Goal: Task Accomplishment & Management: Complete application form

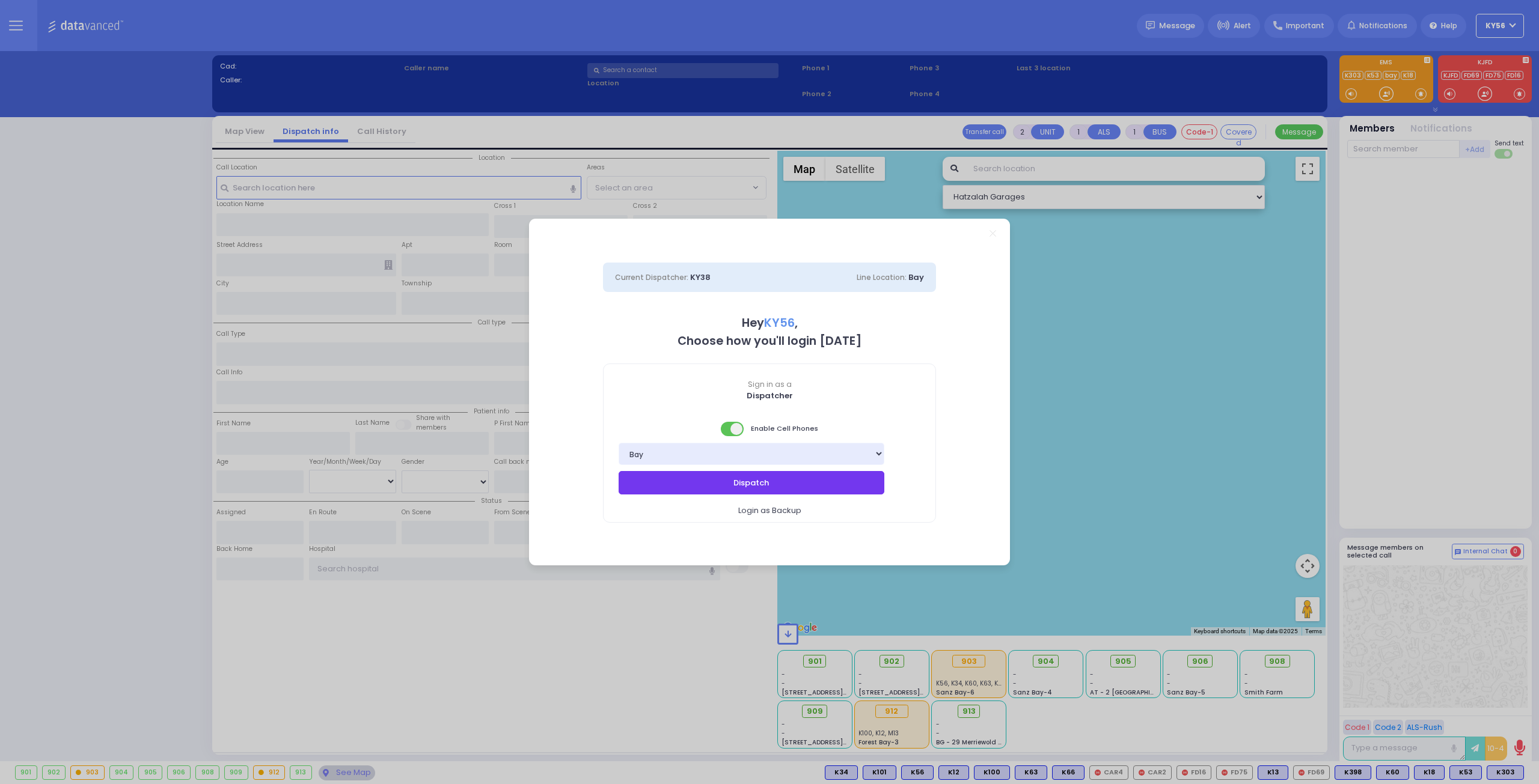
click at [791, 482] on button "Dispatch" at bounding box center [751, 483] width 266 height 23
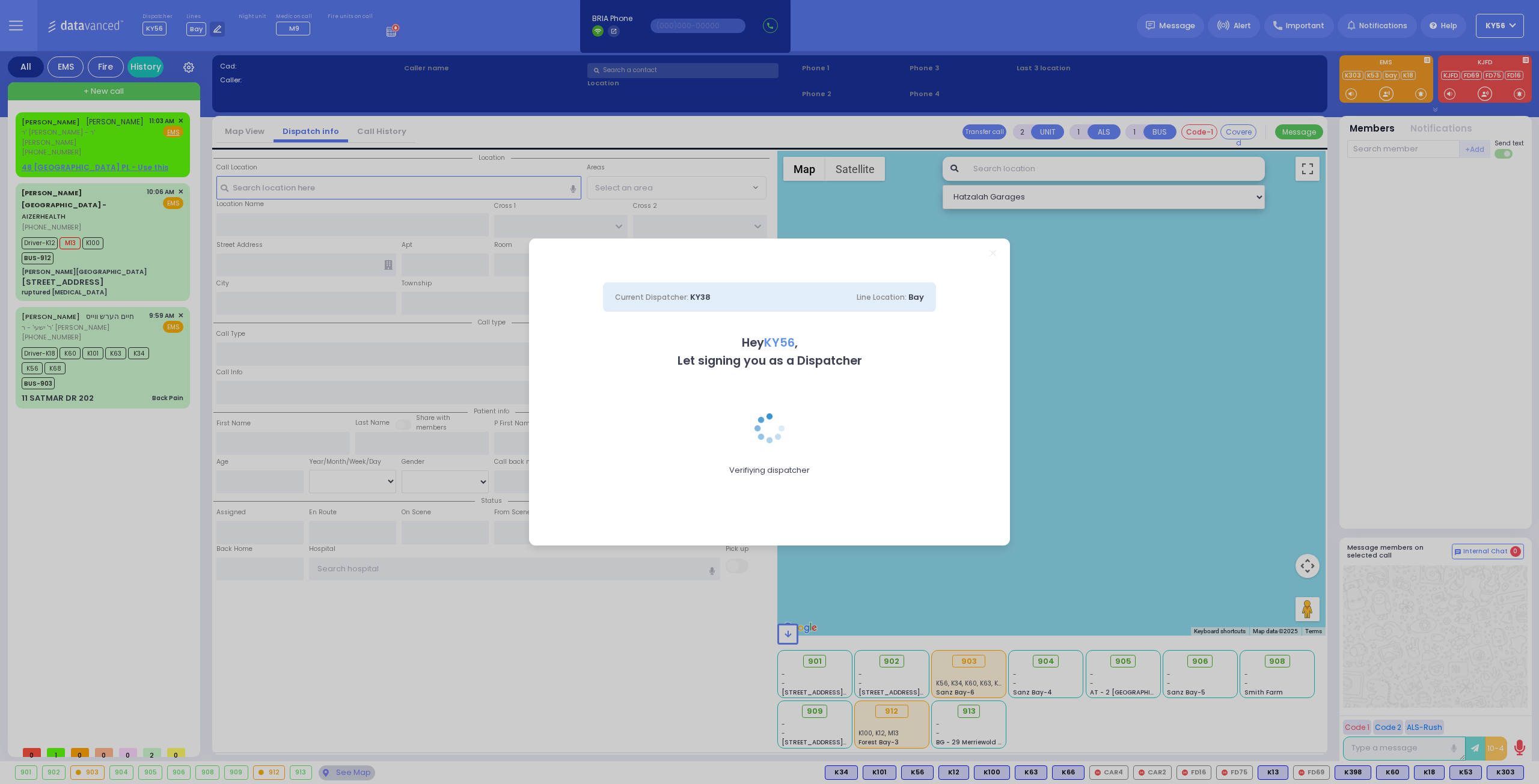
click at [109, 144] on div "Current Dispatcher: KY38 Line Location: Bay Hey KY56 , Let signing you as a Dis…" at bounding box center [770, 392] width 1539 height 784
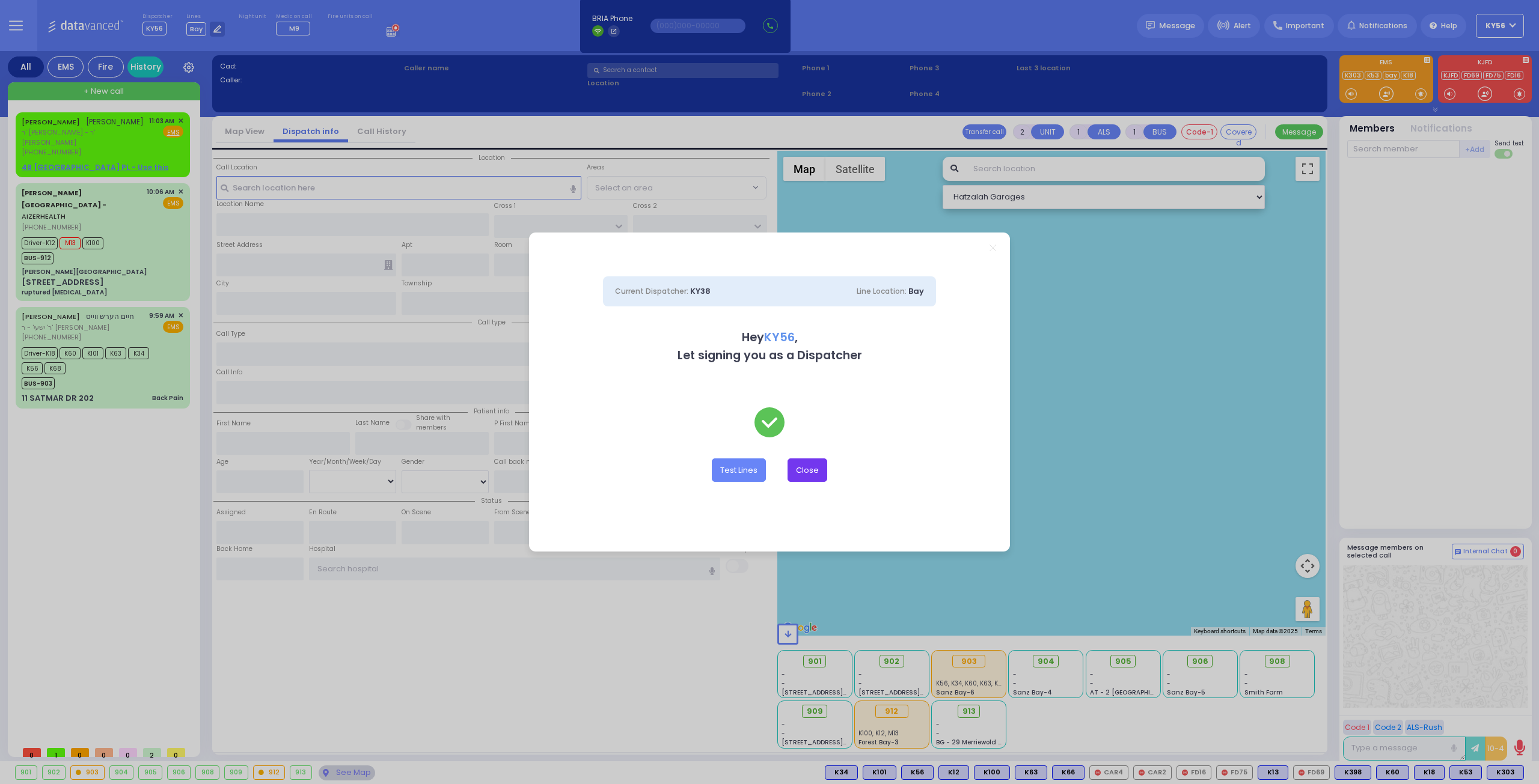
click at [823, 473] on button "Close" at bounding box center [807, 470] width 40 height 23
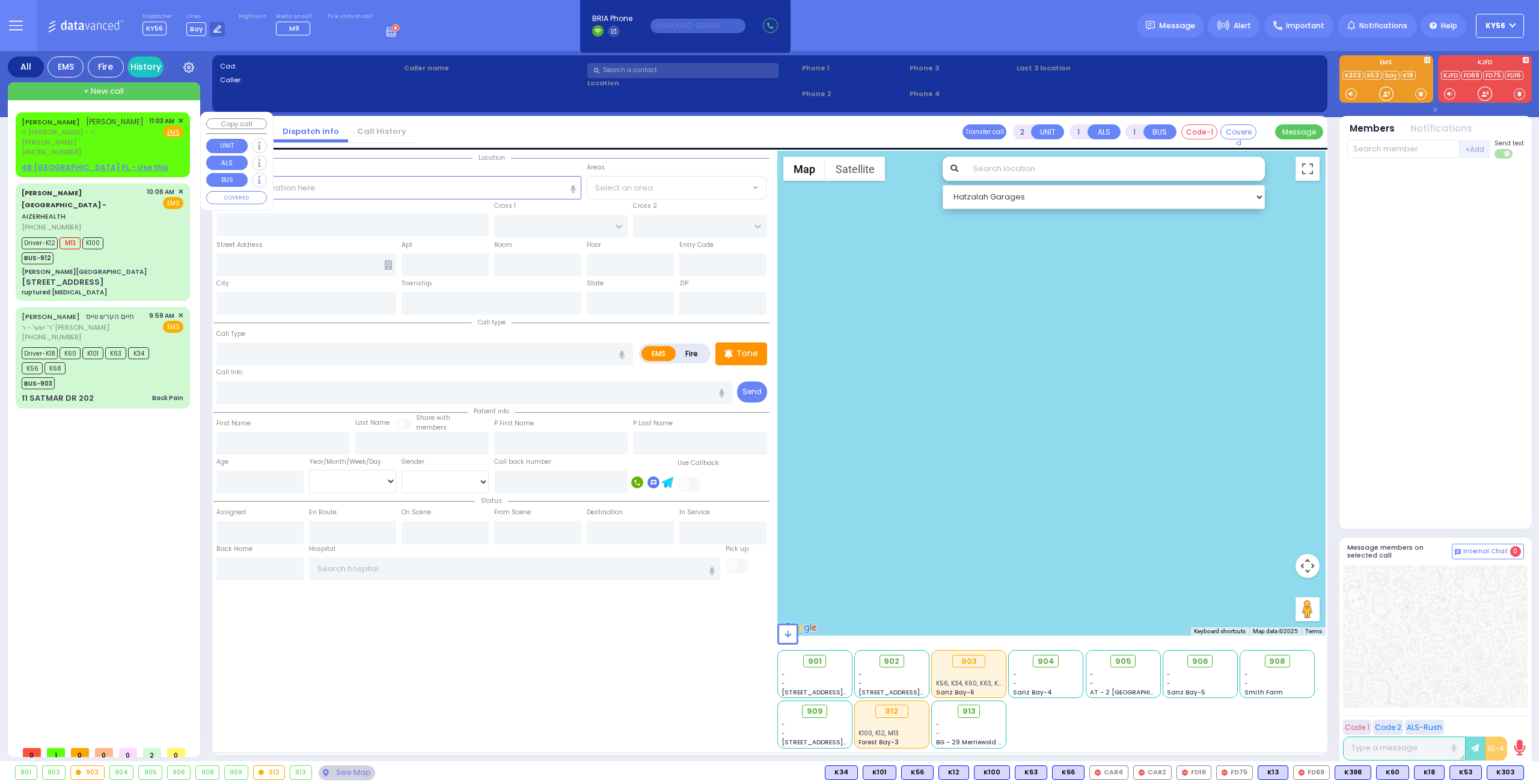
click at [81, 128] on div "SHLOME RAFUEL DEUTSCH שלמה רפאל דייטש" at bounding box center [82, 122] width 122 height 12
select select
radio input "true"
type input "SHLOME RAFUEL"
type input "DEUTSCH"
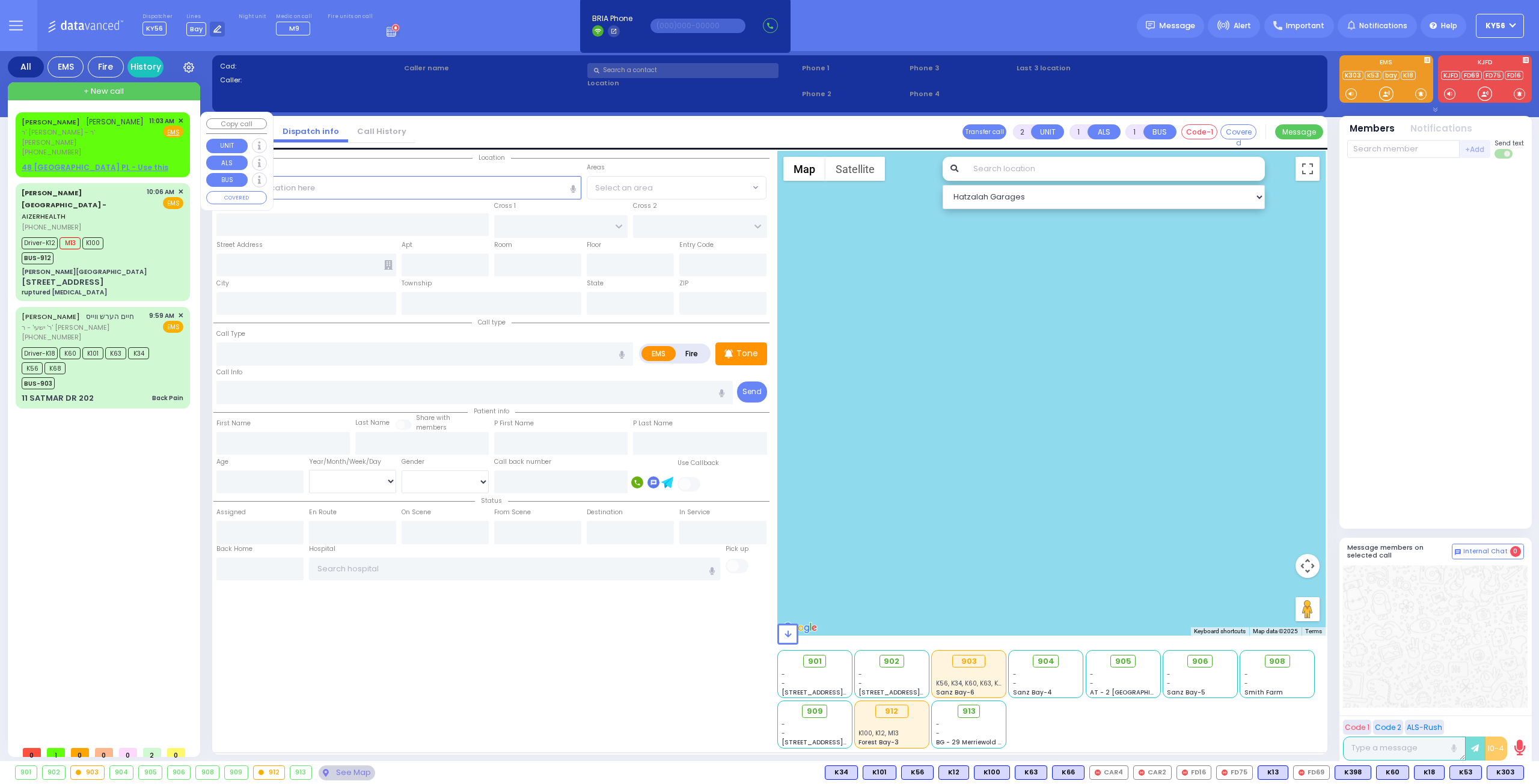
select select
type input "11:03"
select select "Hatzalah Garages"
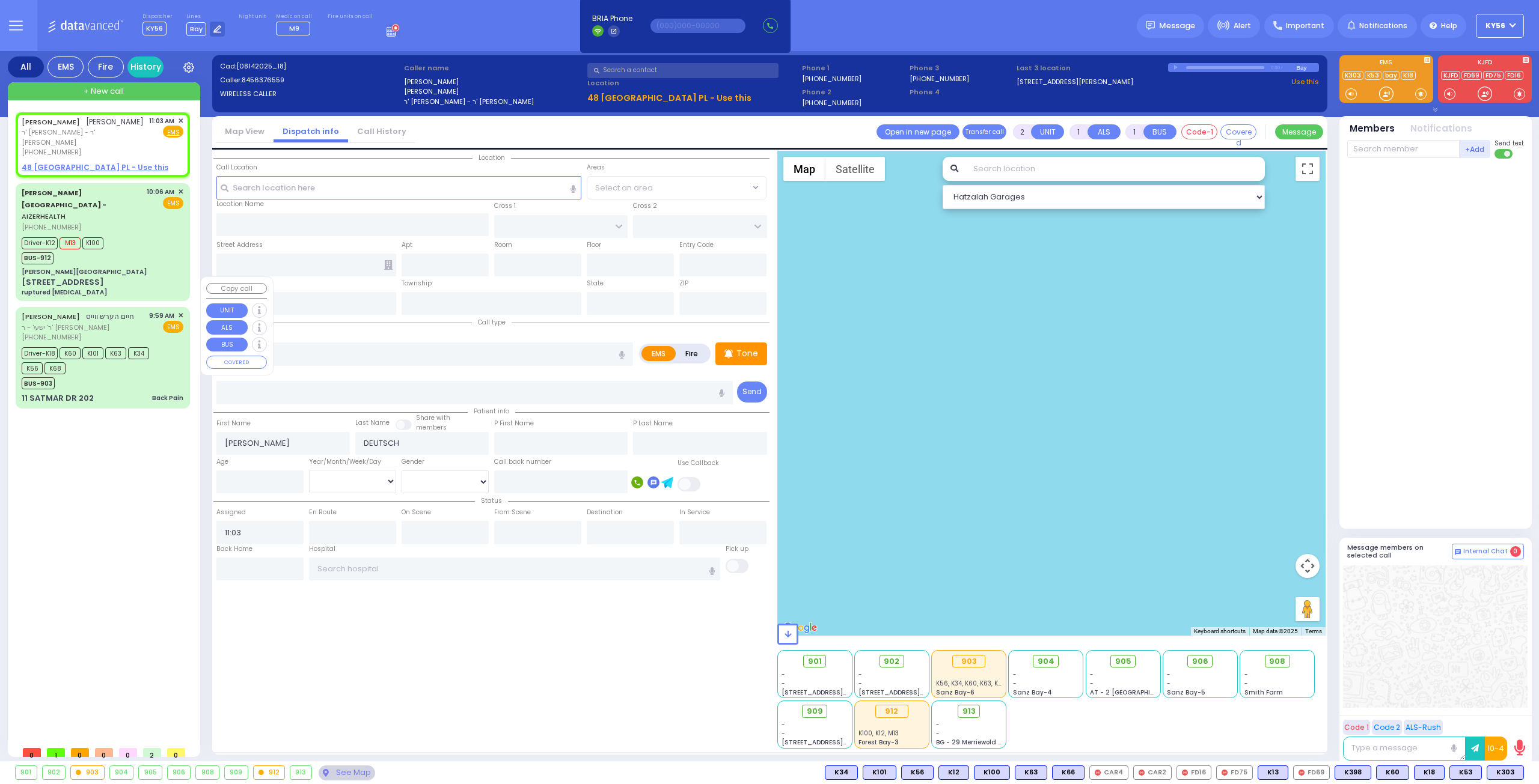
click at [135, 392] on div "11 SATMAR DR 202 Back Pain" at bounding box center [103, 398] width 162 height 12
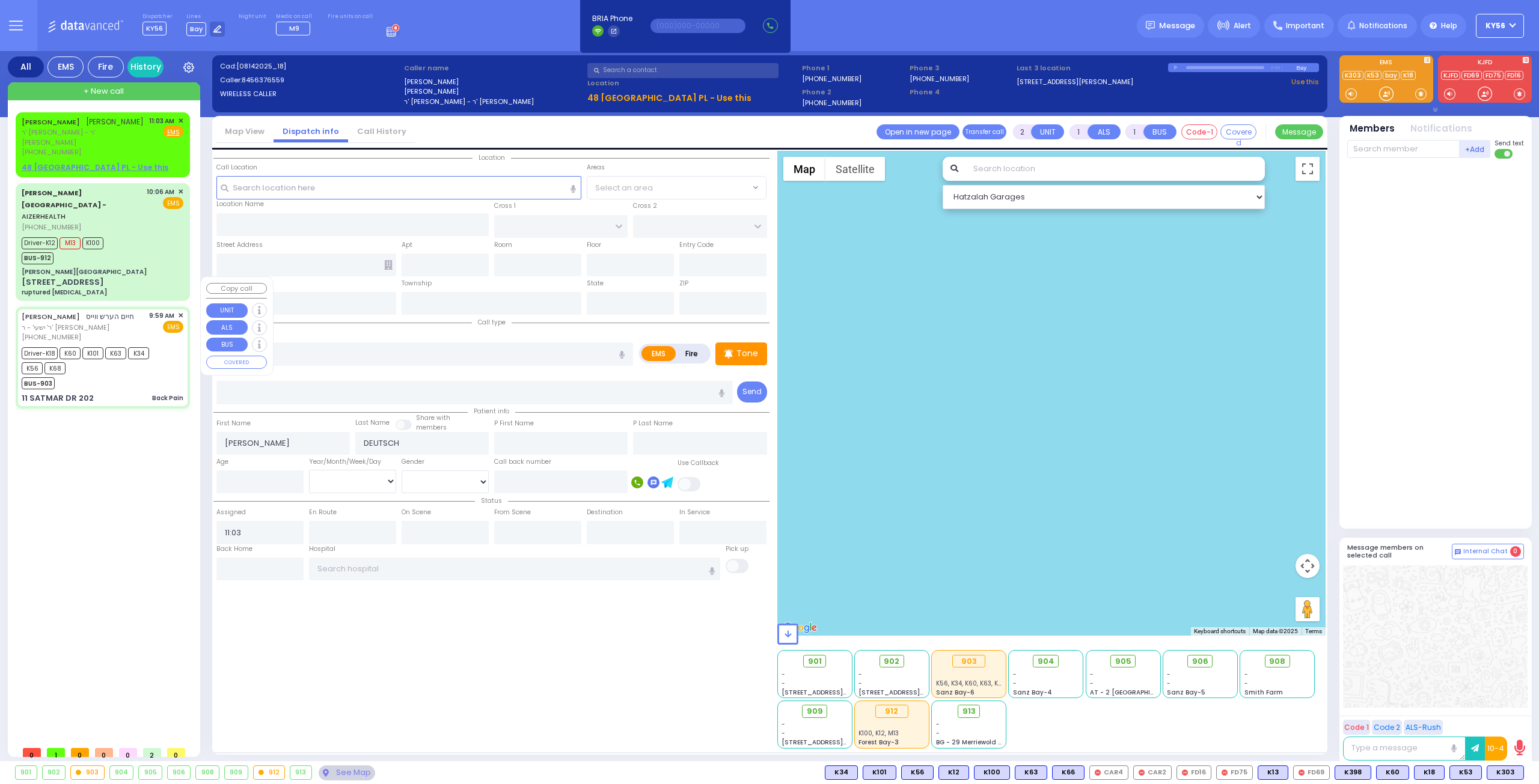
type input "6"
select select
type input "Back Pain"
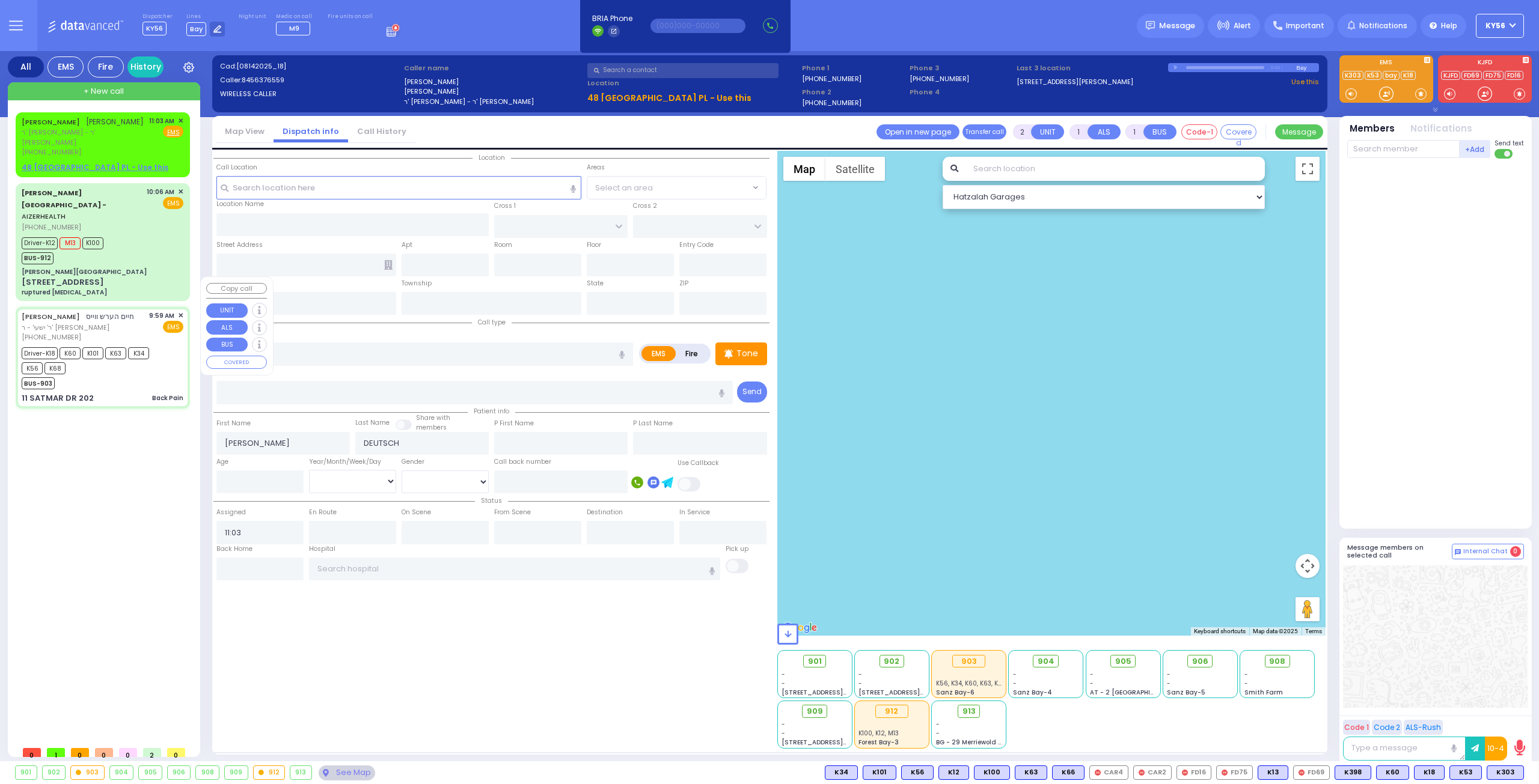
radio input "true"
type input "[PERSON_NAME]"
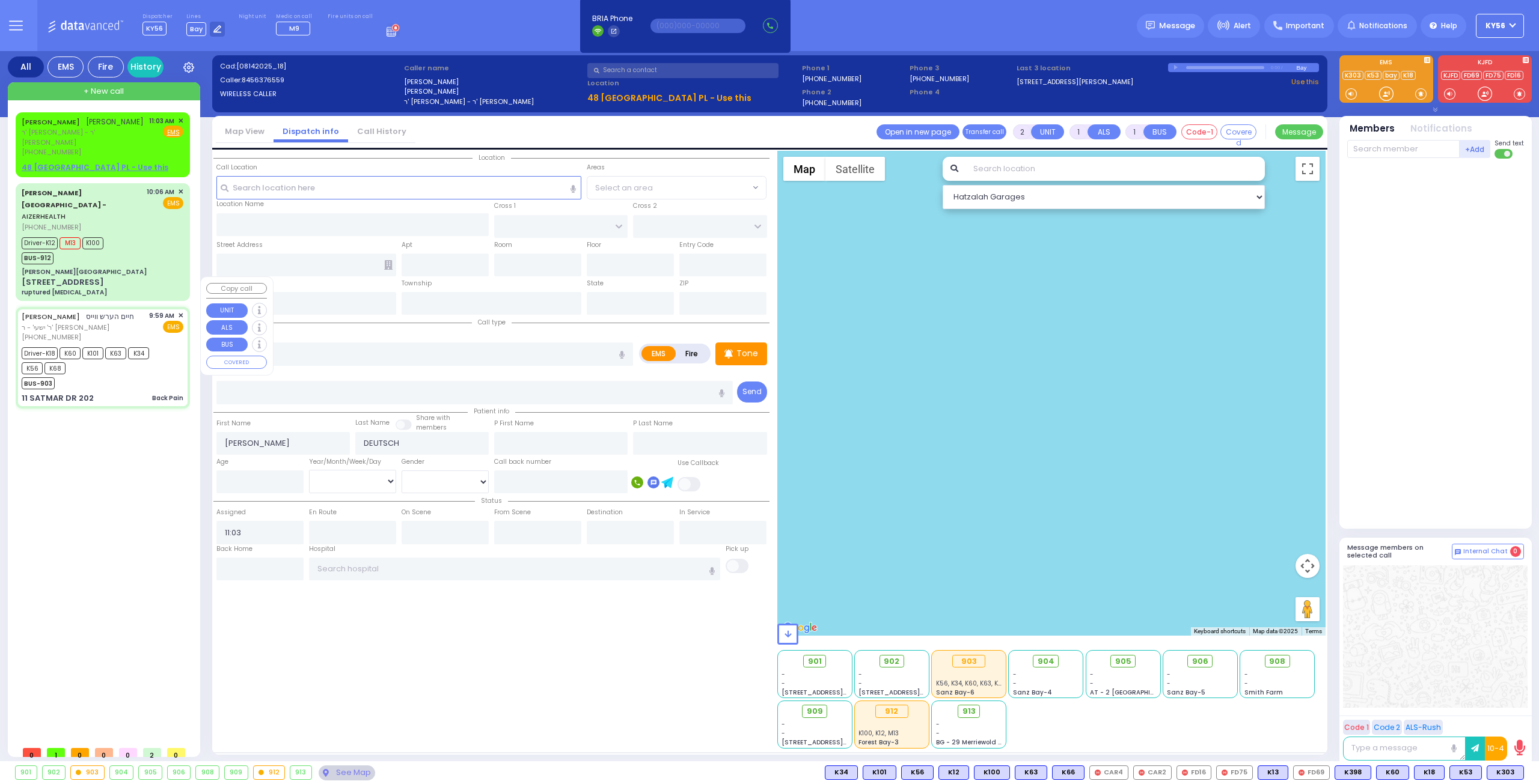
type input "69"
select select "Year"
select select "[DEMOGRAPHIC_DATA]"
type input "09:59"
type input "10:01"
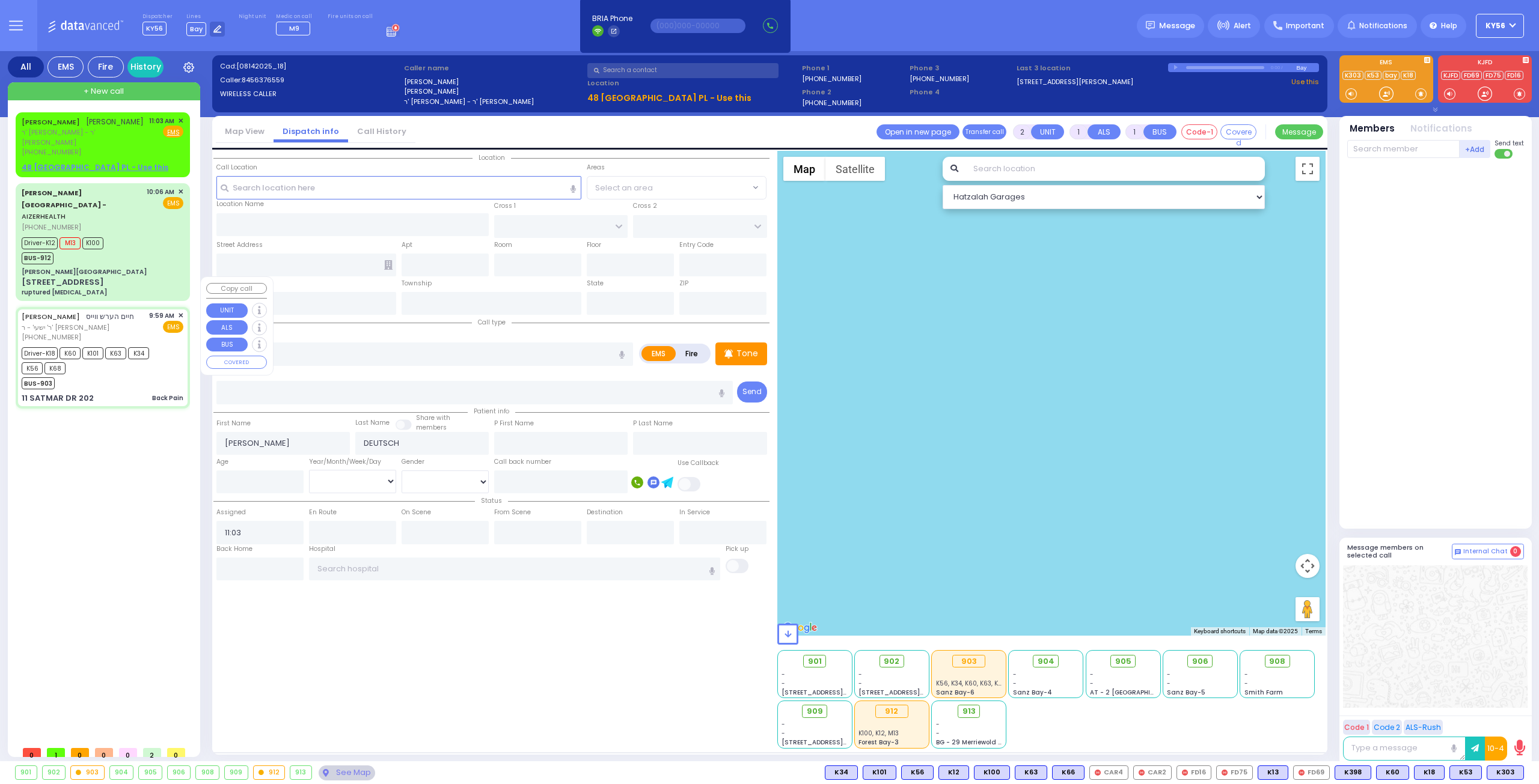
type input "10:02"
type input "10:51"
type input "SIGET COURT"
type input "HAYES COURT"
type input "11 SATMAR DR"
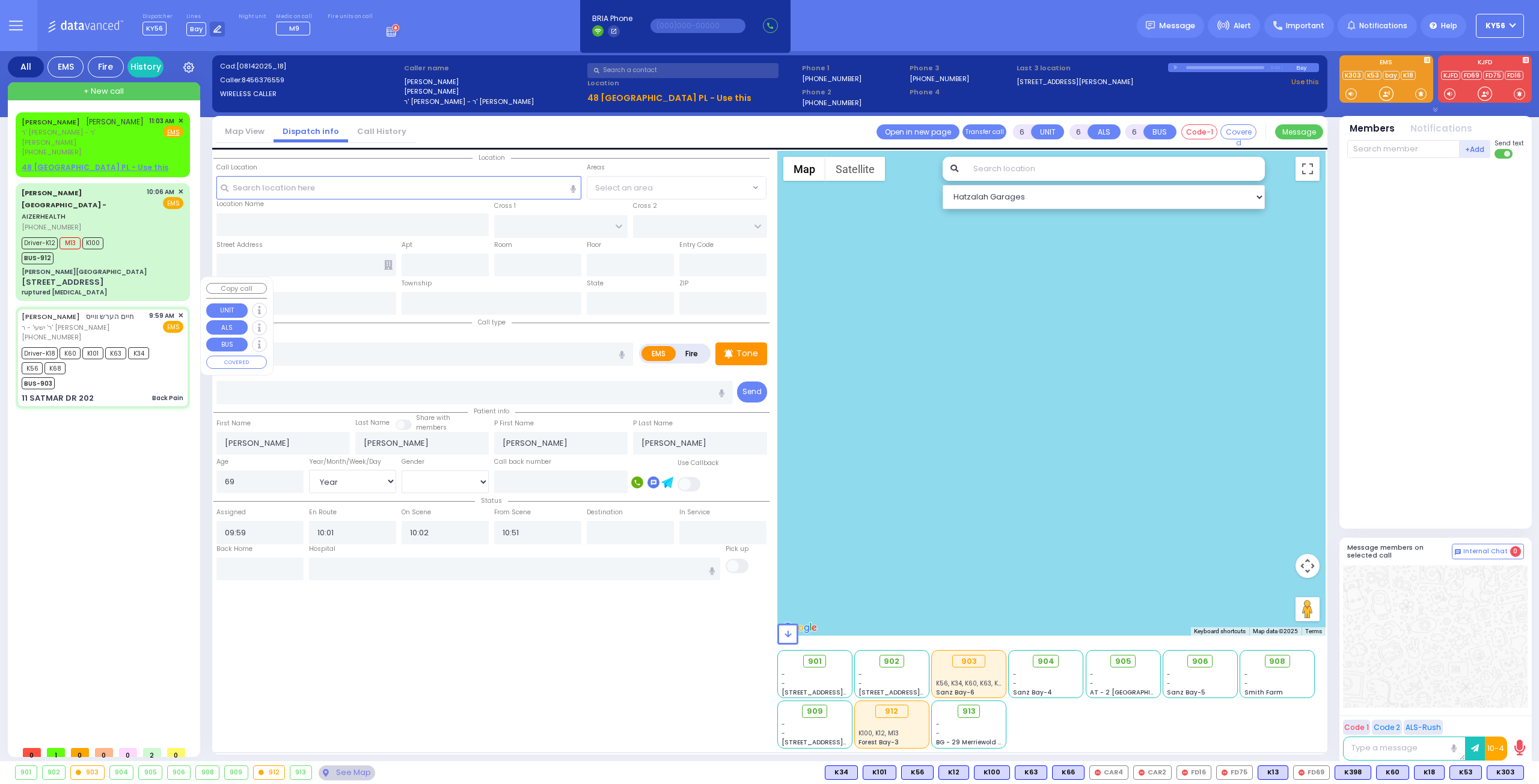
type input "202"
type input "Monroe"
type input "[US_STATE]"
type input "10950"
select select "SECTION 3"
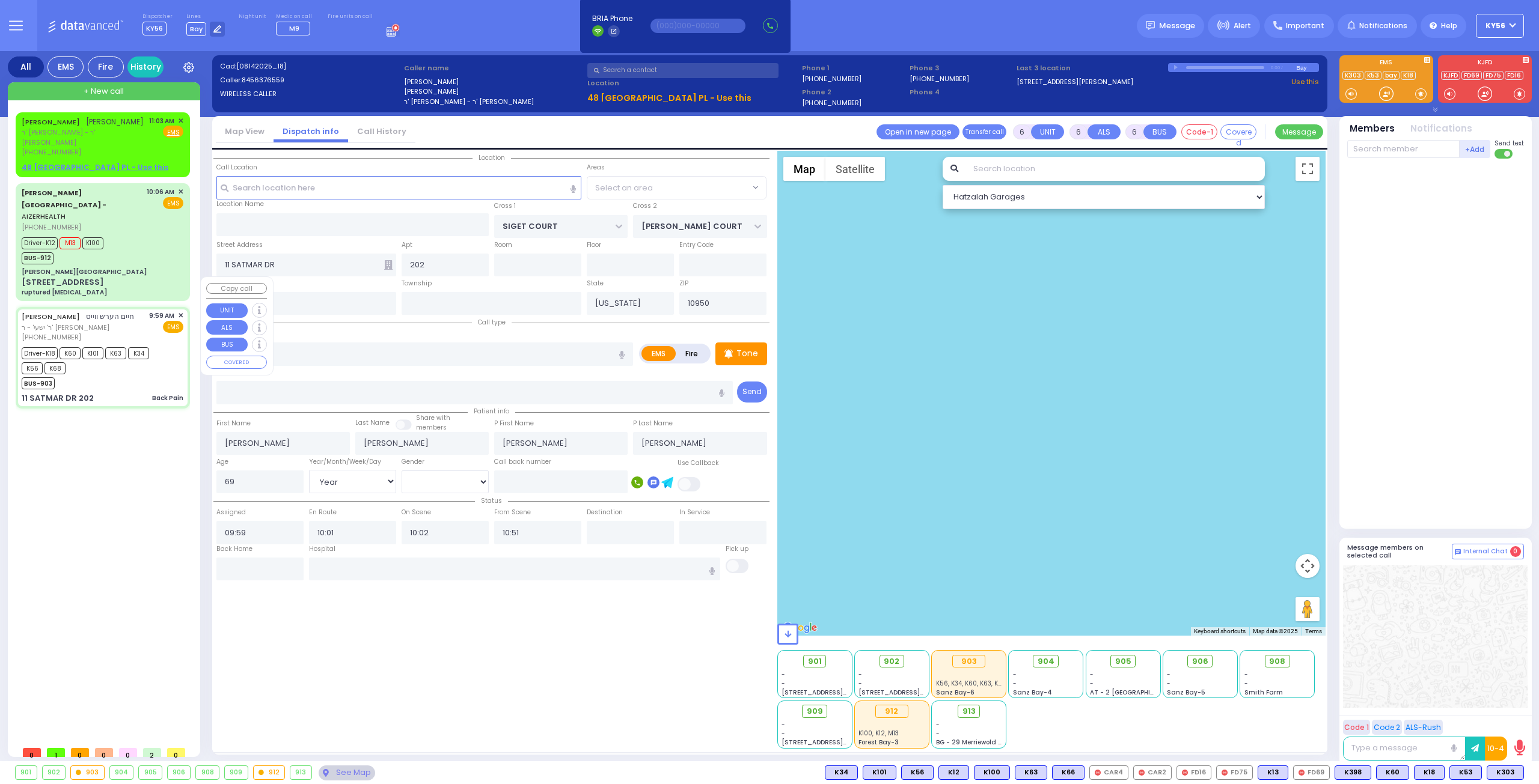
select select "Hatzalah Garages"
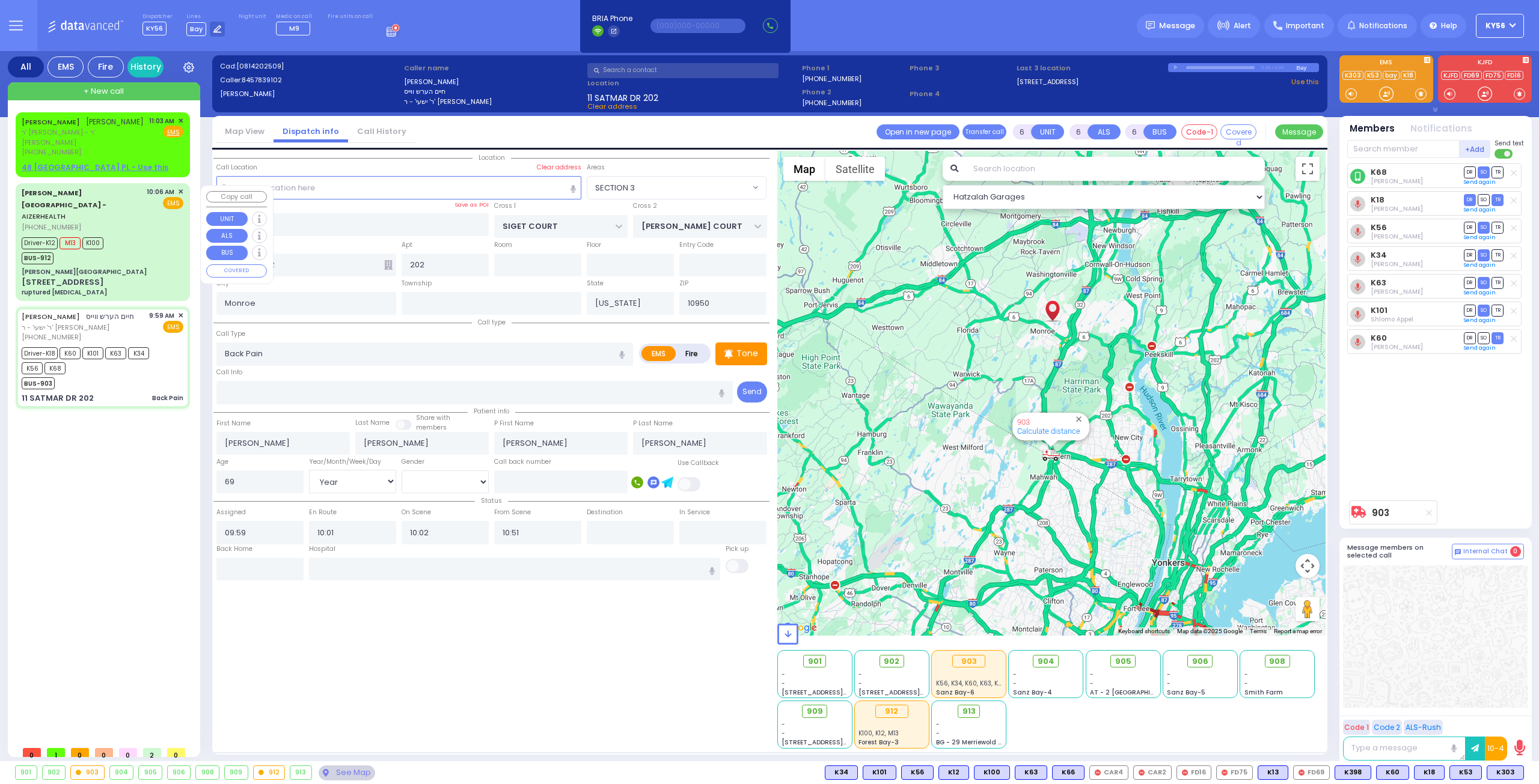
click at [112, 267] on div "[PERSON_NAME][GEOGRAPHIC_DATA]" at bounding box center [103, 272] width 162 height 9
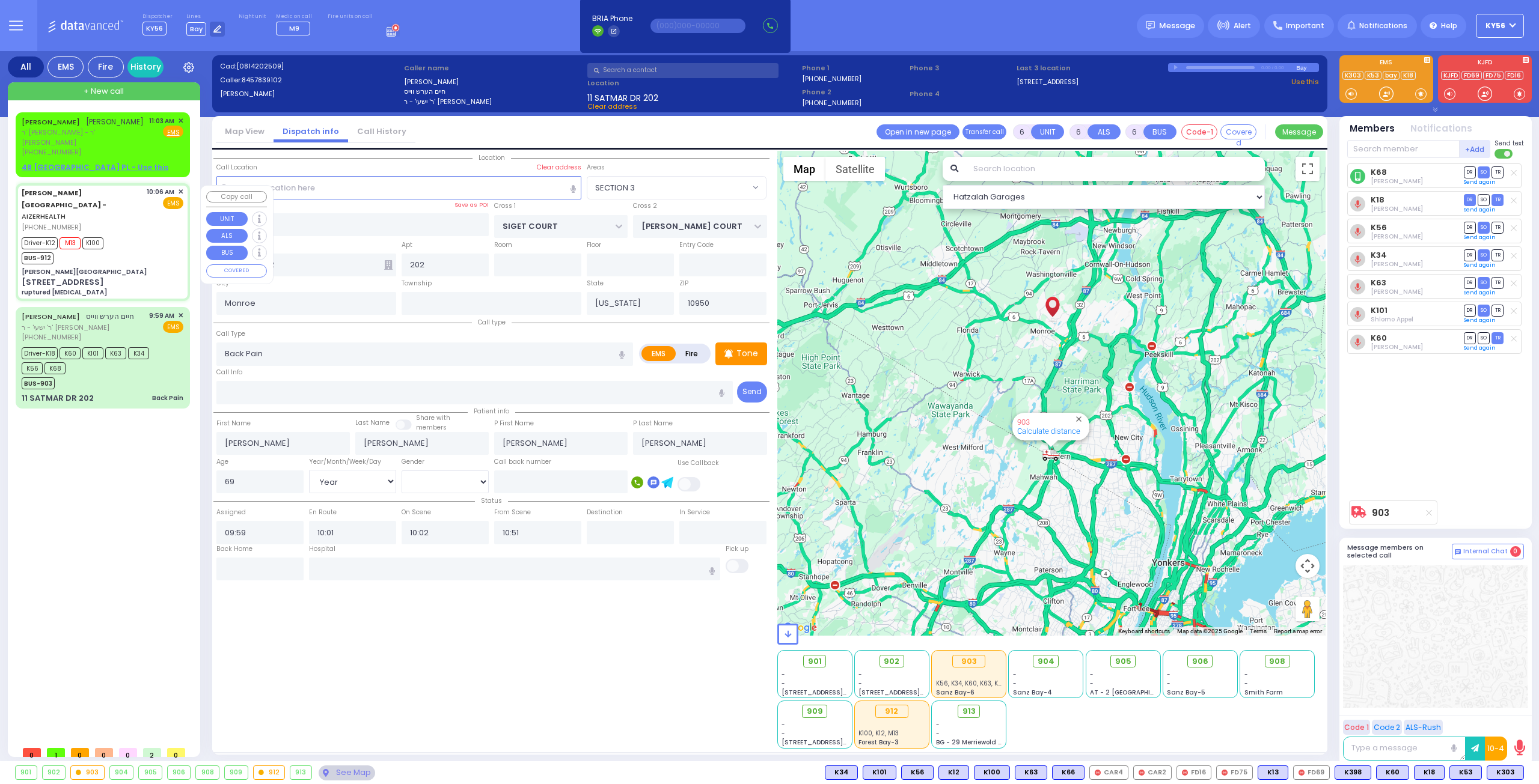
select select
type input "ruptured [MEDICAL_DATA]"
radio input "true"
type input "[PERSON_NAME]"
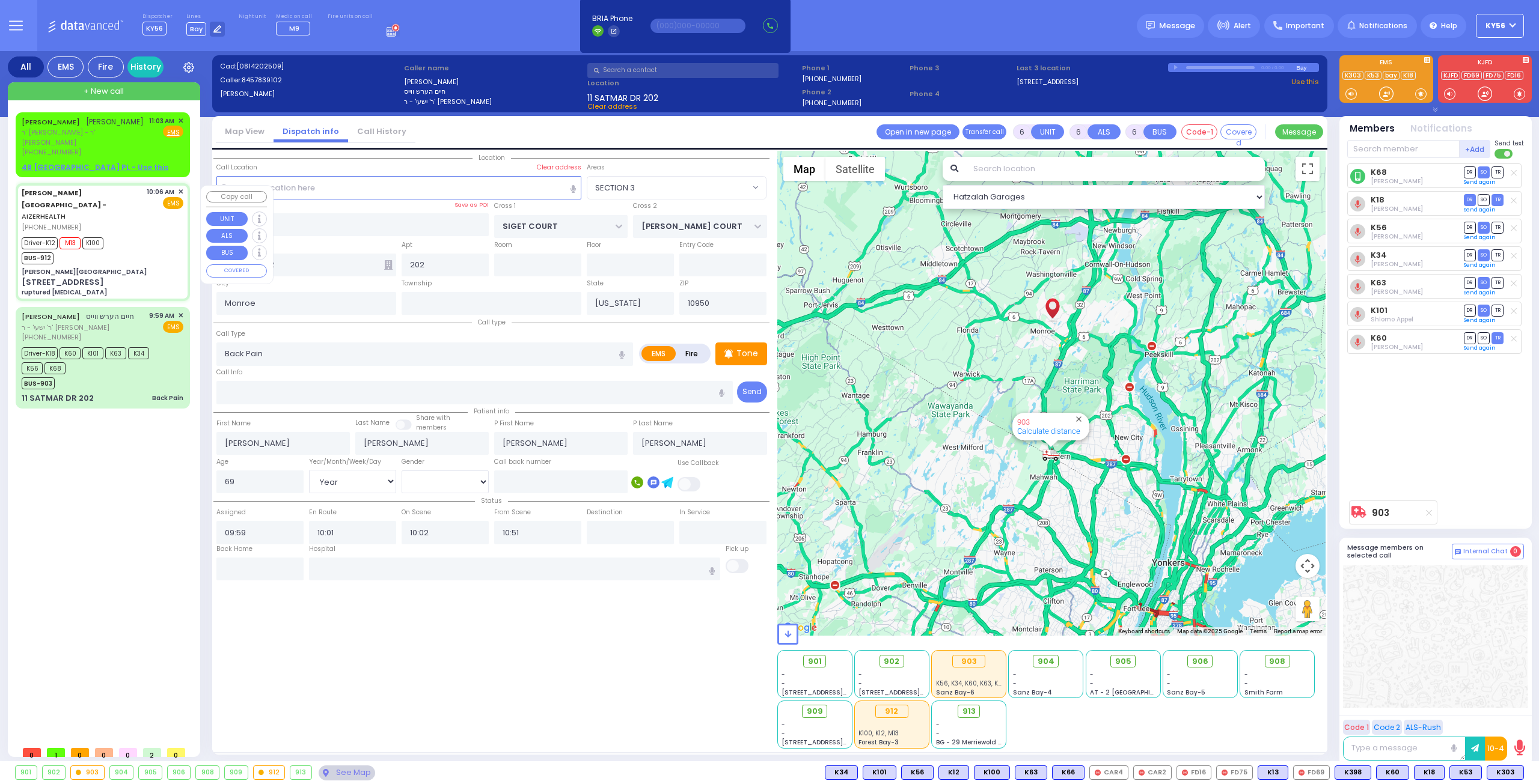
type input "30"
select select "Year"
select select "[DEMOGRAPHIC_DATA]"
type input "10:06"
type input "10:09"
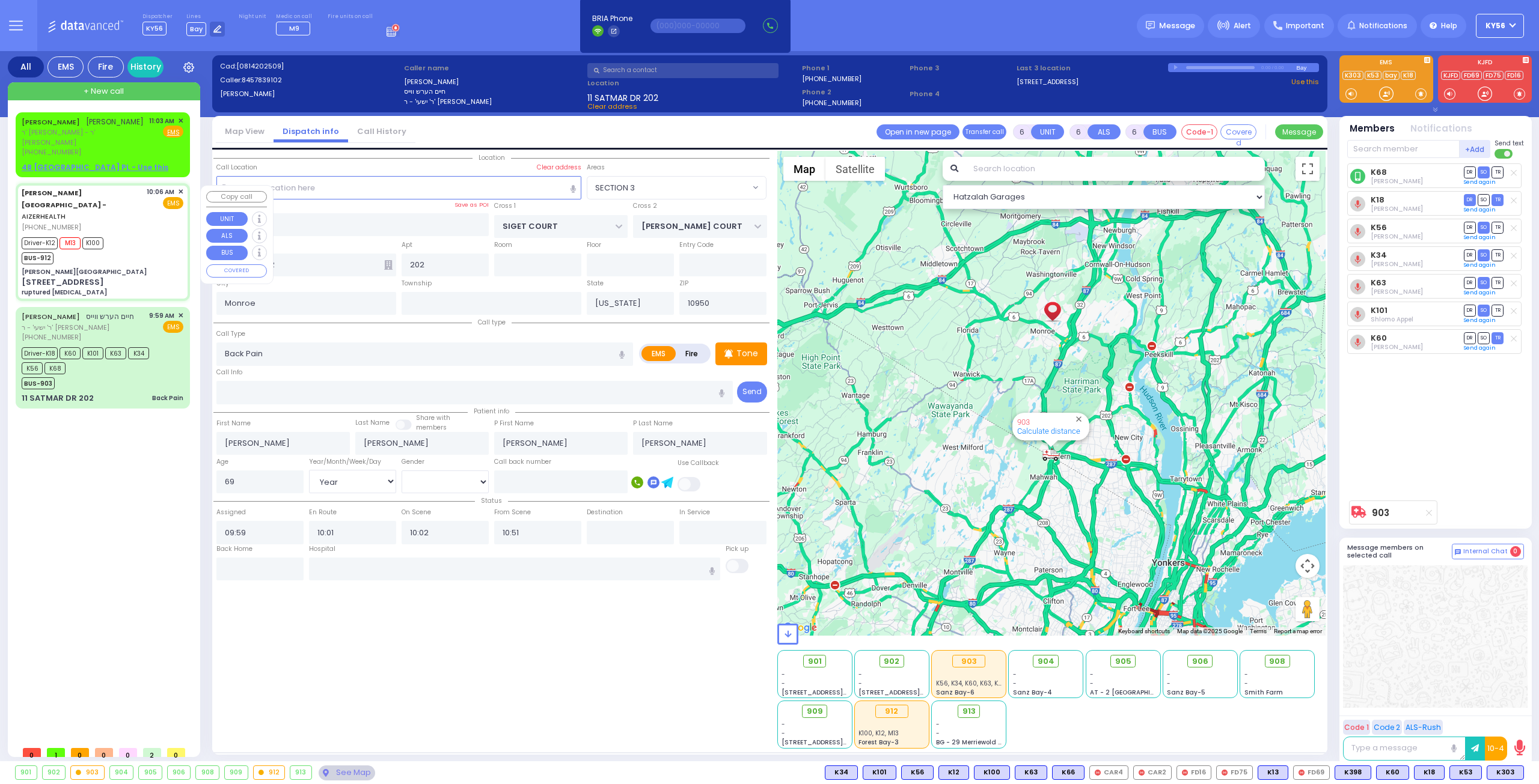
type input "10:12"
type input "10:25"
type input "10:48"
type input "10:59"
type input "[GEOGRAPHIC_DATA] [STREET_ADDRESS][GEOGRAPHIC_DATA] Suffern"
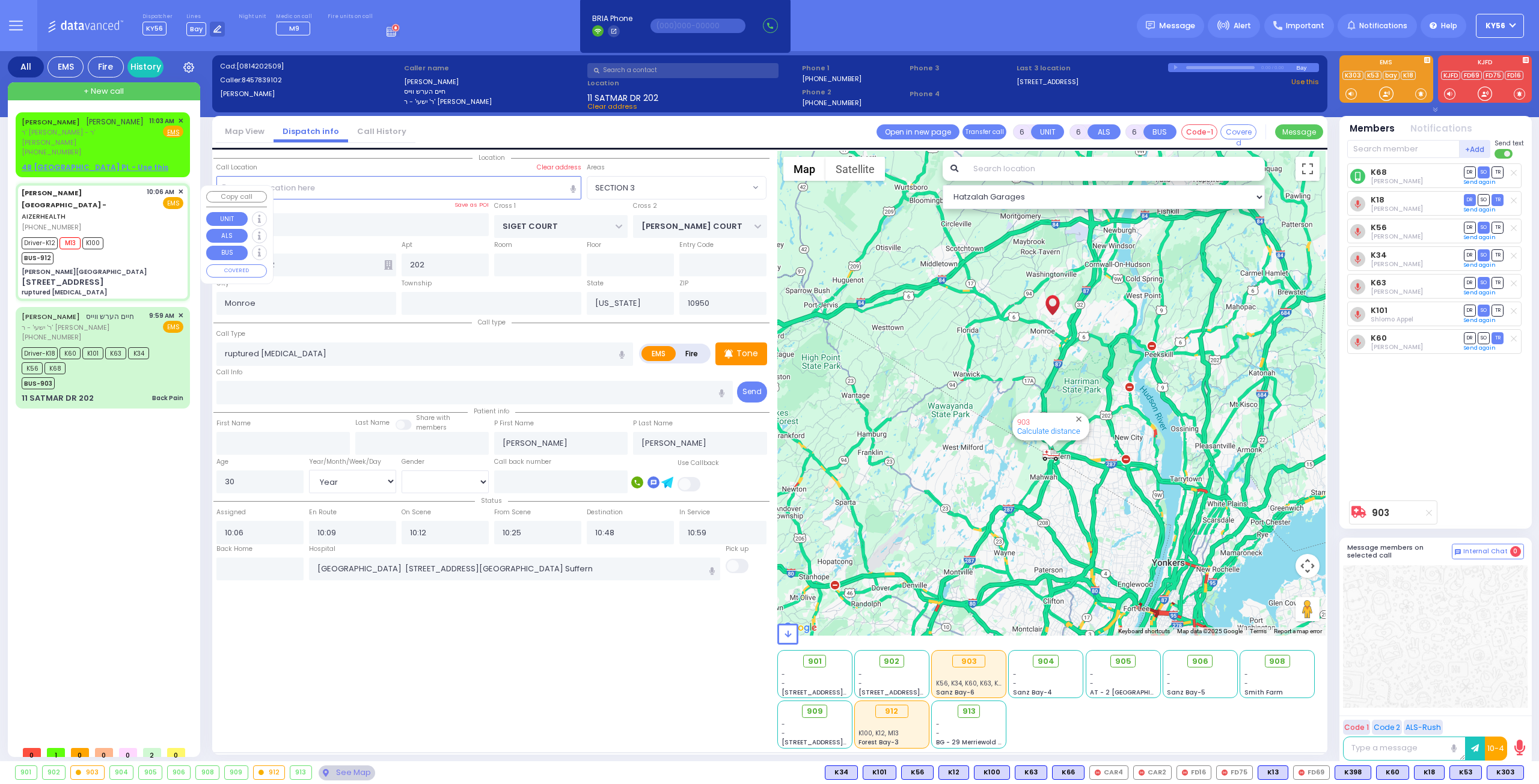
type input "[PERSON_NAME][GEOGRAPHIC_DATA]"
type input "[PERSON_NAME] DR"
type input "CARTER LN"
type input "[STREET_ADDRESS]"
type input "8"
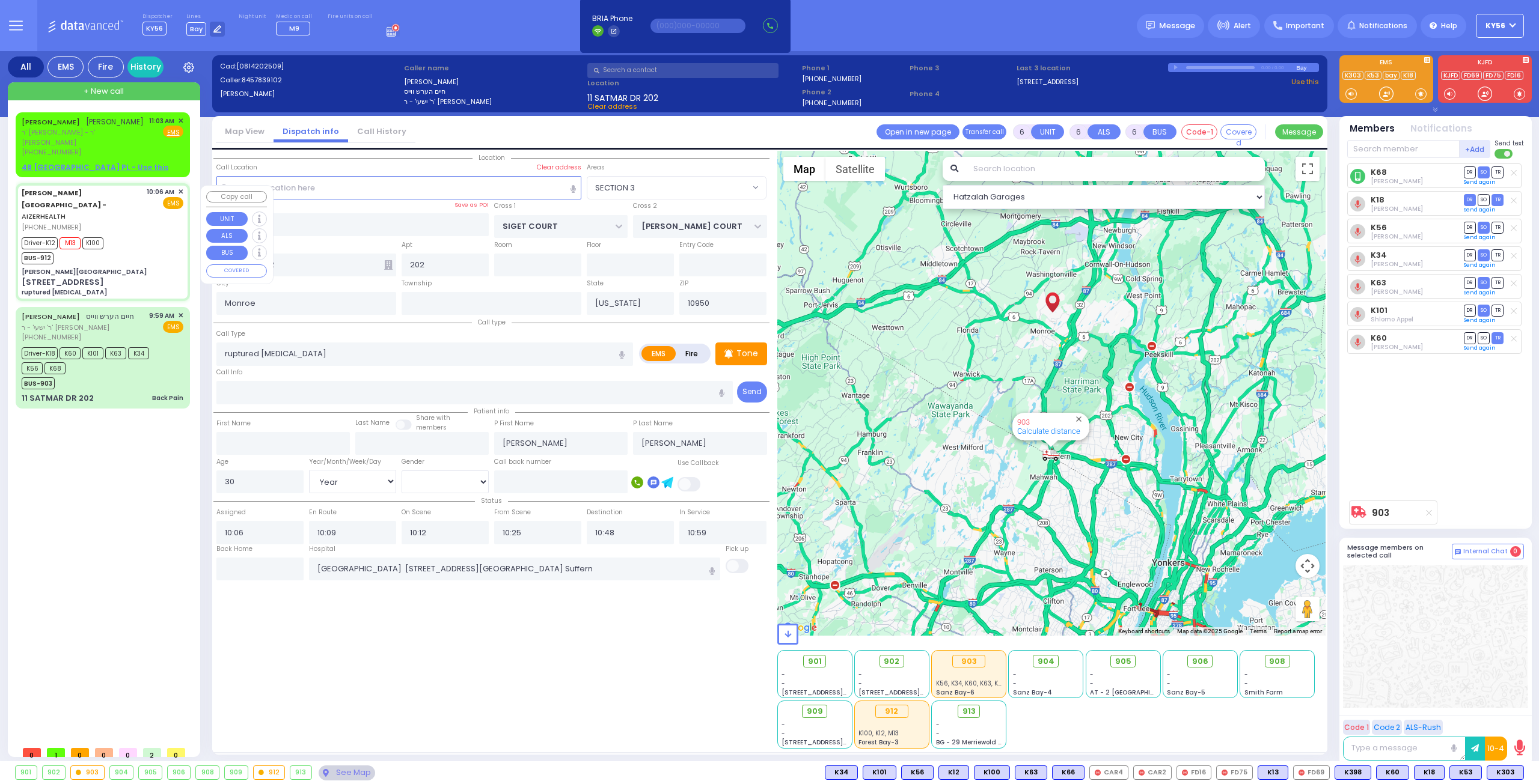
type input "2"
type input "[PERSON_NAME]"
select select "SECTION 2"
select select "Hatzalah Garages"
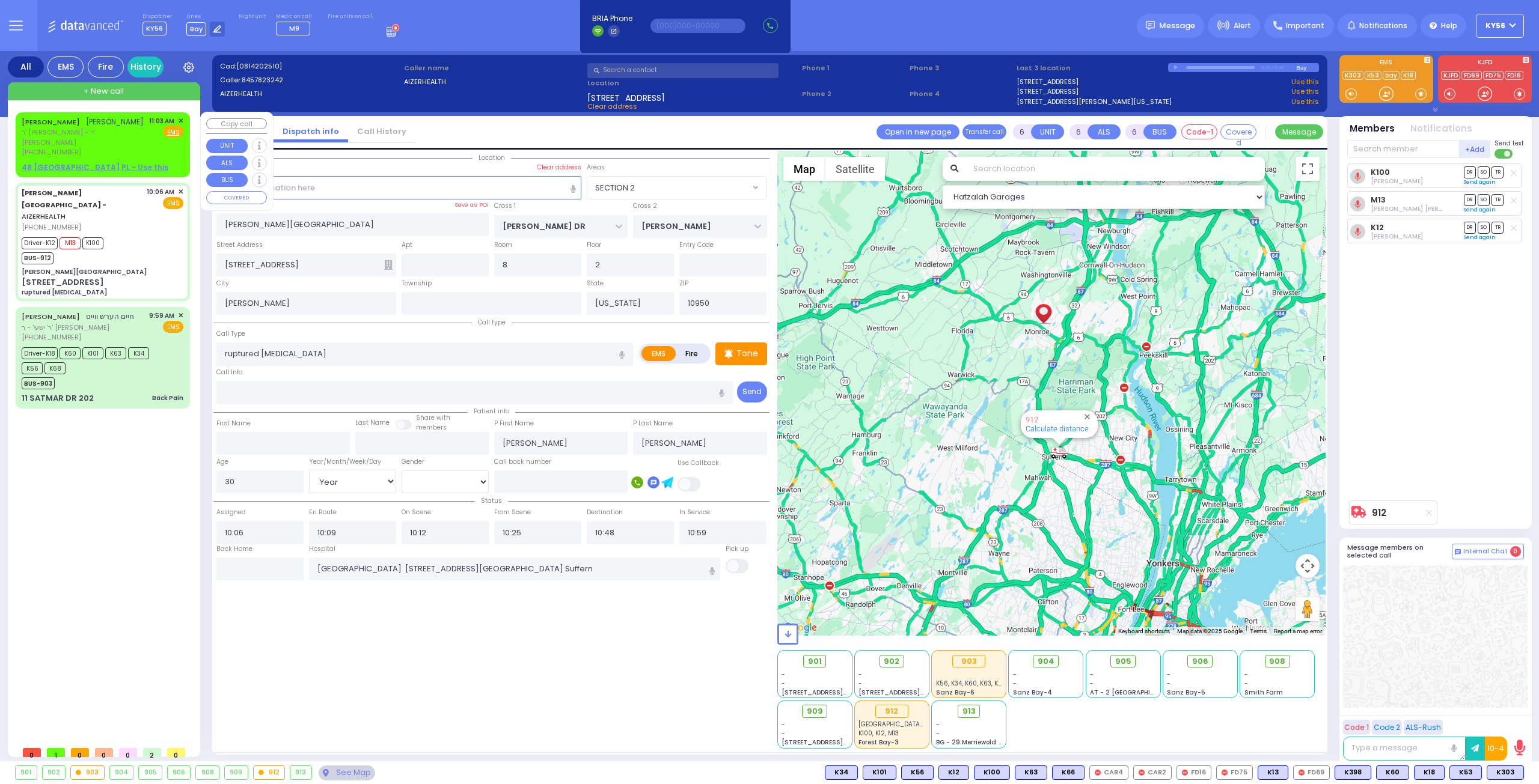
click at [78, 144] on span "ר' ישראל יעקב - ר' יעקב פארקאש" at bounding box center [83, 137] width 124 height 20
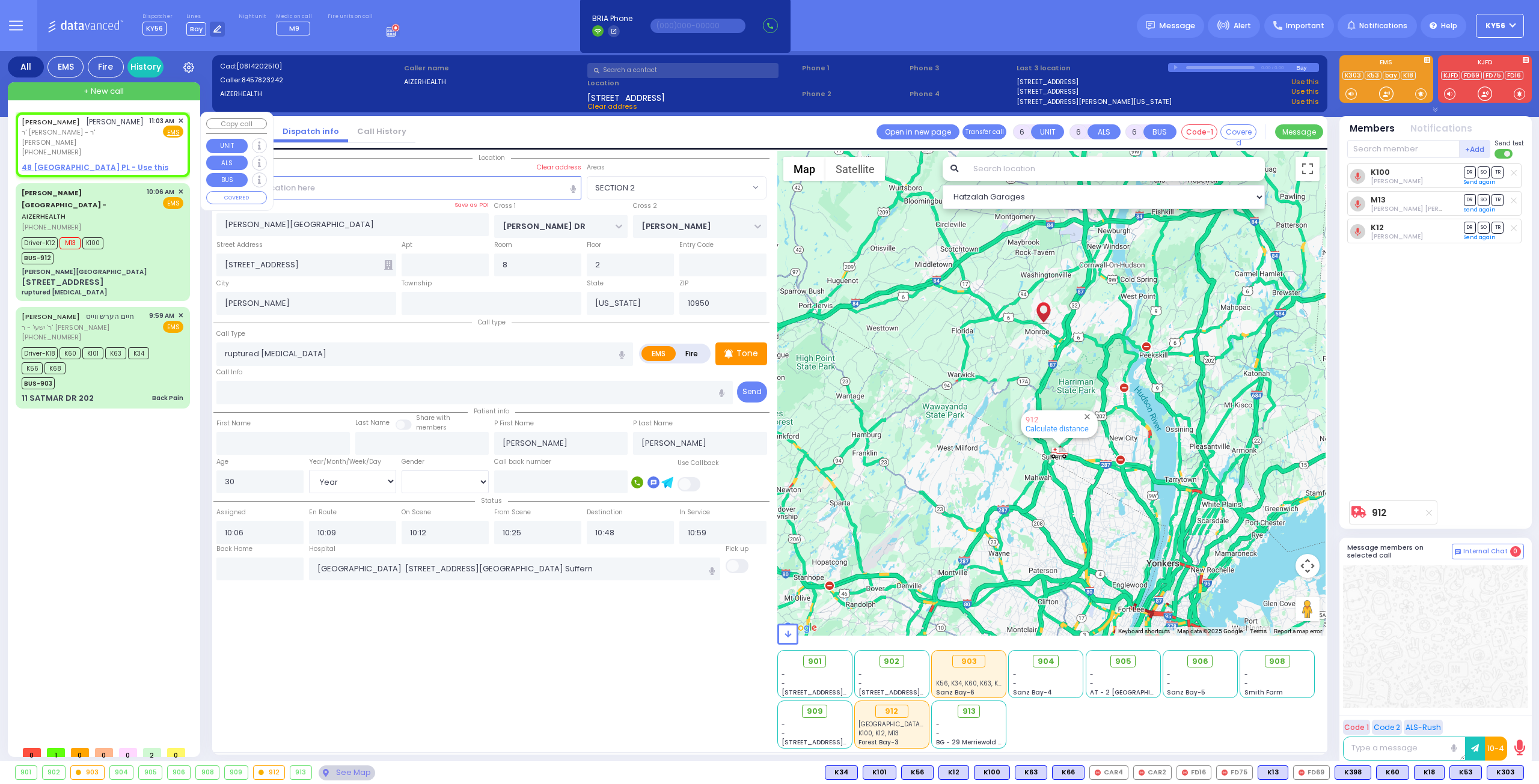
type input "2"
type input "1"
select select
radio input "true"
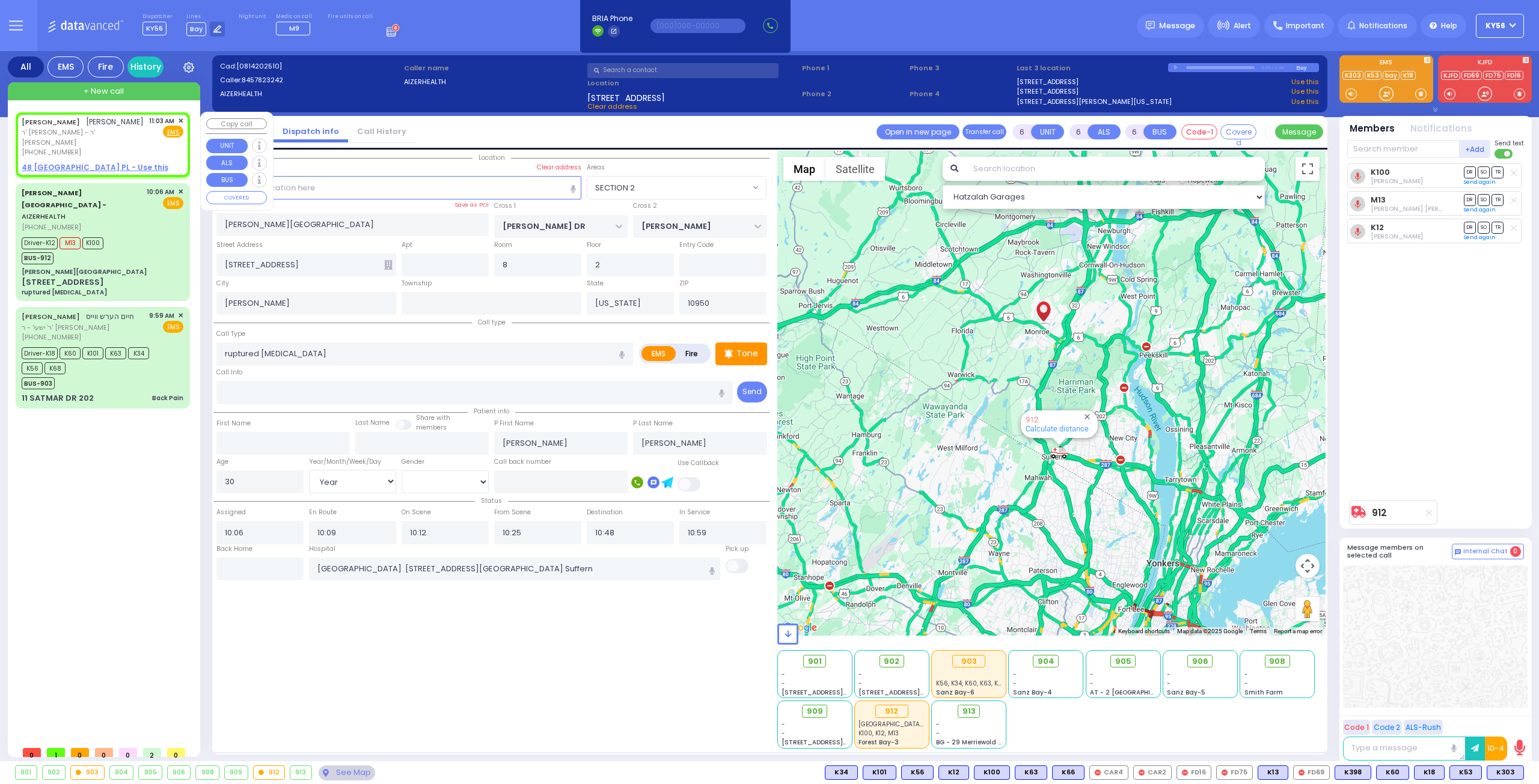
type input "SHLOME RAFUEL"
type input "DEUTSCH"
select select
type input "11:03"
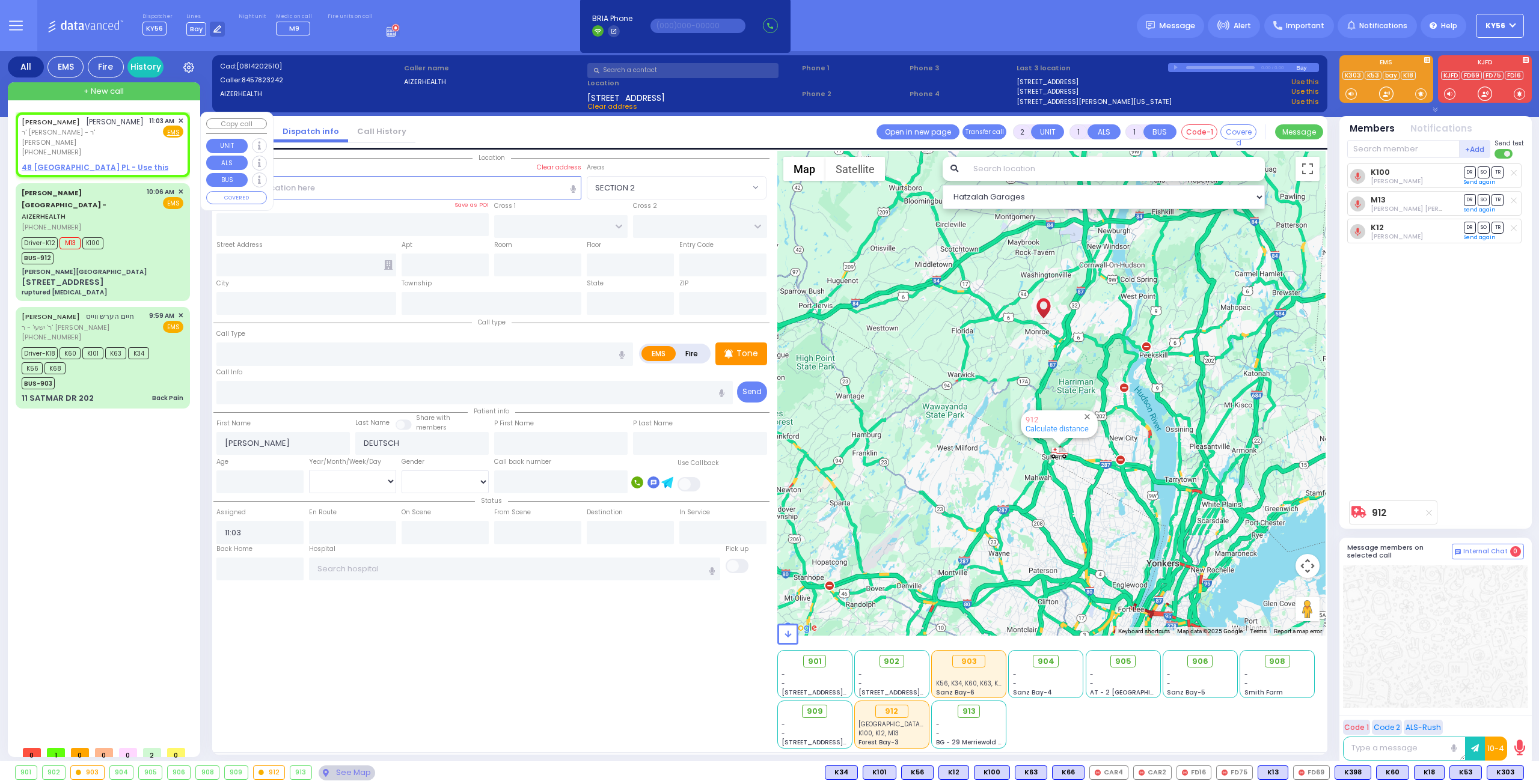
select select "Hatzalah Garages"
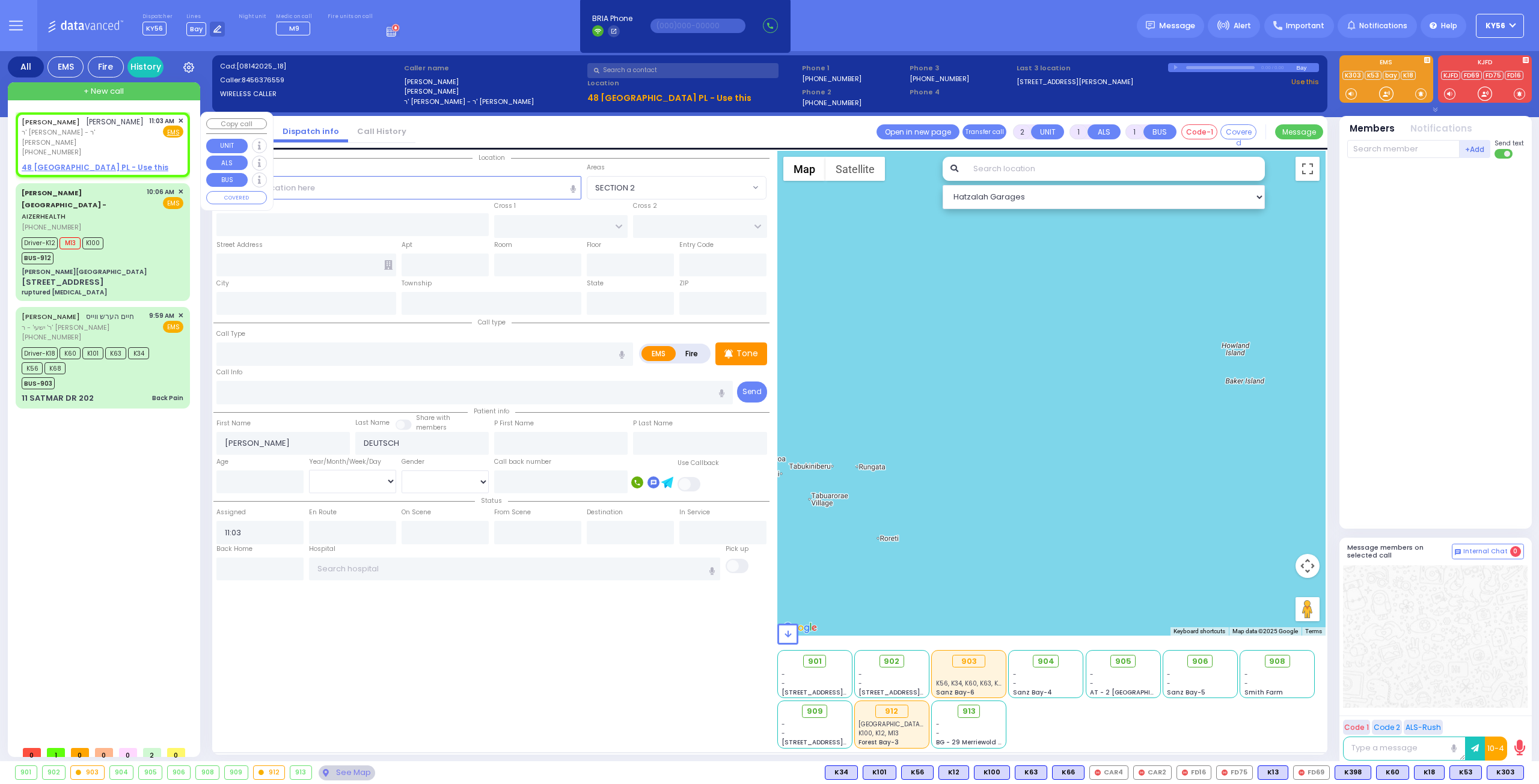
click at [182, 120] on span "✕" at bounding box center [180, 121] width 5 height 10
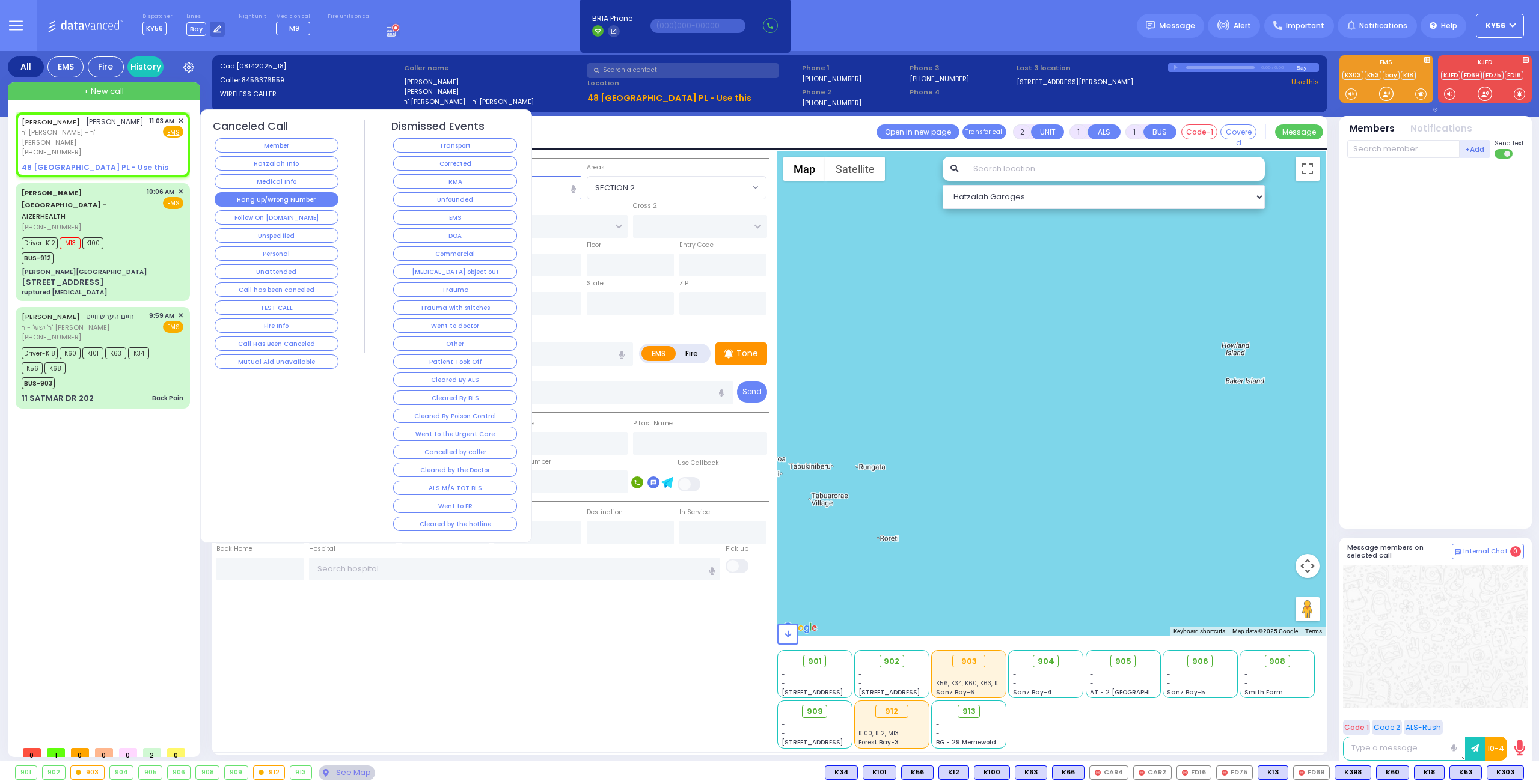
click at [284, 199] on button "Hang up/Wrong Number" at bounding box center [276, 199] width 124 height 14
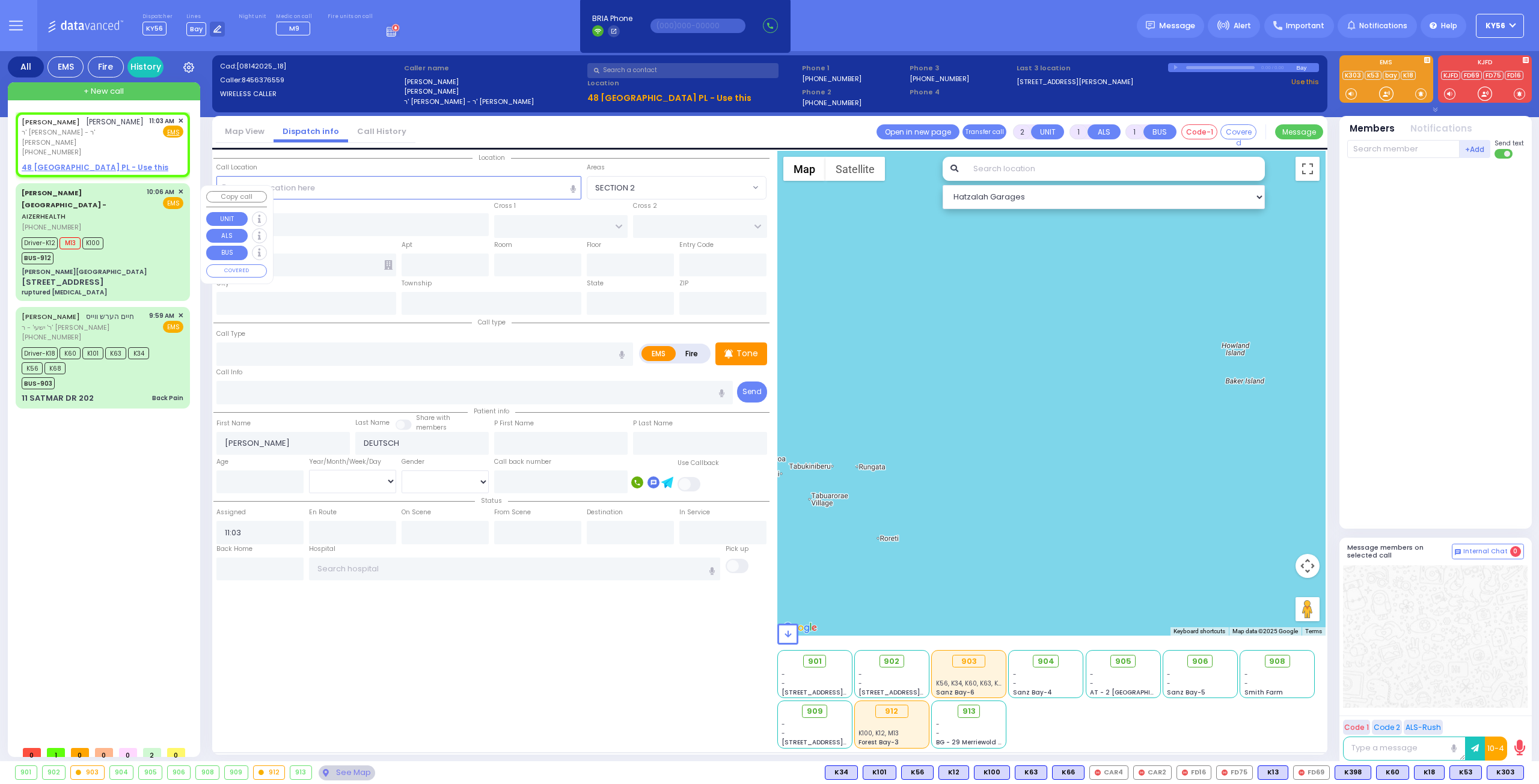
select select
radio input "true"
select select
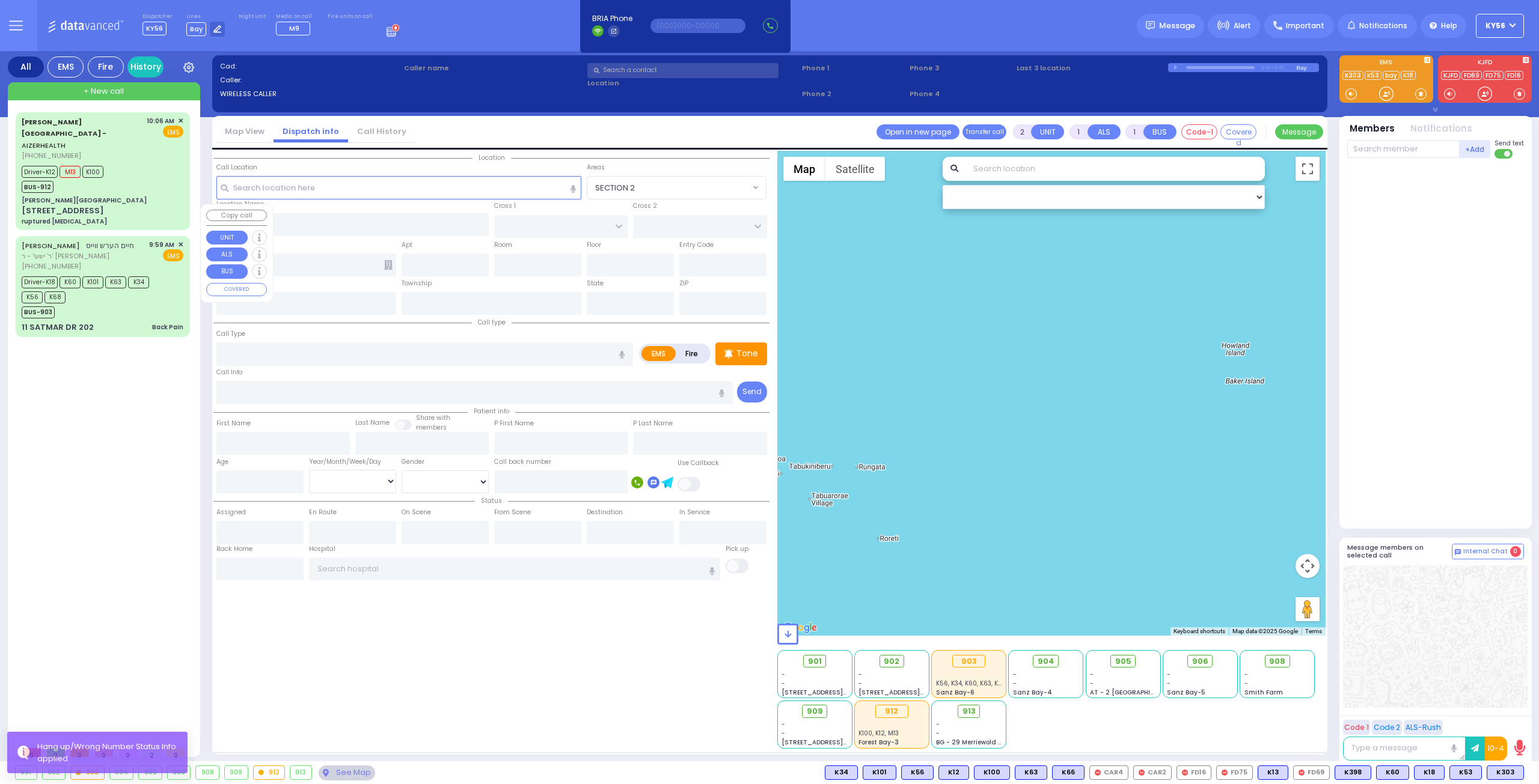
click at [125, 304] on div "BUS-903" at bounding box center [97, 311] width 150 height 15
type input "6"
select select
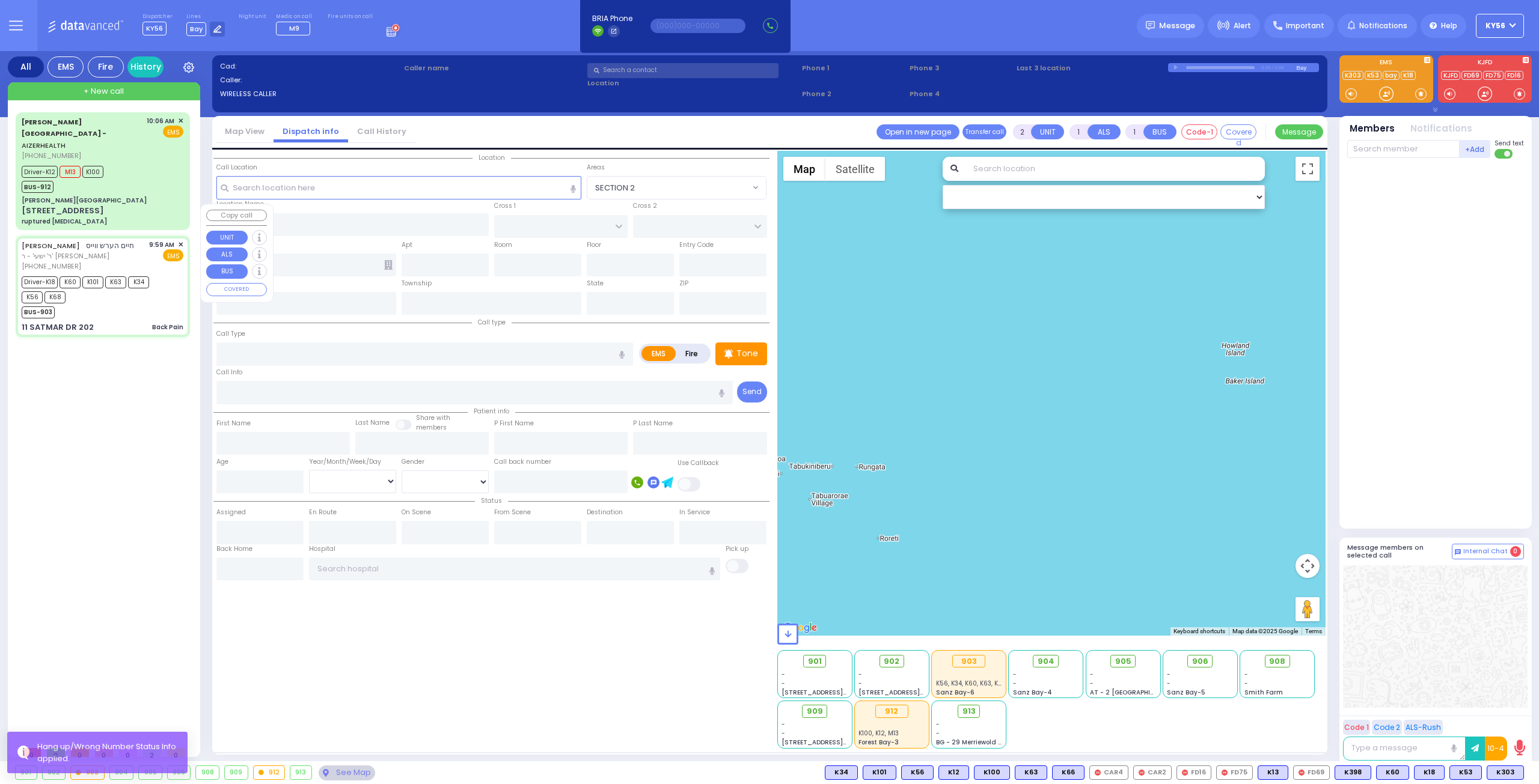
type input "Back Pain"
radio input "true"
type input "[PERSON_NAME]"
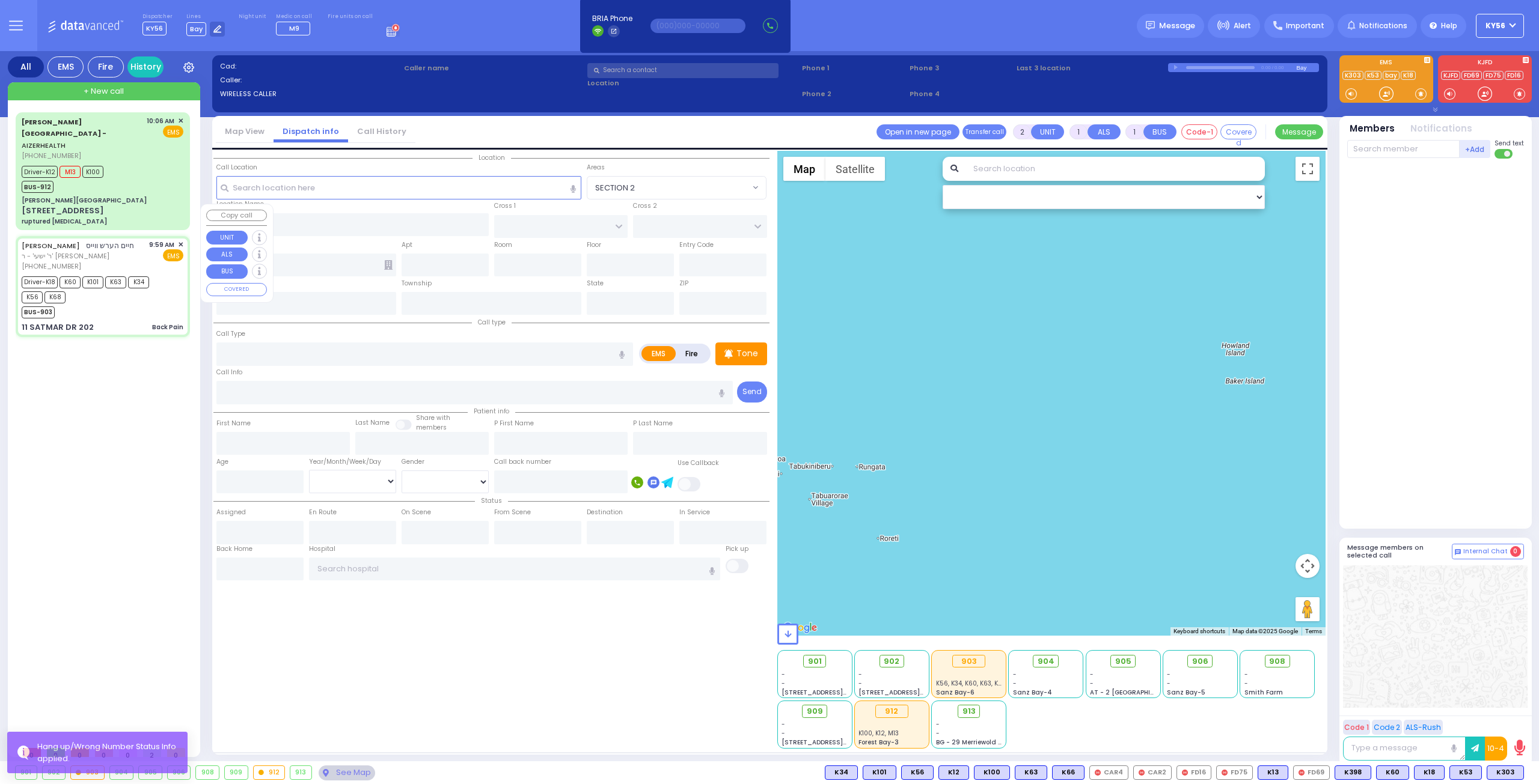
type input "[PERSON_NAME]"
type input "69"
select select "Year"
select select "[DEMOGRAPHIC_DATA]"
type input "09:59"
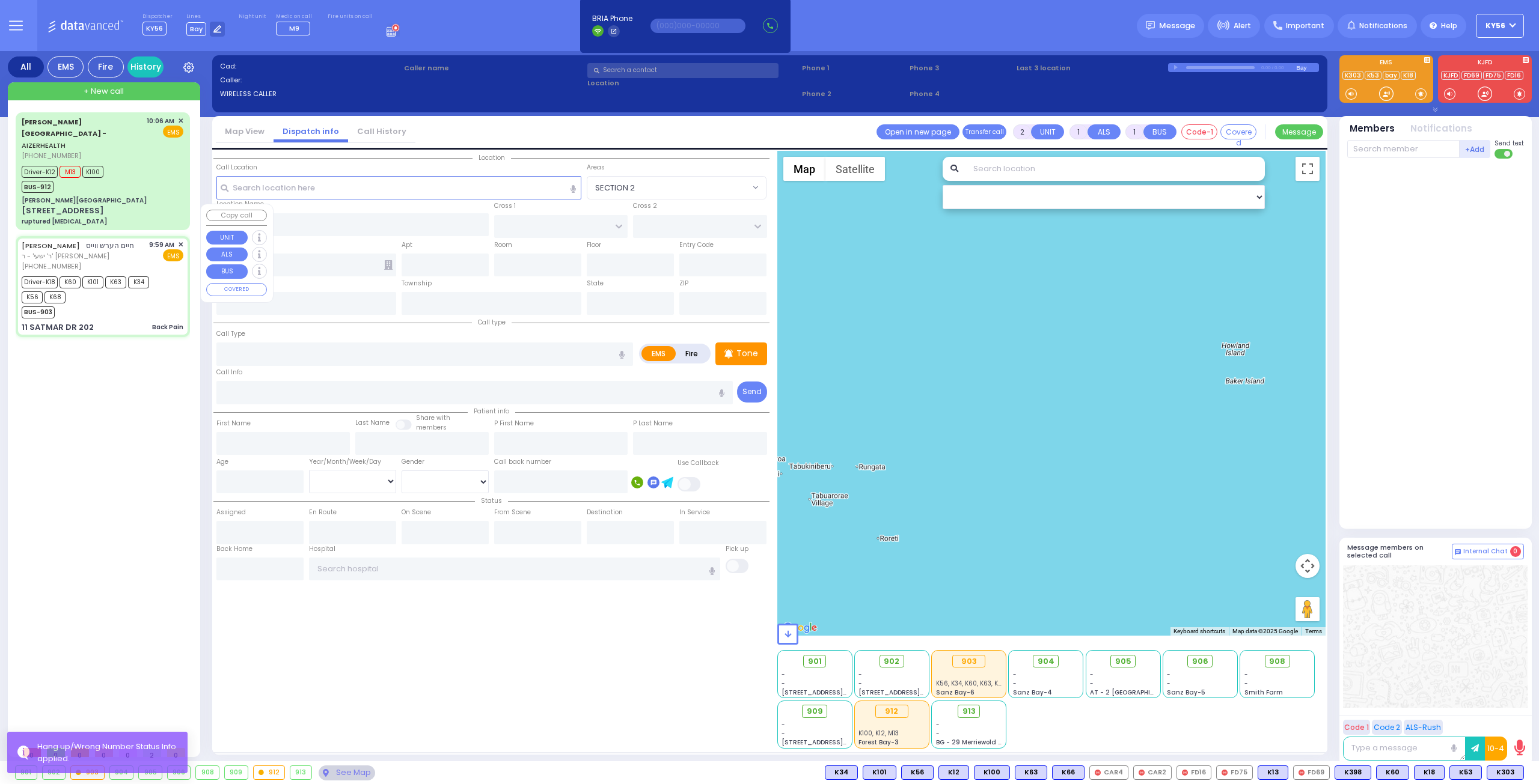
type input "10:01"
type input "10:02"
type input "10:51"
select select "Hatzalah Garages"
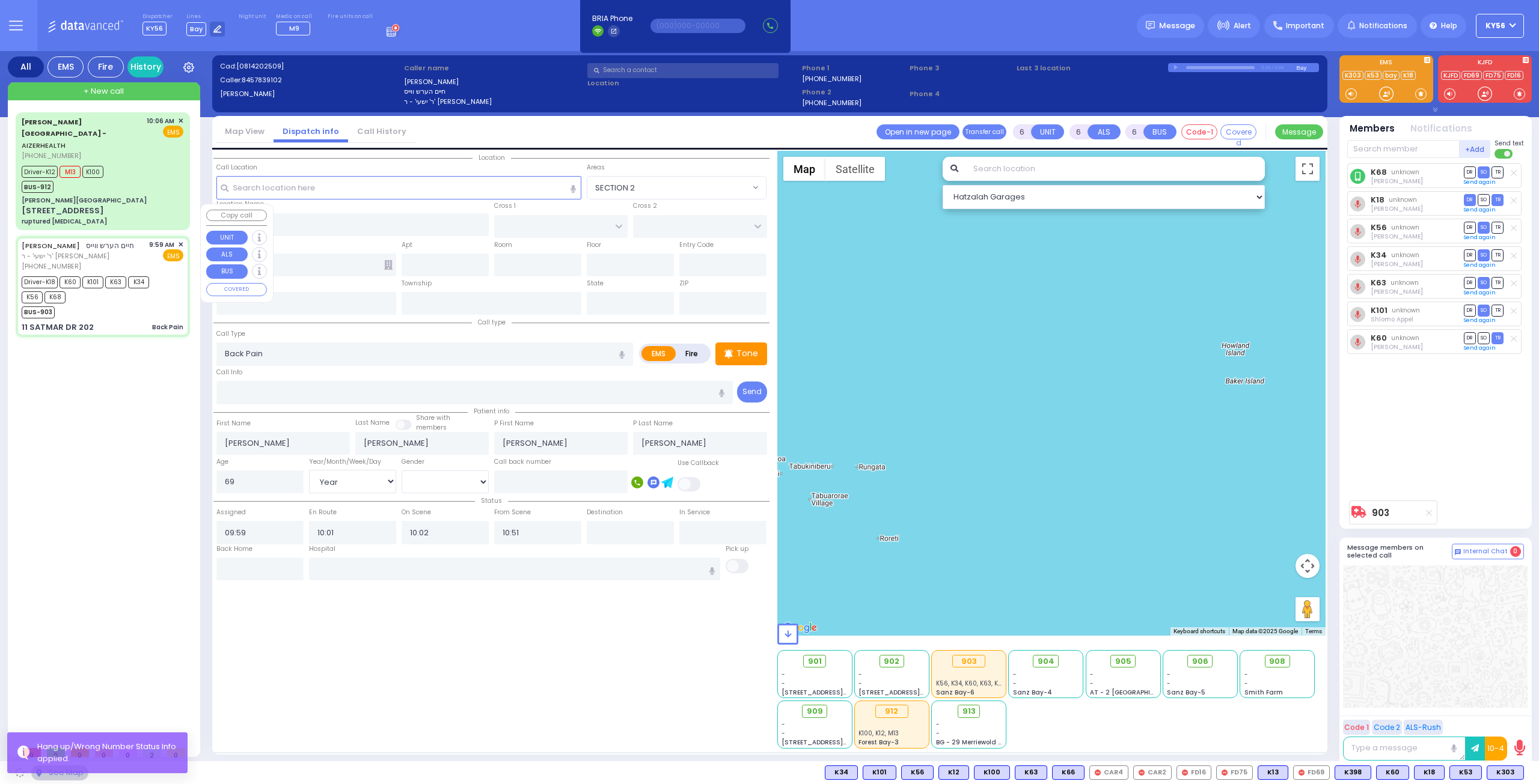
type input "SIGET COURT"
type input "HAYES COURT"
type input "11 SATMAR DR"
type input "202"
type input "Monroe"
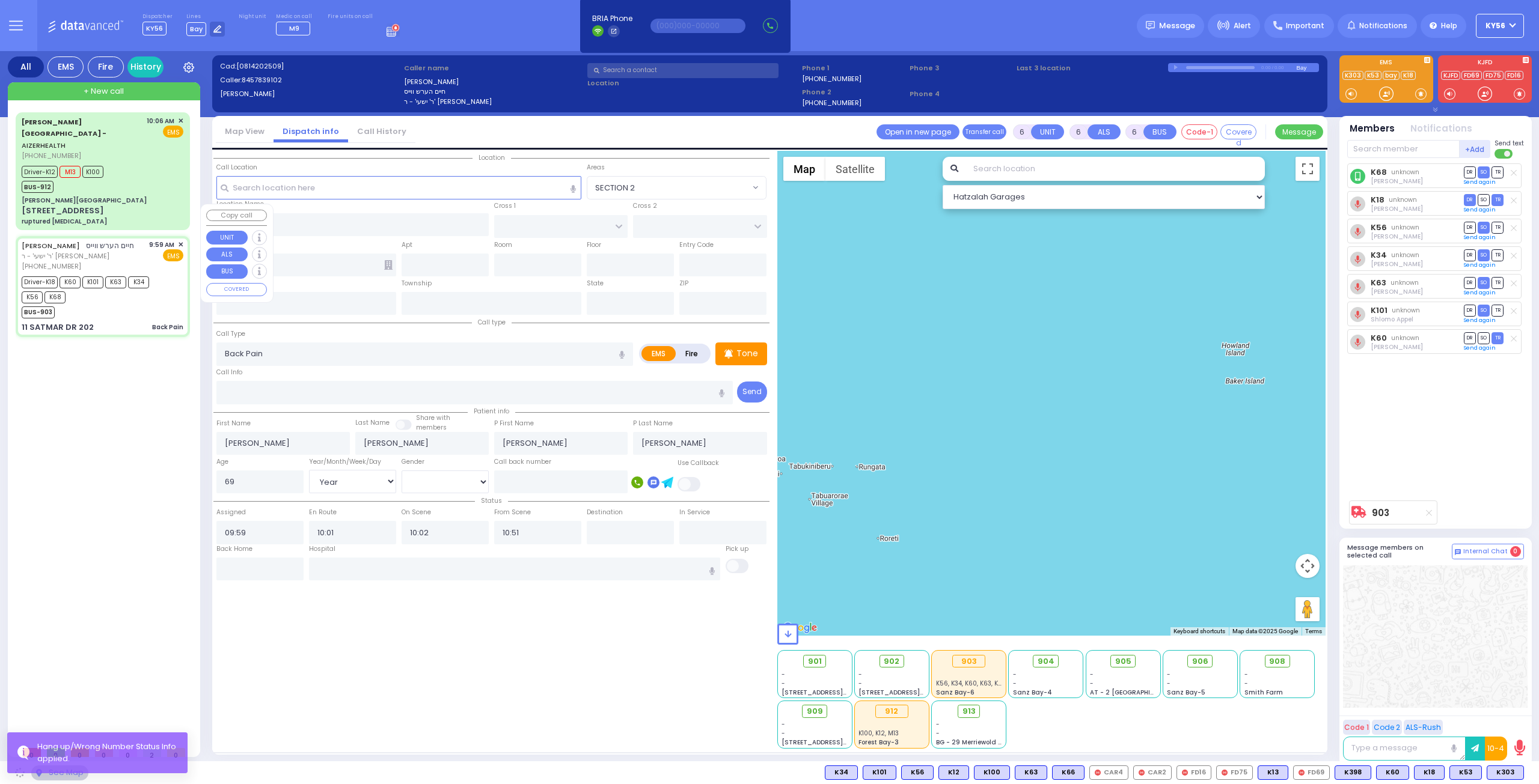
type input "[US_STATE]"
type input "10950"
select select "SECTION 3"
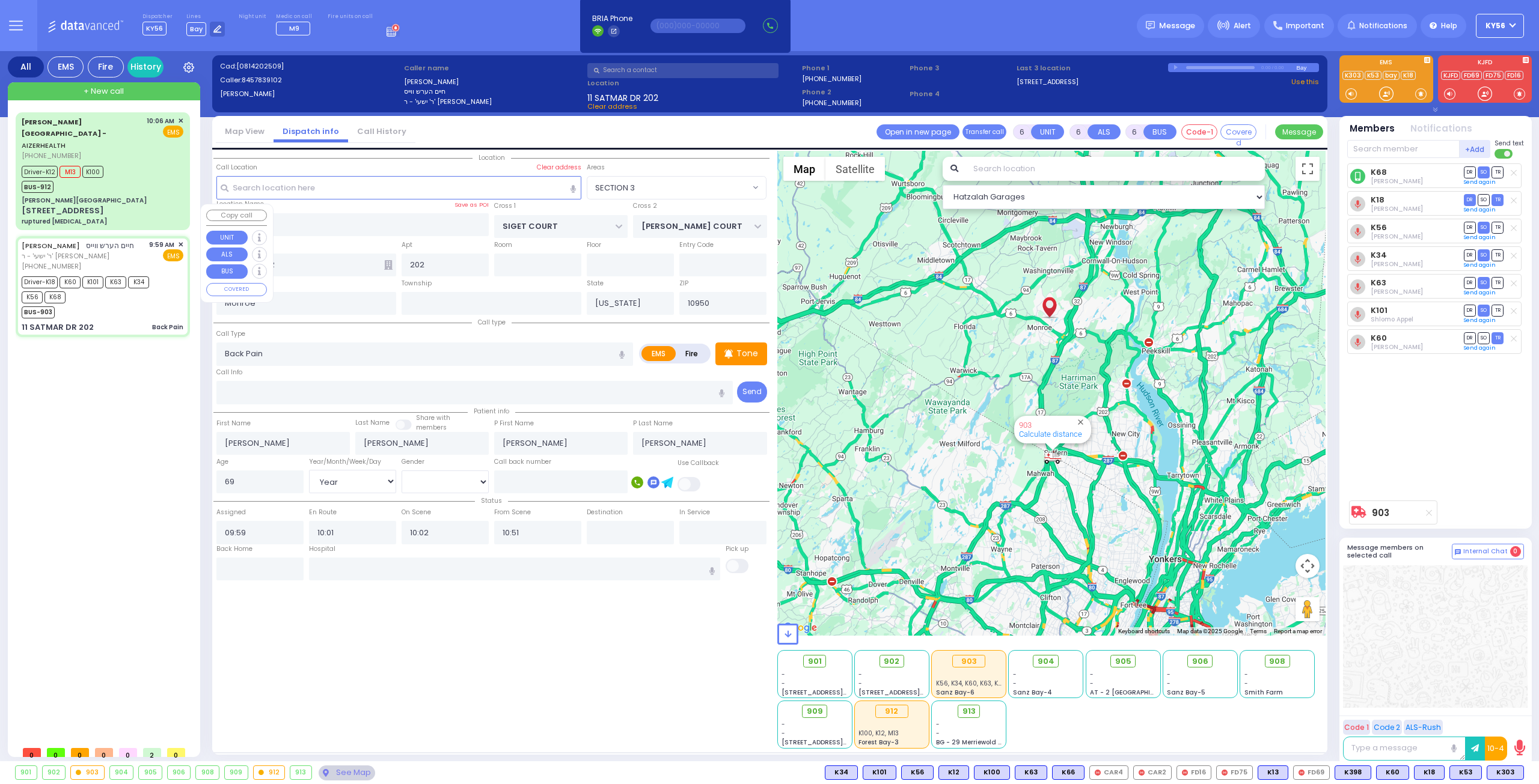
click at [112, 287] on div "CHAIM HERSH WEISS חיים הערש ווייס ר' ישעי' - ר' ליפא פארקאש (845) 783-9102 9:59…" at bounding box center [103, 287] width 169 height 97
select select
radio input "true"
select select "Year"
select select "[DEMOGRAPHIC_DATA]"
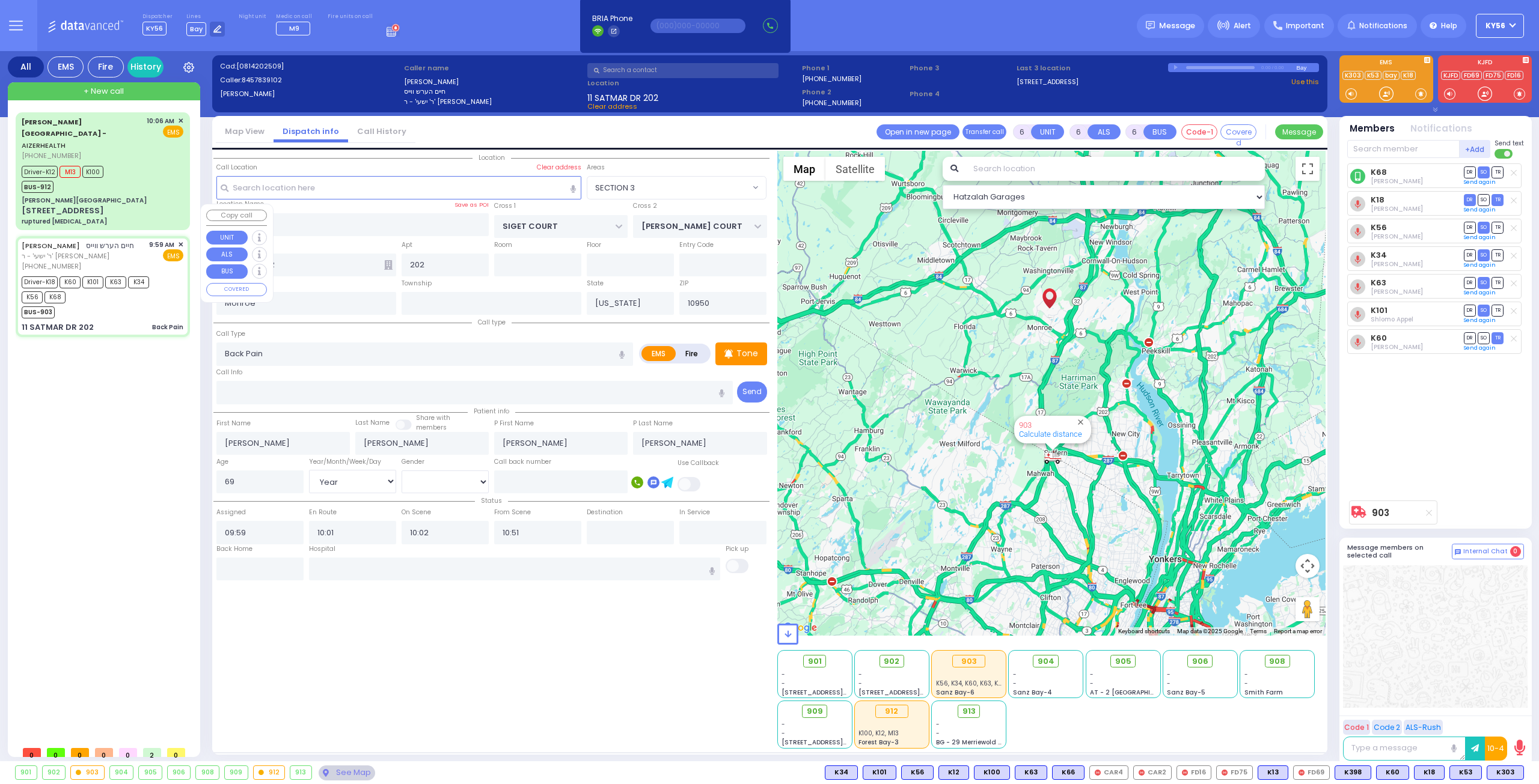
select select "Hatzalah Garages"
select select "SECTION 3"
click at [94, 178] on div "BUS-912" at bounding box center [62, 186] width 82 height 15
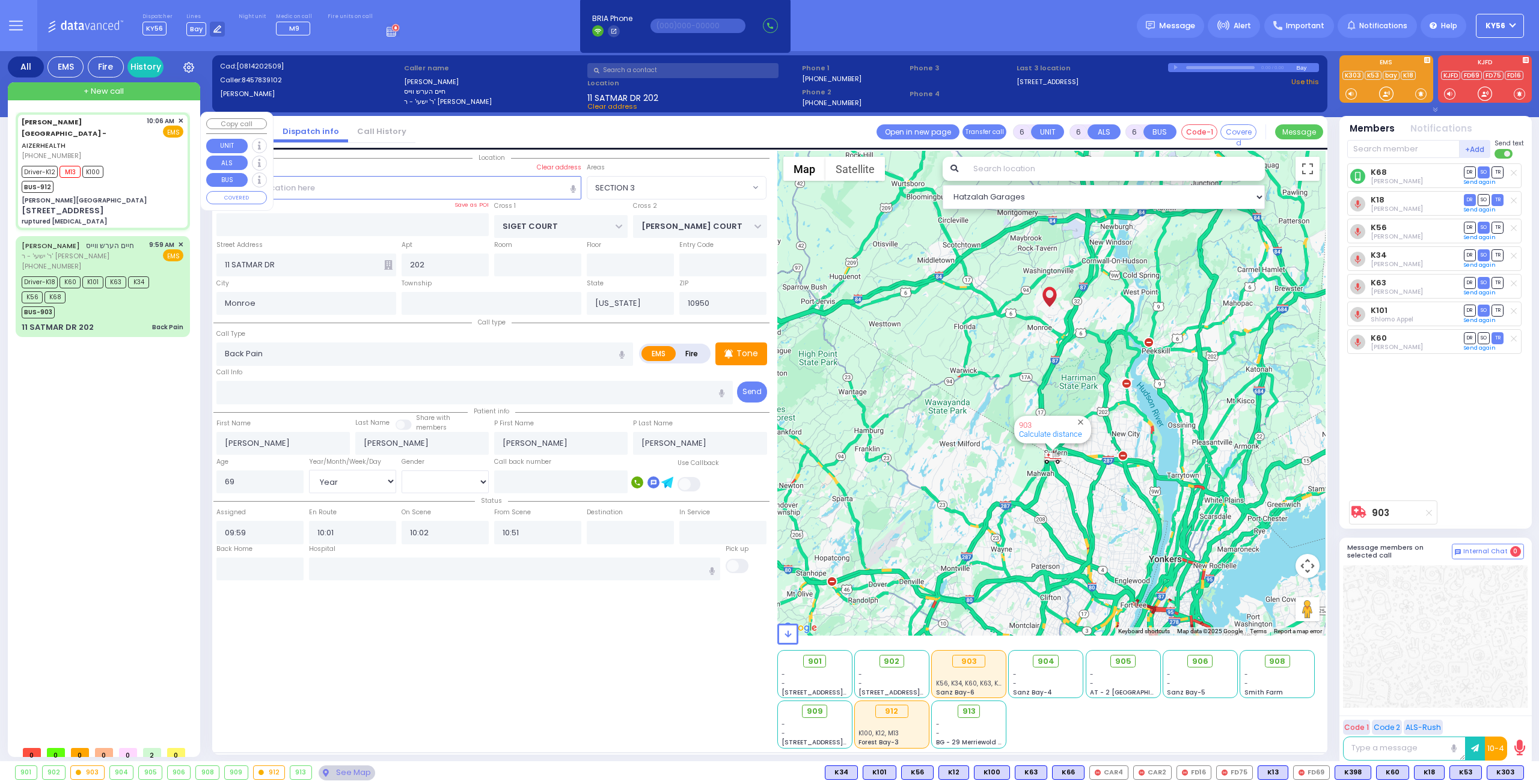
select select
type input "ruptured [MEDICAL_DATA]"
radio input "true"
type input "[PERSON_NAME]"
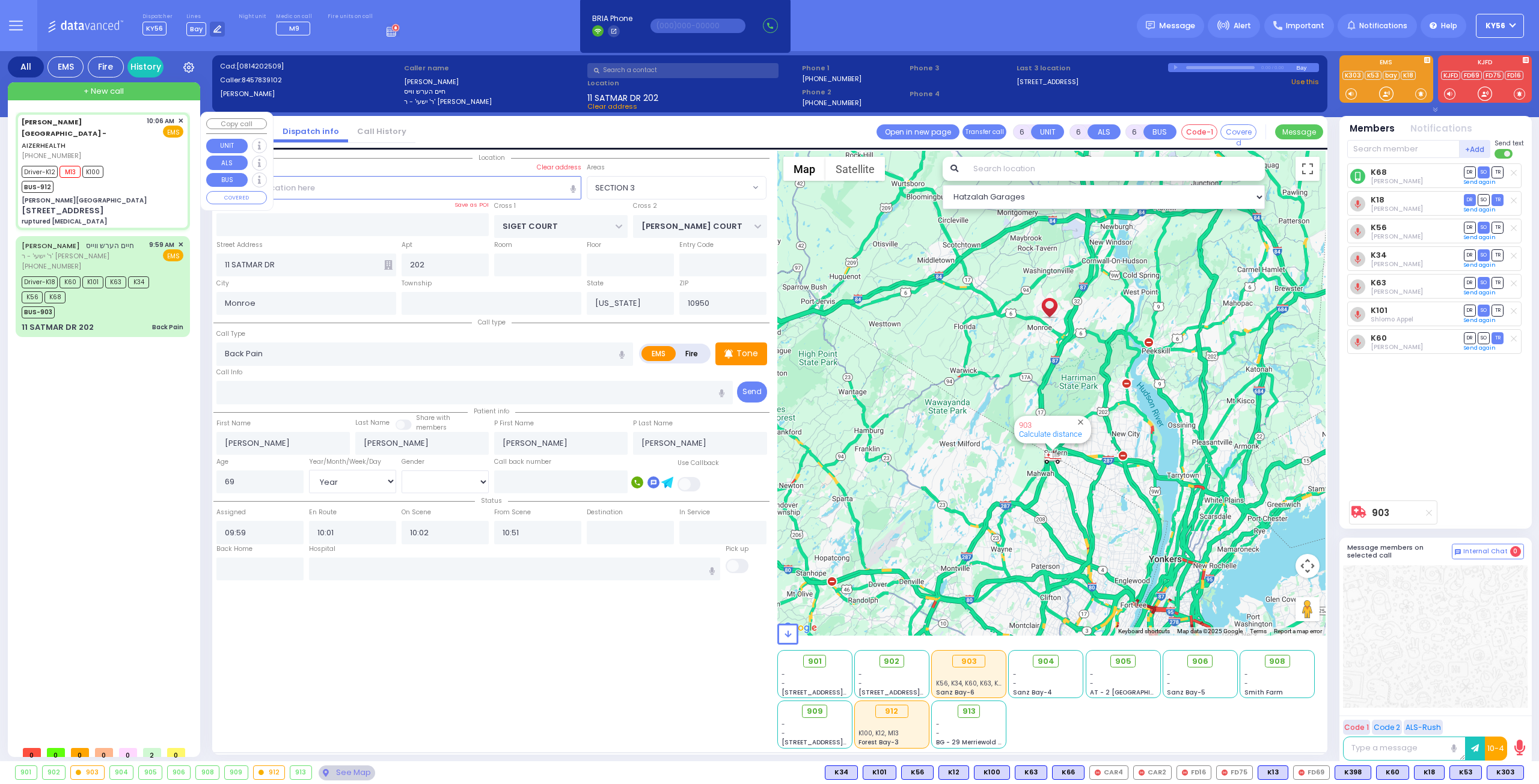
type input "30"
select select "Year"
select select "[DEMOGRAPHIC_DATA]"
type input "10:06"
type input "10:09"
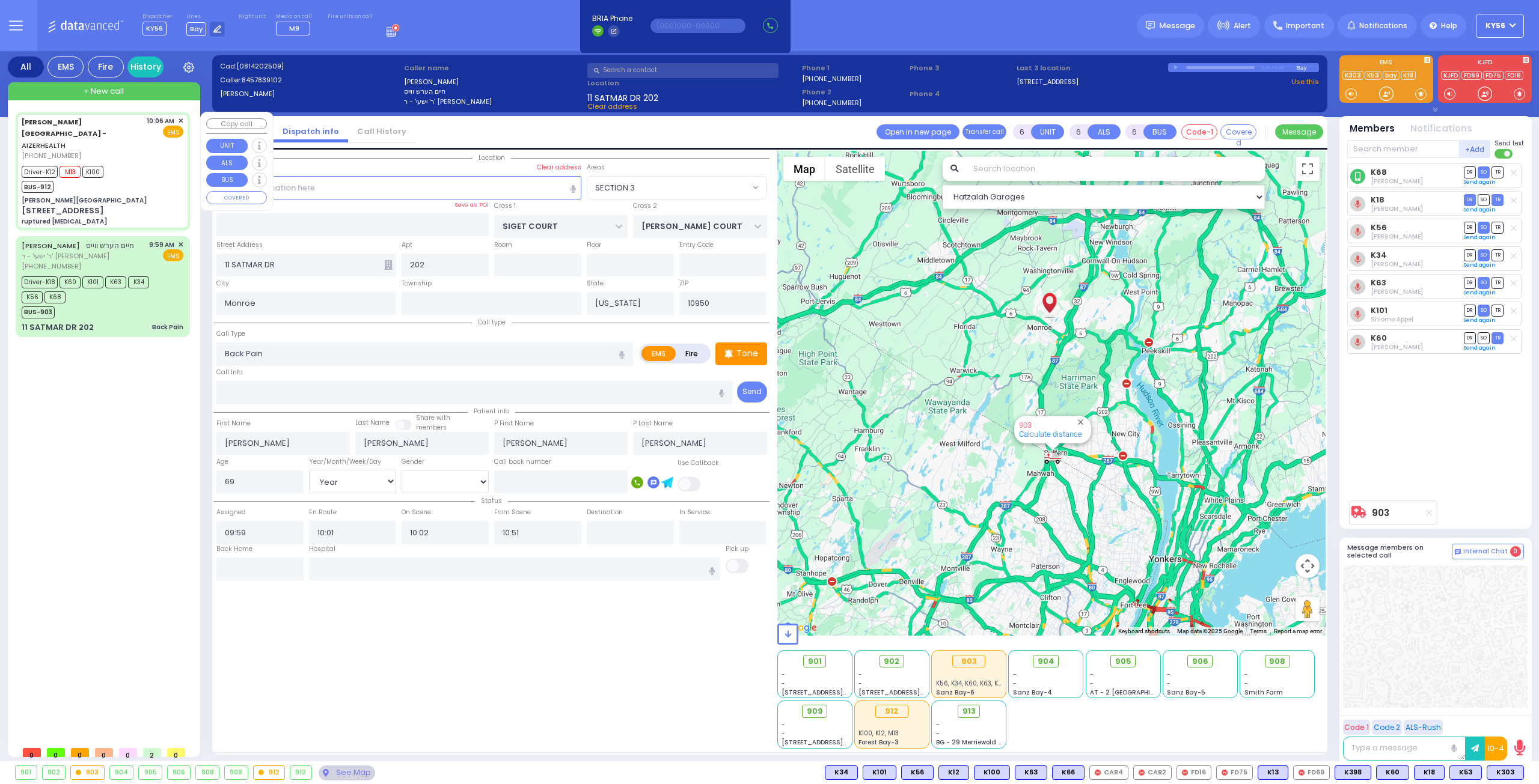
type input "10:12"
type input "10:25"
type input "10:48"
type input "10:59"
type input "[GEOGRAPHIC_DATA] [STREET_ADDRESS][GEOGRAPHIC_DATA] Suffern"
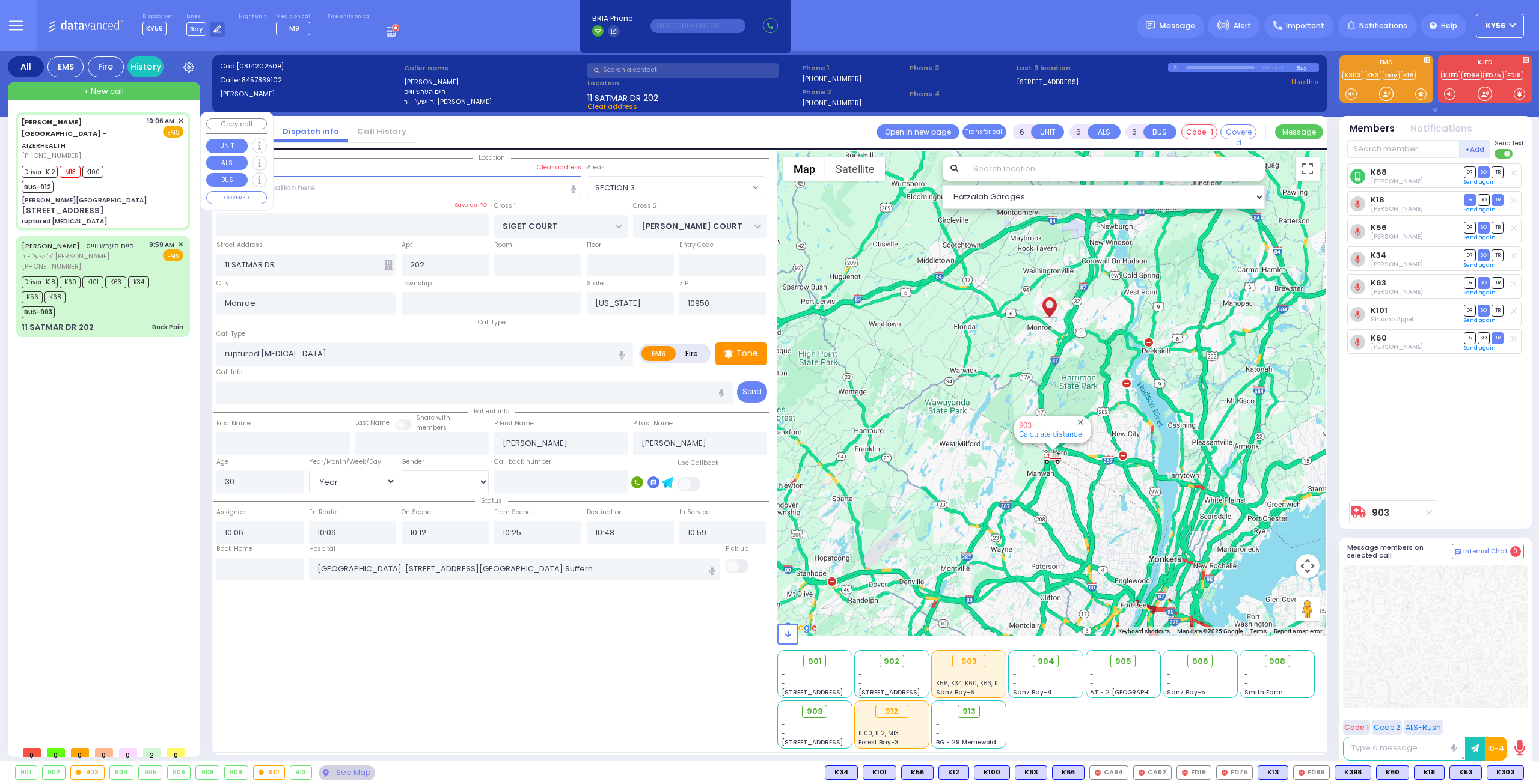
type input "[PERSON_NAME][GEOGRAPHIC_DATA]"
type input "[PERSON_NAME] DR"
type input "CARTER LN"
type input "[STREET_ADDRESS]"
type input "8"
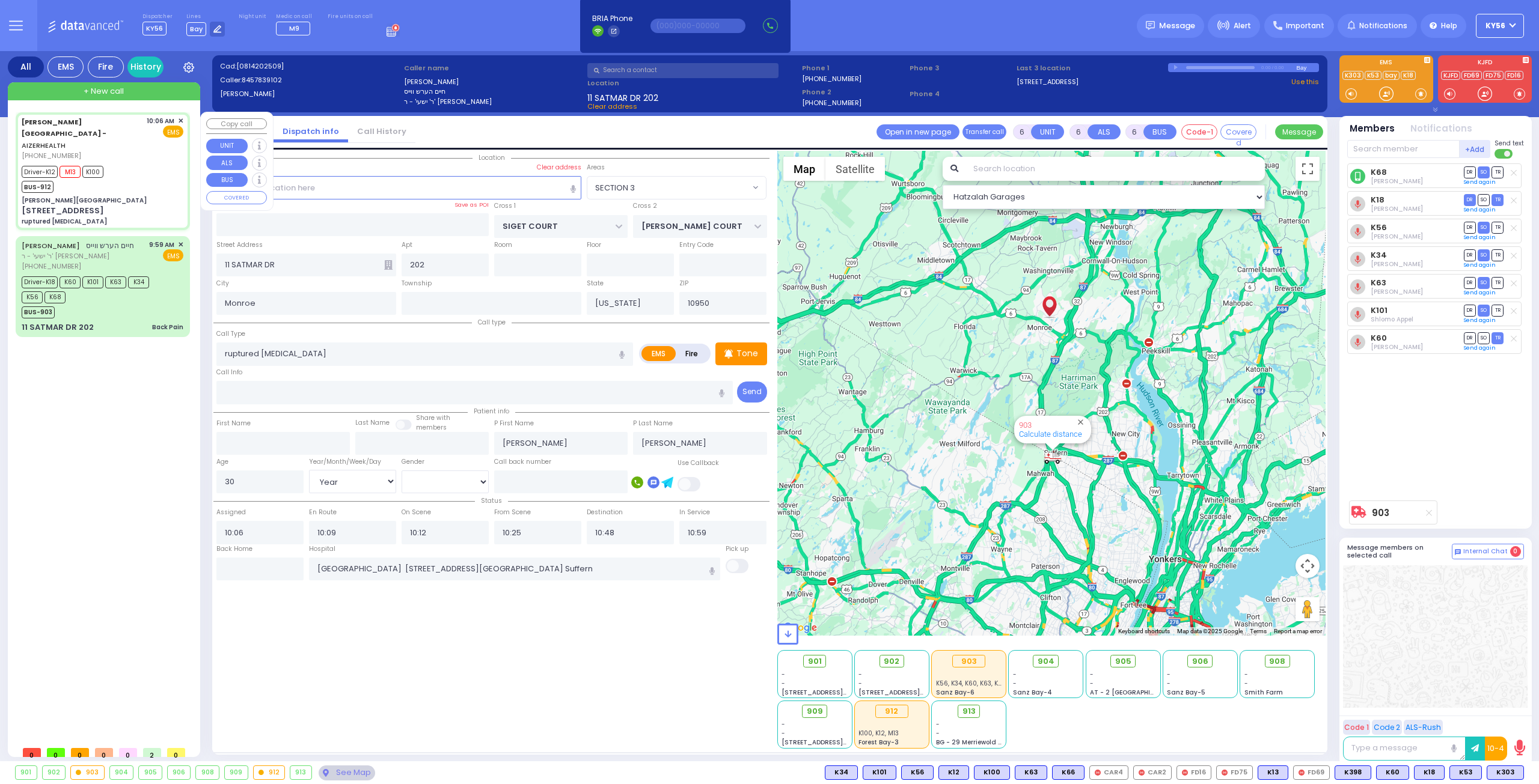
type input "2"
type input "[PERSON_NAME]"
select select "SECTION 2"
select select "Hatzalah Garages"
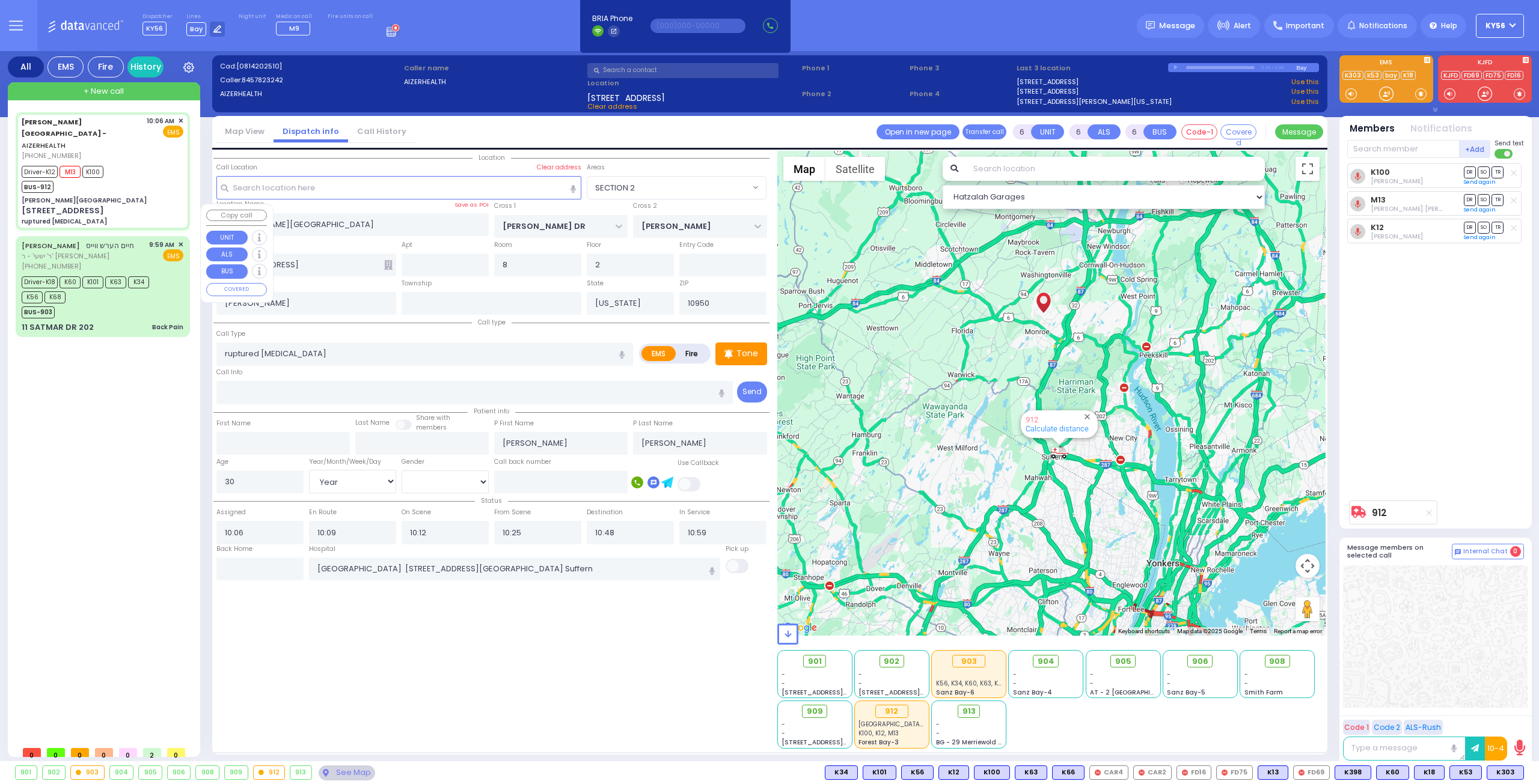
click at [127, 304] on div "BUS-903" at bounding box center [97, 311] width 150 height 15
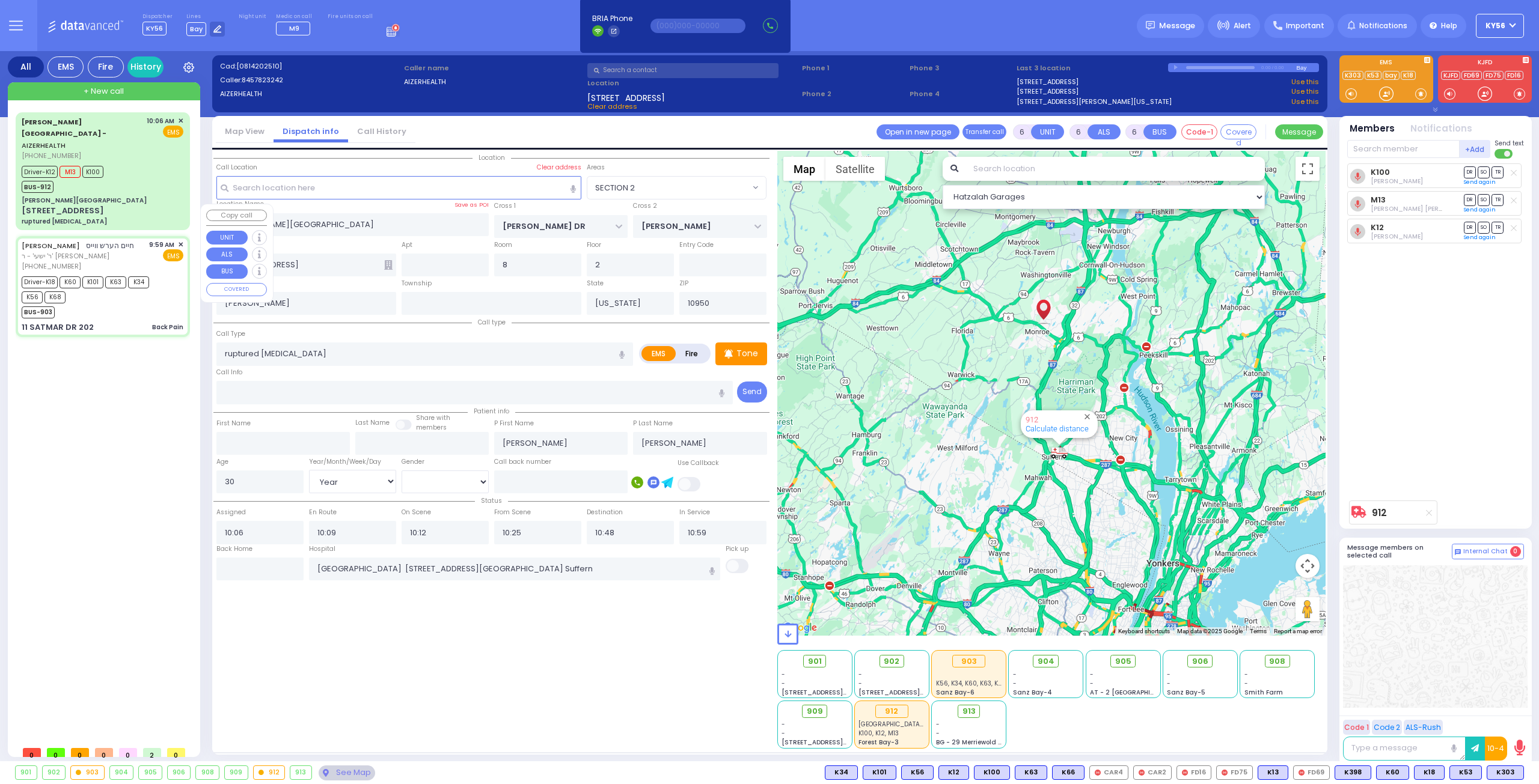
select select
type input "Back Pain"
radio input "true"
type input "[PERSON_NAME]"
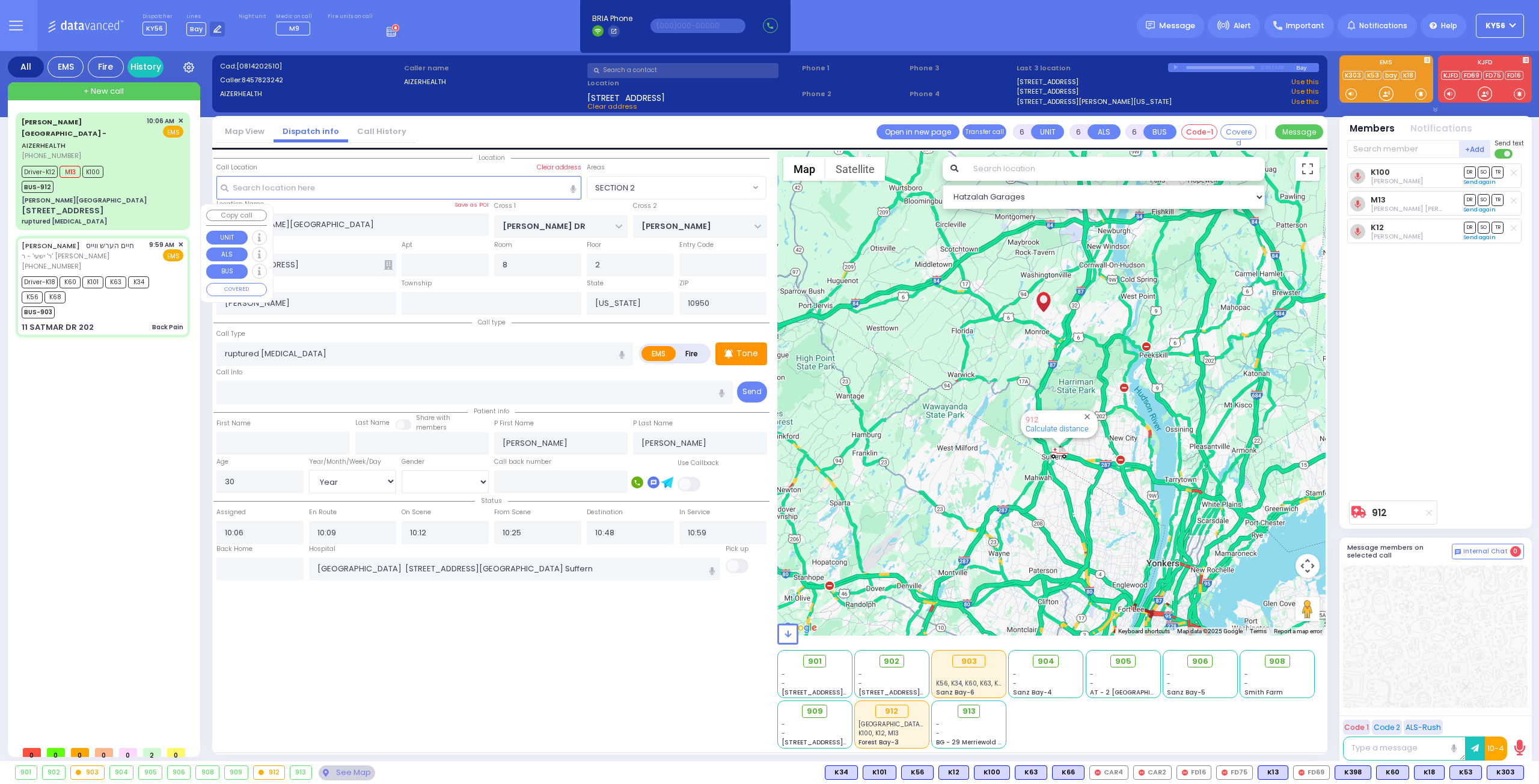
type input "[PERSON_NAME]"
type input "69"
select select "Year"
select select "[DEMOGRAPHIC_DATA]"
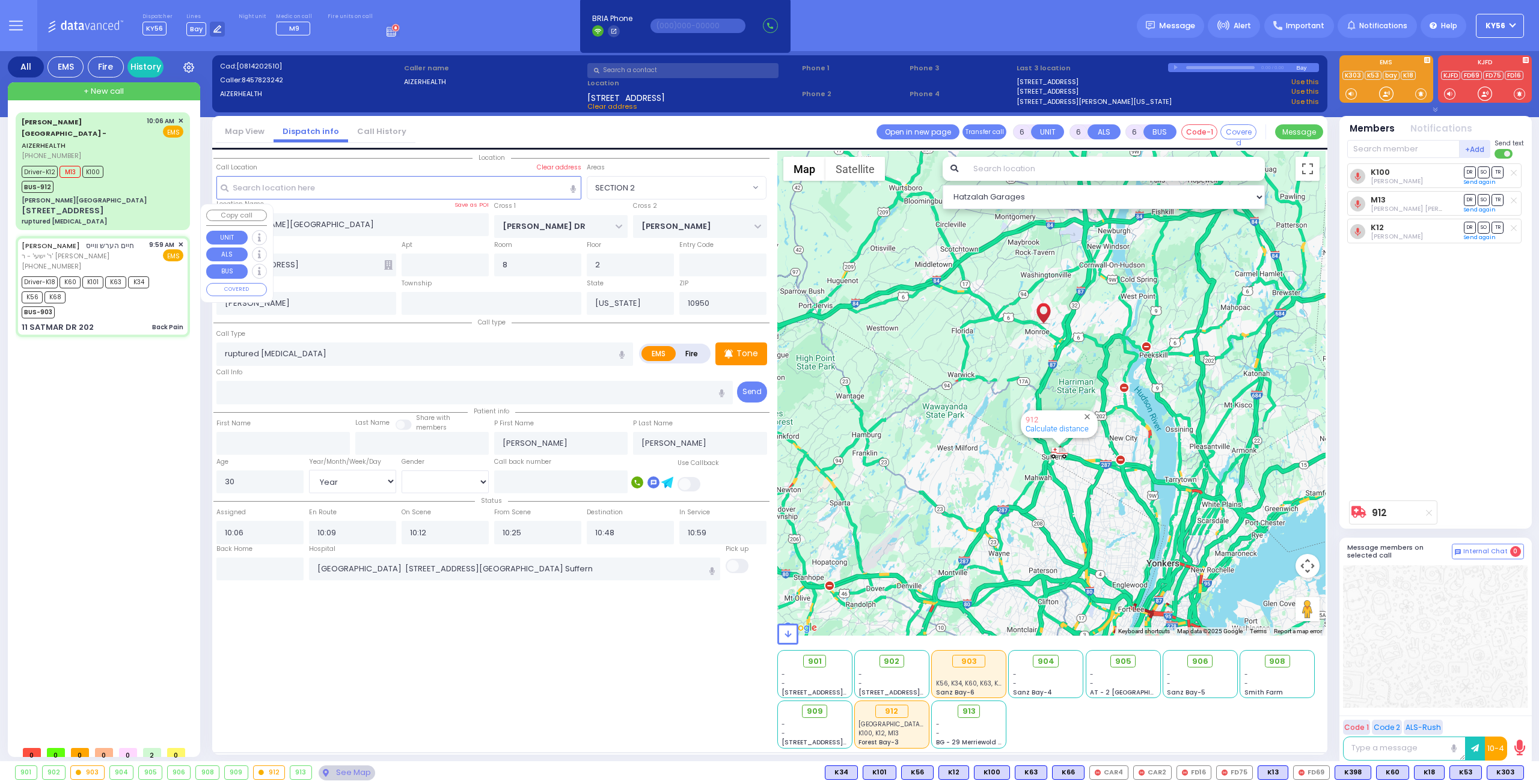
type input "09:59"
type input "10:01"
type input "10:02"
type input "10:51"
type input "SIGET COURT"
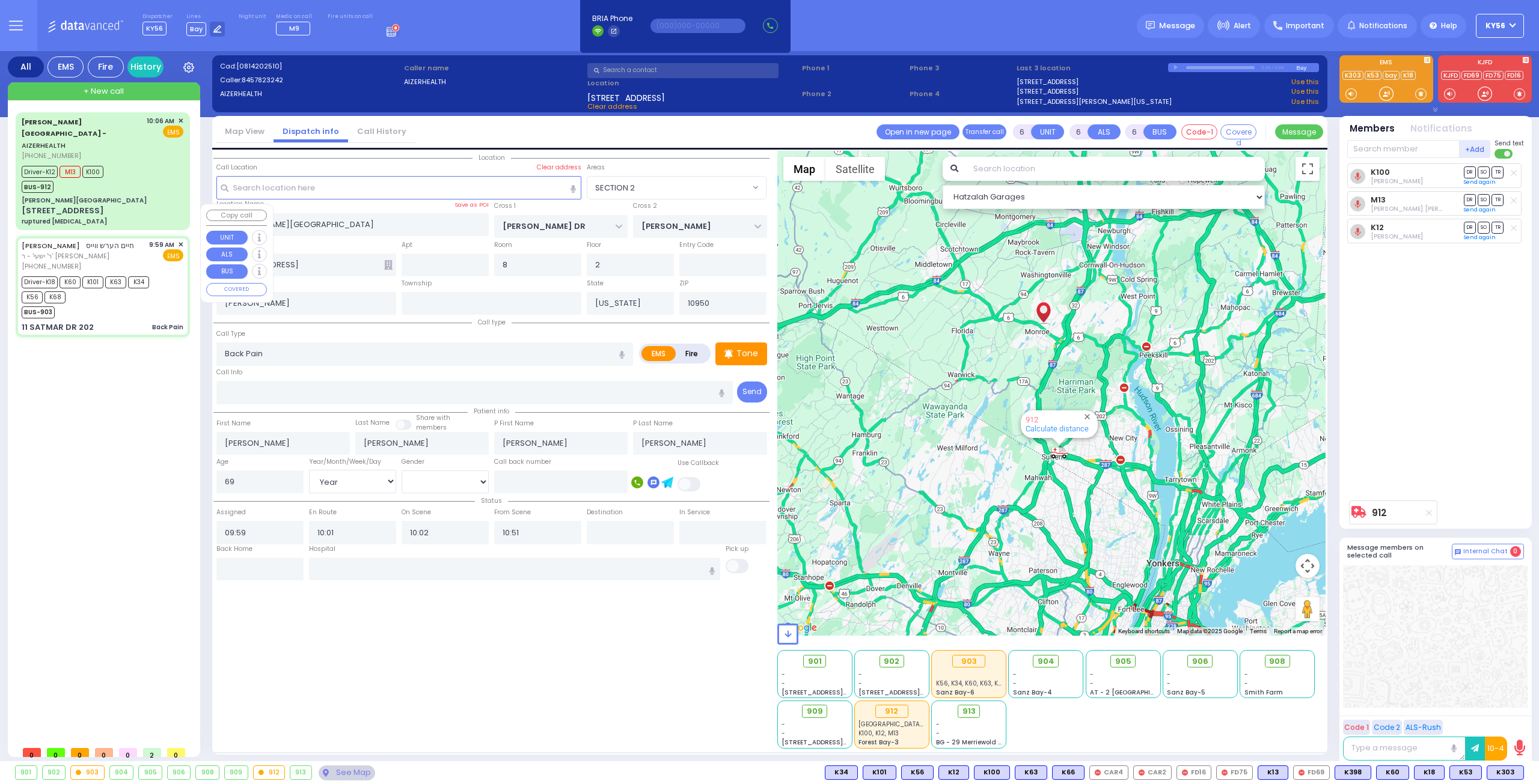
type input "HAYES COURT"
type input "11 SATMAR DR"
type input "202"
type input "Monroe"
select select "Hatzalah Garages"
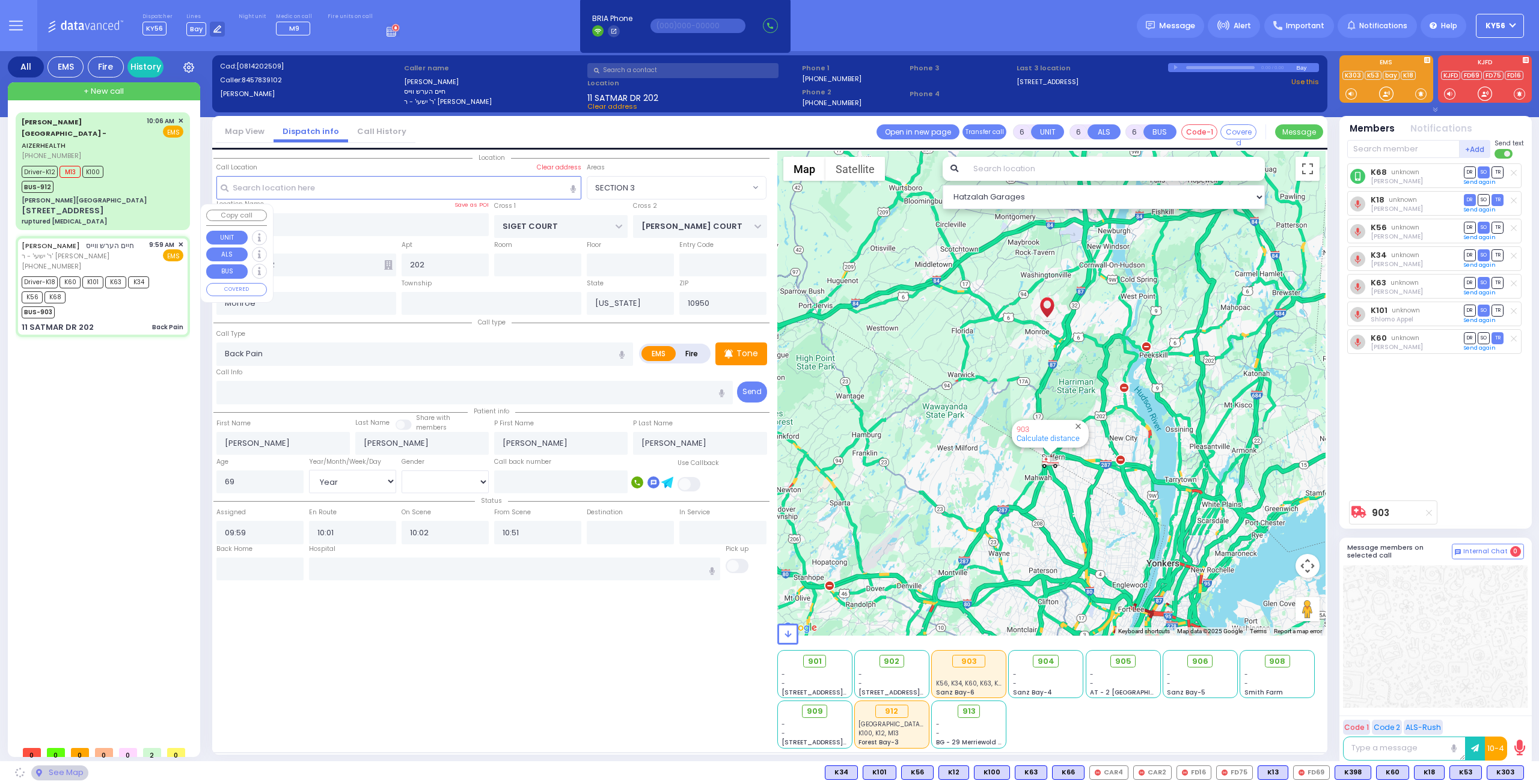
select select "SECTION 3"
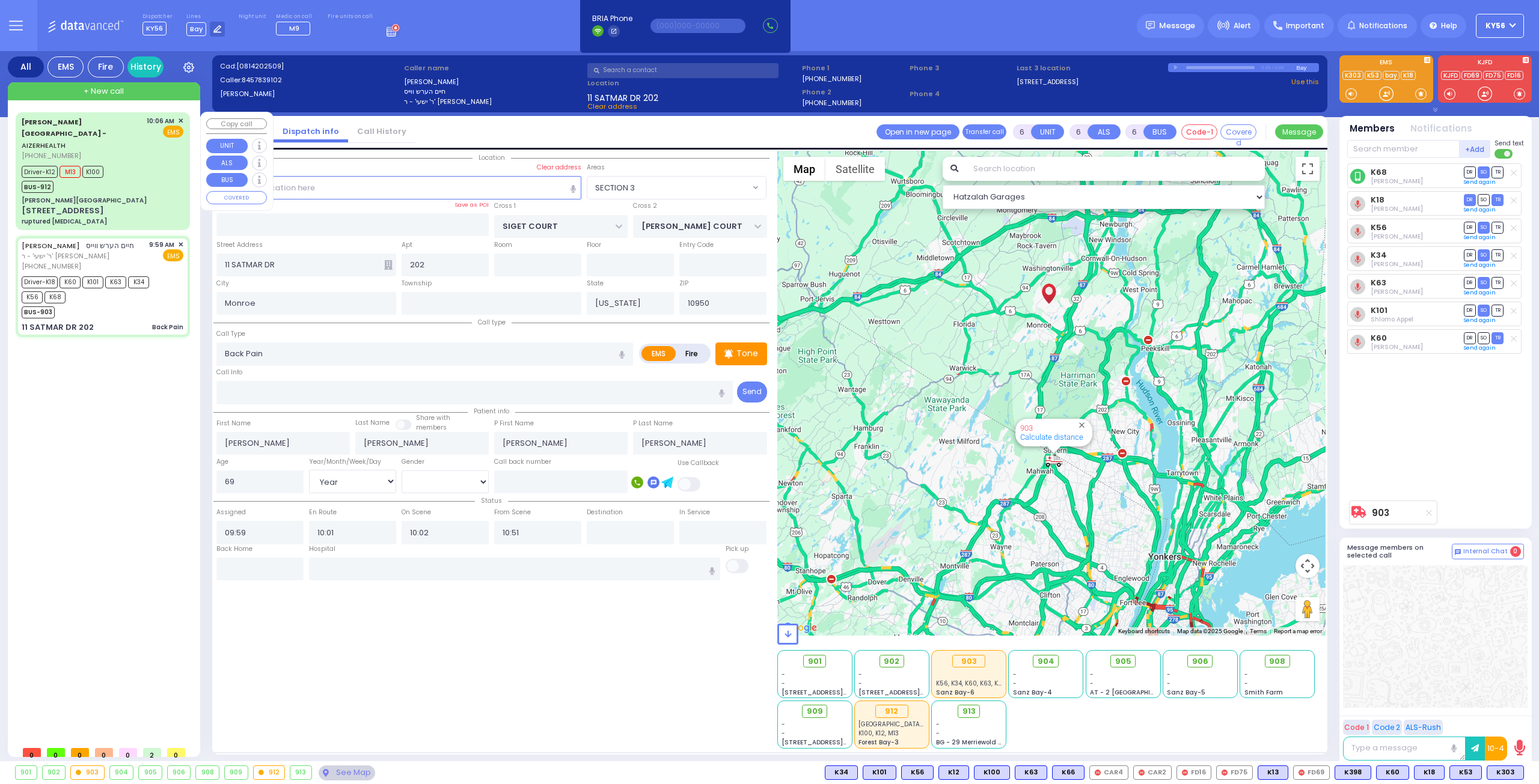
click at [109, 196] on div "[PERSON_NAME][GEOGRAPHIC_DATA]" at bounding box center [103, 200] width 162 height 9
select select
type input "ruptured [MEDICAL_DATA]"
radio input "true"
type input "[PERSON_NAME]"
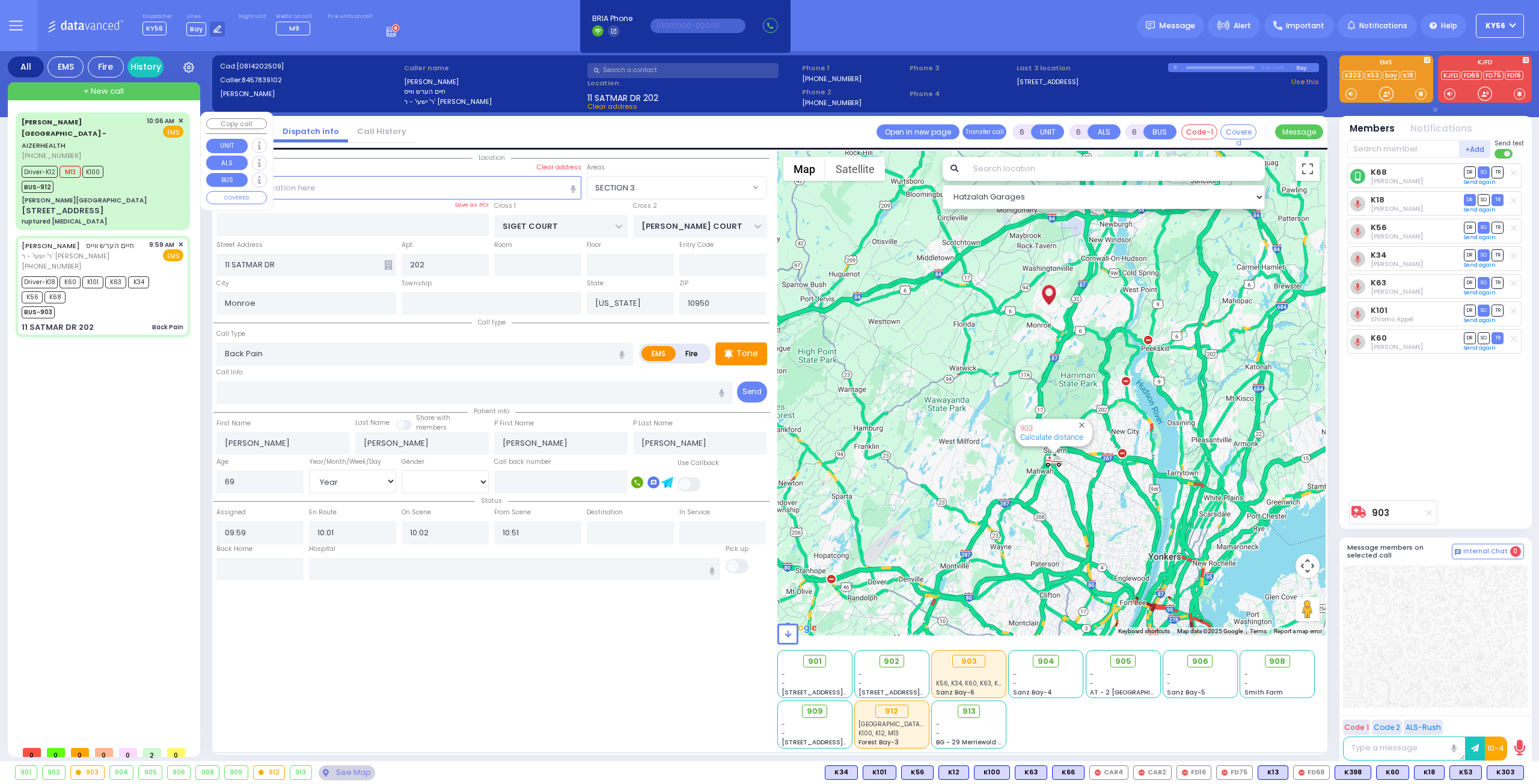
type input "[PERSON_NAME]"
type input "30"
select select "Year"
select select "[DEMOGRAPHIC_DATA]"
type input "10:06"
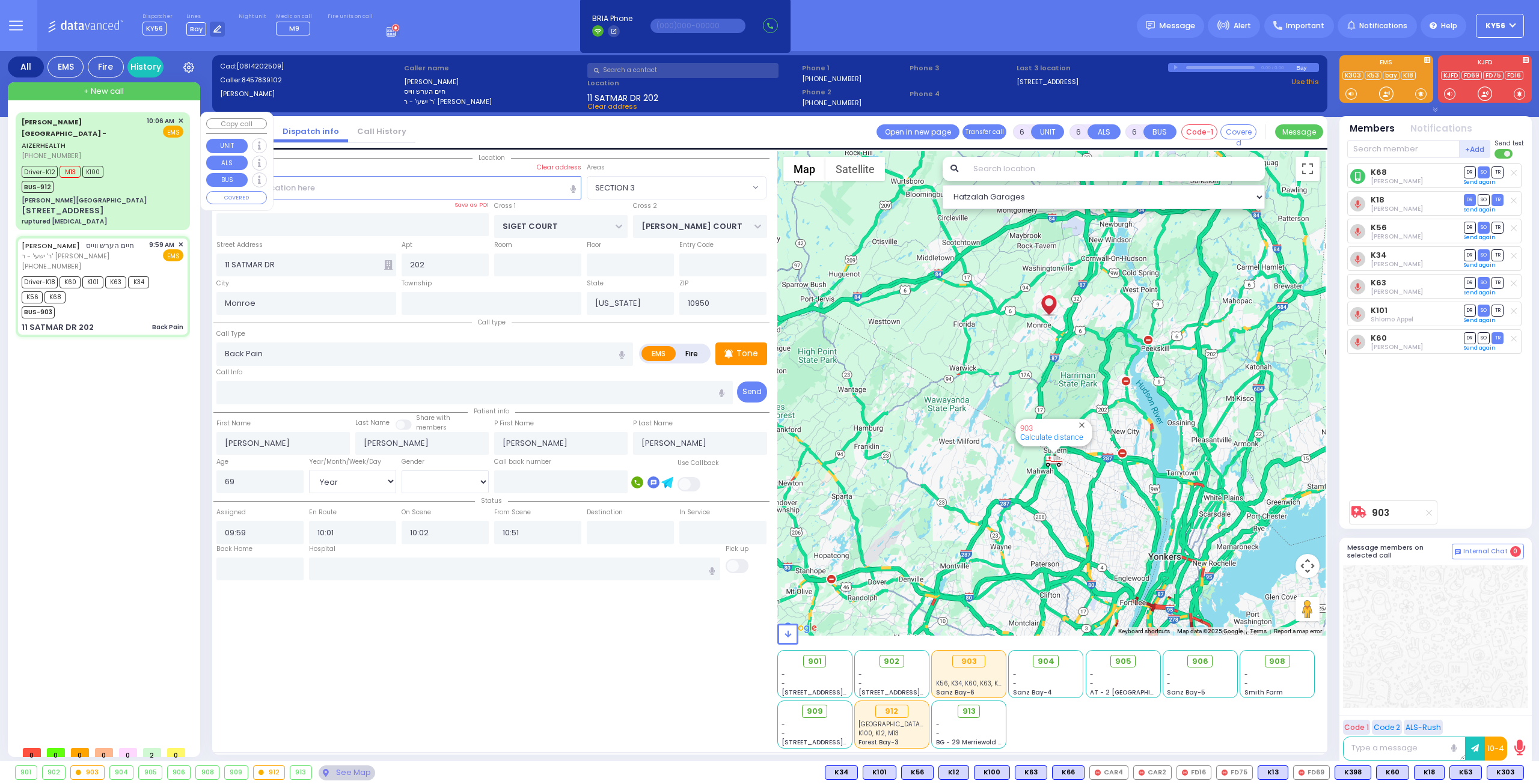
type input "10:09"
type input "10:12"
type input "10:25"
type input "10:48"
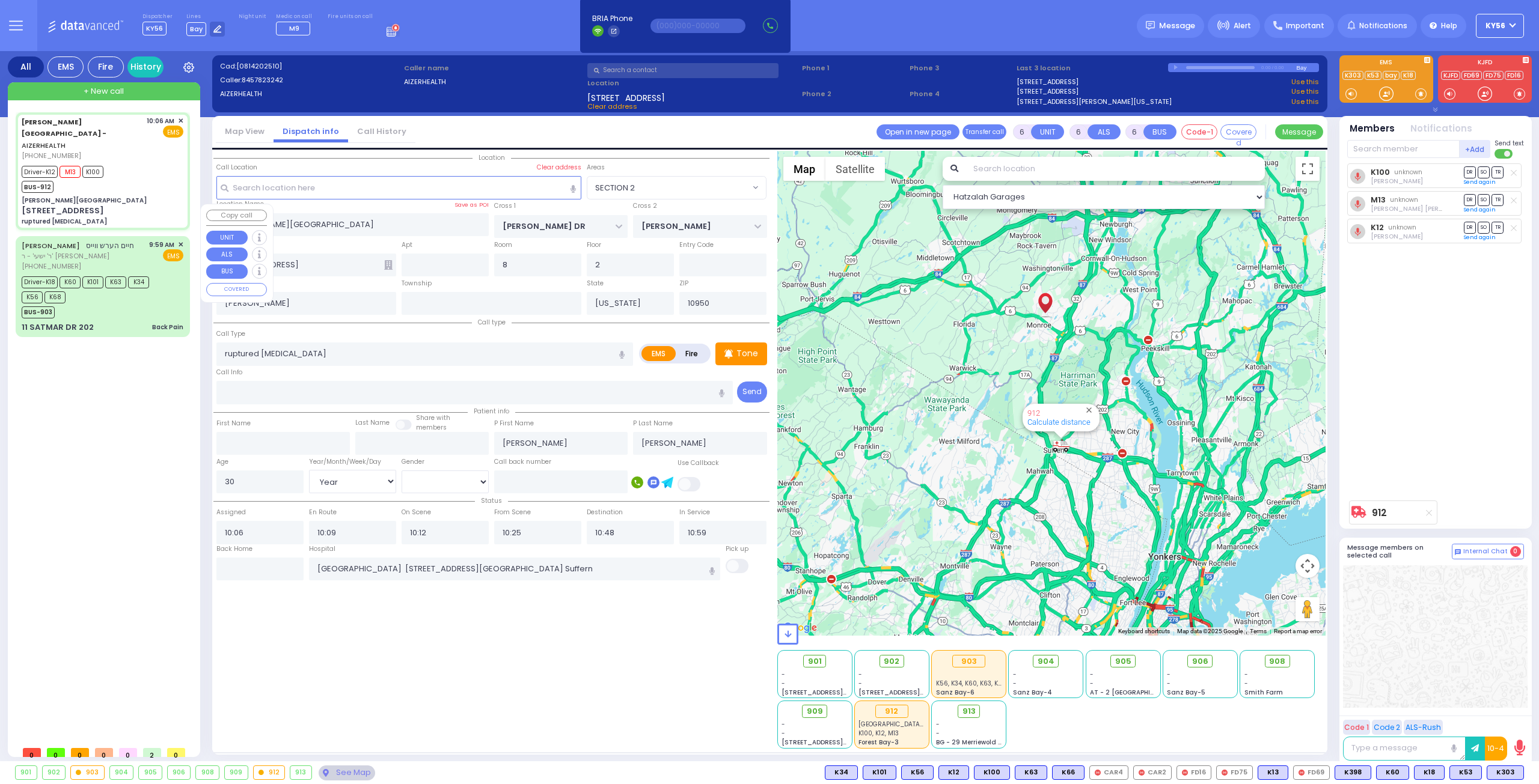
click at [118, 287] on div "CHAIM HERSH WEISS חיים הערש ווייס ר' ישעי' - ר' ליפא פארקאש (845) 783-9102 9:59…" at bounding box center [103, 287] width 169 height 97
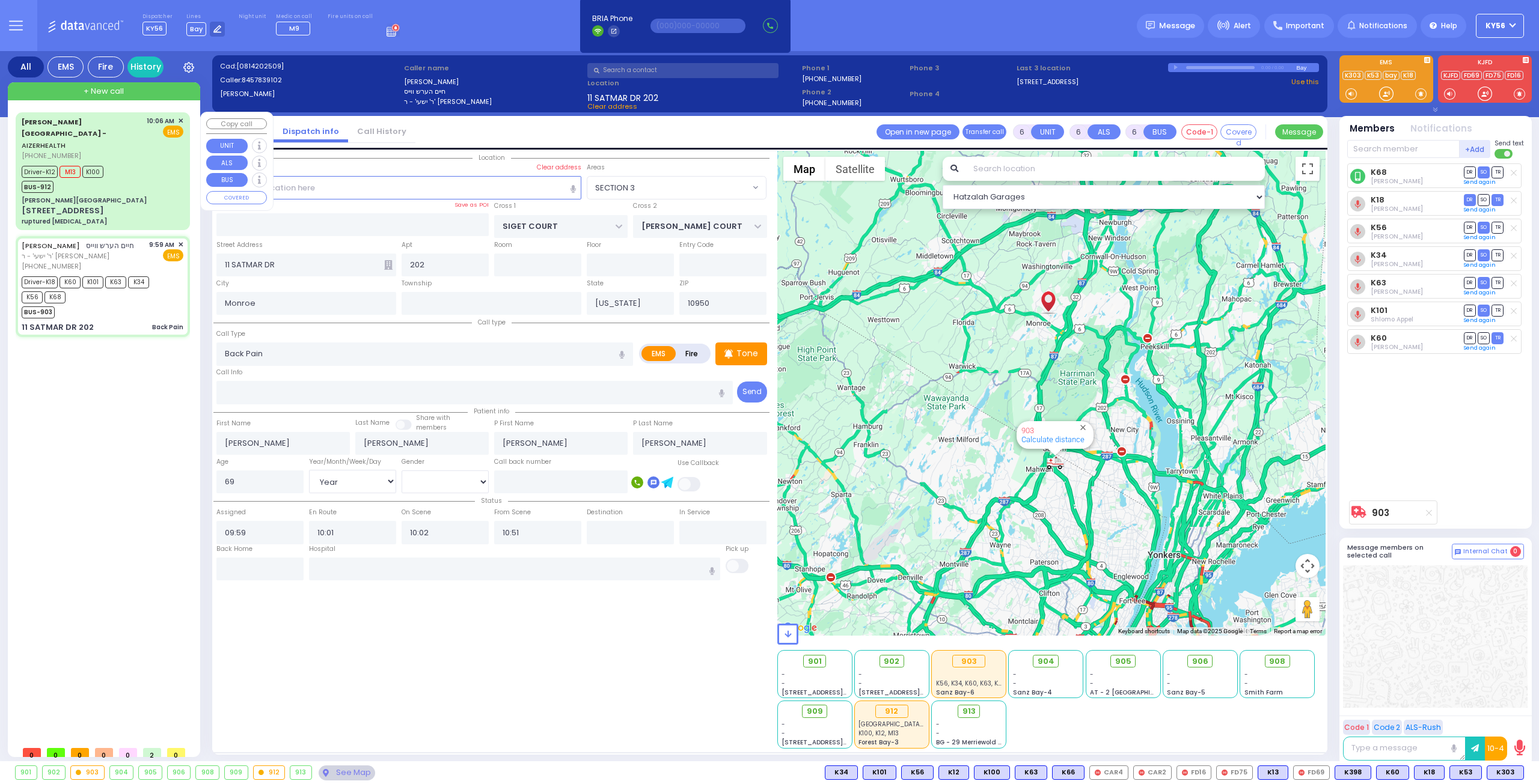
click at [107, 217] on div "ruptured [MEDICAL_DATA]" at bounding box center [64, 221] width 85 height 9
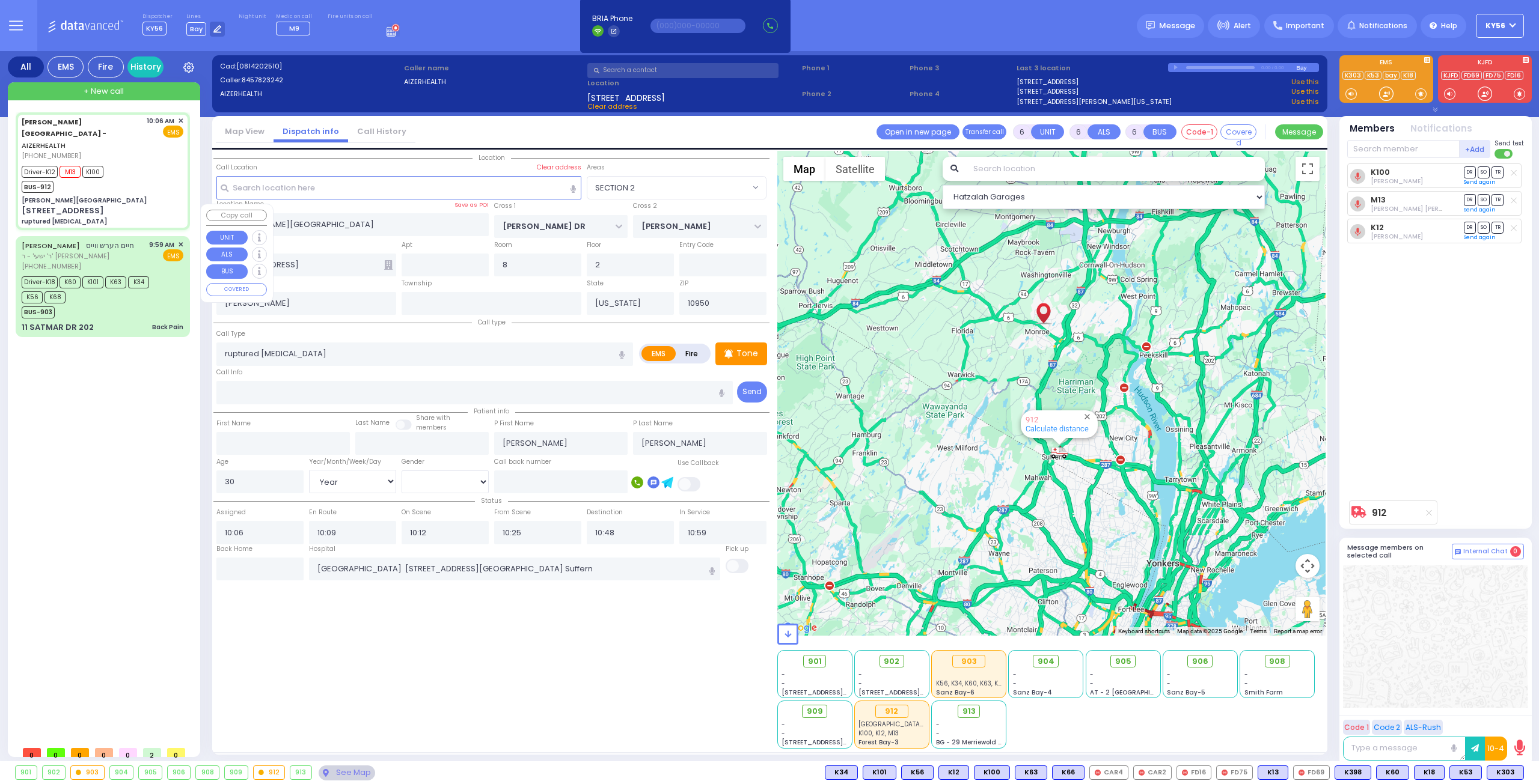
click at [130, 304] on div "BUS-903" at bounding box center [97, 311] width 150 height 15
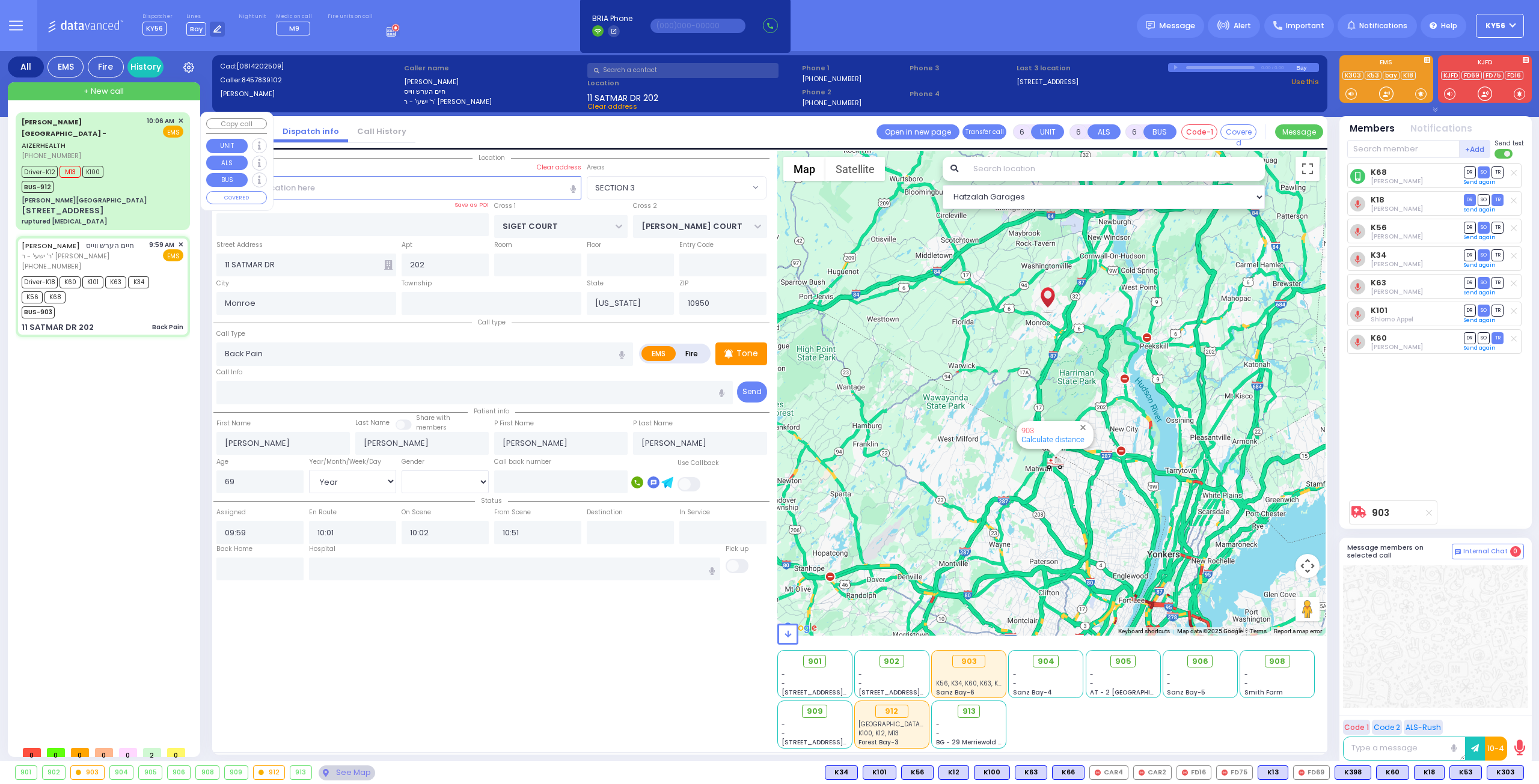
click at [129, 163] on div "Driver-K12 M13 K100 BUS-912" at bounding box center [103, 178] width 162 height 30
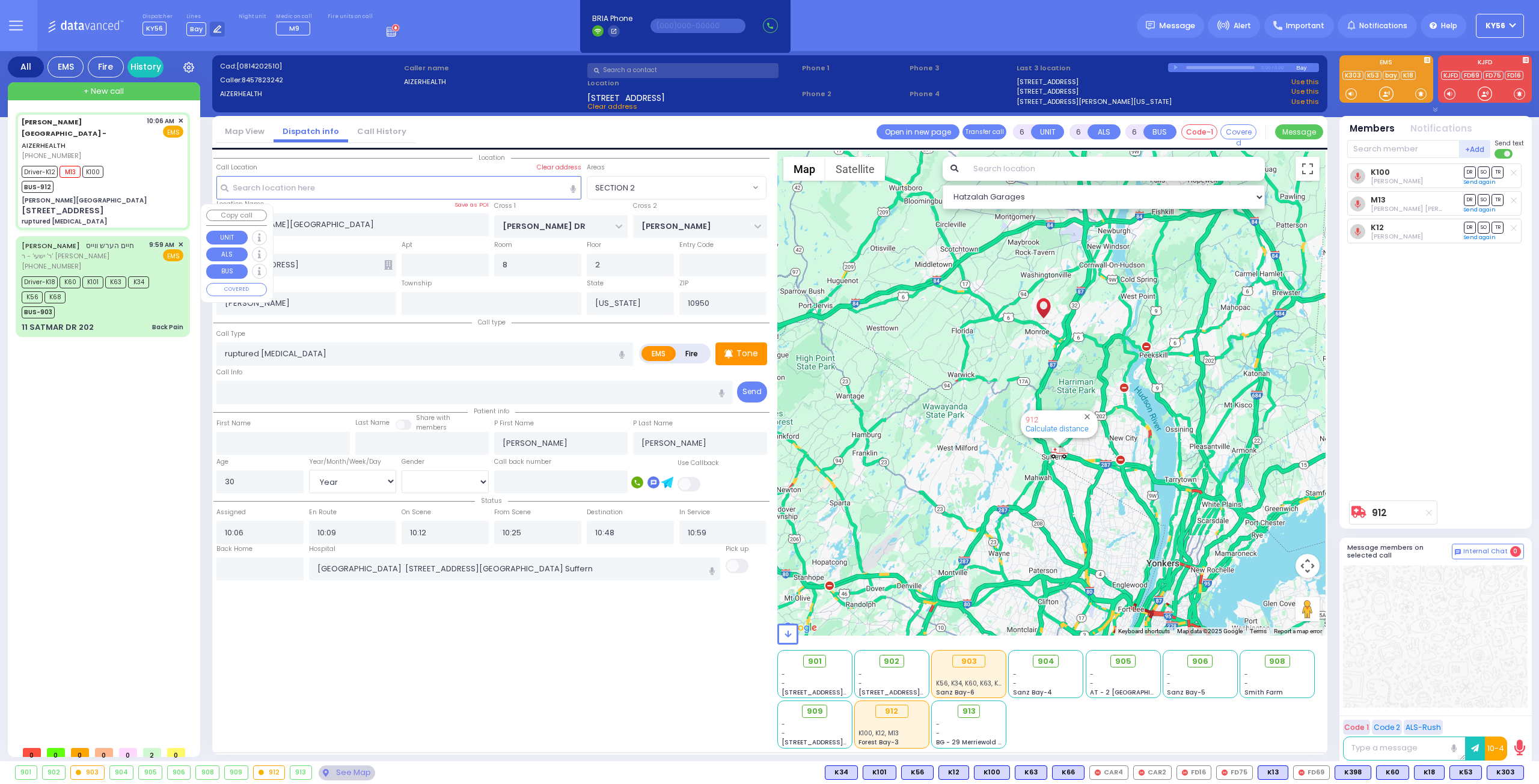
click at [106, 304] on div "BUS-903" at bounding box center [97, 311] width 150 height 15
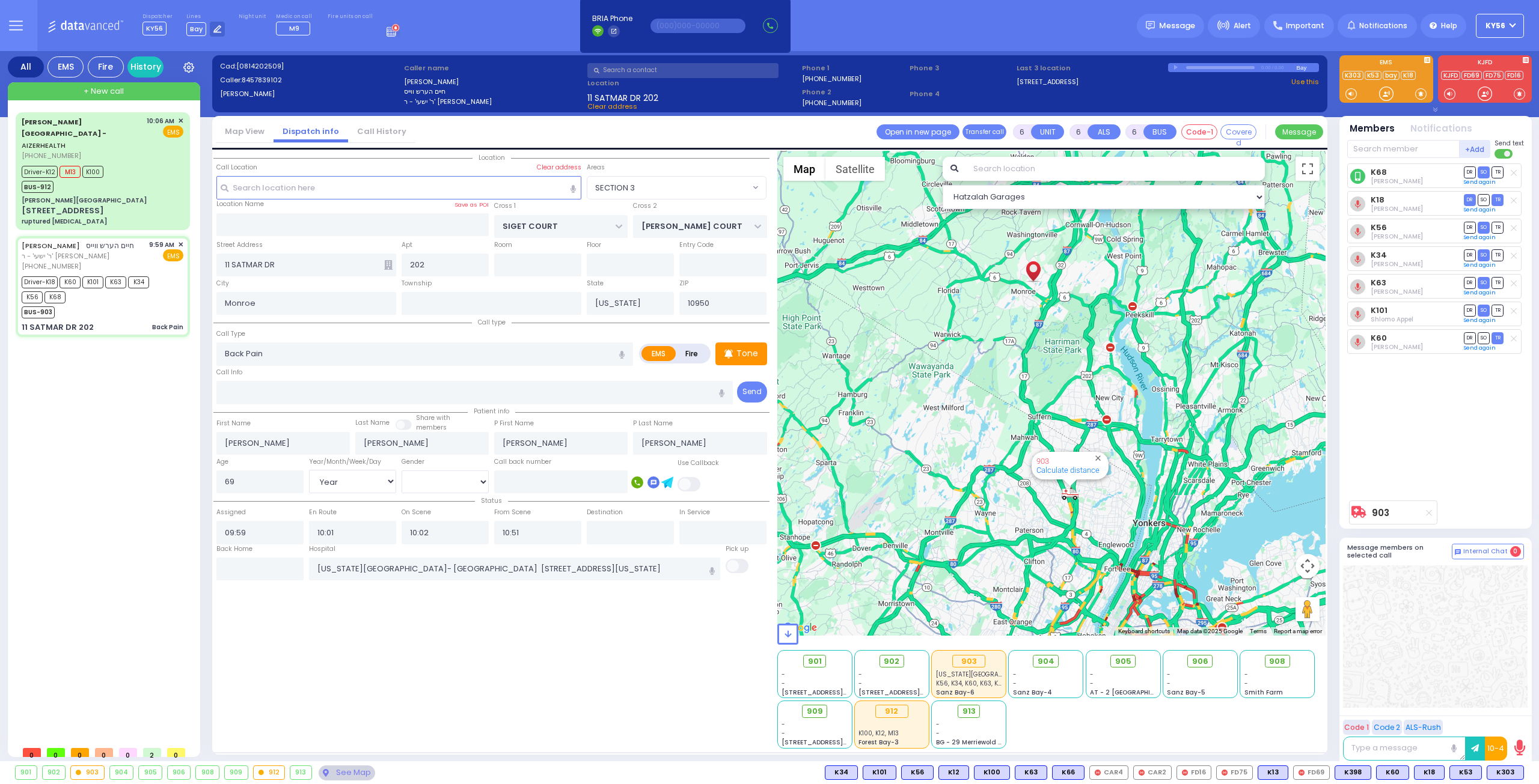
click at [391, 34] on rect at bounding box center [391, 34] width 1 height 1
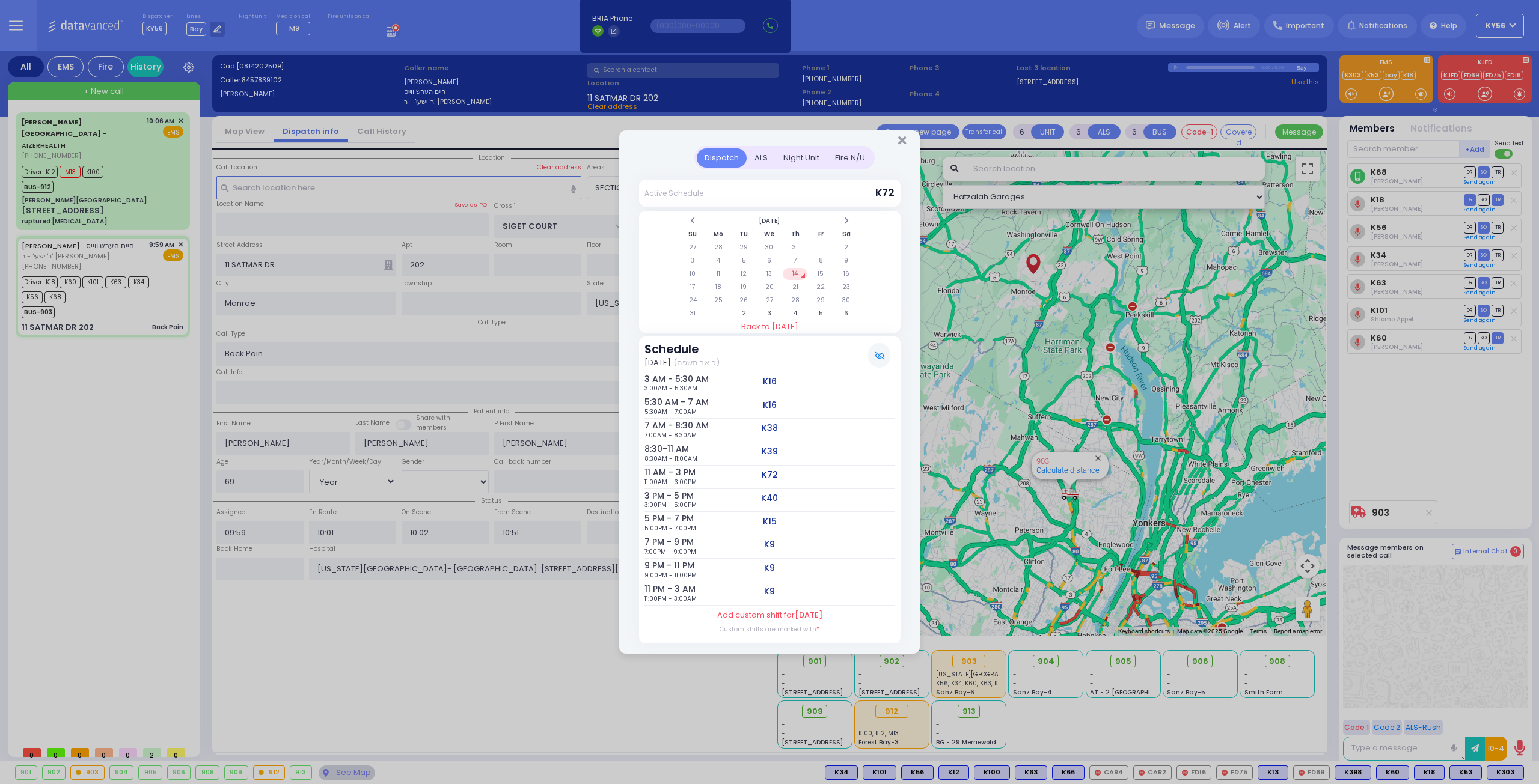
click at [907, 141] on div at bounding box center [770, 138] width 301 height 16
click at [903, 142] on icon "Close" at bounding box center [902, 141] width 7 height 12
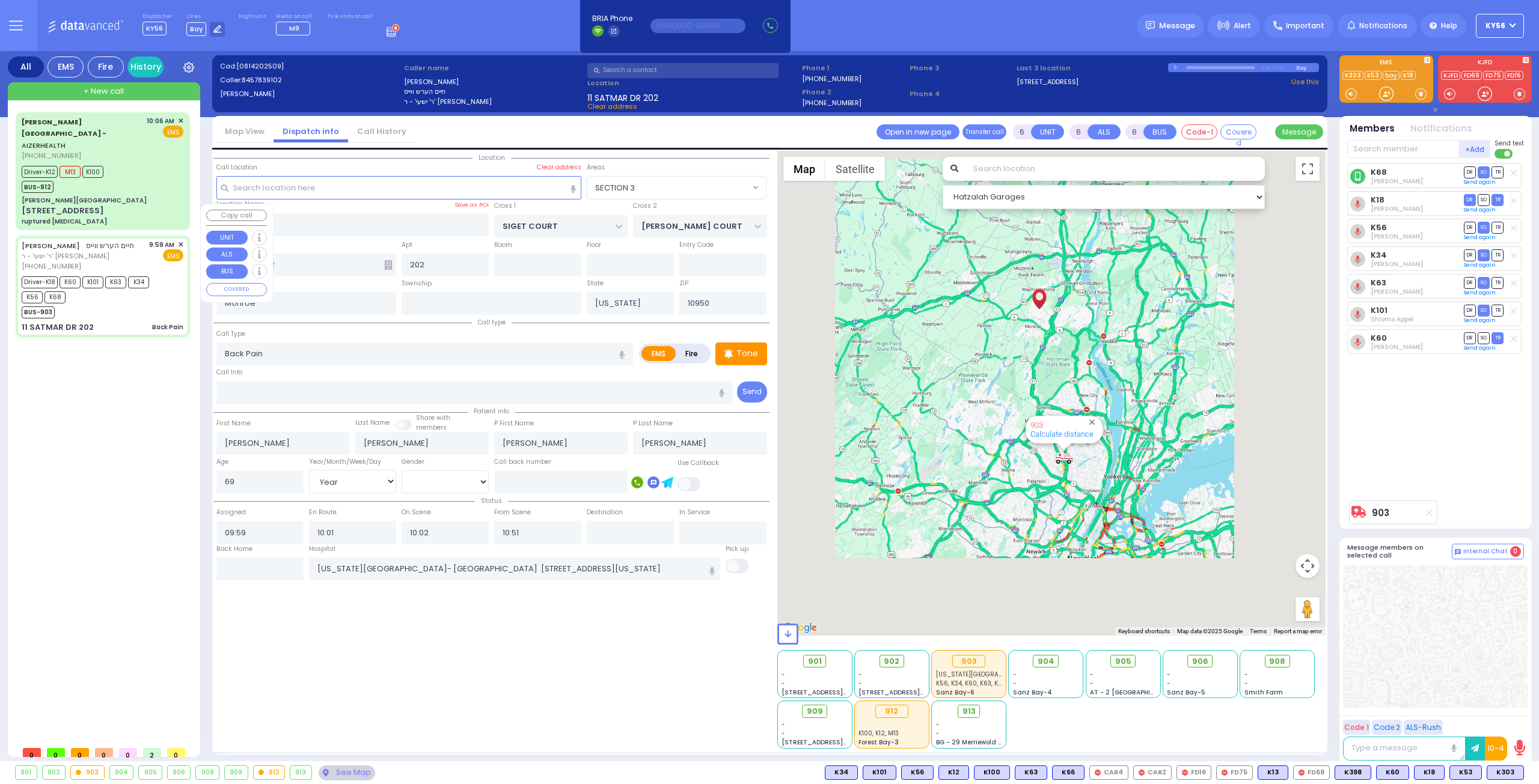
click at [74, 353] on div "Aizer Health Center - AIZERHEALTH (845) 782-3242 10:06 AM ✕" at bounding box center [105, 426] width 179 height 628
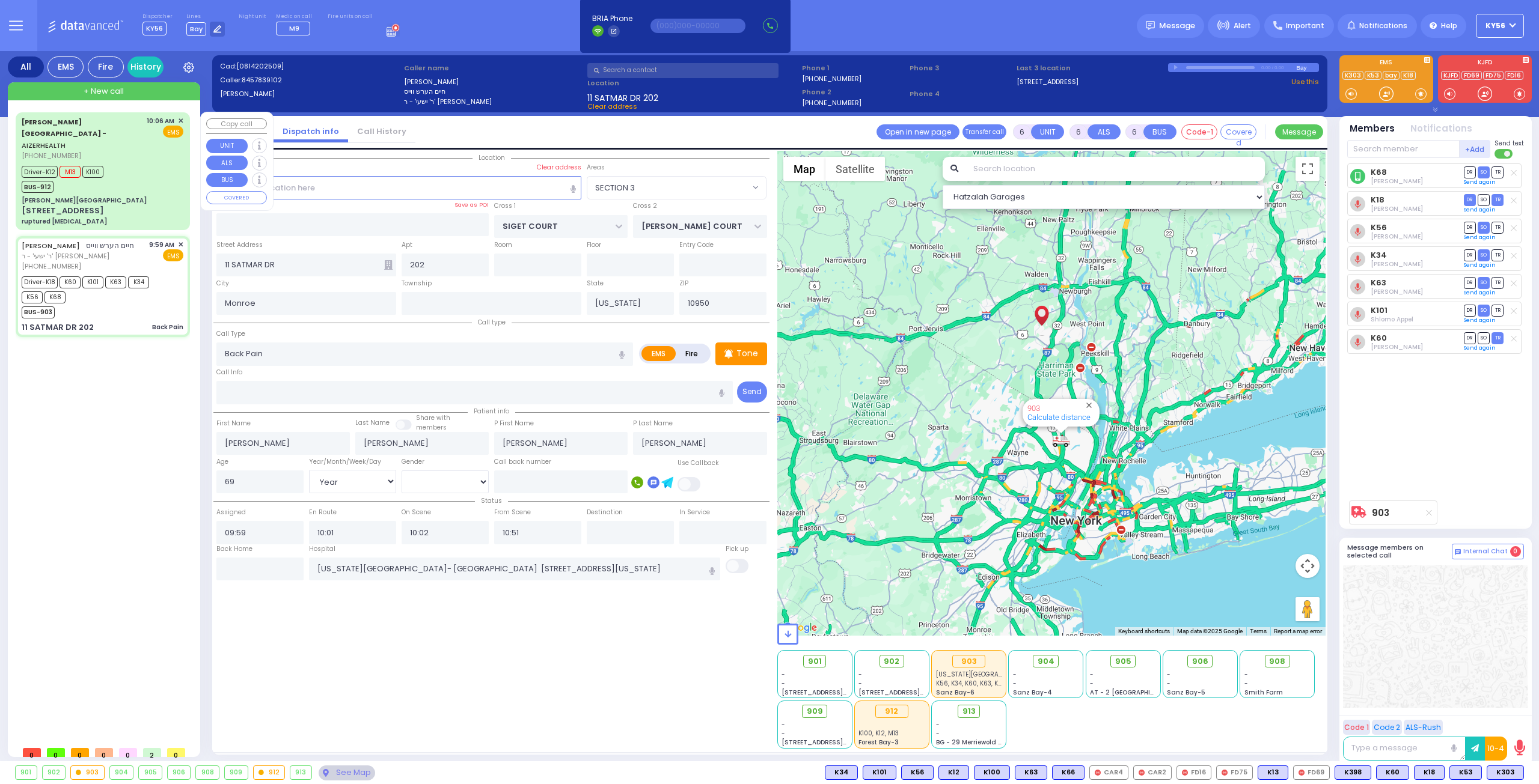
click at [136, 196] on div "[PERSON_NAME][GEOGRAPHIC_DATA]" at bounding box center [103, 200] width 162 height 9
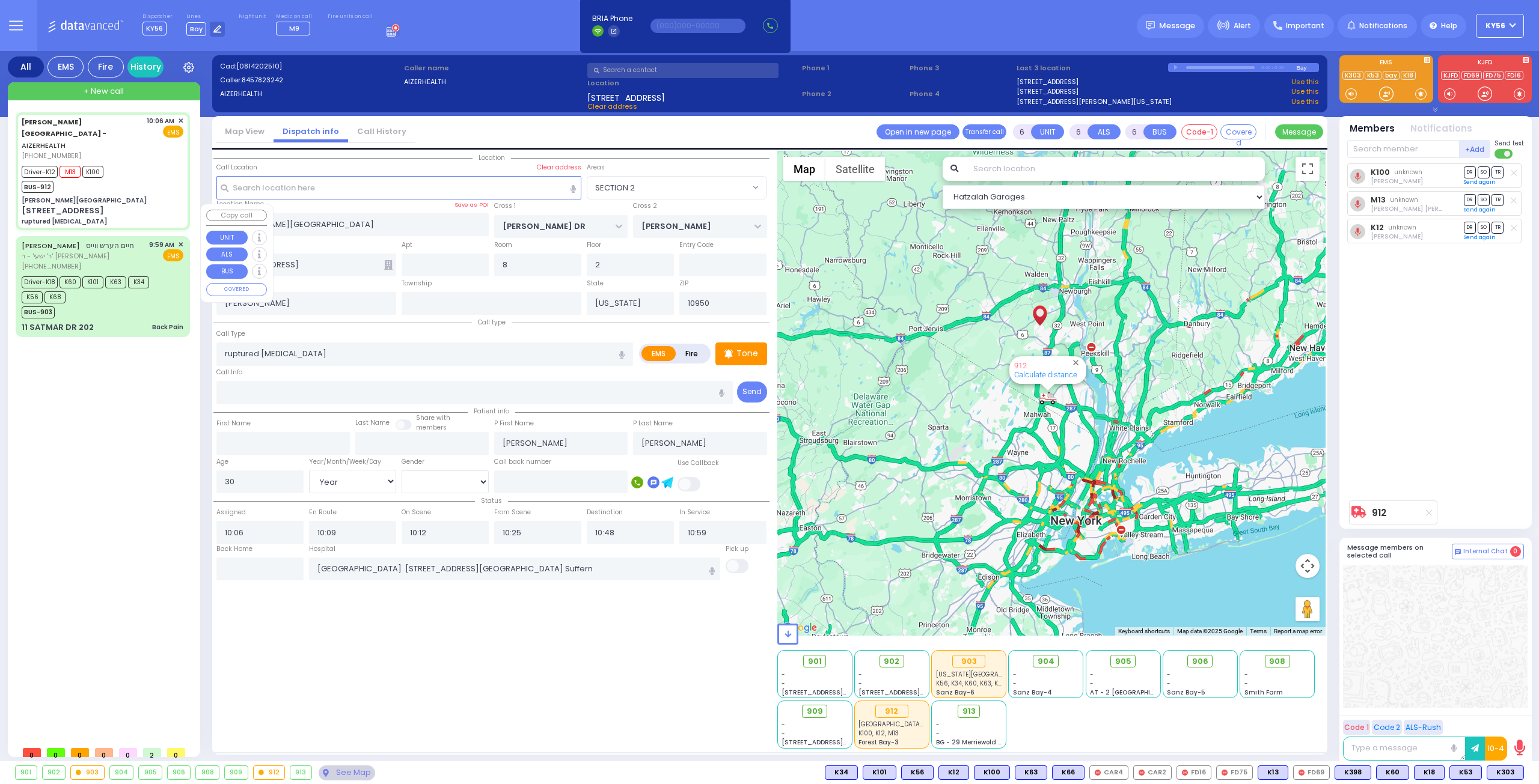
click at [107, 304] on div "BUS-903" at bounding box center [97, 311] width 150 height 15
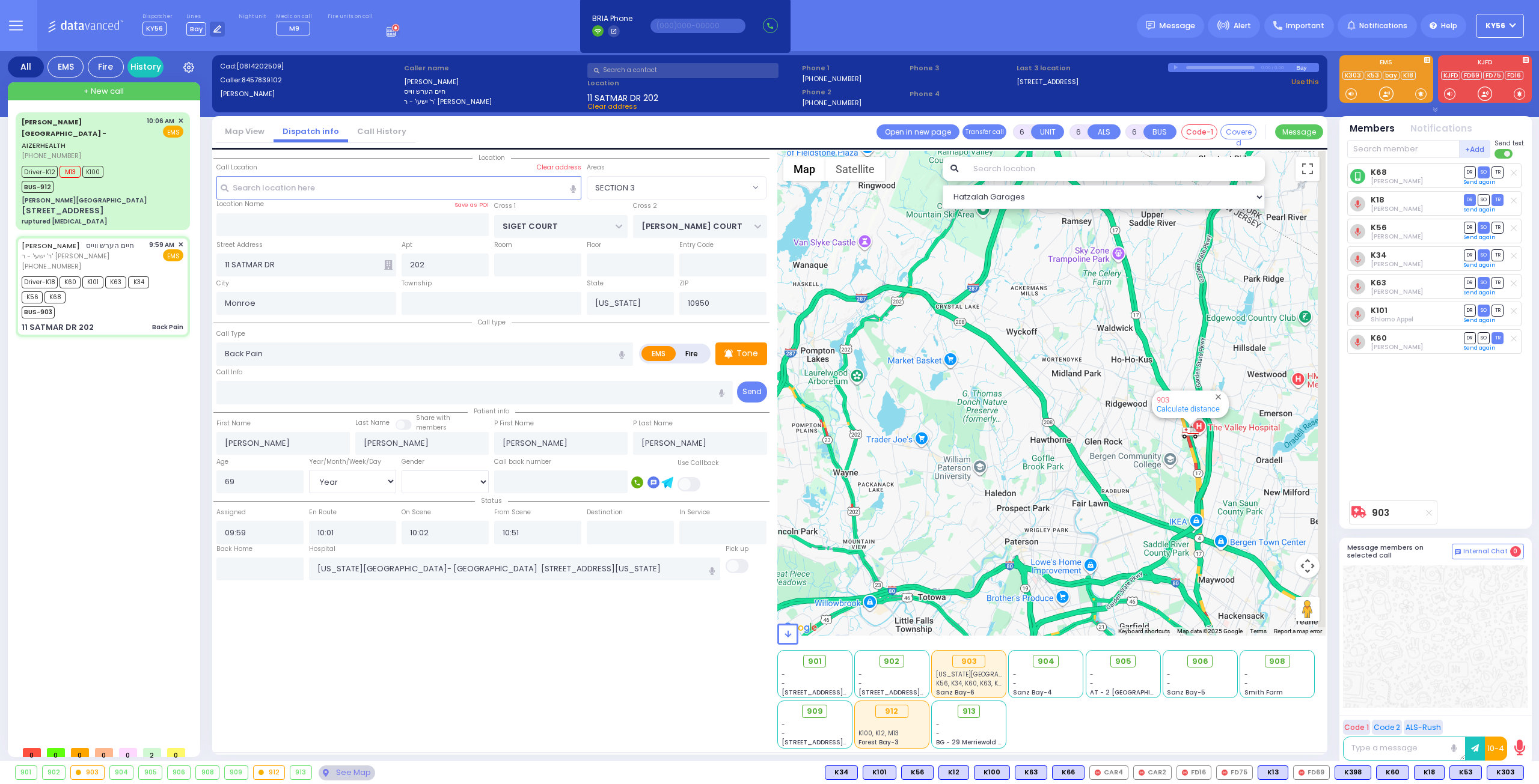
drag, startPoint x: 1164, startPoint y: 441, endPoint x: 962, endPoint y: 368, distance: 214.8
click at [998, 388] on div "903 Calculate distance" at bounding box center [1052, 393] width 549 height 485
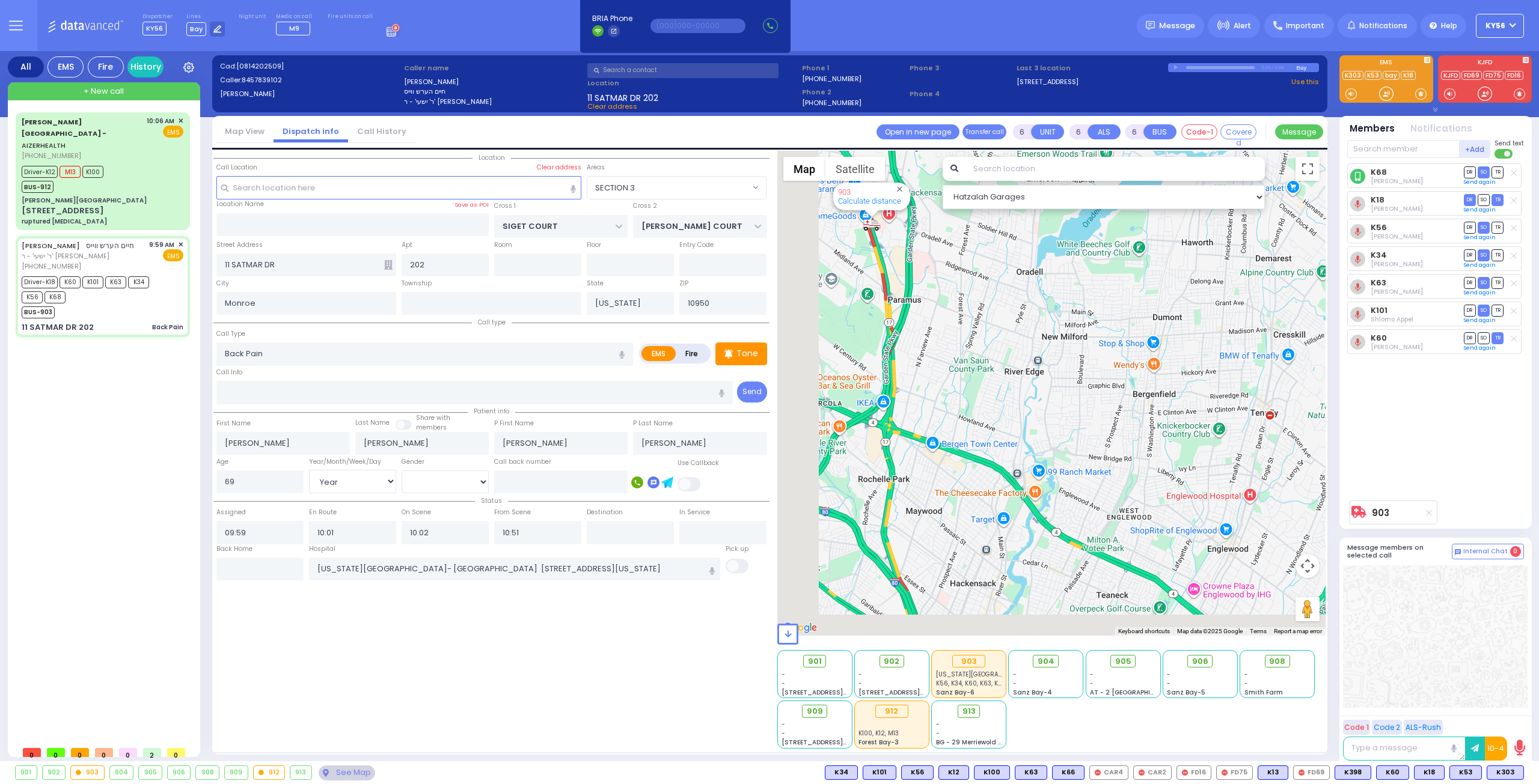
drag, startPoint x: 894, startPoint y: 397, endPoint x: 964, endPoint y: 319, distance: 104.8
click at [960, 336] on div "903 Calculate distance" at bounding box center [1052, 393] width 549 height 485
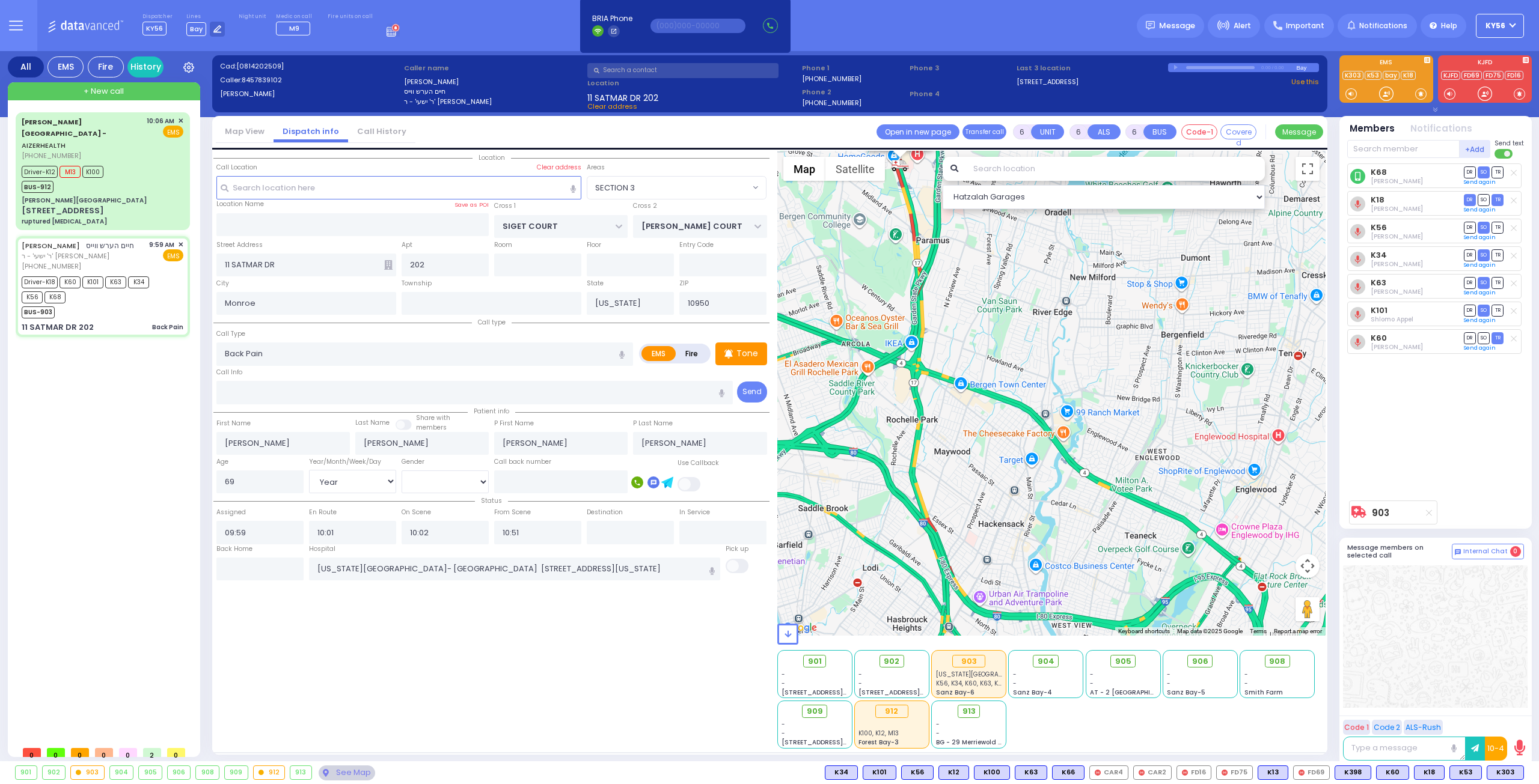
drag, startPoint x: 974, startPoint y: 330, endPoint x: 972, endPoint y: 373, distance: 43.0
click at [972, 373] on div "903 Calculate distance" at bounding box center [1052, 393] width 549 height 485
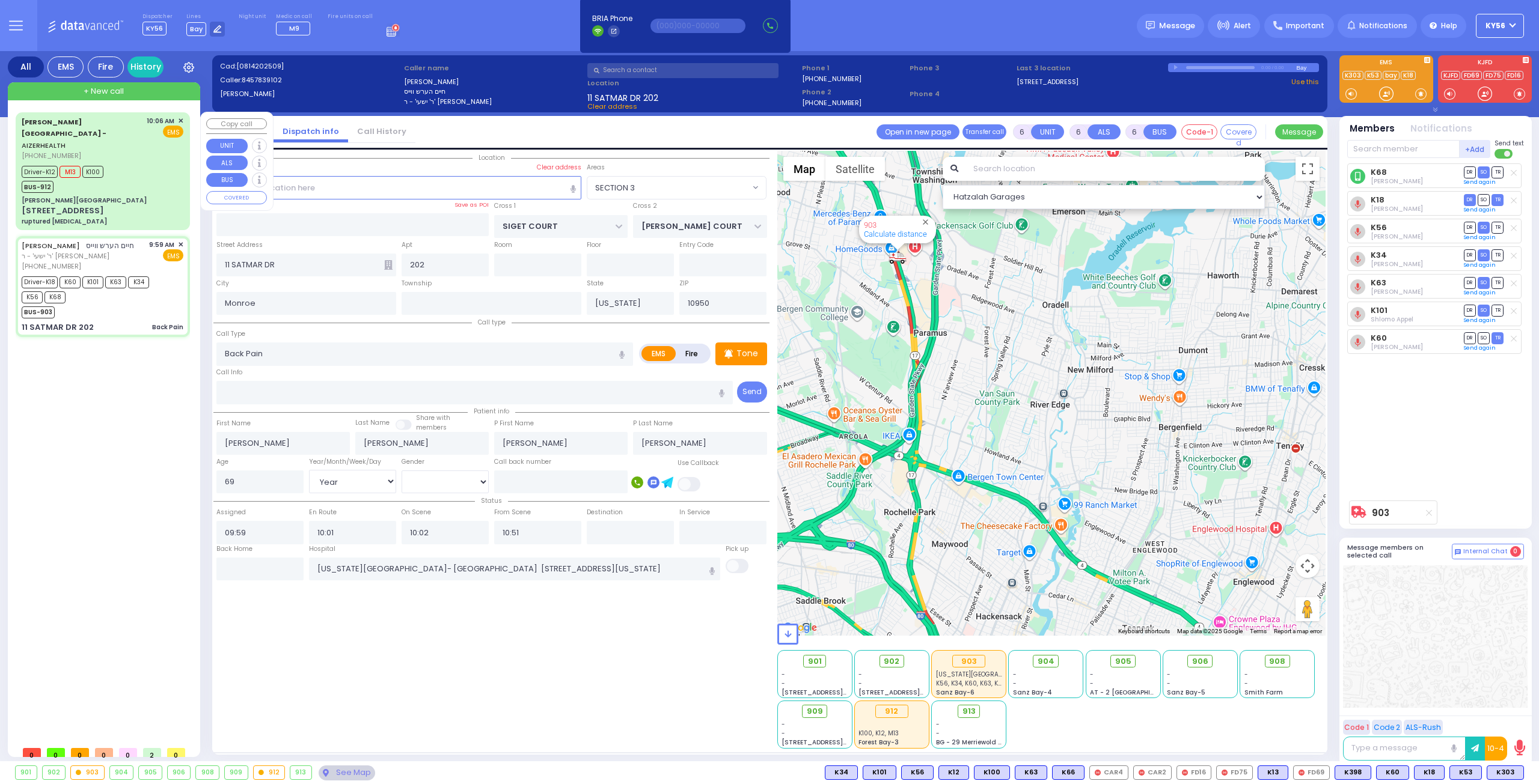
click at [103, 171] on div "Aizer Health Center - AIZERHEALTH (845) 782-3242 10:06 AM ✕ EMS Driver-K12 M13 …" at bounding box center [103, 171] width 169 height 114
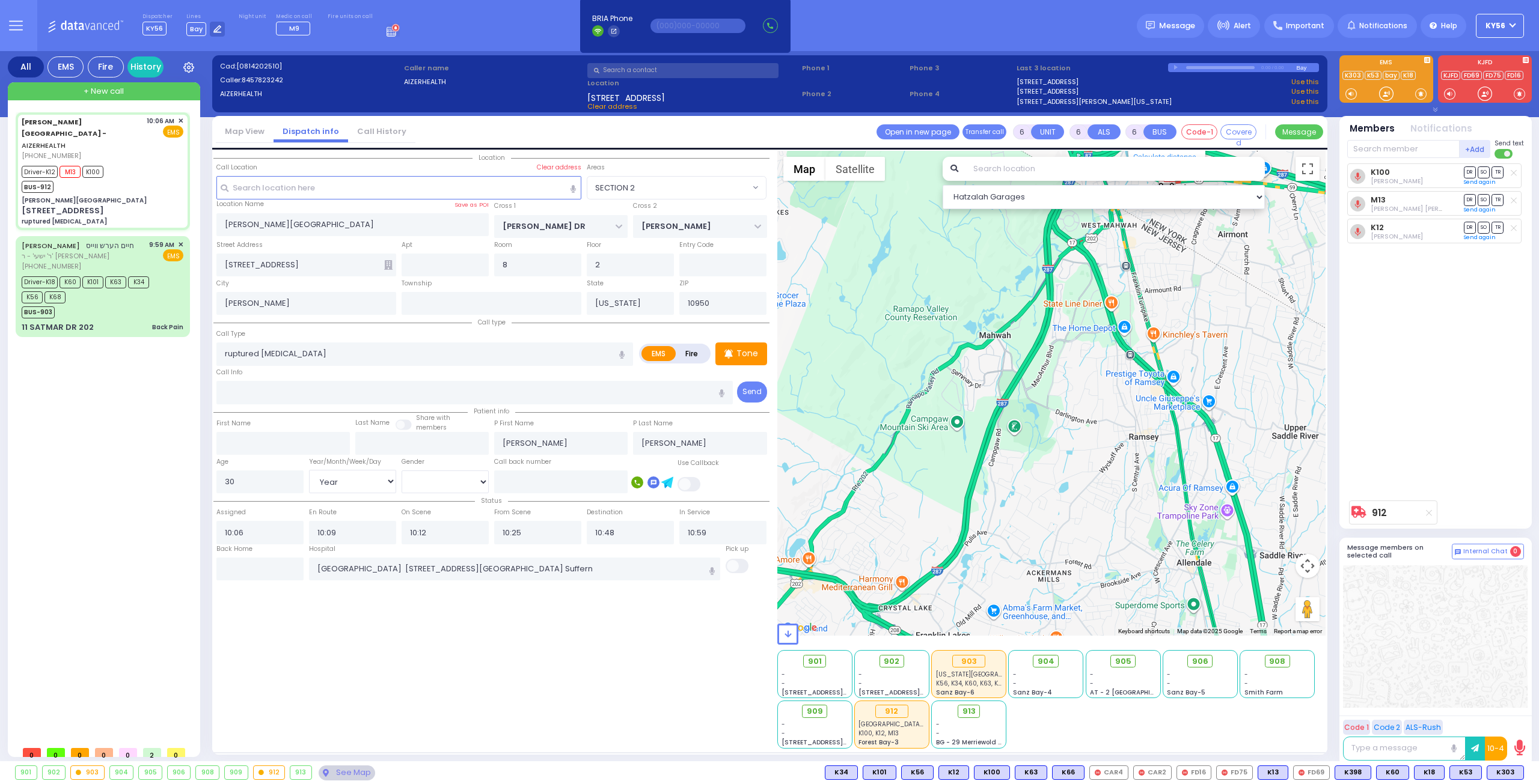
click at [1117, 429] on div "912 Calculate distance" at bounding box center [1052, 393] width 549 height 485
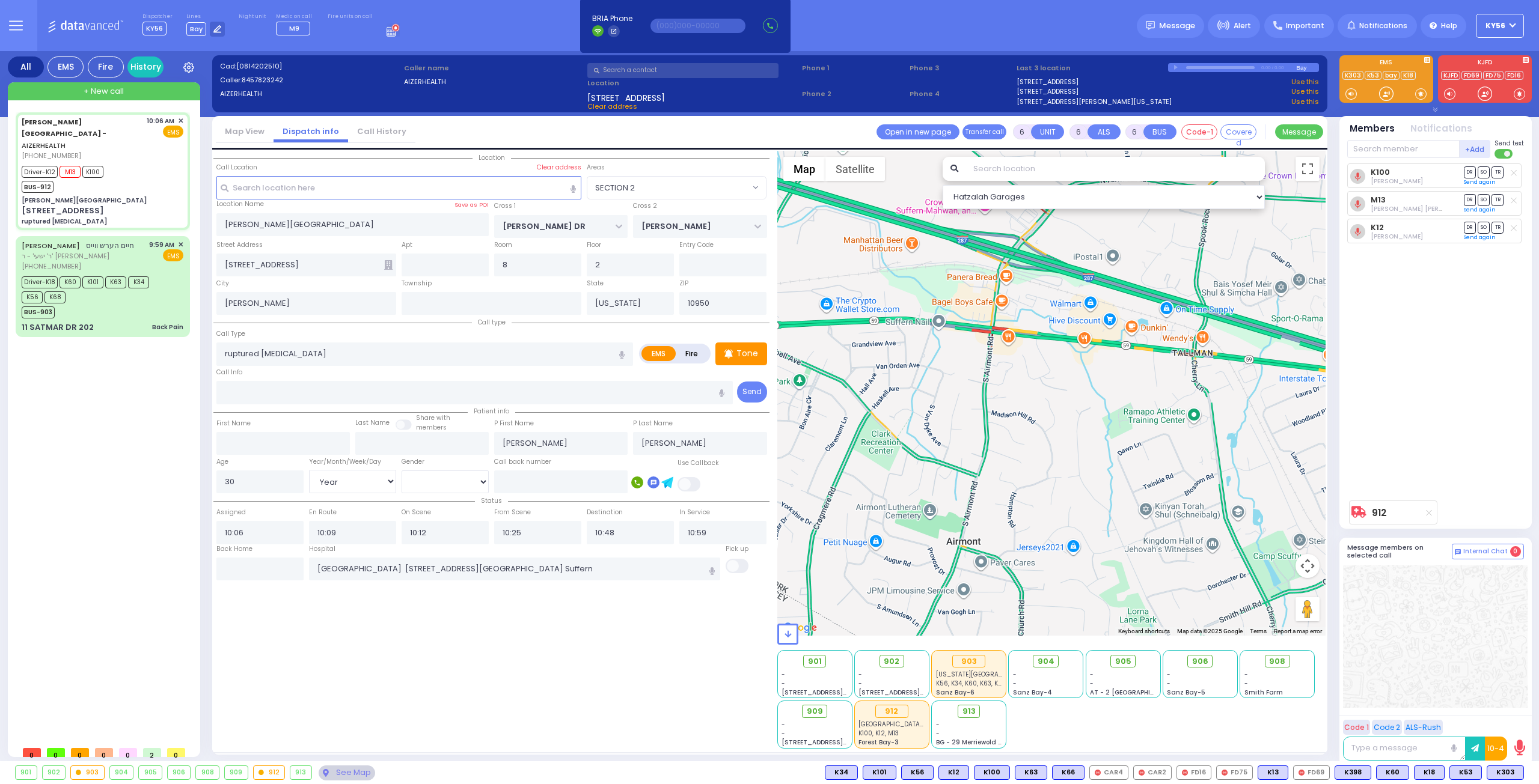
drag, startPoint x: 960, startPoint y: 448, endPoint x: 1015, endPoint y: 453, distance: 55.2
click at [1014, 453] on div "912 Calculate distance" at bounding box center [1052, 393] width 549 height 485
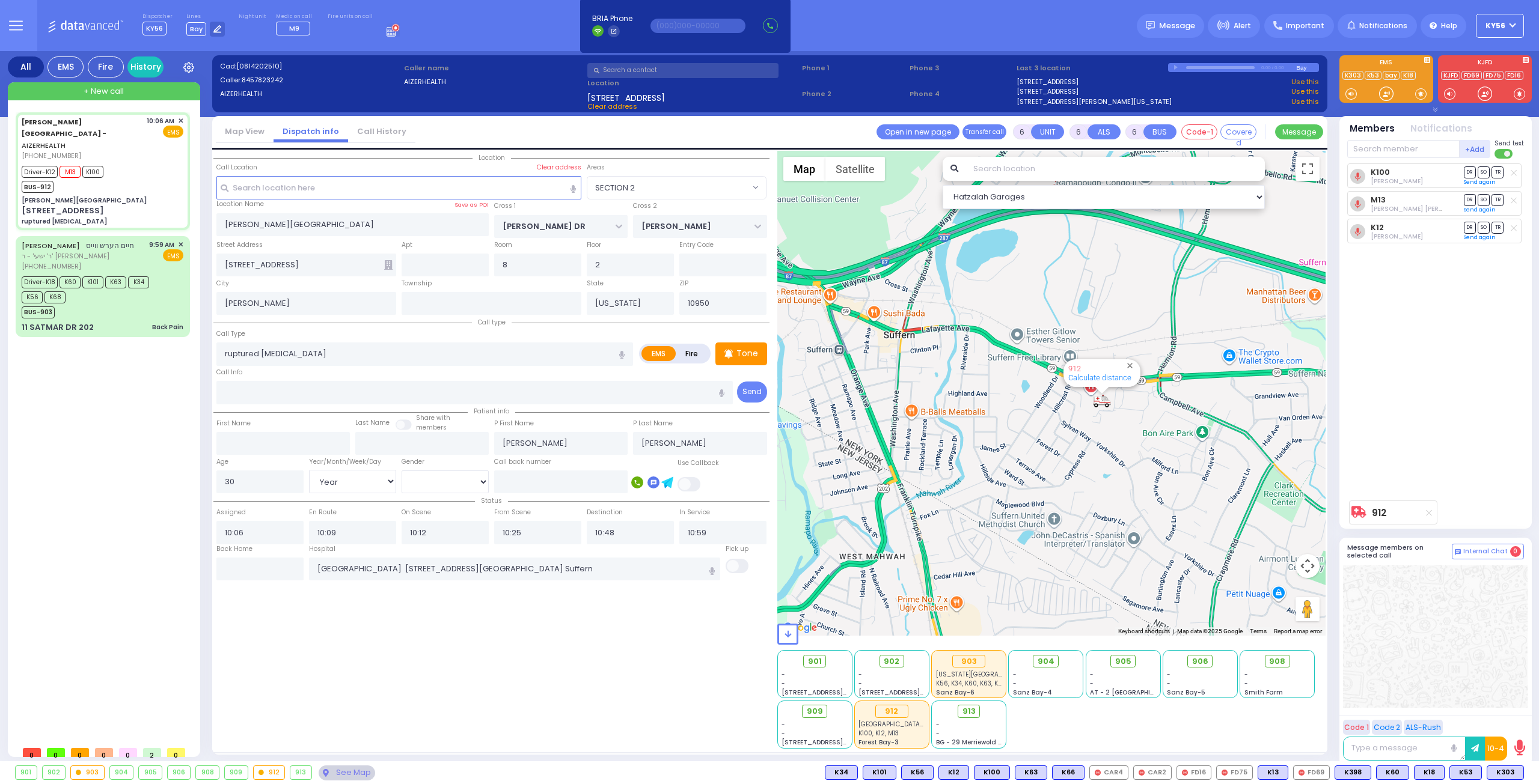
drag, startPoint x: 991, startPoint y: 462, endPoint x: 972, endPoint y: 472, distance: 21.5
click at [972, 471] on div "912 Calculate distance" at bounding box center [1052, 393] width 549 height 485
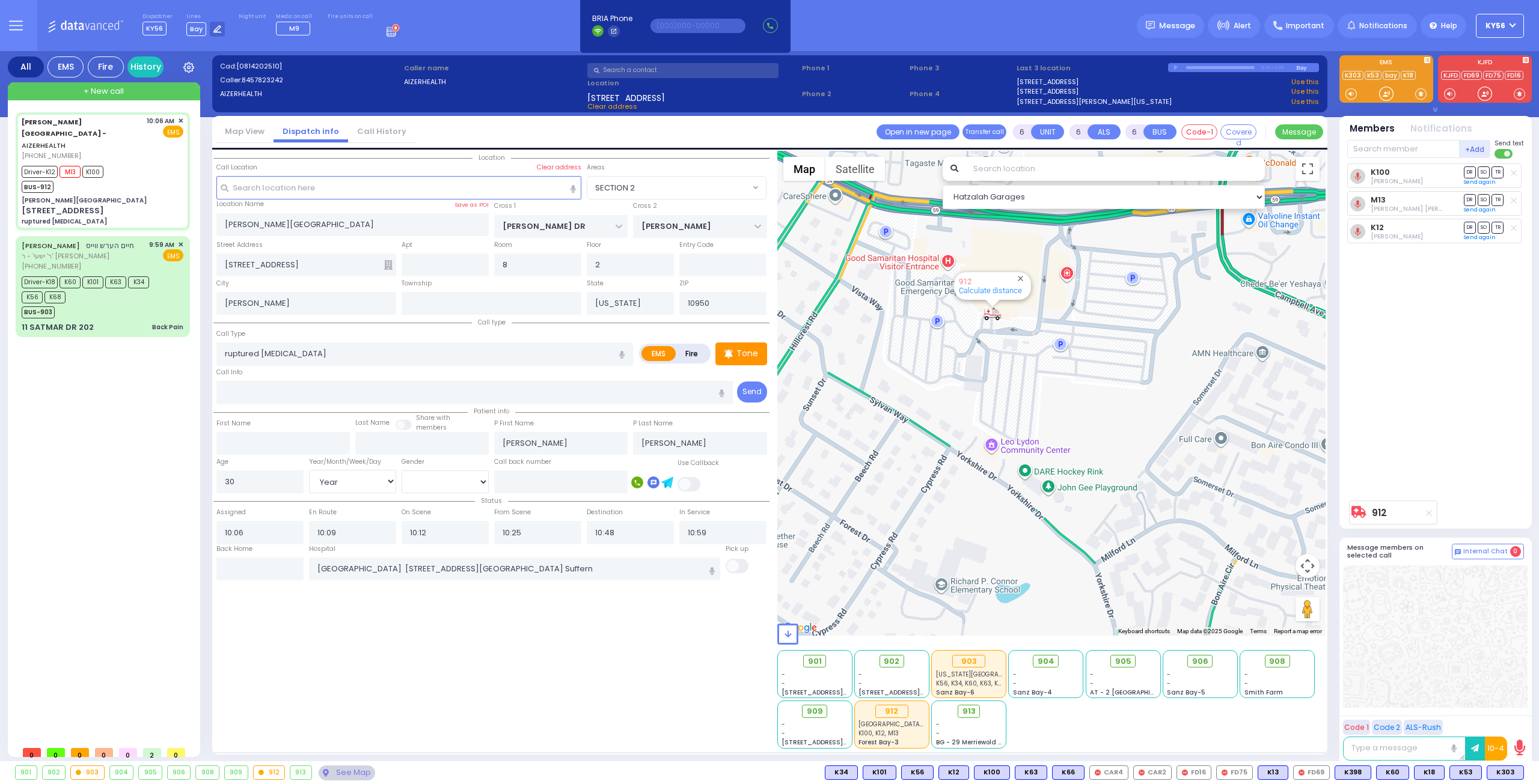
drag, startPoint x: 999, startPoint y: 389, endPoint x: 974, endPoint y: 458, distance: 73.4
click at [974, 447] on div "912 Calculate distance" at bounding box center [1052, 393] width 549 height 485
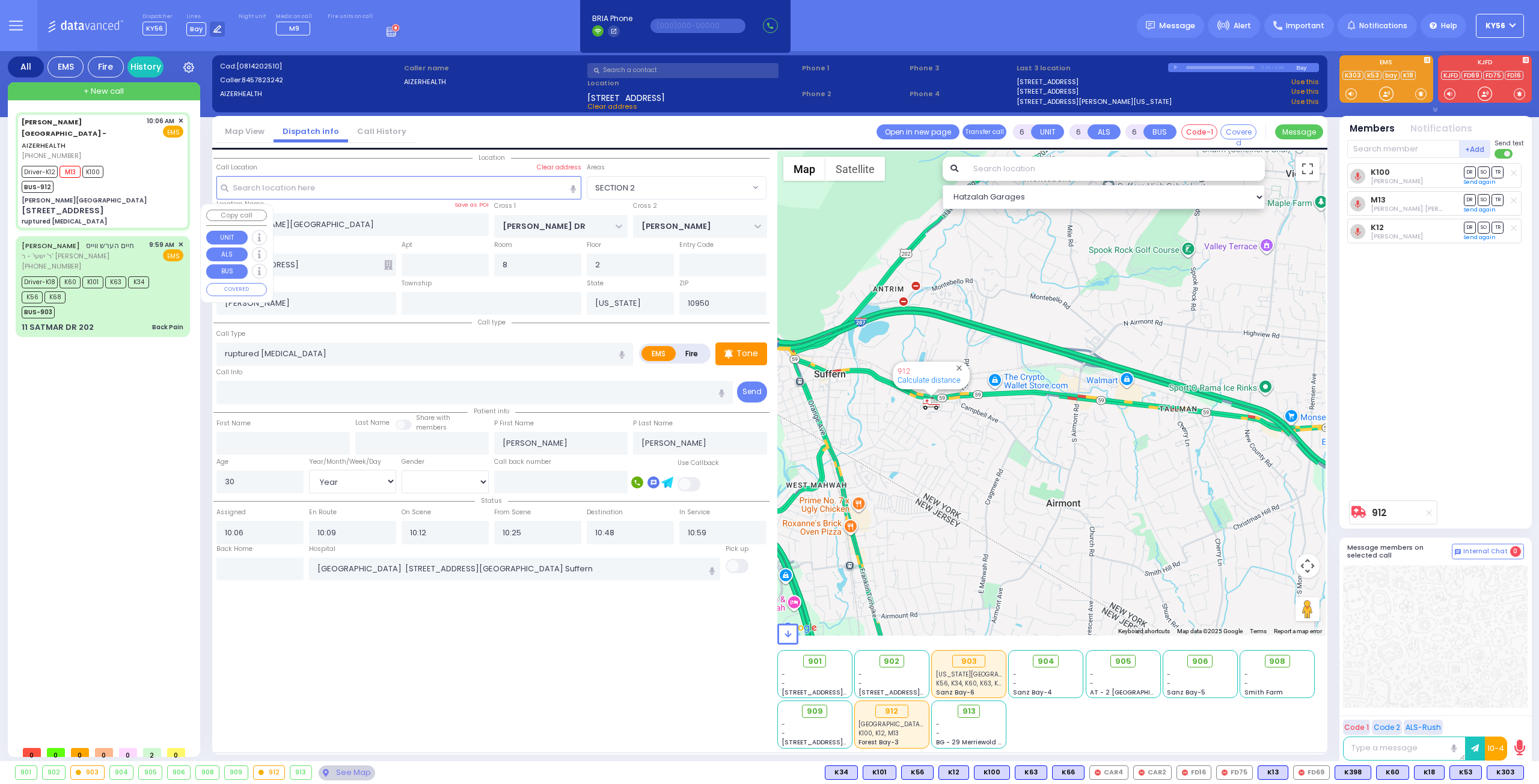
click at [154, 322] on div "Back Pain" at bounding box center [168, 328] width 31 height 12
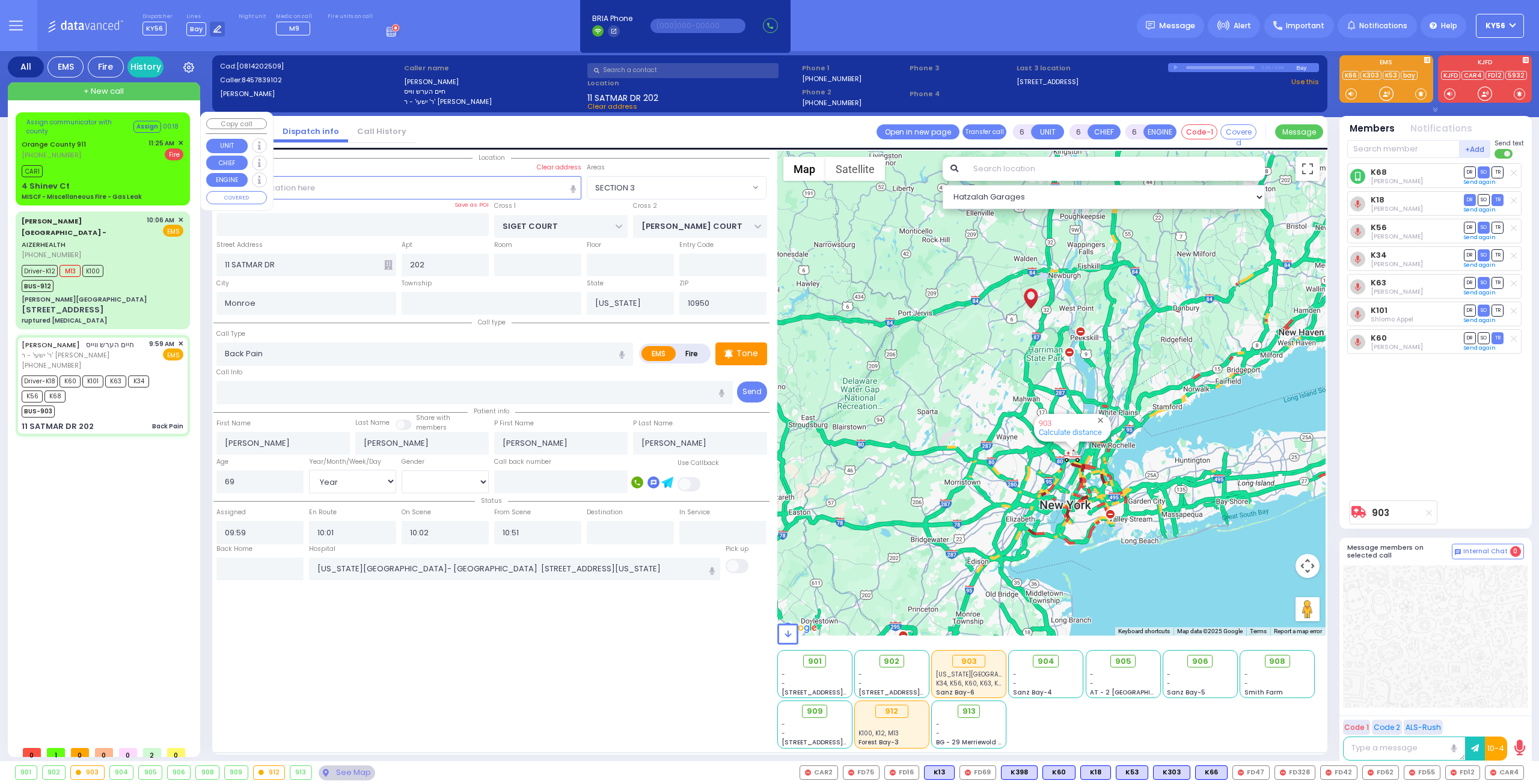
click at [112, 164] on div "CAR1" at bounding box center [103, 170] width 162 height 15
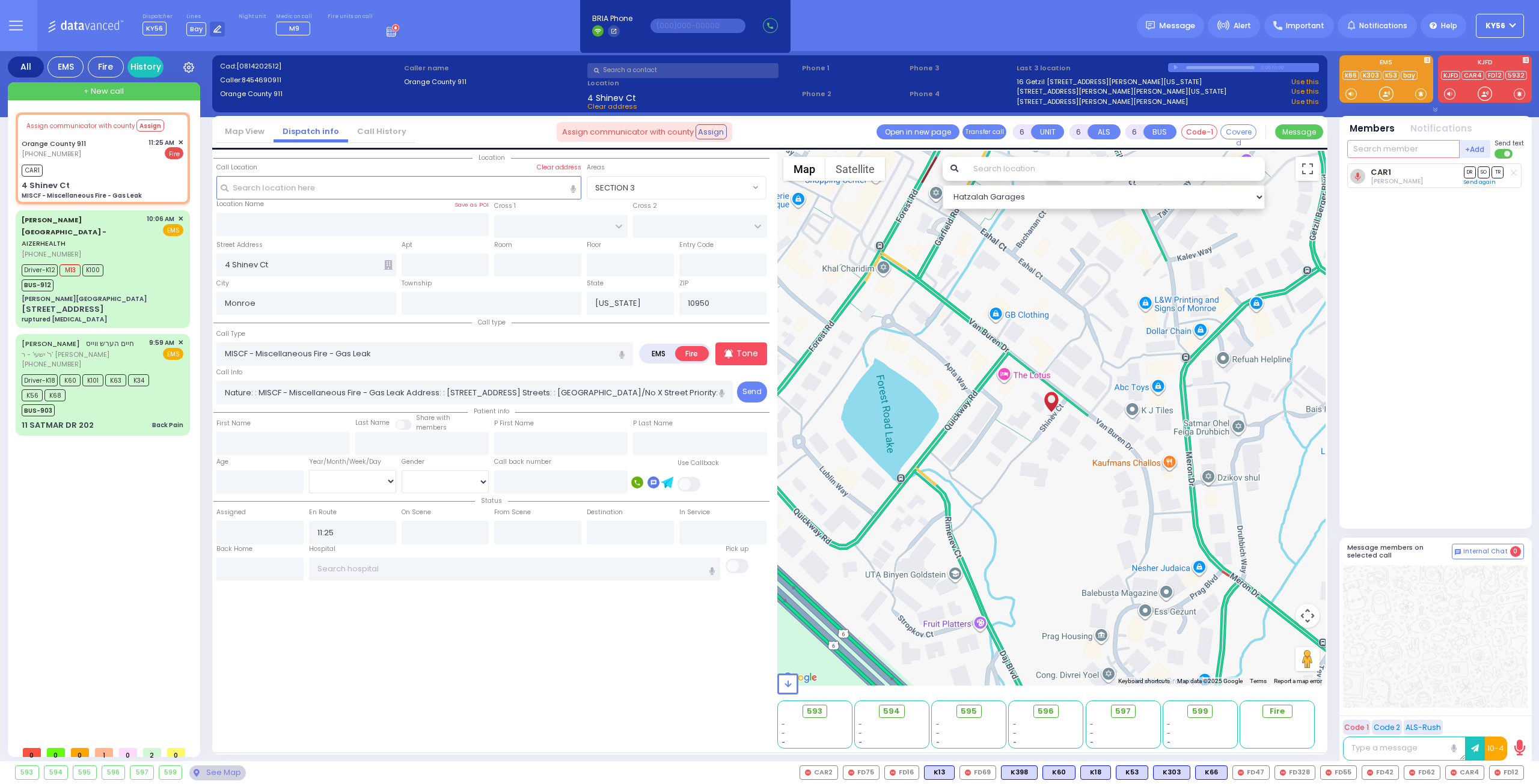
click at [1405, 140] on input "text" at bounding box center [1404, 149] width 112 height 18
click at [1437, 179] on div "[PERSON_NAME]" at bounding box center [1457, 174] width 68 height 12
click at [131, 295] on div "[PERSON_NAME][GEOGRAPHIC_DATA]" at bounding box center [103, 299] width 162 height 9
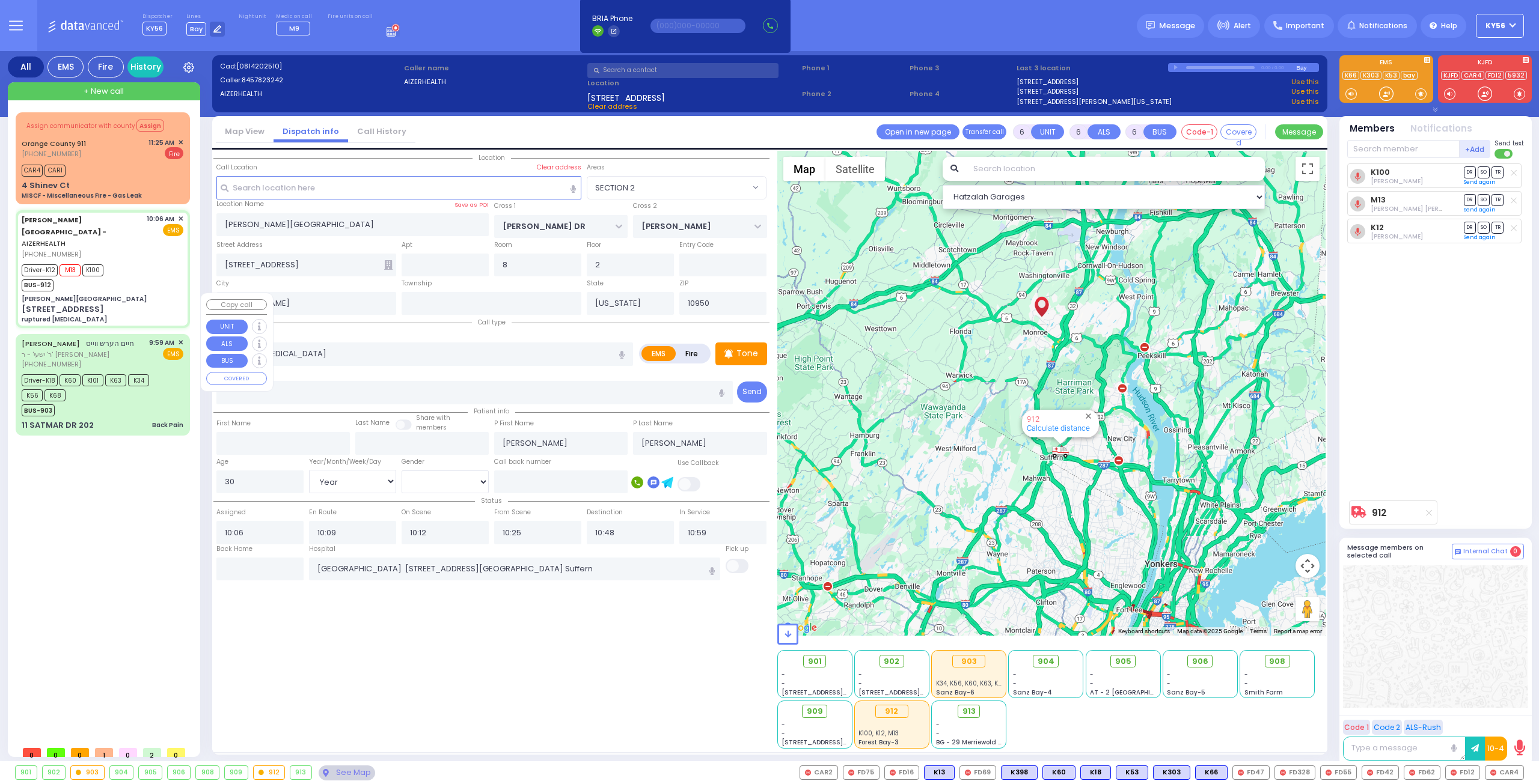
click at [119, 402] on div "BUS-903" at bounding box center [97, 409] width 150 height 15
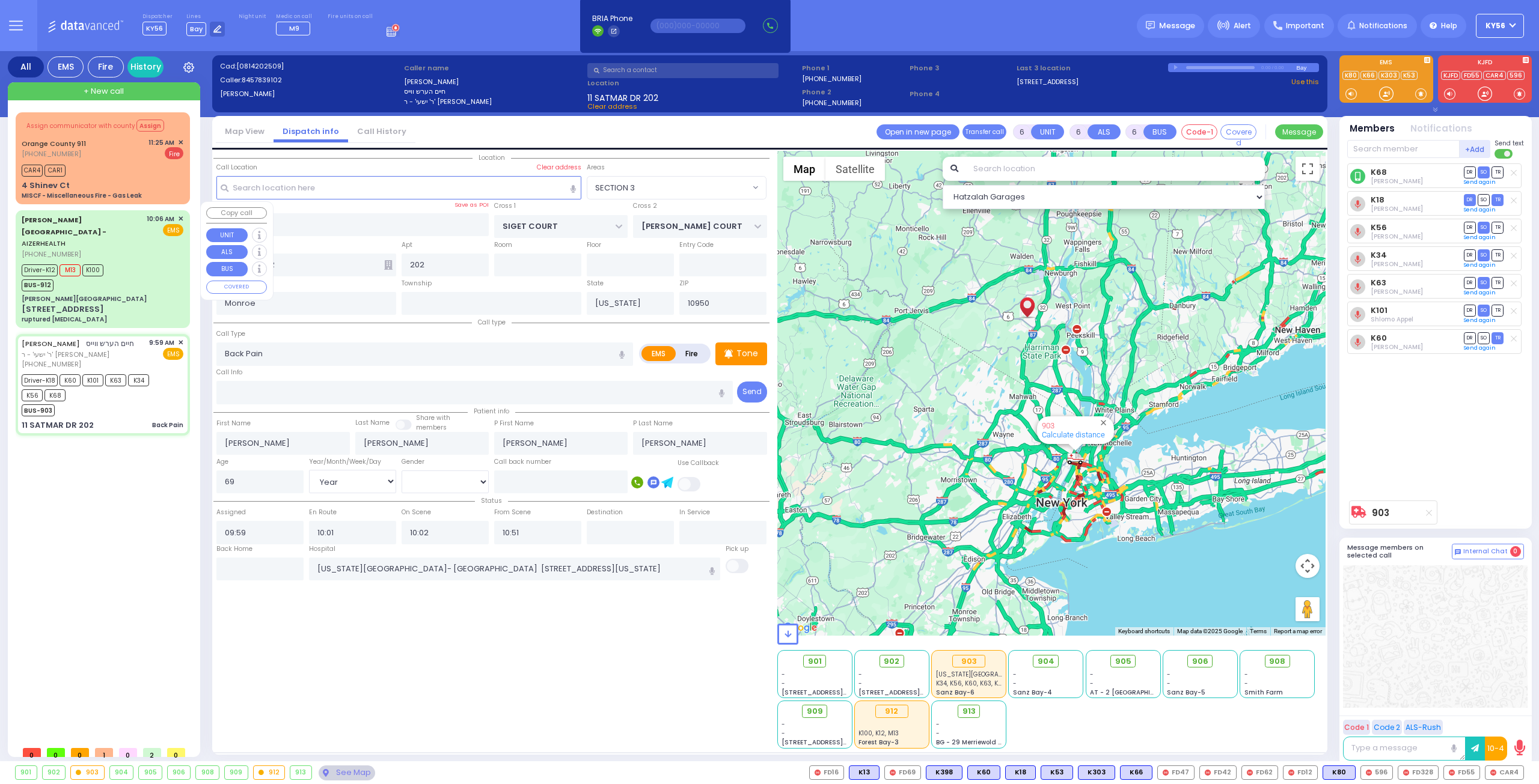
click at [122, 261] on div "Driver-K12 M13 K100 BUS-912" at bounding box center [103, 276] width 162 height 30
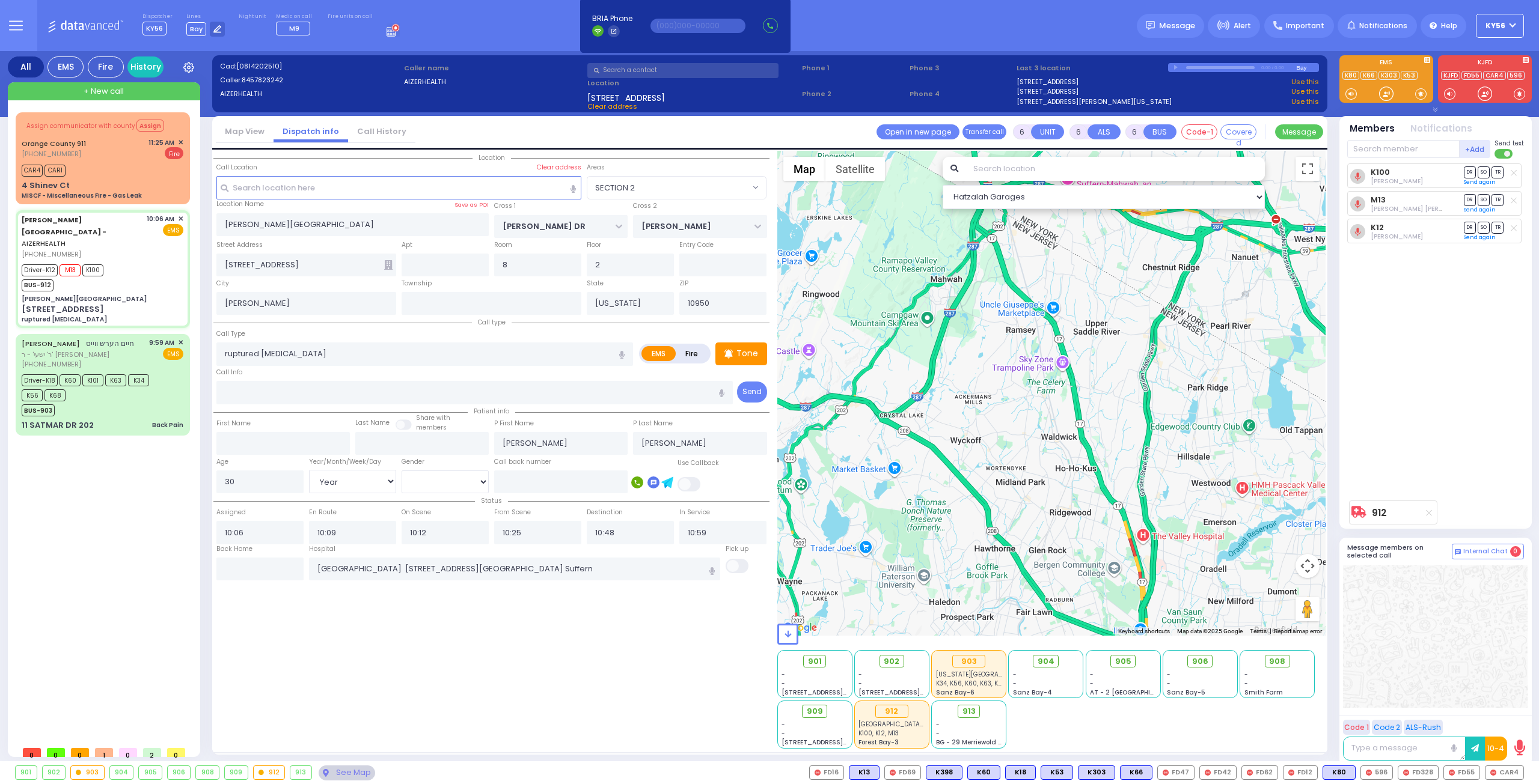
drag, startPoint x: 1082, startPoint y: 288, endPoint x: 1081, endPoint y: 379, distance: 91.0
click at [1082, 377] on div "912 Calculate distance" at bounding box center [1052, 393] width 549 height 485
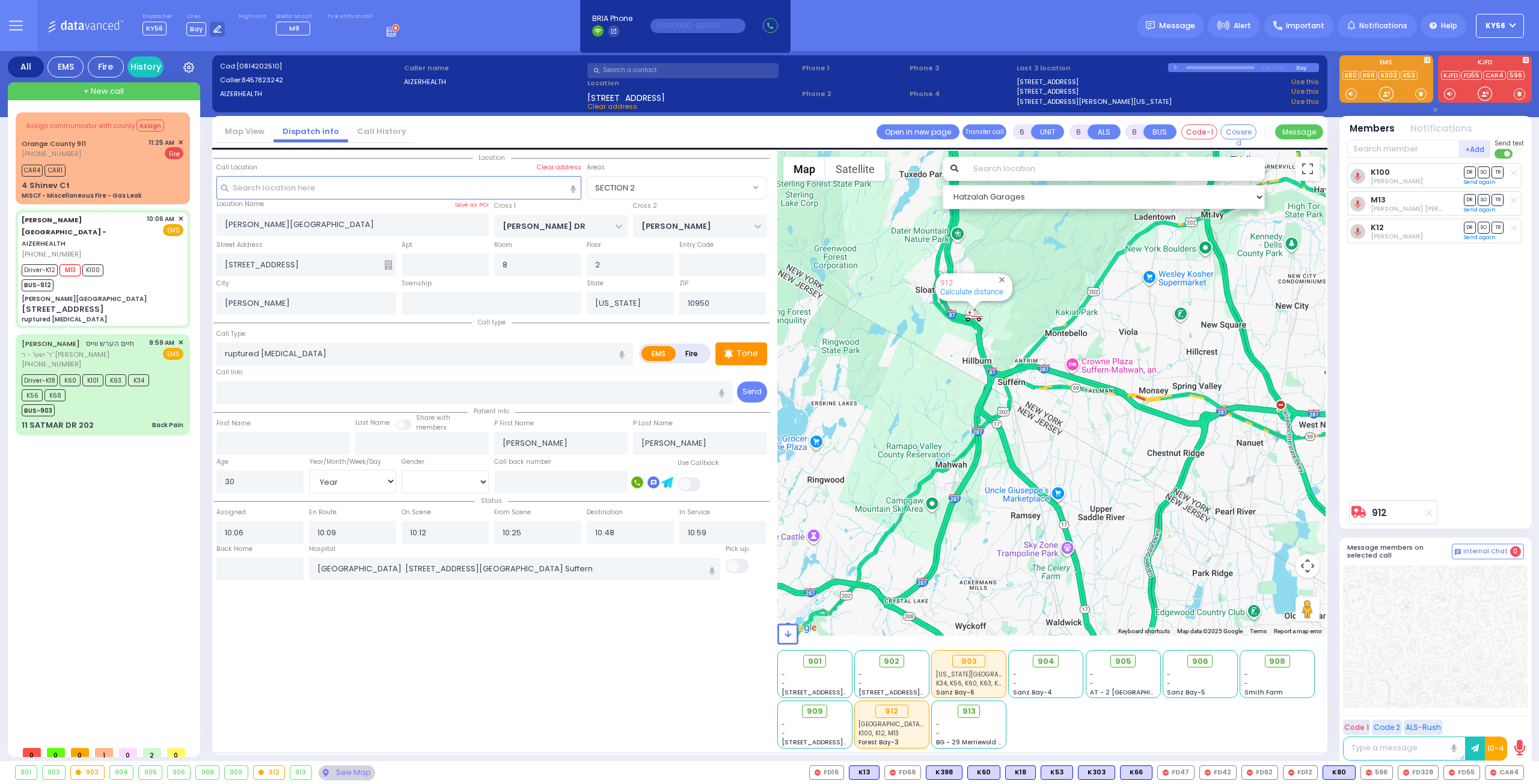
drag, startPoint x: 1032, startPoint y: 353, endPoint x: 1028, endPoint y: 373, distance: 20.4
click at [1030, 367] on div "912 Calculate distance" at bounding box center [1052, 393] width 549 height 485
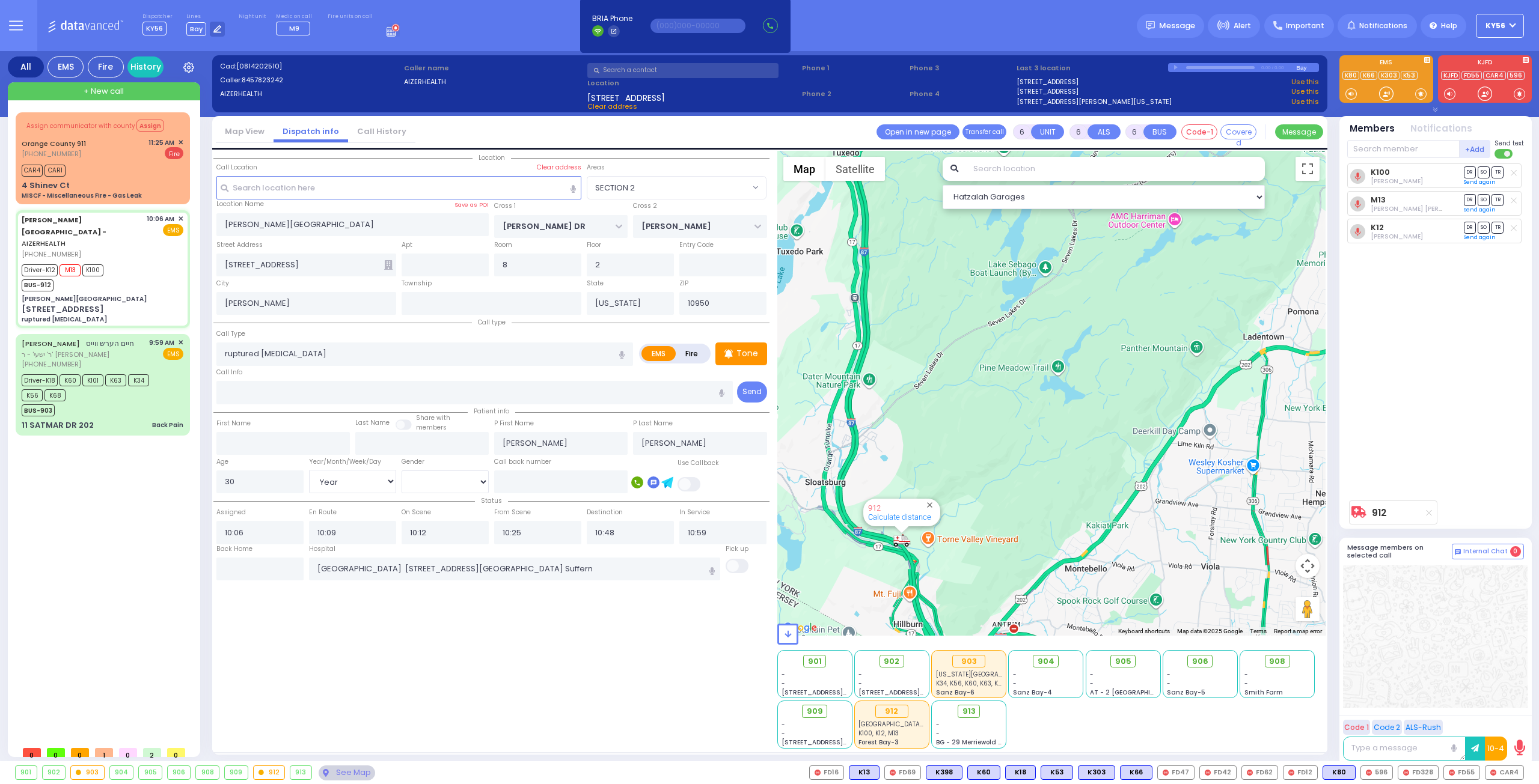
drag, startPoint x: 952, startPoint y: 402, endPoint x: 993, endPoint y: 463, distance: 73.5
click at [993, 463] on div "912 Calculate distance" at bounding box center [1052, 393] width 549 height 485
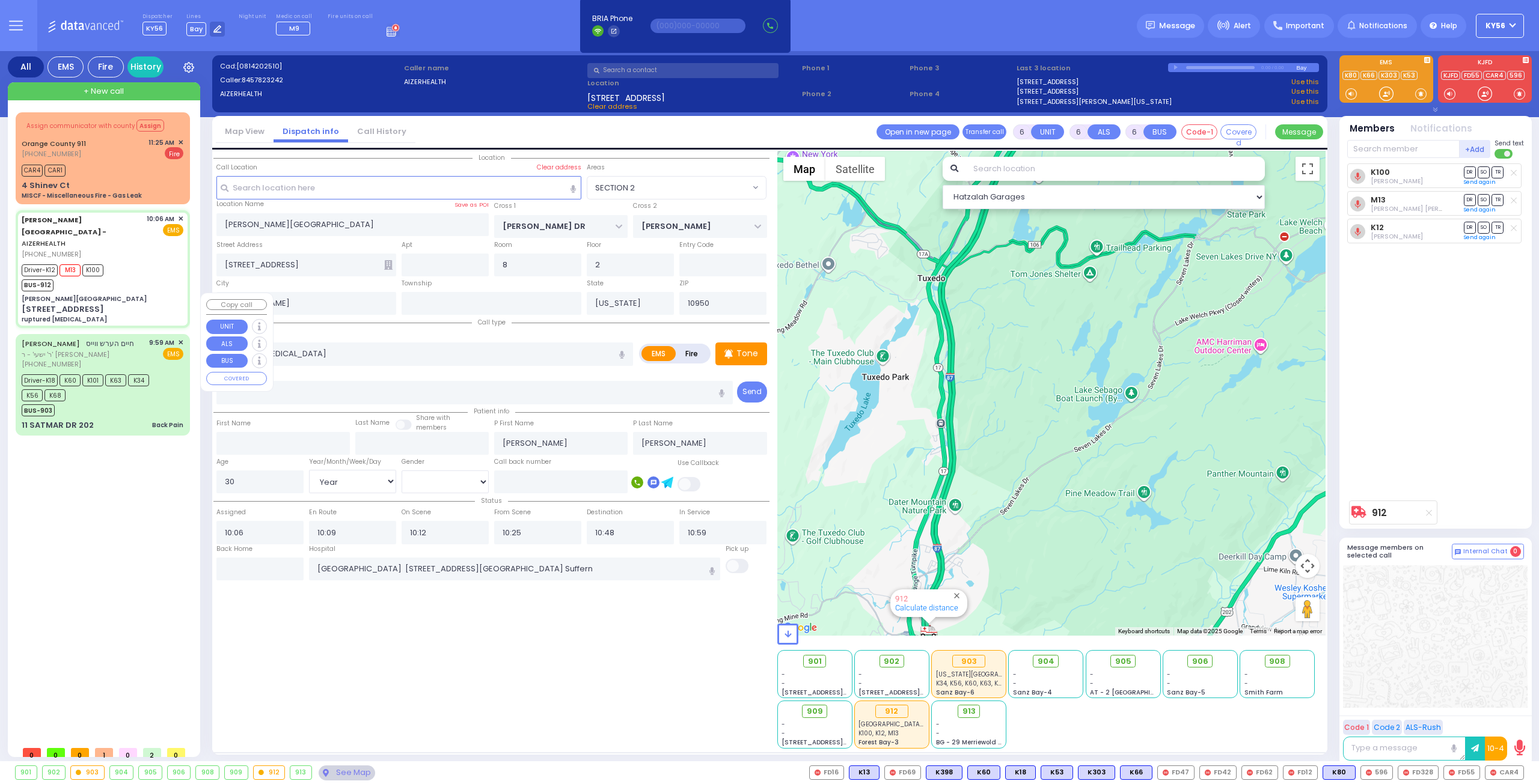
click at [94, 402] on div "BUS-903" at bounding box center [97, 409] width 150 height 15
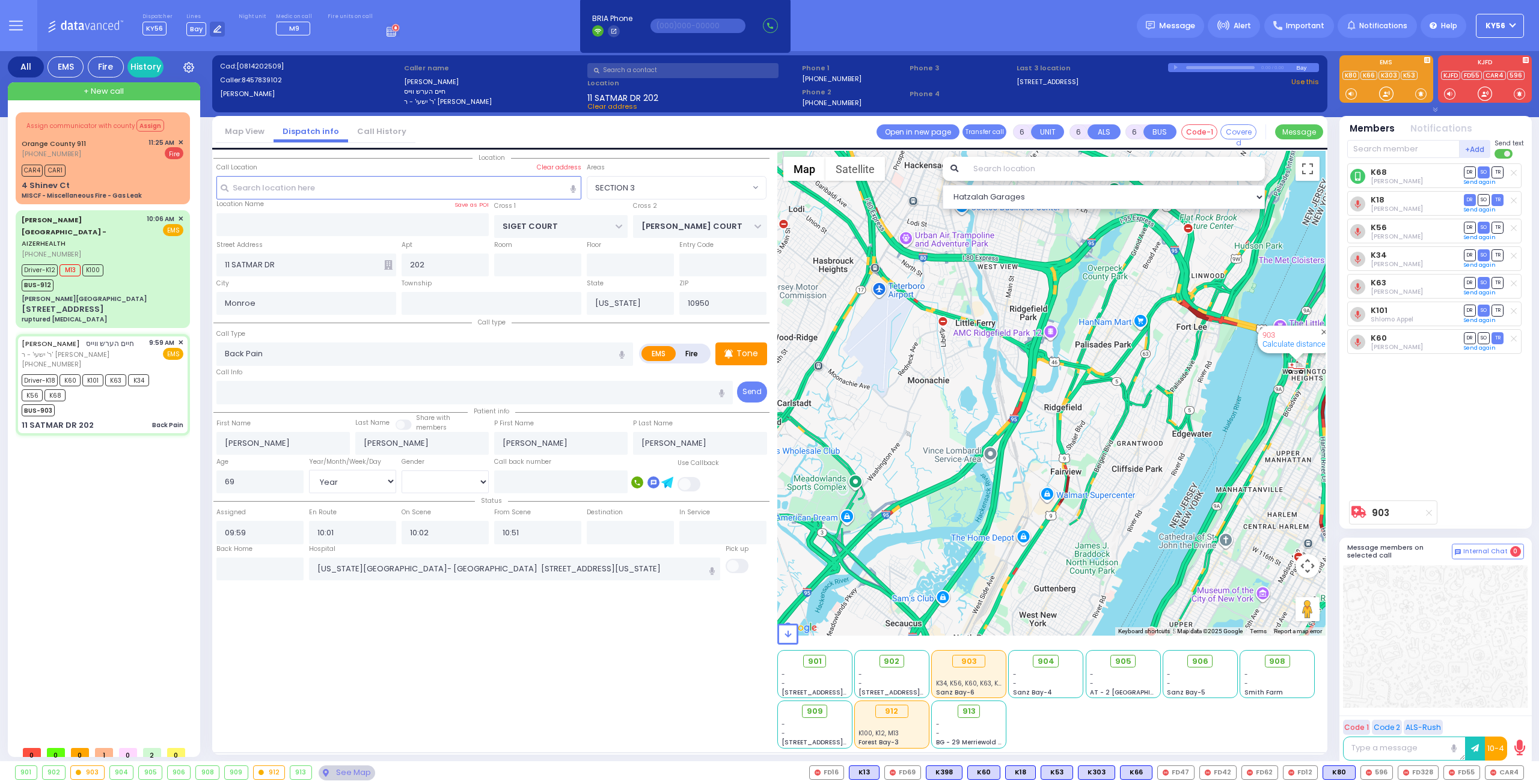
drag, startPoint x: 1204, startPoint y: 401, endPoint x: 1066, endPoint y: 481, distance: 159.5
click at [1091, 472] on div "903 Calculate distance" at bounding box center [1052, 393] width 549 height 485
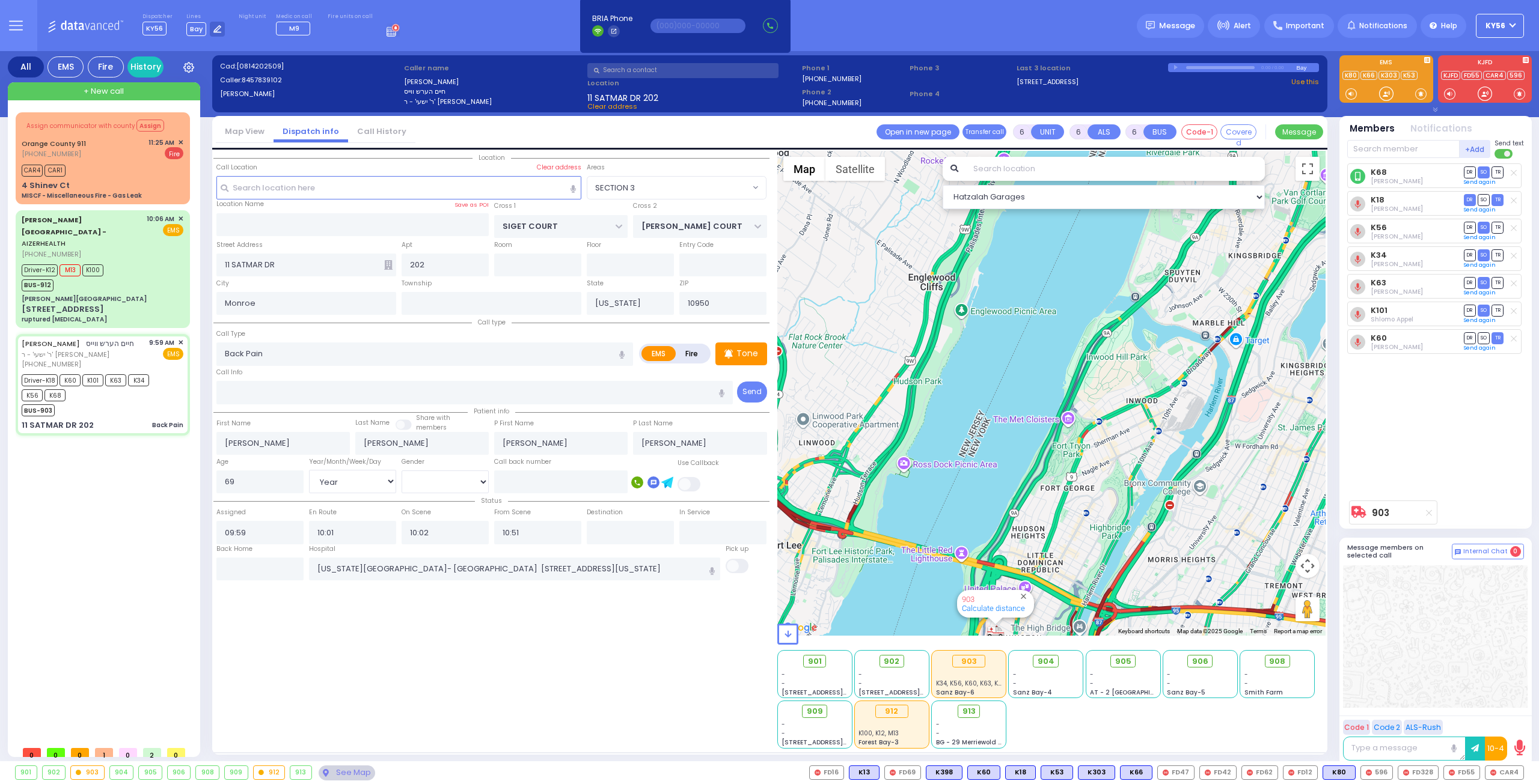
drag, startPoint x: 945, startPoint y: 430, endPoint x: 938, endPoint y: 352, distance: 78.3
click at [940, 378] on div "903 Calculate distance" at bounding box center [1052, 393] width 549 height 485
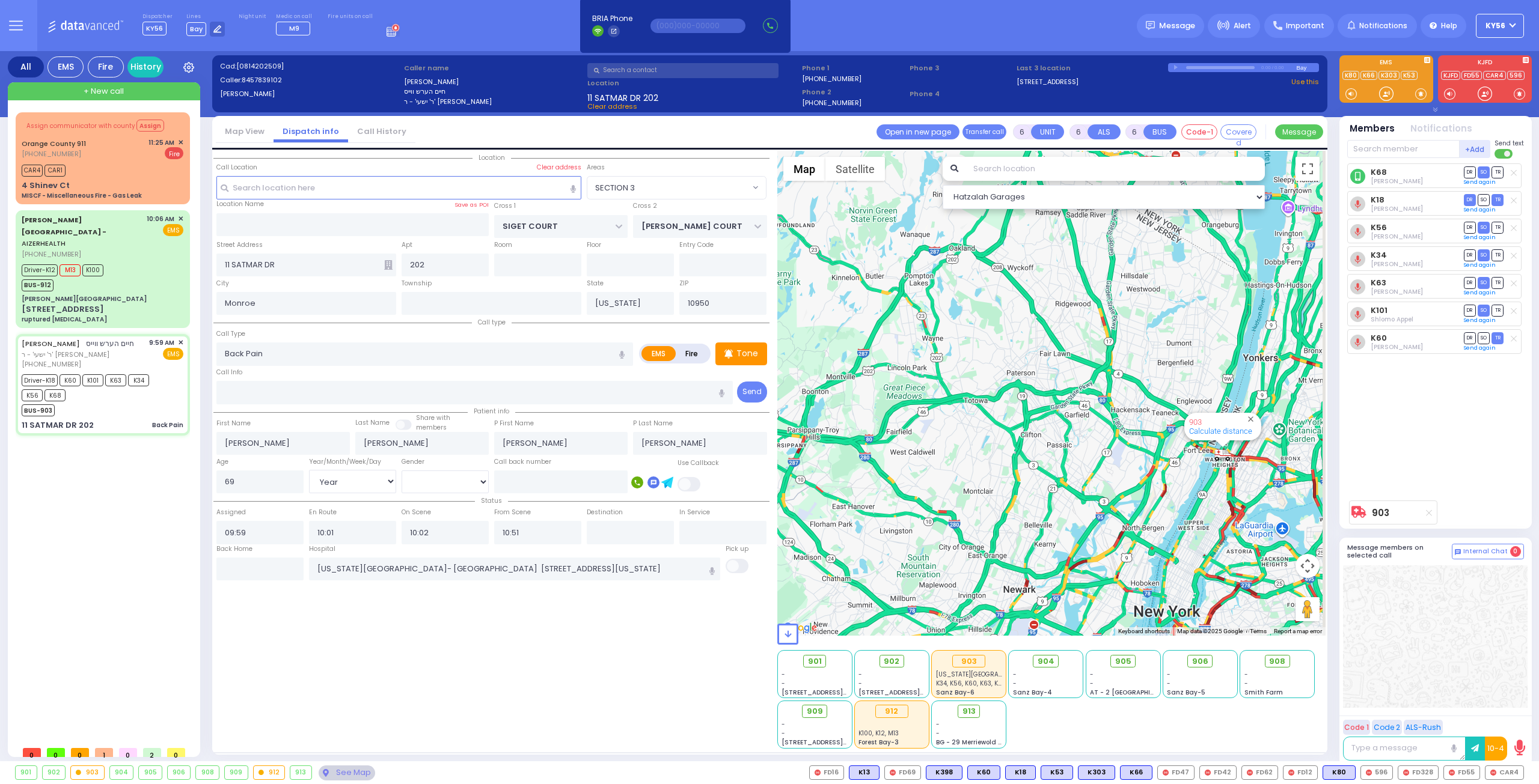
drag, startPoint x: 1158, startPoint y: 497, endPoint x: 1002, endPoint y: 493, distance: 156.1
click at [1034, 494] on div "903 Calculate distance" at bounding box center [1052, 393] width 549 height 485
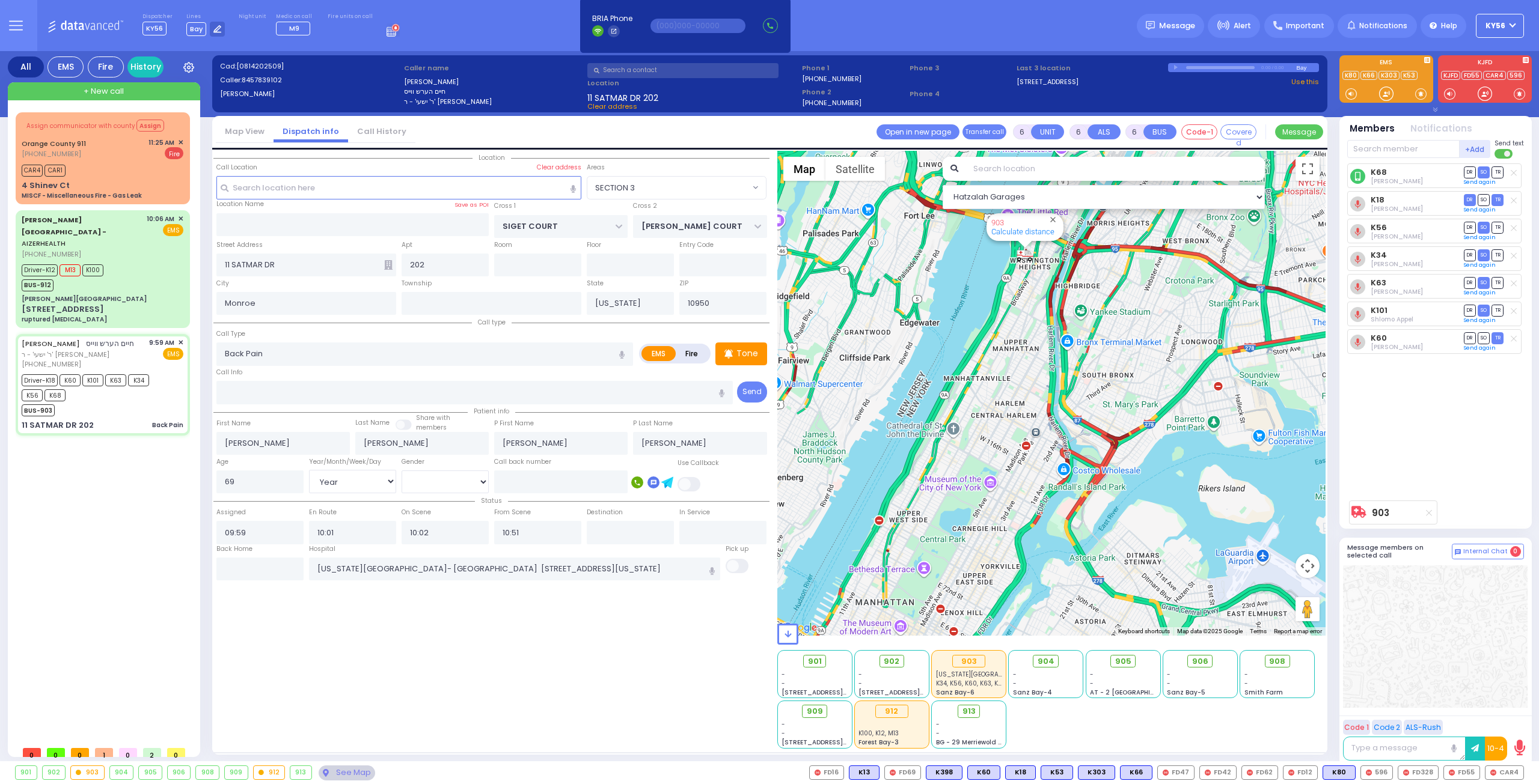
drag, startPoint x: 1017, startPoint y: 380, endPoint x: 987, endPoint y: 461, distance: 86.4
click at [993, 444] on div "903 Calculate distance" at bounding box center [1052, 393] width 549 height 485
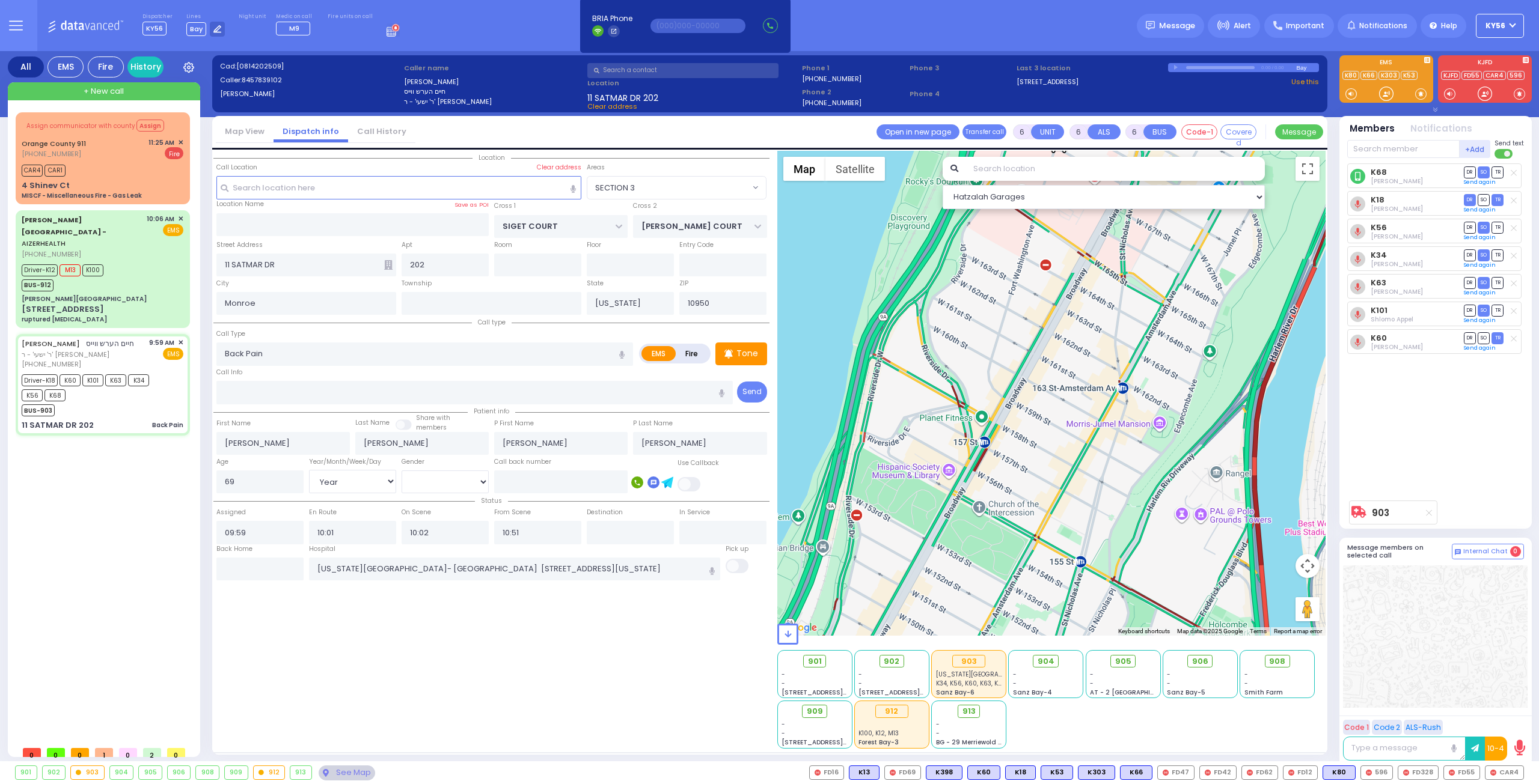
drag, startPoint x: 1020, startPoint y: 383, endPoint x: 986, endPoint y: 474, distance: 97.1
click at [990, 471] on div "903 Calculate distance" at bounding box center [1052, 393] width 549 height 485
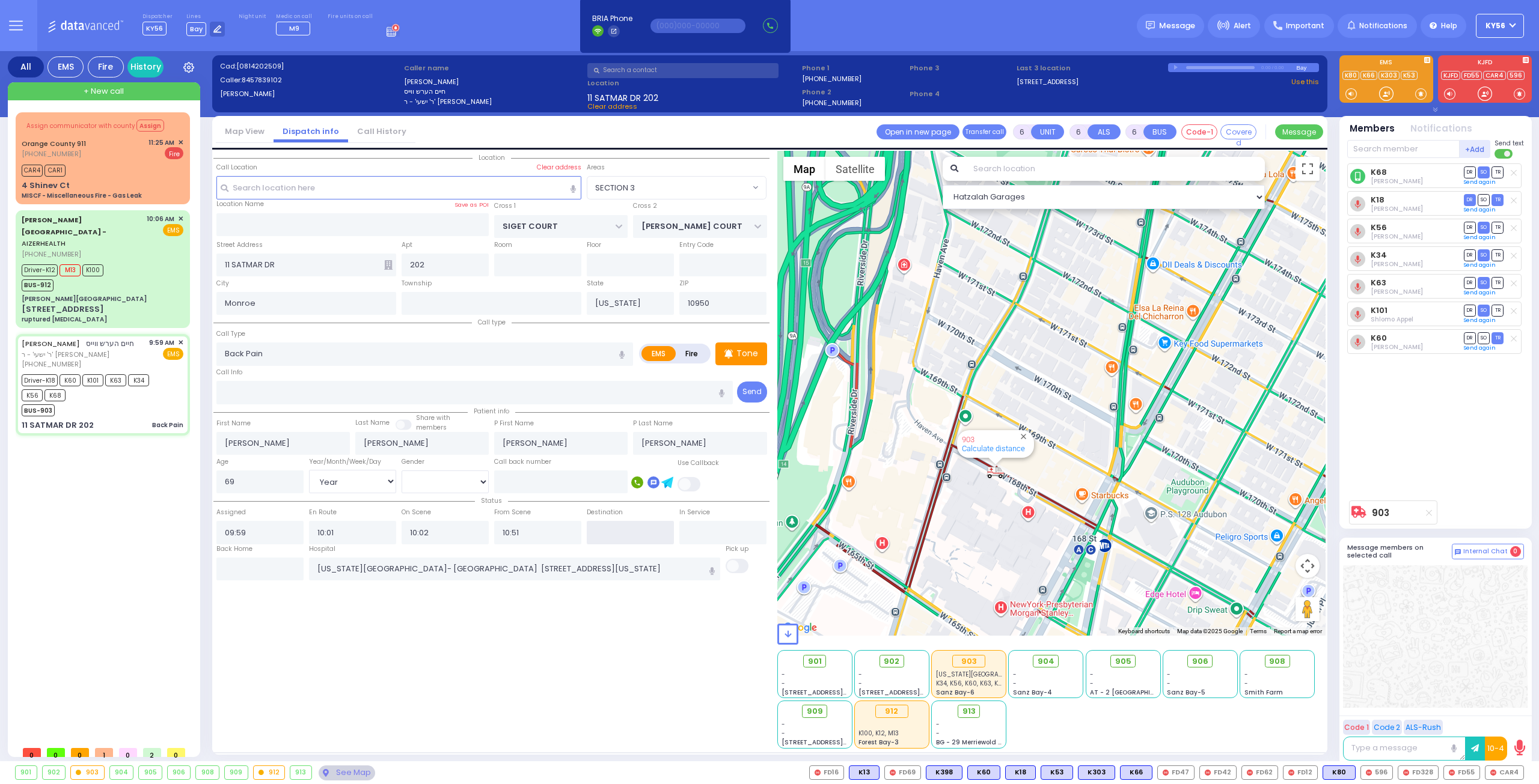
click at [623, 525] on input "text" at bounding box center [630, 532] width 87 height 23
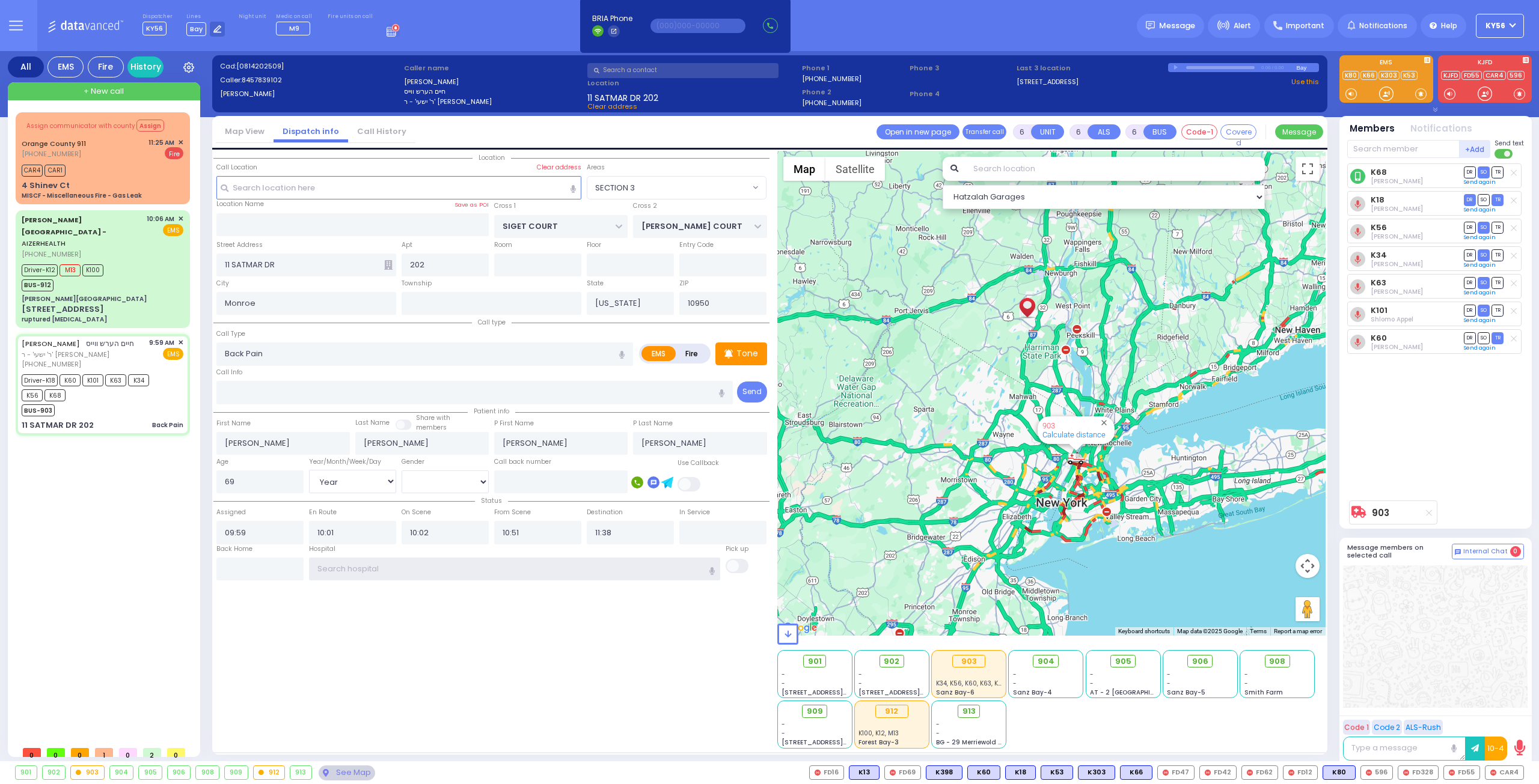
click at [395, 560] on input "text" at bounding box center [515, 569] width 412 height 23
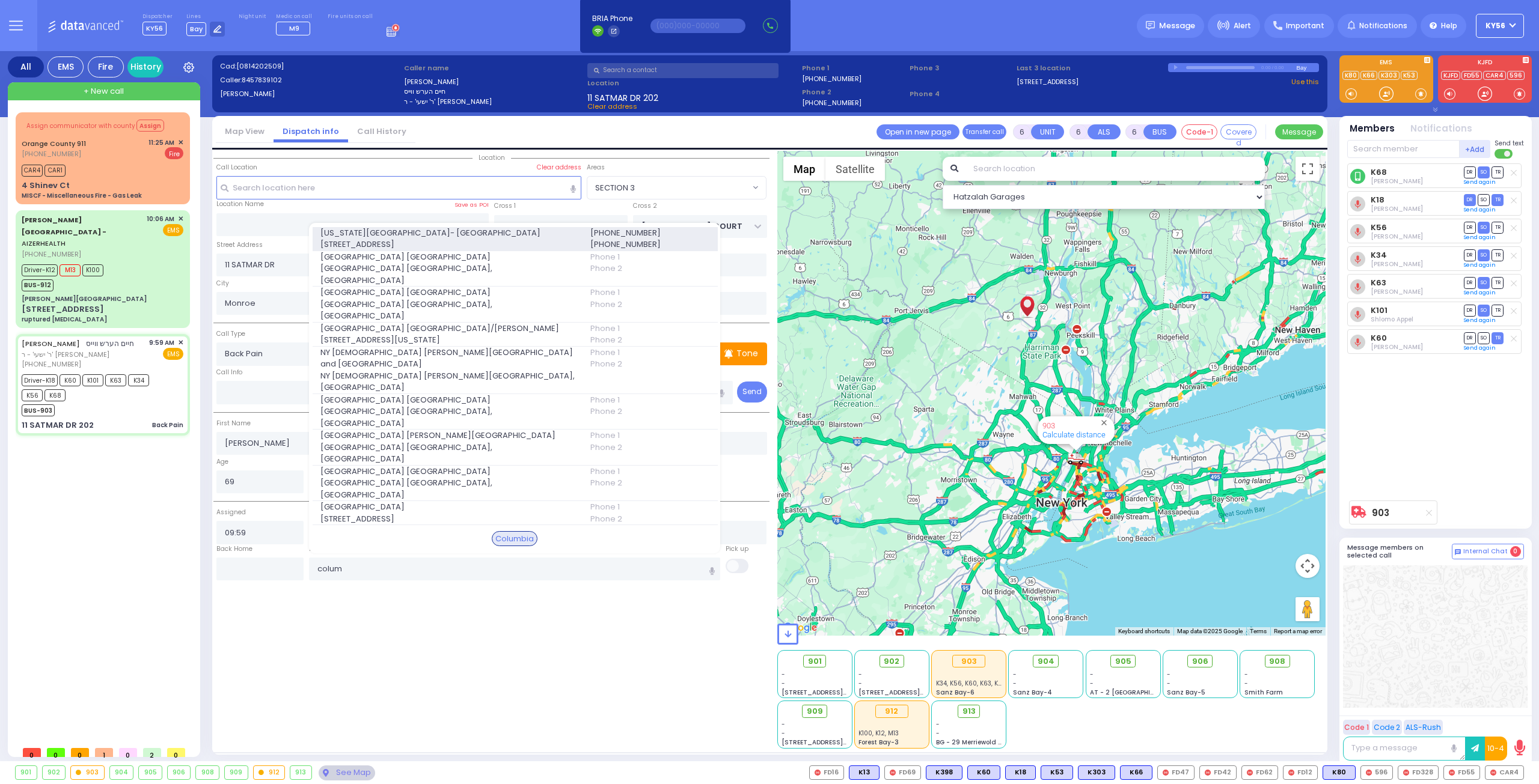
click at [445, 251] on span "622 West 168th Street 723" at bounding box center [448, 245] width 255 height 12
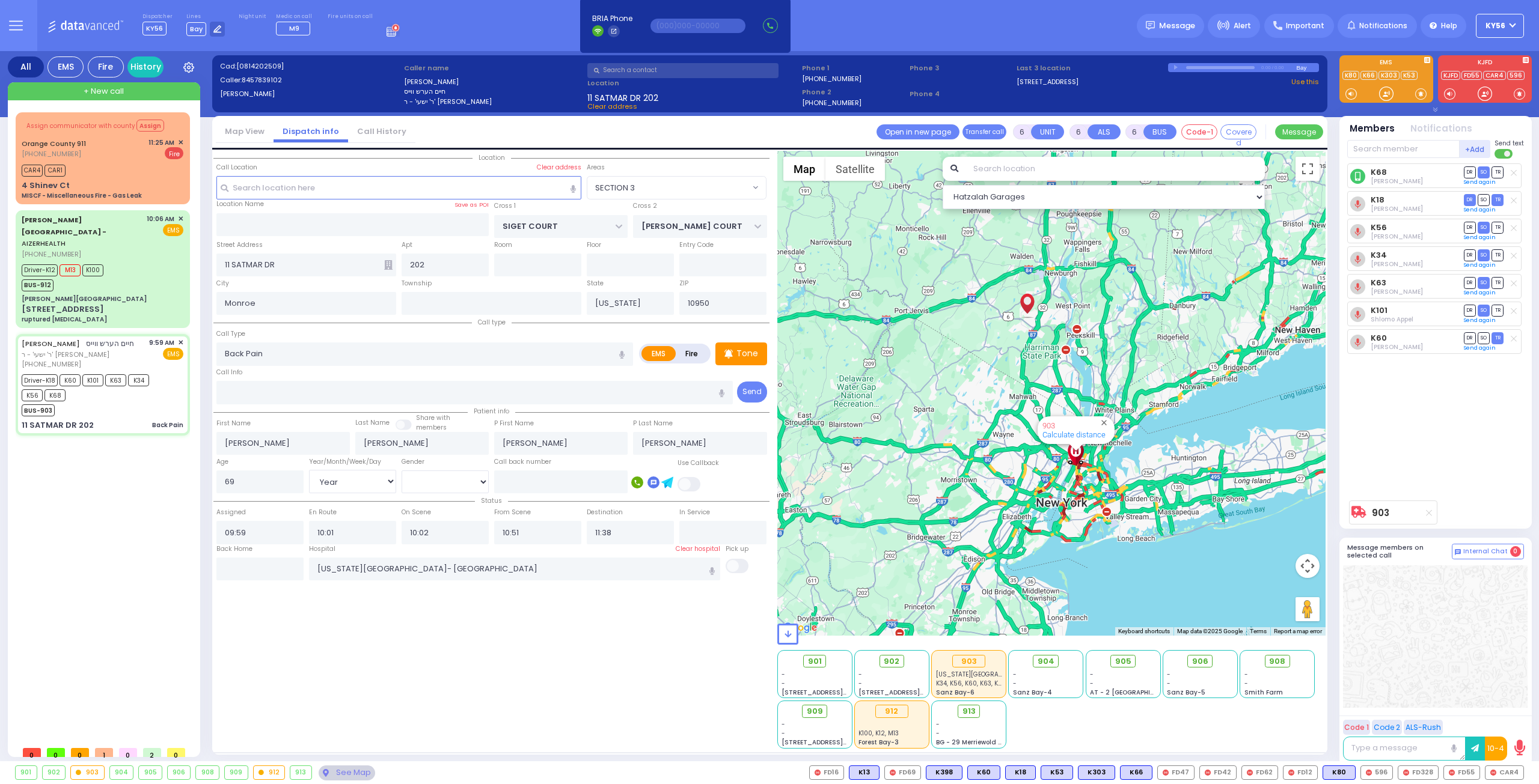
click at [508, 627] on div "Location All areas" at bounding box center [491, 450] width 556 height 598
click at [129, 175] on div "CAR4 CAR1" at bounding box center [103, 169] width 162 height 15
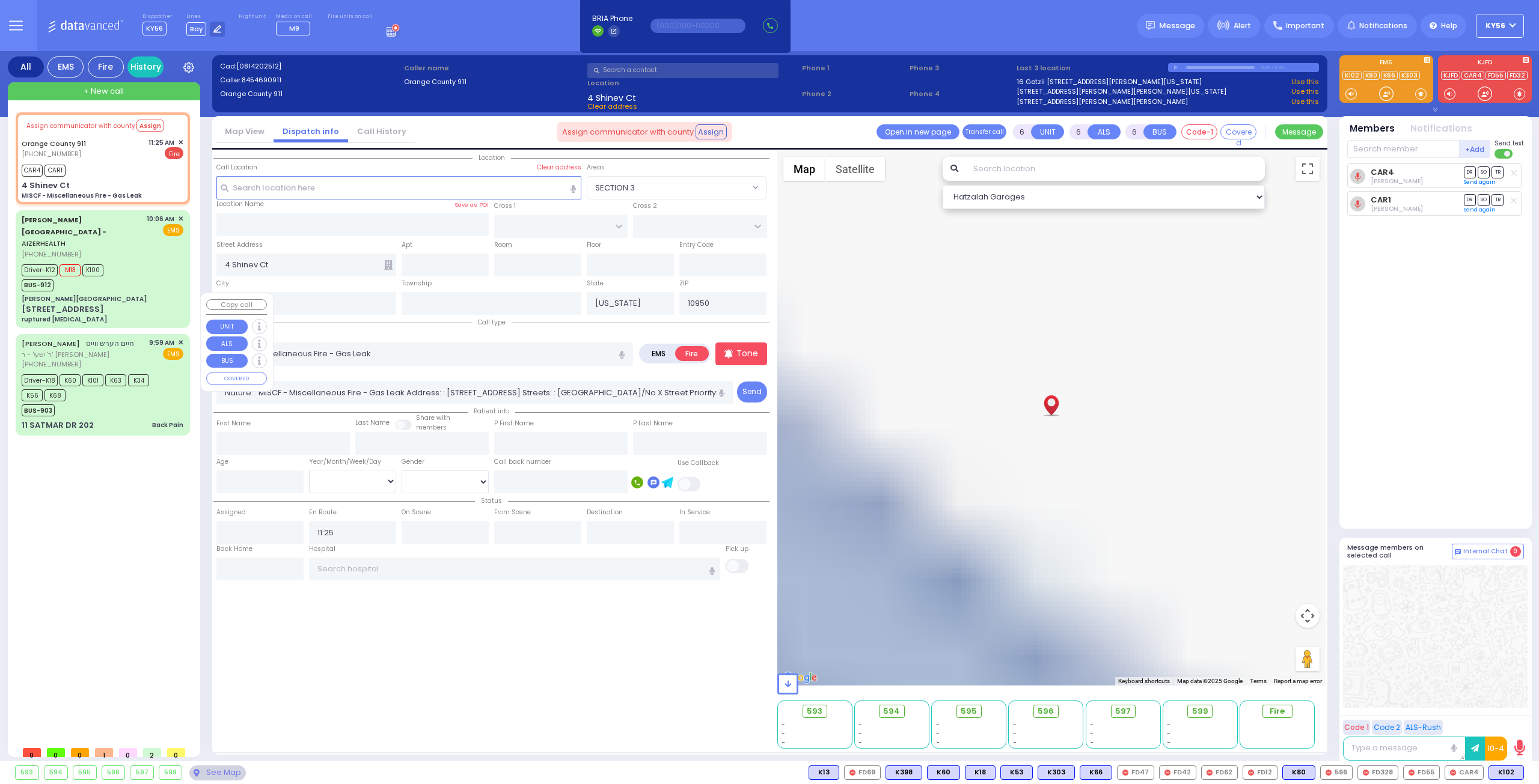
click at [135, 402] on div "BUS-903" at bounding box center [97, 409] width 150 height 15
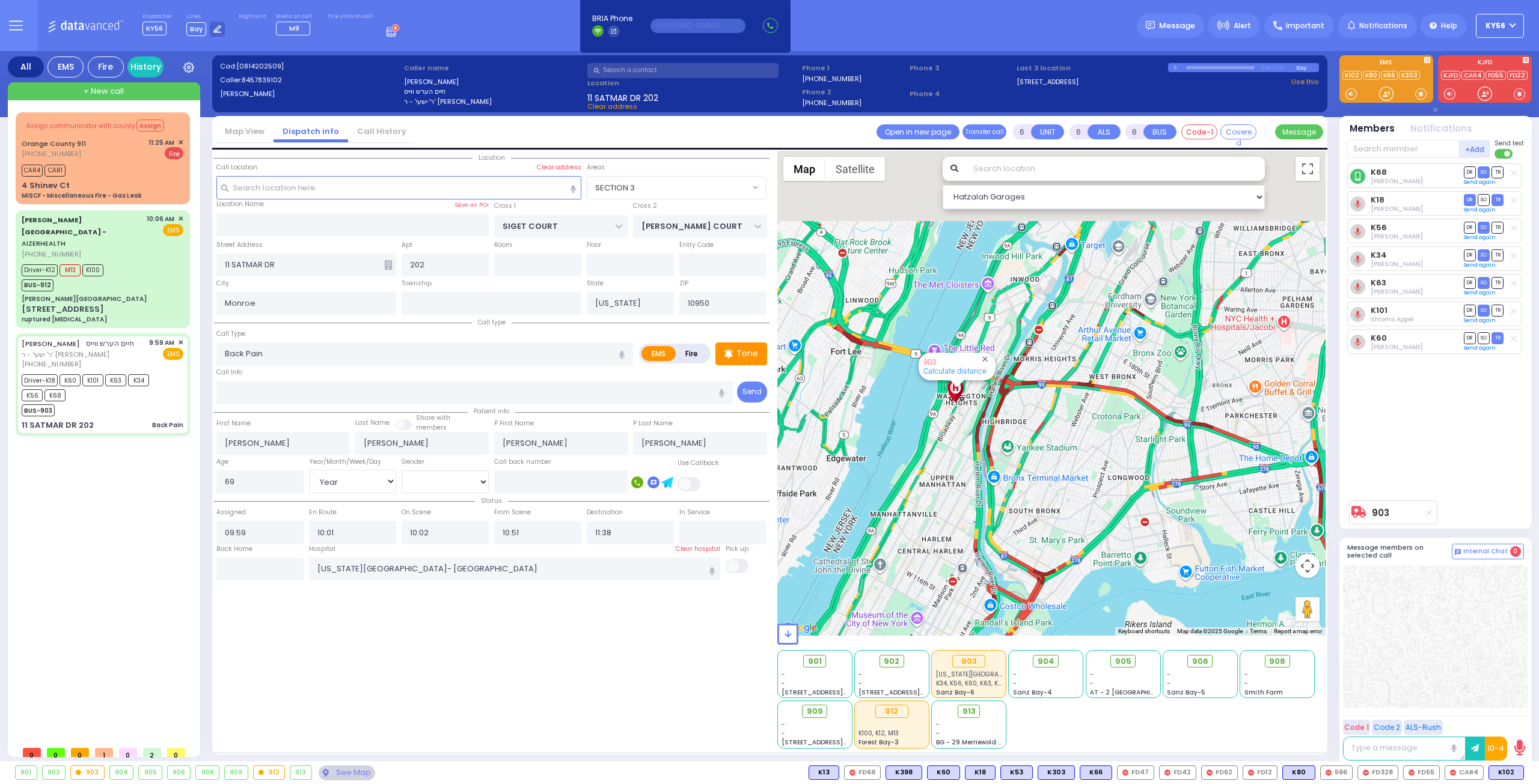
drag, startPoint x: 938, startPoint y: 420, endPoint x: 934, endPoint y: 500, distance: 80.1
click at [934, 499] on div "903 Calculate distance" at bounding box center [1052, 393] width 549 height 485
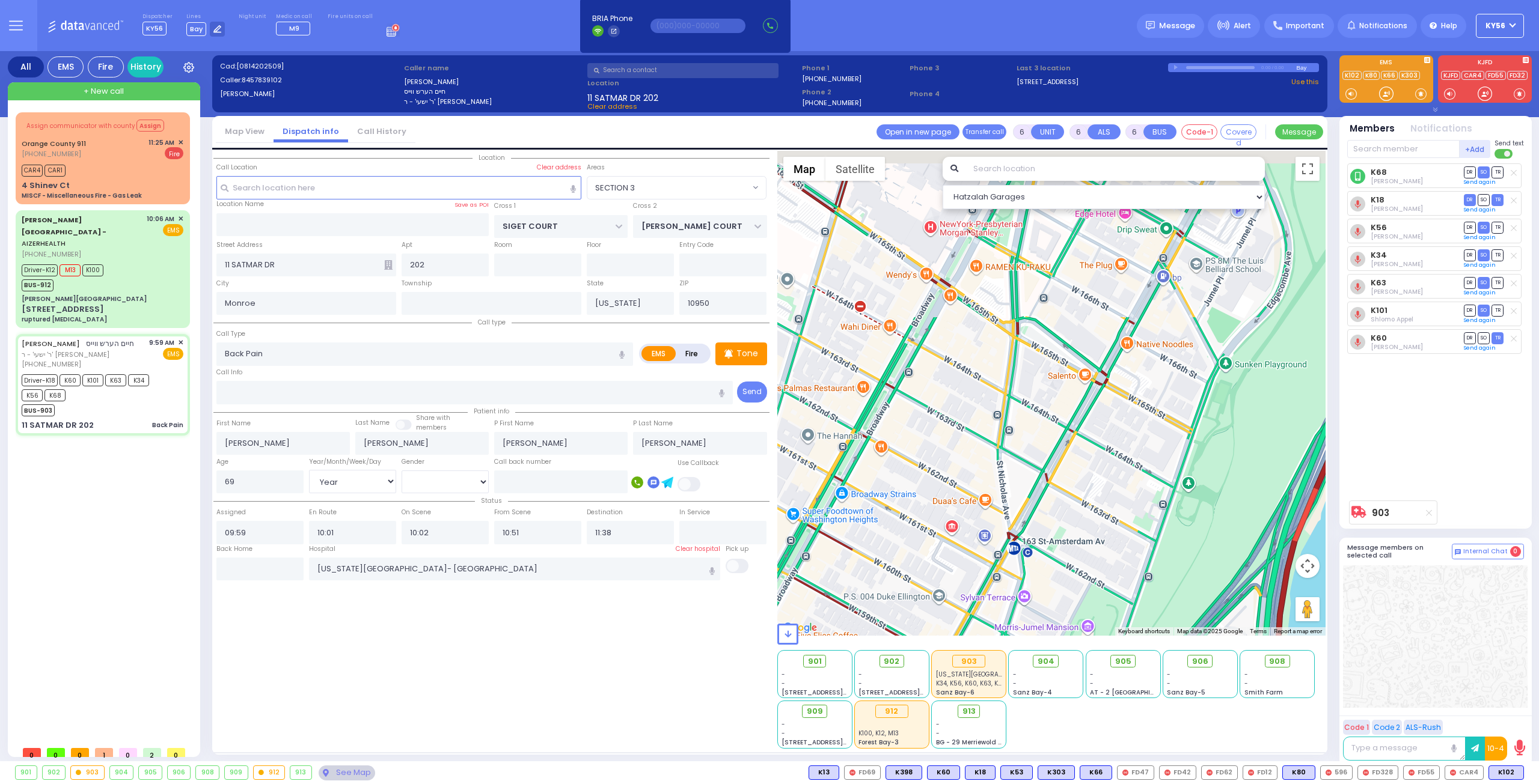
drag, startPoint x: 967, startPoint y: 421, endPoint x: 974, endPoint y: 459, distance: 38.6
click at [973, 457] on div "903 Calculate distance" at bounding box center [1052, 393] width 549 height 485
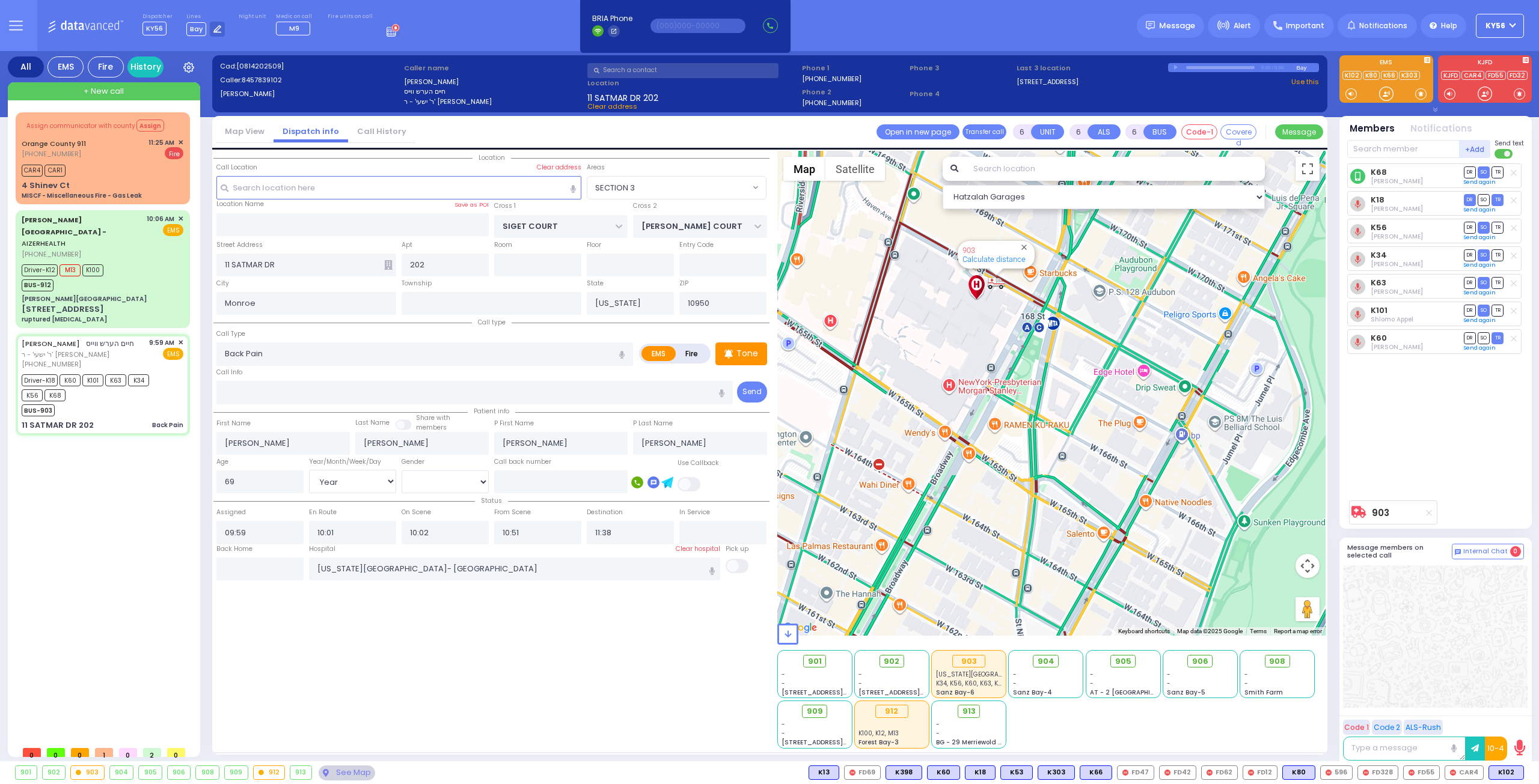
drag, startPoint x: 950, startPoint y: 396, endPoint x: 962, endPoint y: 466, distance: 71.0
click at [962, 463] on div "903 Calculate distance" at bounding box center [1052, 393] width 549 height 485
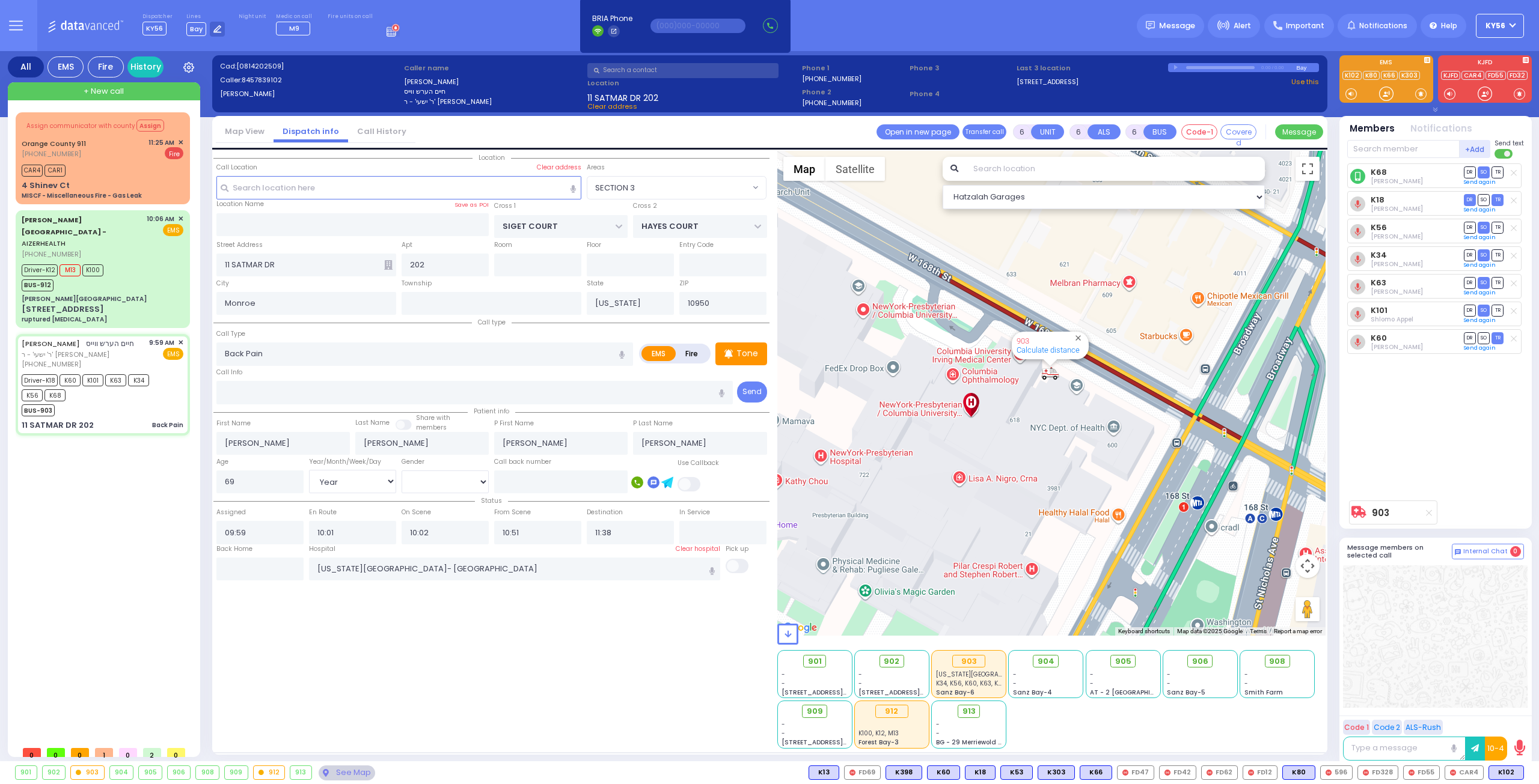
select select "SECTION 3"
select select "Year"
select select "[DEMOGRAPHIC_DATA]"
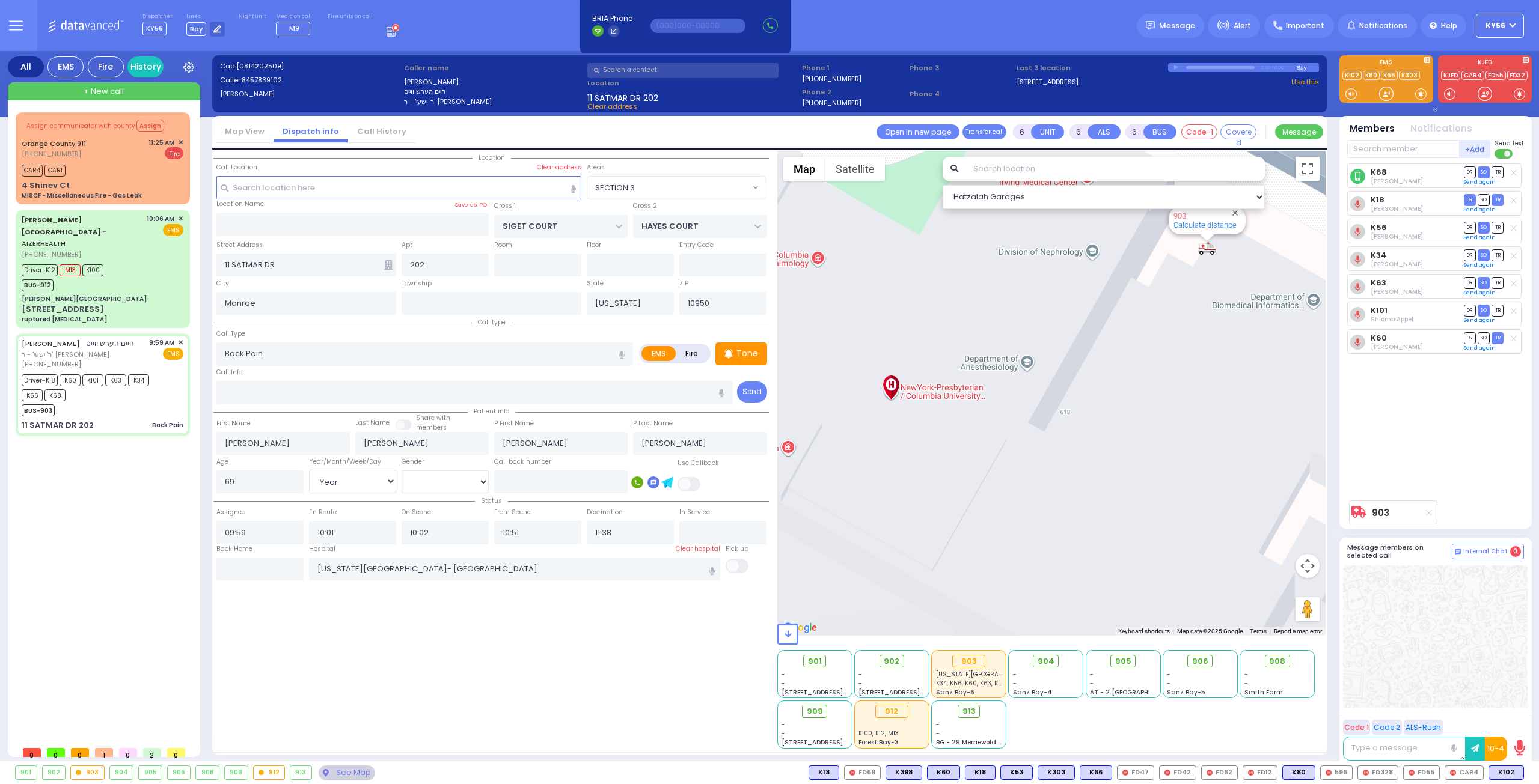
drag, startPoint x: 1136, startPoint y: 405, endPoint x: 1039, endPoint y: 473, distance: 118.5
click at [1091, 450] on div "903 Calculate distance" at bounding box center [1052, 393] width 549 height 485
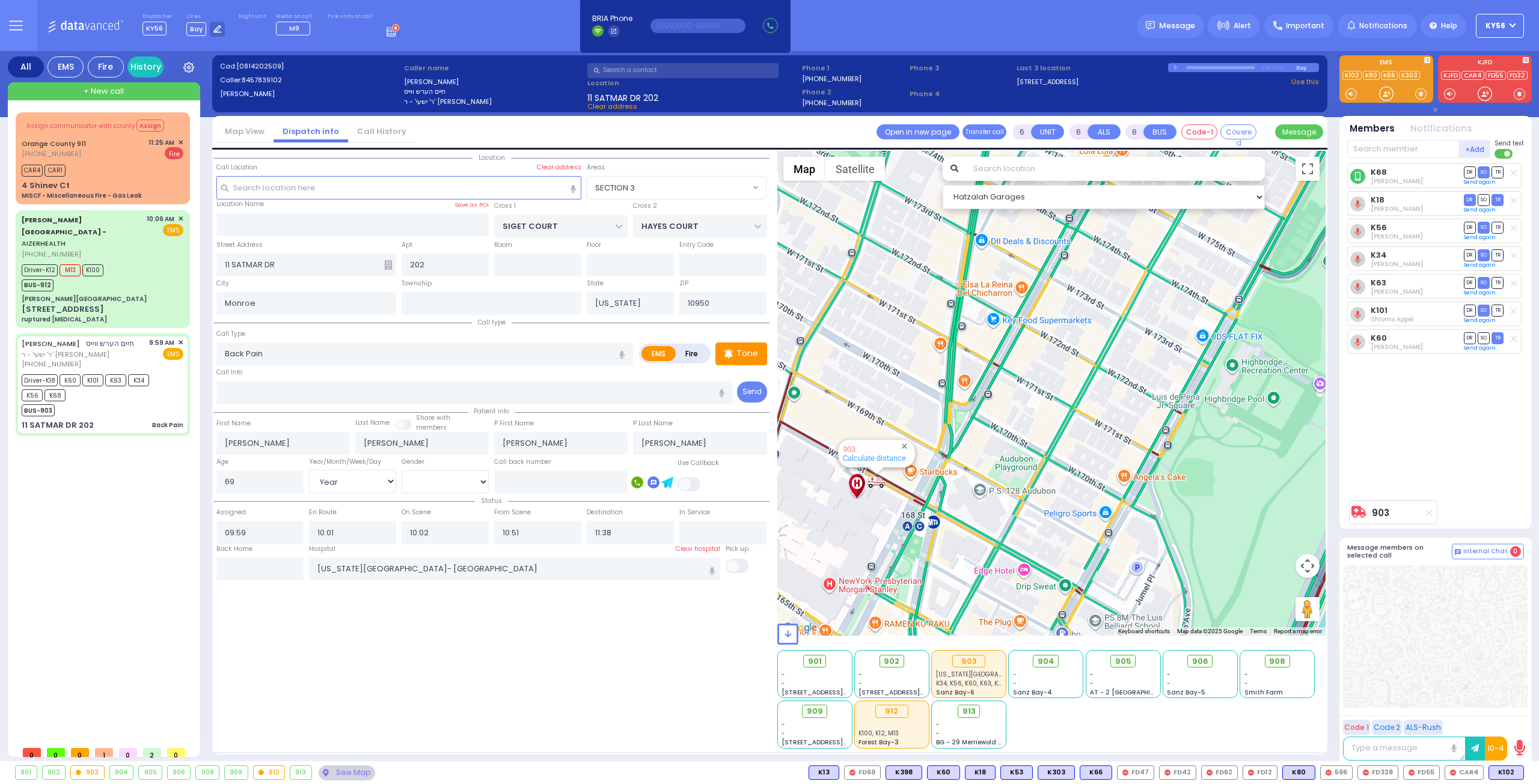
drag, startPoint x: 897, startPoint y: 509, endPoint x: 993, endPoint y: 548, distance: 103.6
click at [1002, 550] on div "903 Calculate distance" at bounding box center [1052, 393] width 549 height 485
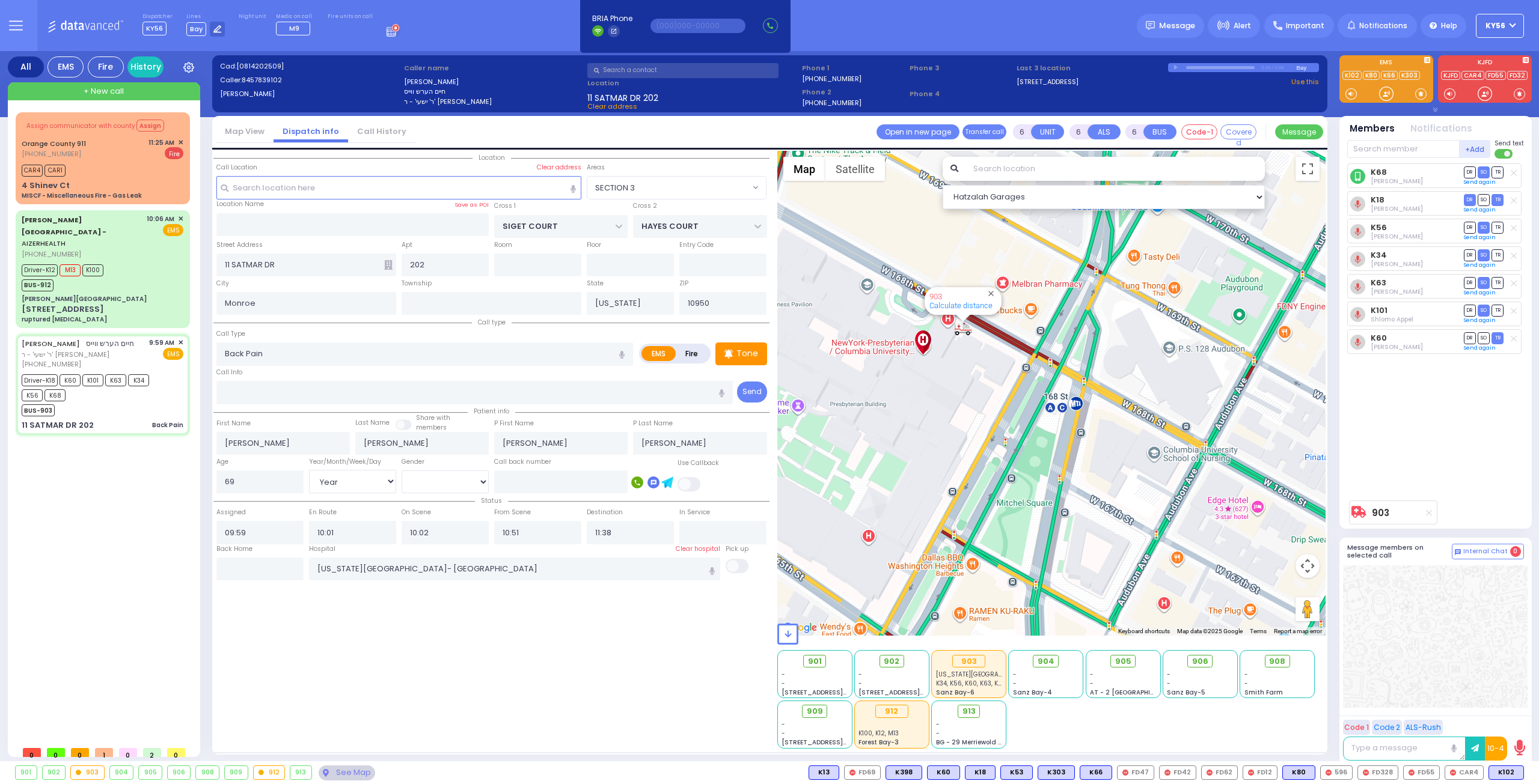
drag, startPoint x: 942, startPoint y: 448, endPoint x: 996, endPoint y: 512, distance: 83.7
click at [996, 512] on div "903 Calculate distance" at bounding box center [1052, 393] width 549 height 485
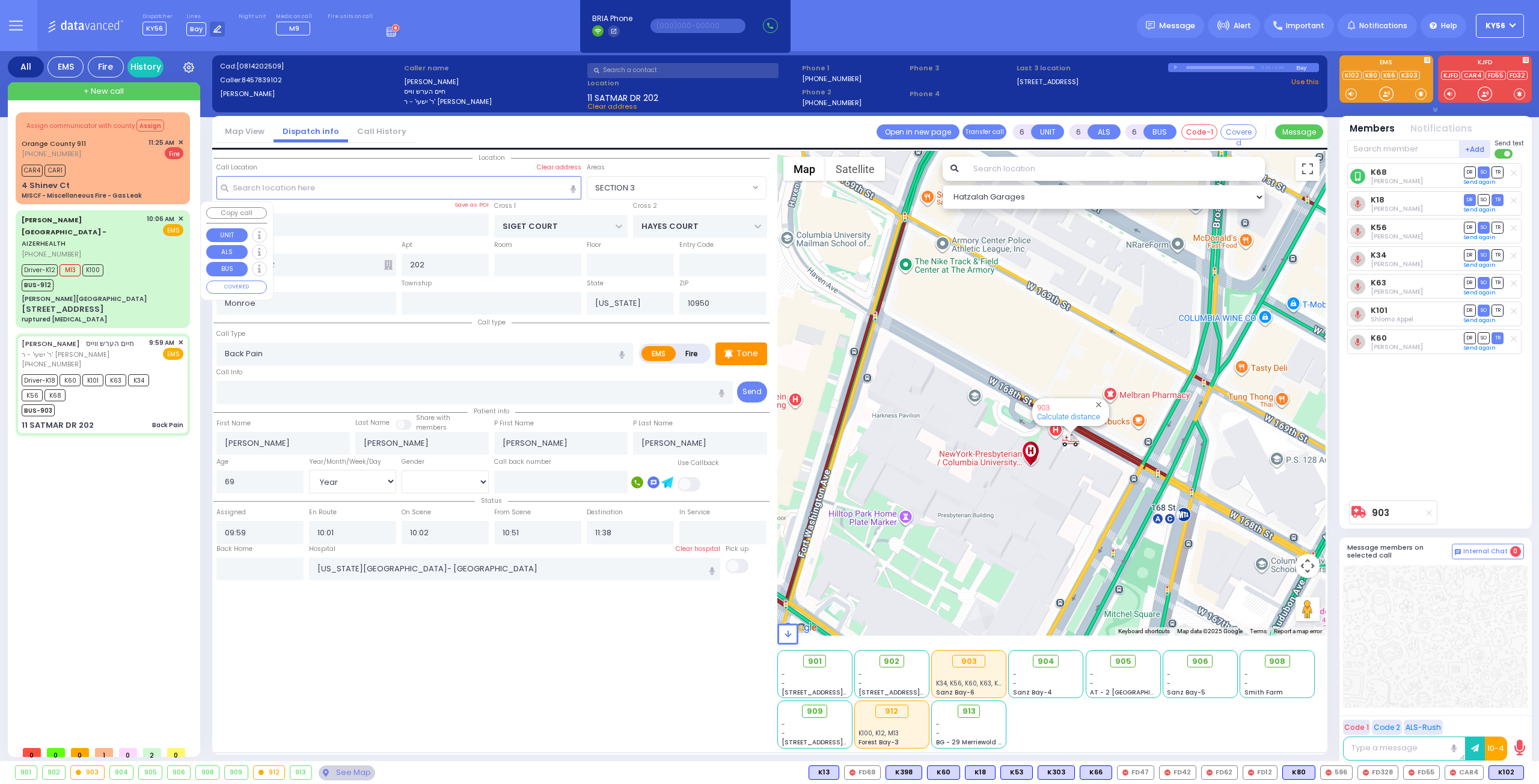
click at [118, 295] on div "[PERSON_NAME][GEOGRAPHIC_DATA]" at bounding box center [103, 299] width 162 height 9
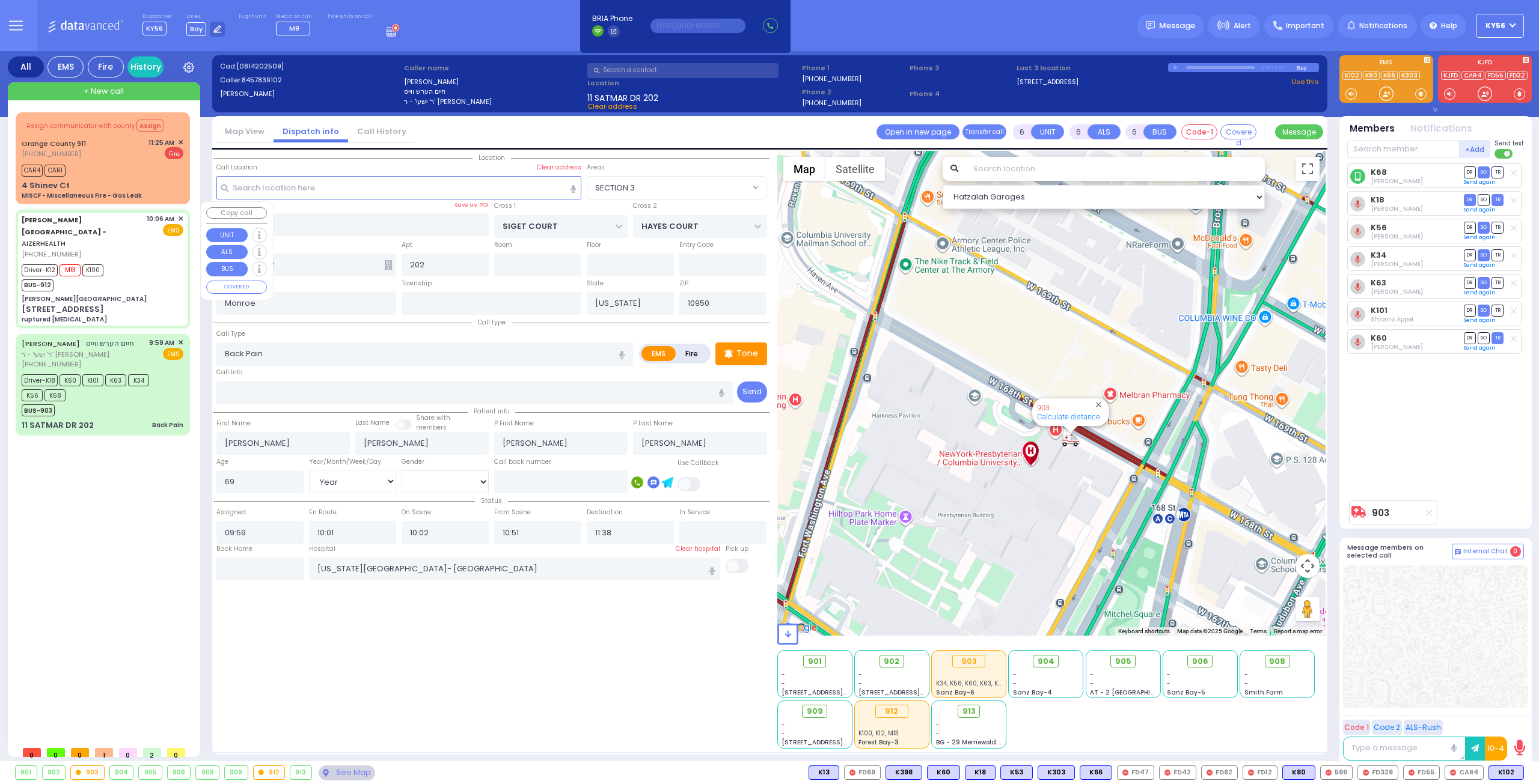
select select
type input "ruptured [MEDICAL_DATA]"
radio input "true"
type input "[PERSON_NAME]"
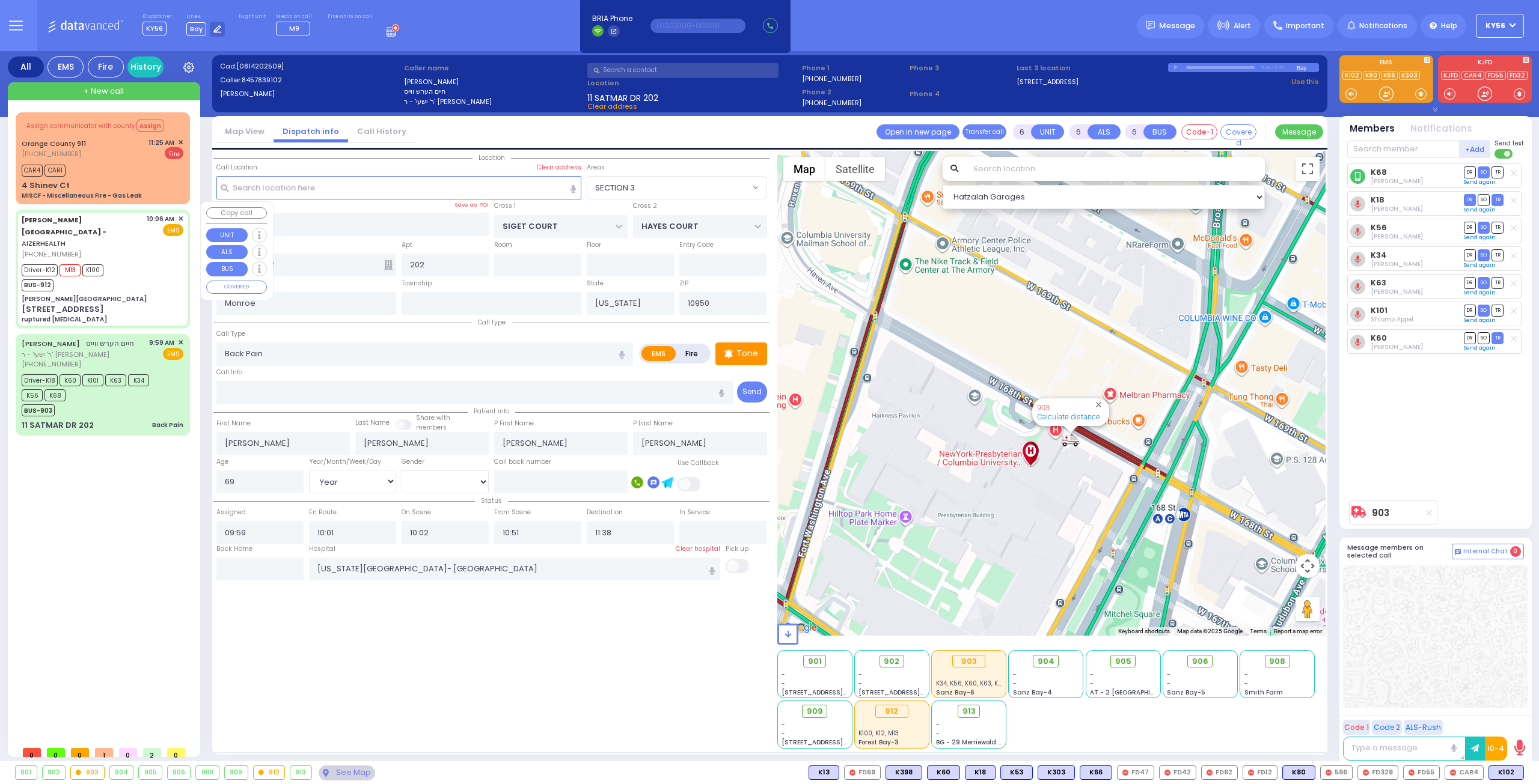
type input "30"
select select "Year"
select select "[DEMOGRAPHIC_DATA]"
type input "10:06"
type input "10:09"
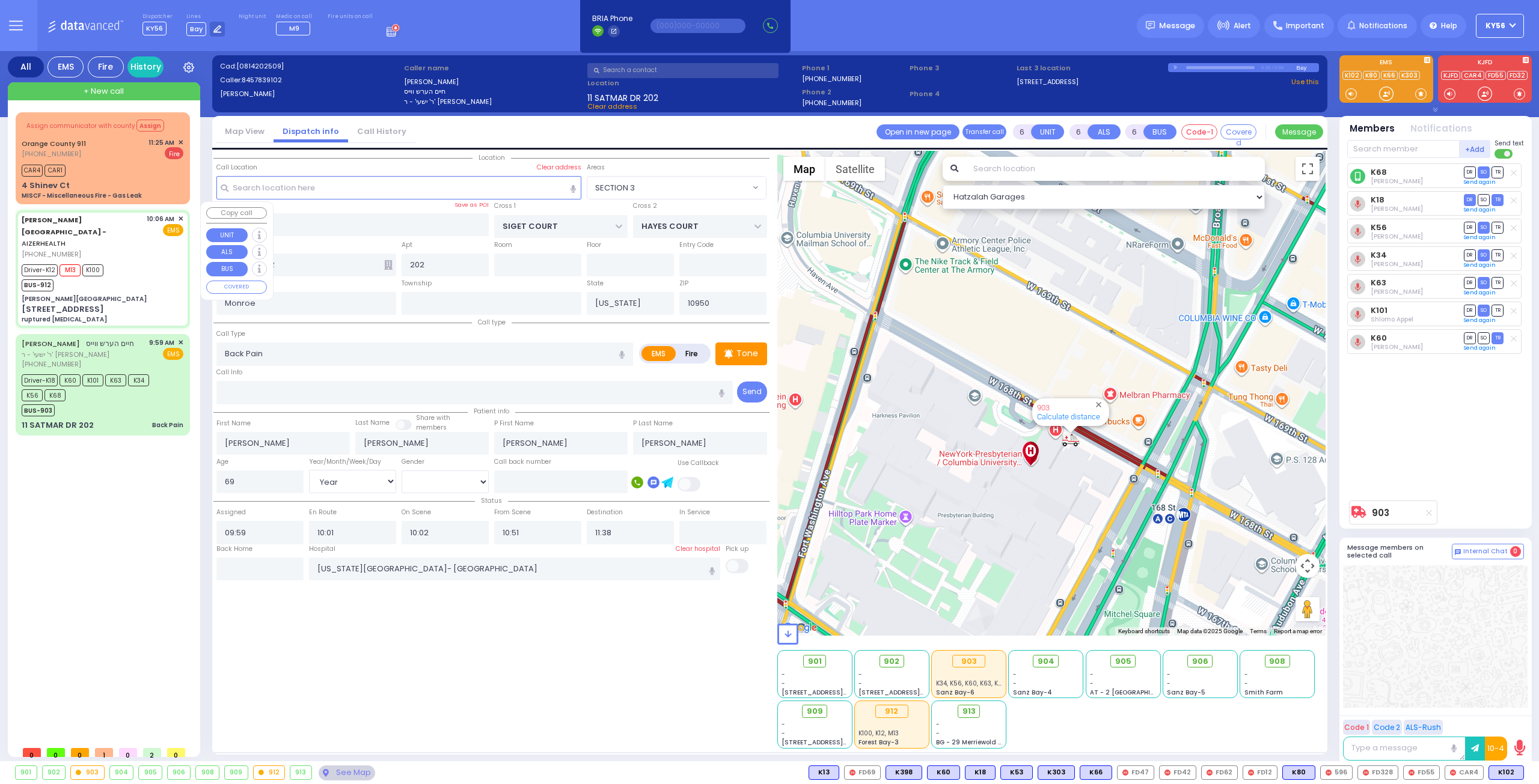
type input "10:12"
type input "10:25"
type input "10:48"
type input "10:59"
type input "[GEOGRAPHIC_DATA] [STREET_ADDRESS][GEOGRAPHIC_DATA] Suffern"
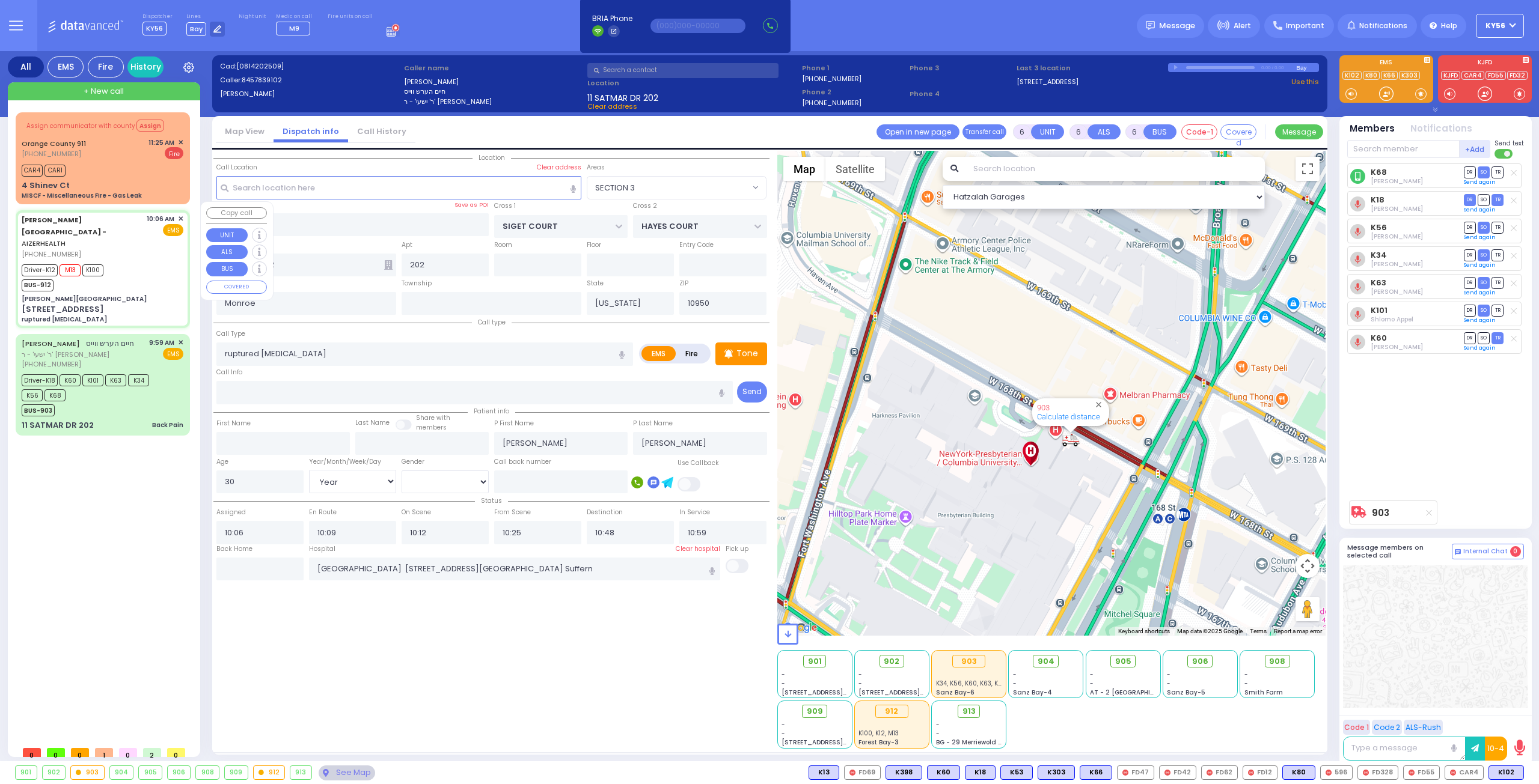
type input "[PERSON_NAME][GEOGRAPHIC_DATA]"
type input "[PERSON_NAME] DR"
type input "CARTER LN"
type input "[STREET_ADDRESS]"
type input "8"
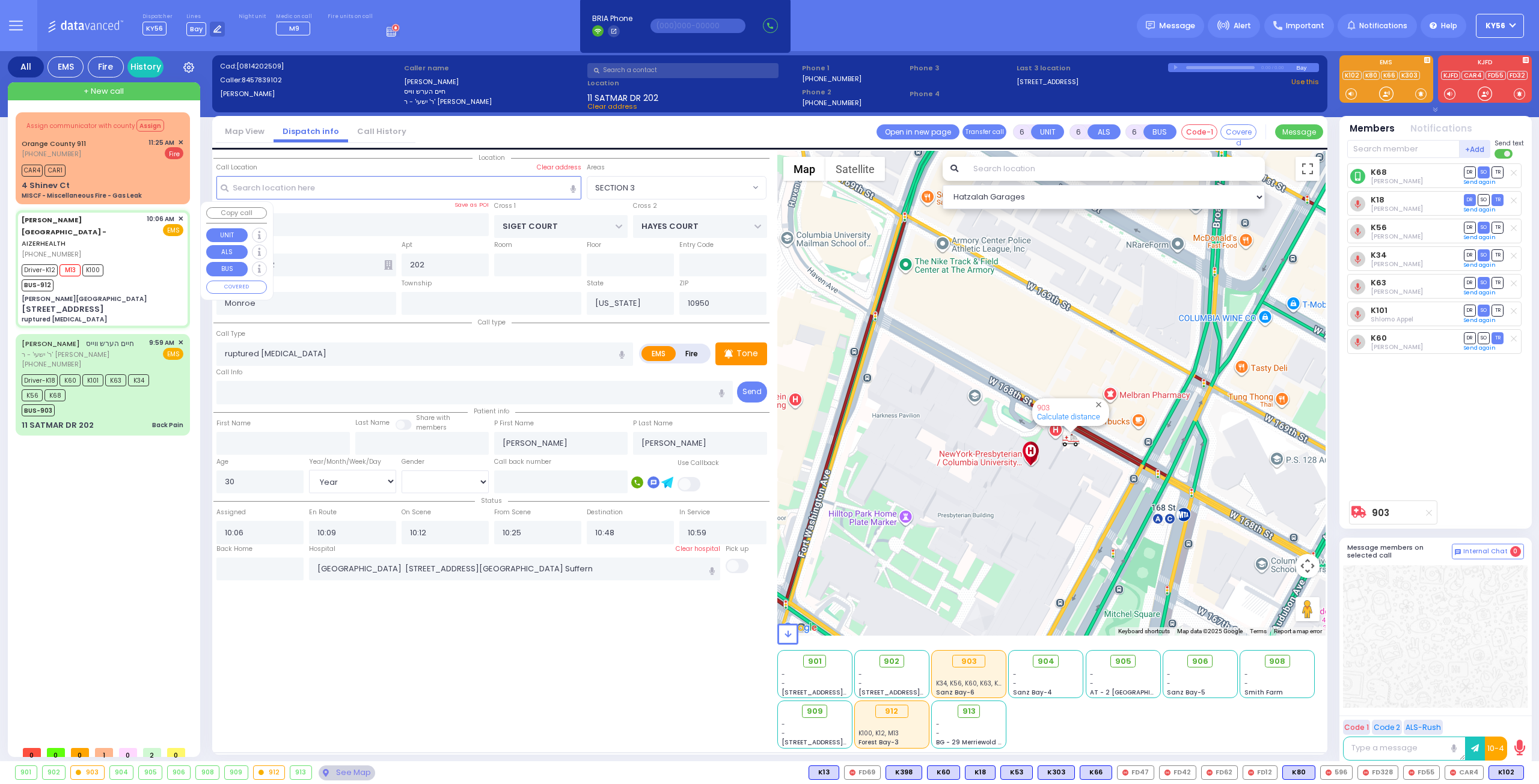
type input "2"
type input "[PERSON_NAME]"
select select "SECTION 2"
select select "Hatzalah Garages"
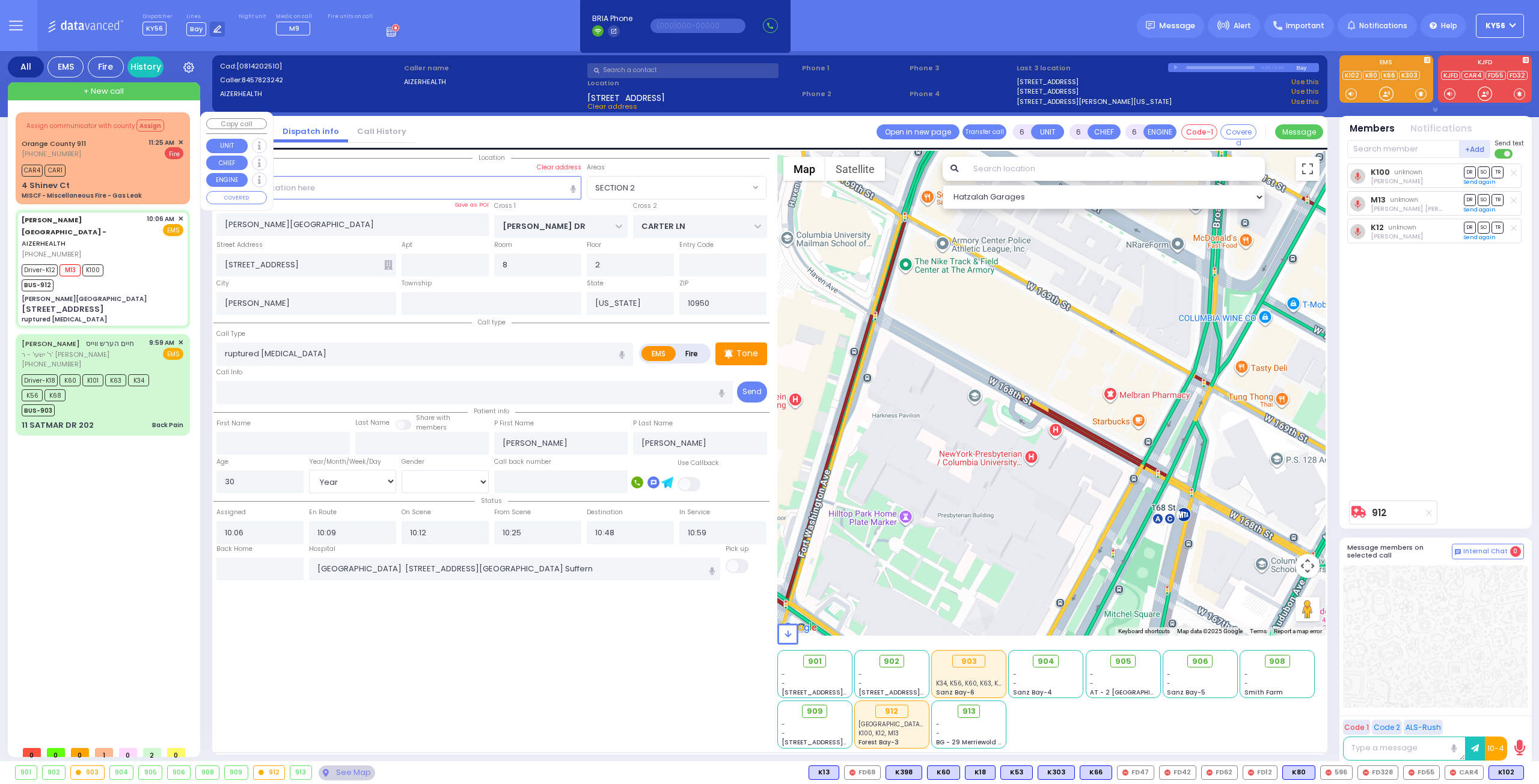
click at [118, 191] on div "MISCF - Miscellaneous Fire - Gas Leak" at bounding box center [82, 195] width 121 height 9
select select
type input "MISCF - Miscellaneous Fire - Gas Leak"
radio input "false"
radio input "true"
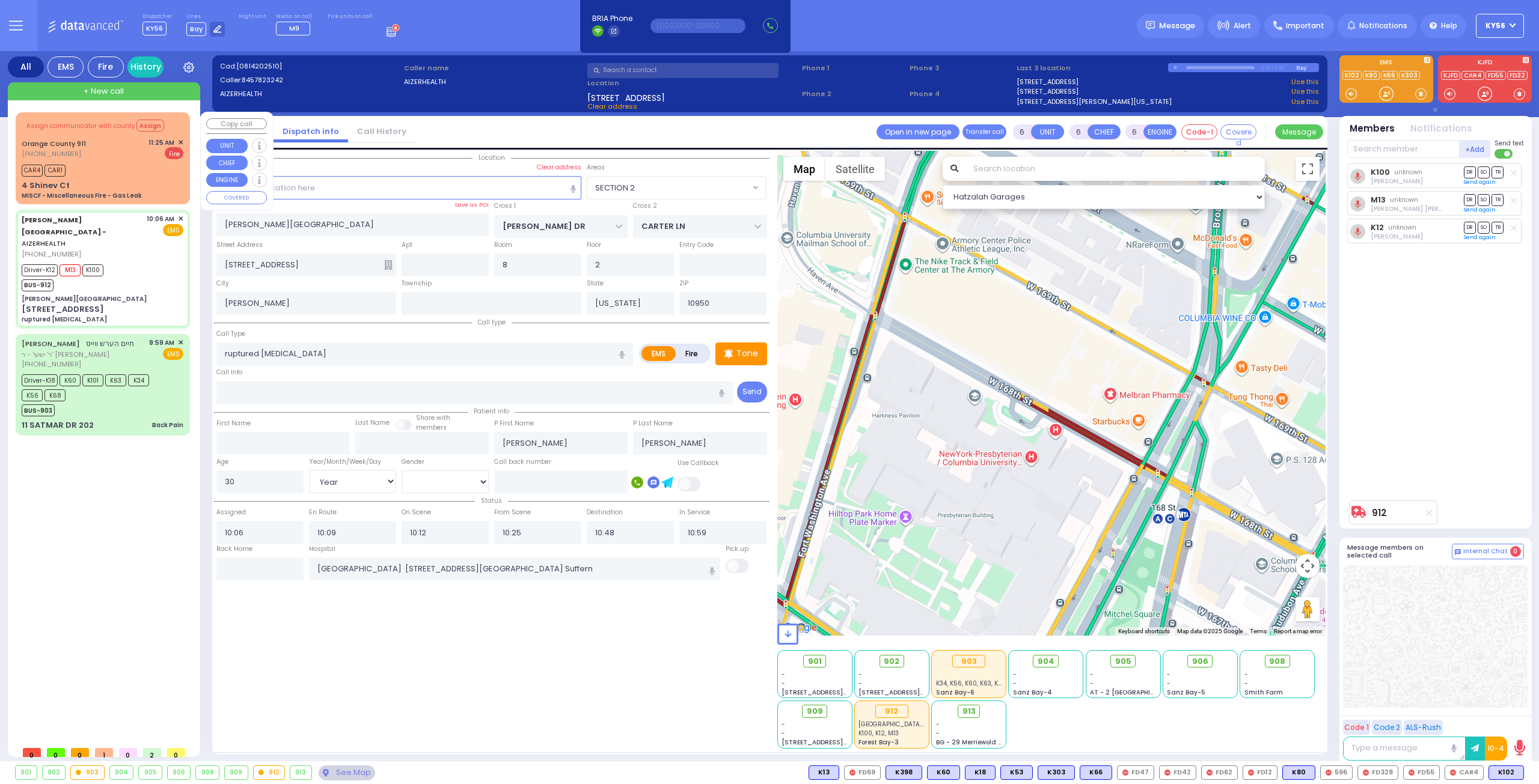
type input "Nature: : MISCF - Miscellaneous Fire - Gas Leak Address: : [STREET_ADDRESS] Str…"
select select
type input "11:25"
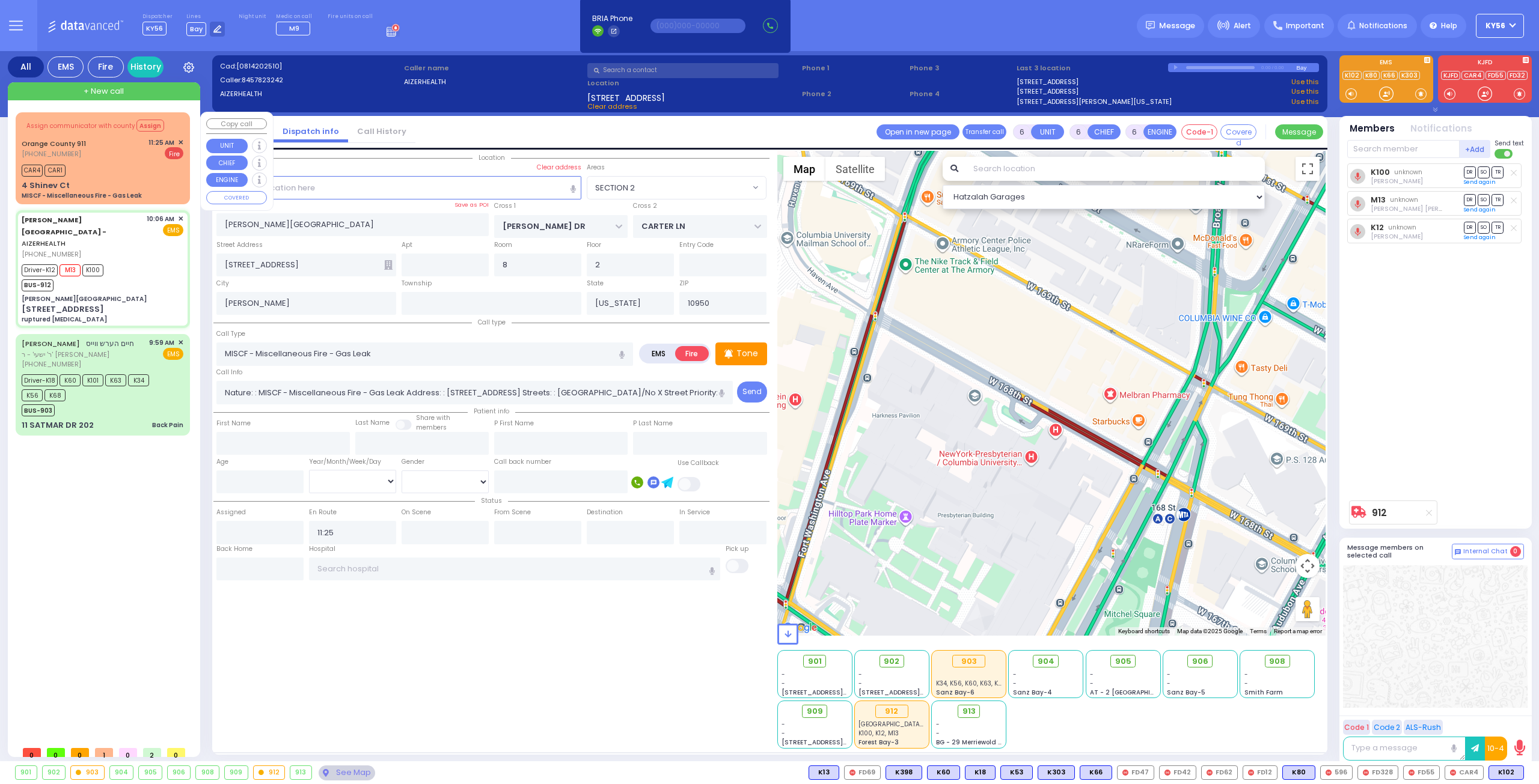
select select "Hatzalah Garages"
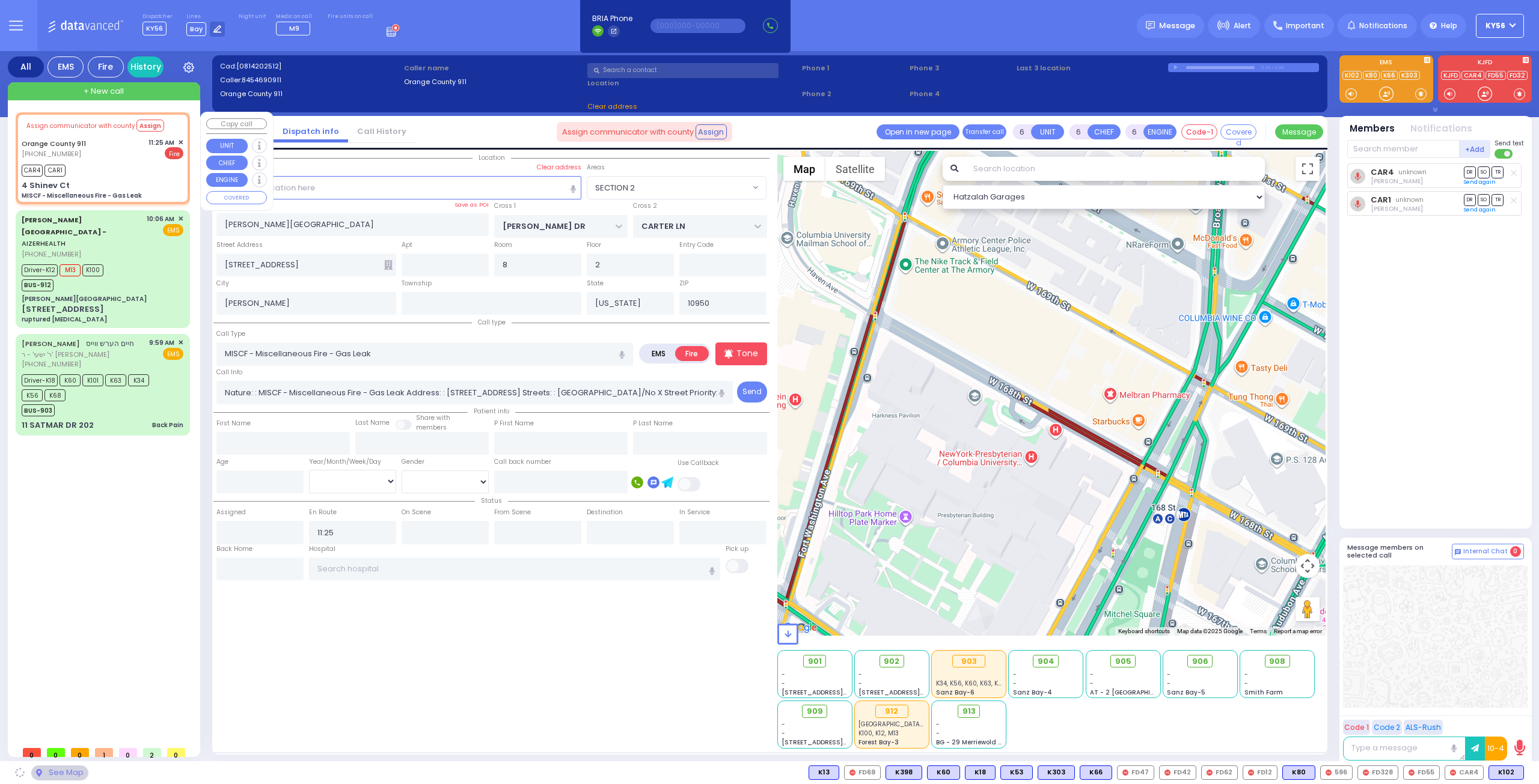
type input "4 Shinev Ct"
type input "Monroe"
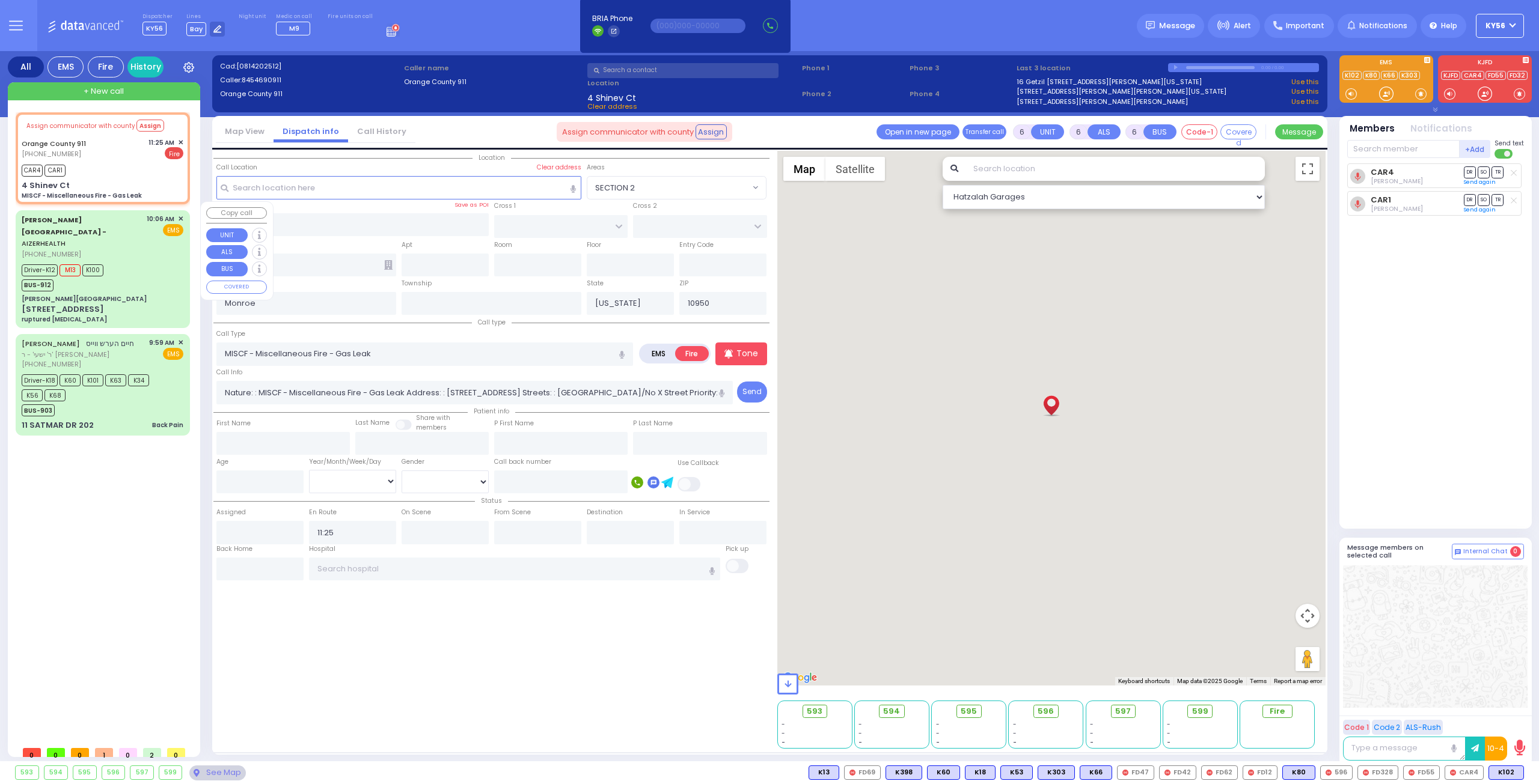
click at [136, 261] on div "Driver-K12 M13 K100 BUS-912" at bounding box center [103, 276] width 162 height 30
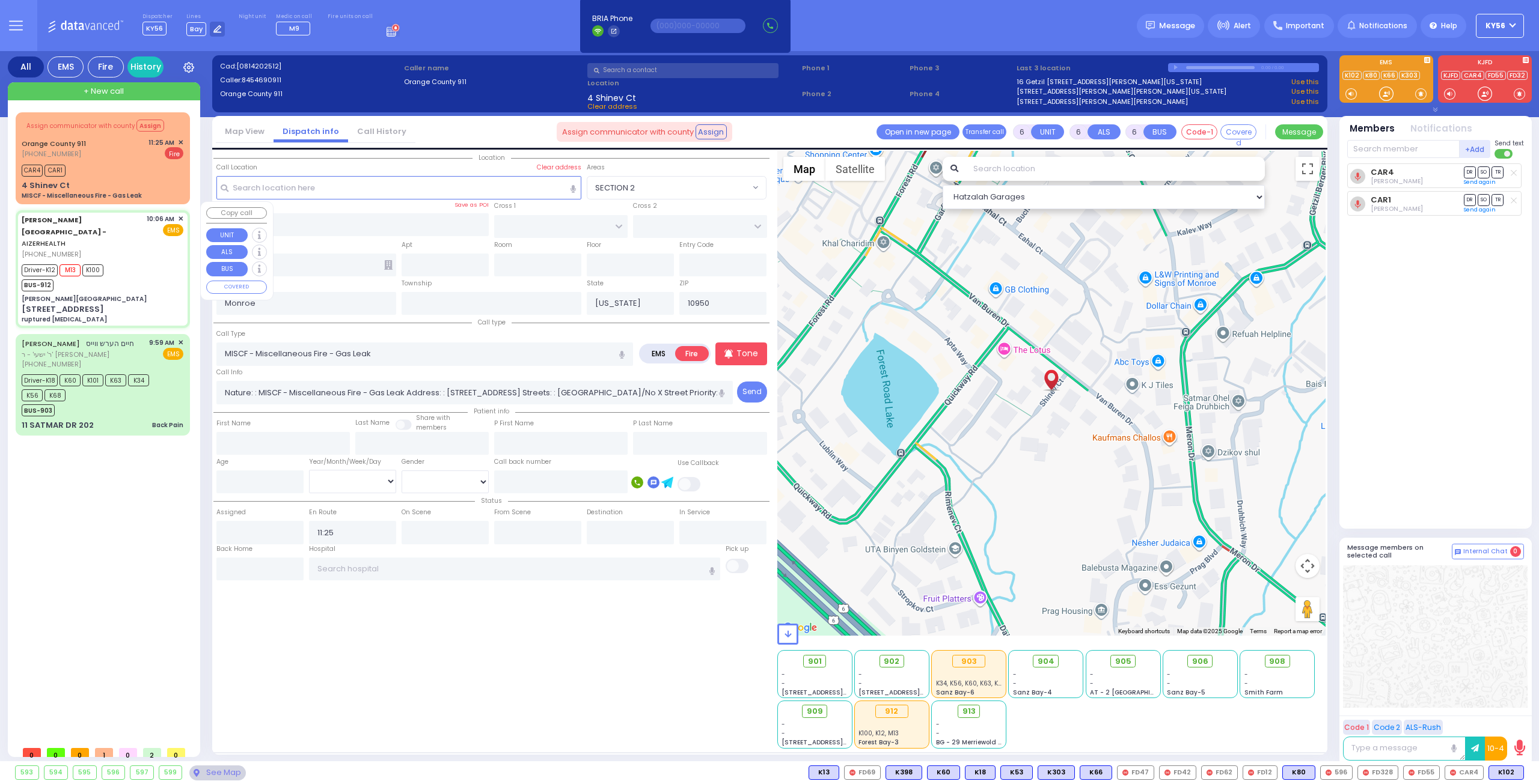
select select
type input "ruptured [MEDICAL_DATA]"
radio input "true"
type input "[PERSON_NAME]"
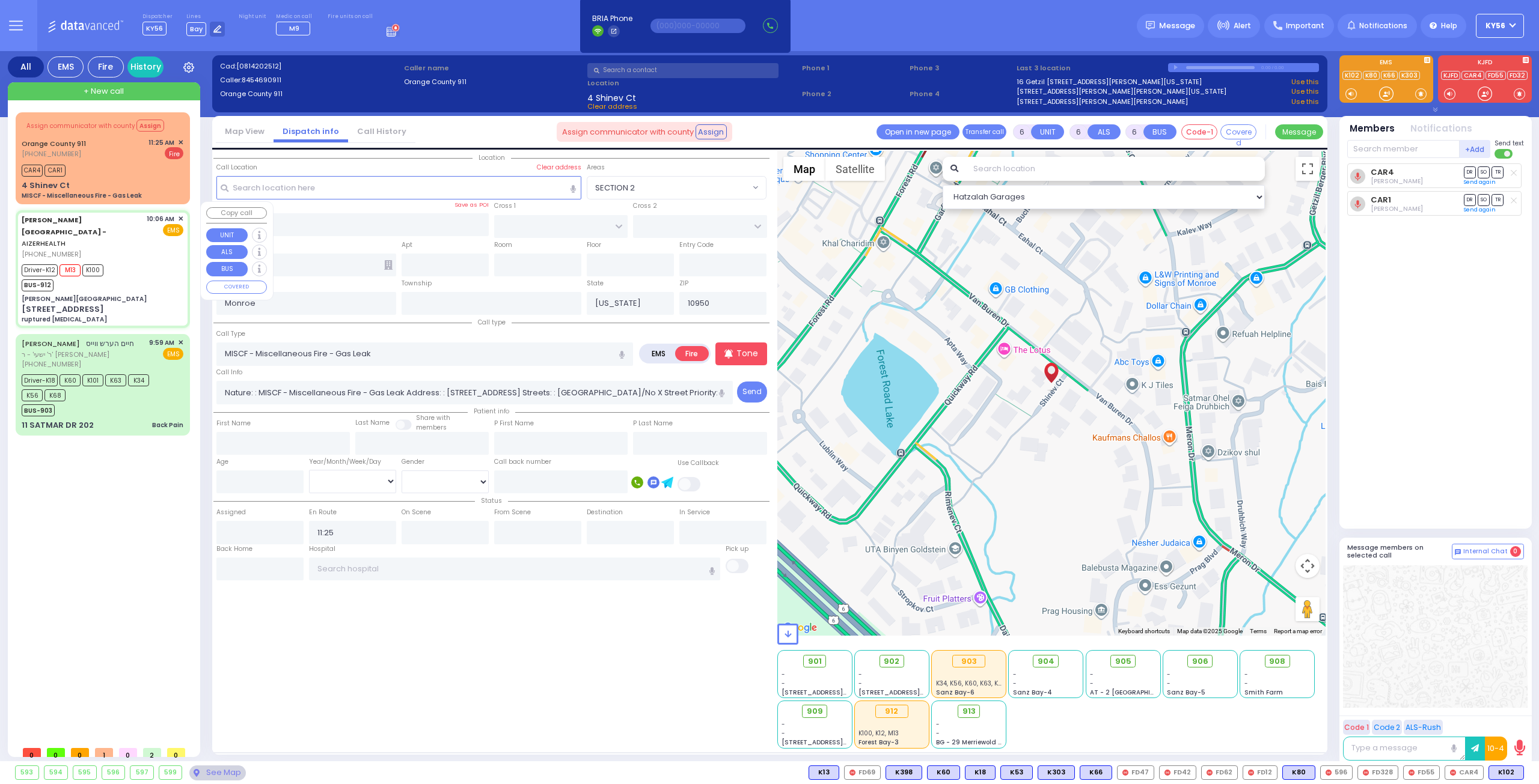
type input "30"
select select "Year"
select select "[DEMOGRAPHIC_DATA]"
type input "10:06"
type input "10:09"
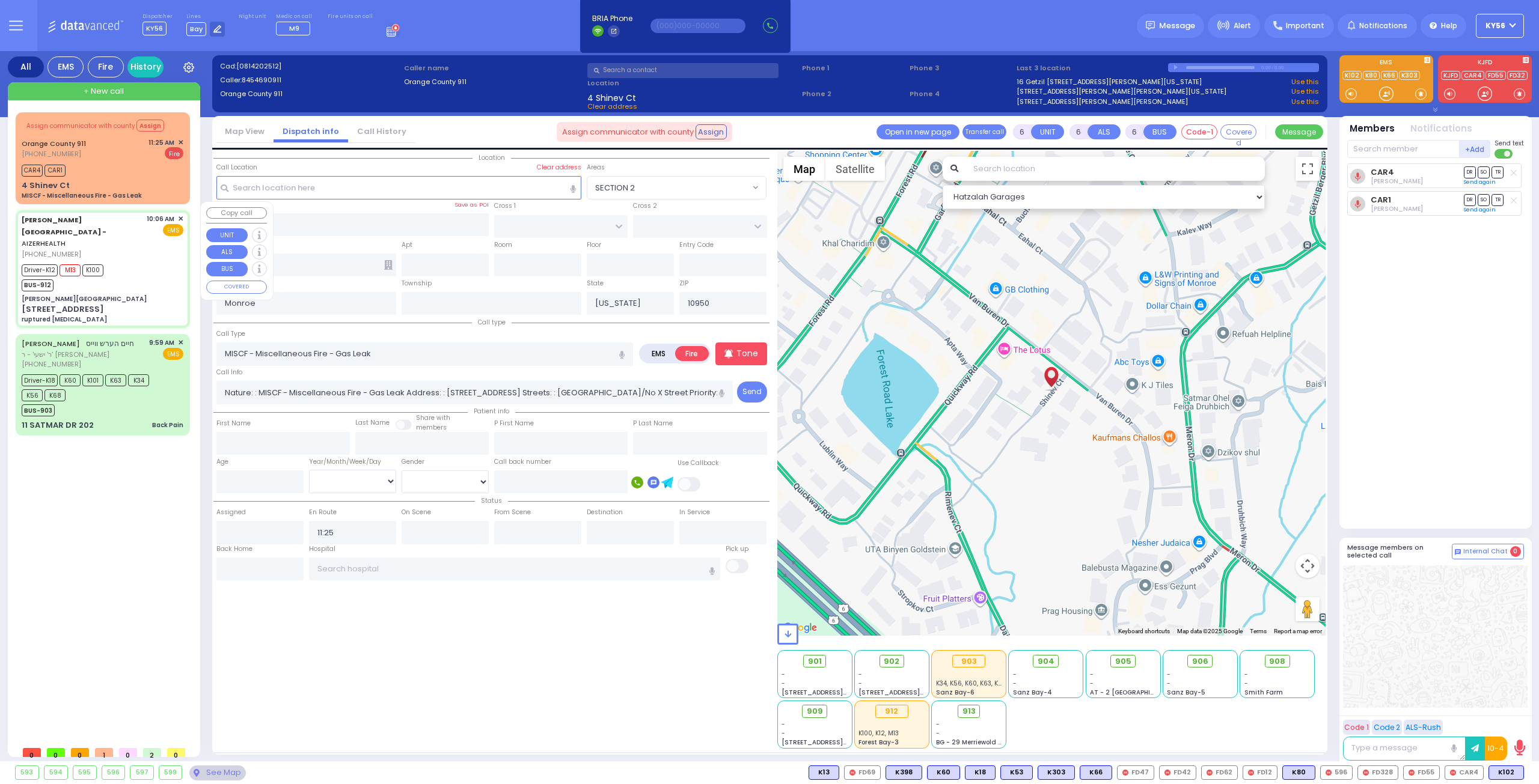
type input "10:12"
type input "10:25"
type input "10:48"
type input "10:59"
type input "[GEOGRAPHIC_DATA] [STREET_ADDRESS][GEOGRAPHIC_DATA] Suffern"
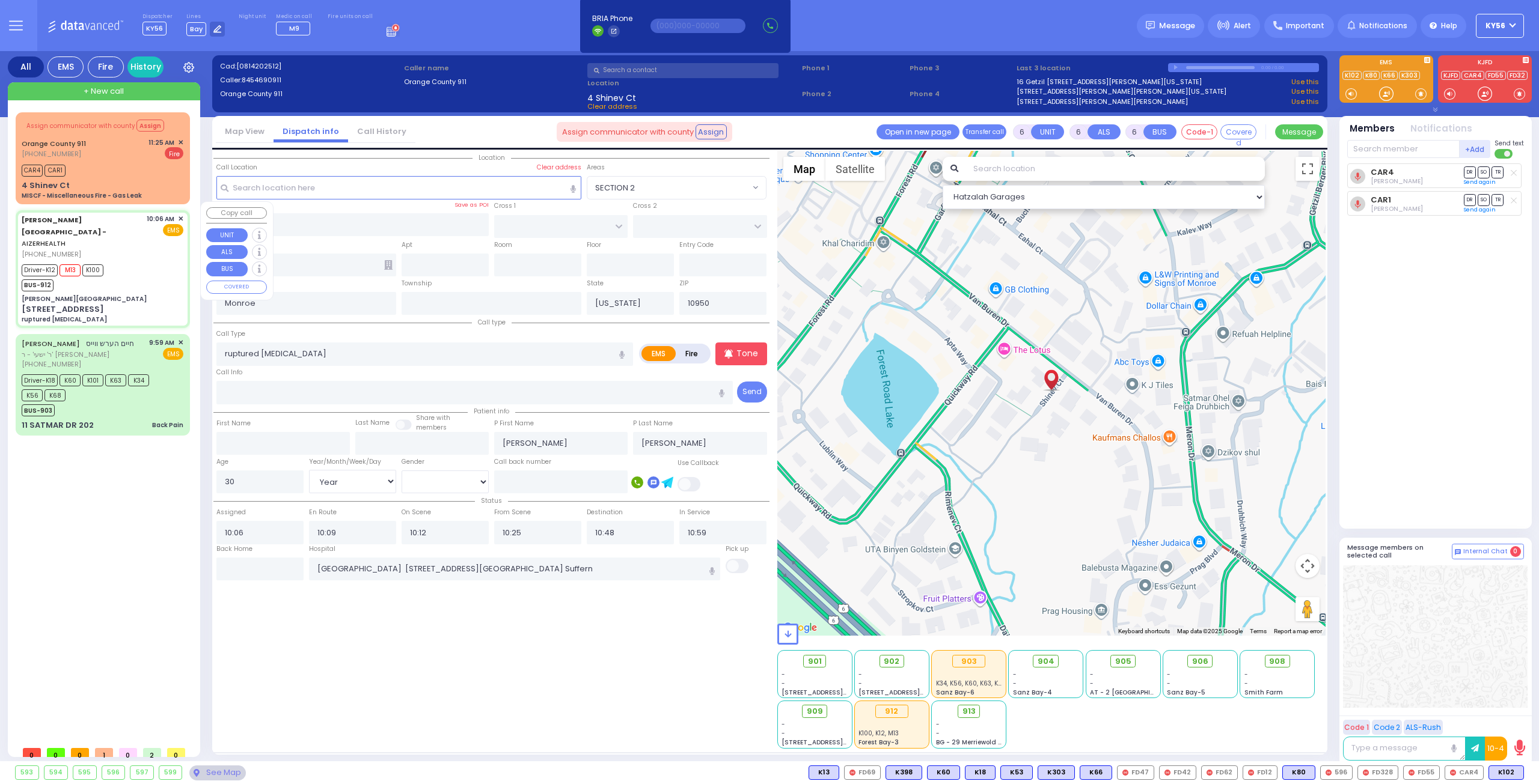
select select "Hatzalah Garages"
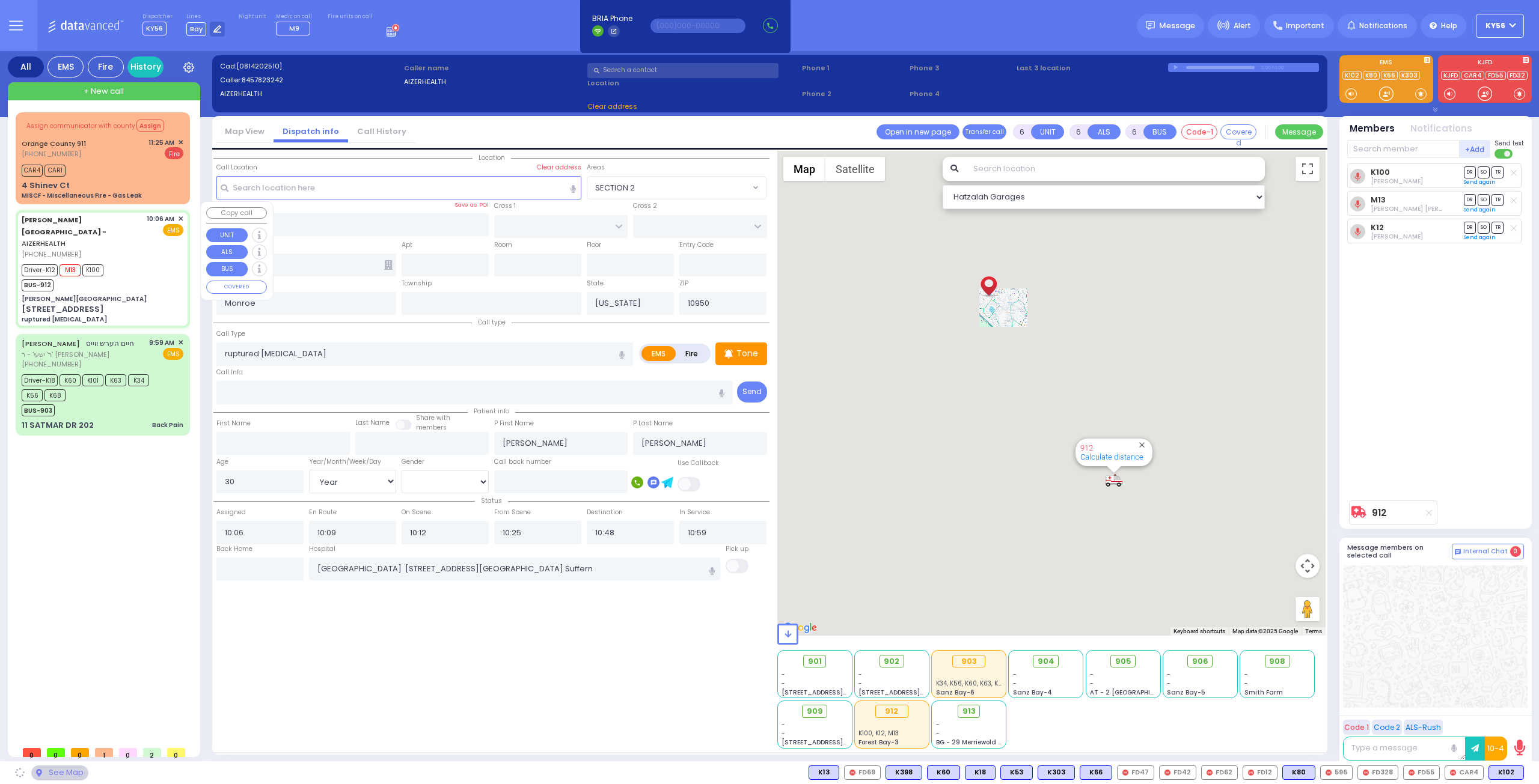
type input "[PERSON_NAME][GEOGRAPHIC_DATA]"
type input "[PERSON_NAME] DR"
type input "CARTER LN"
type input "[STREET_ADDRESS]"
type input "8"
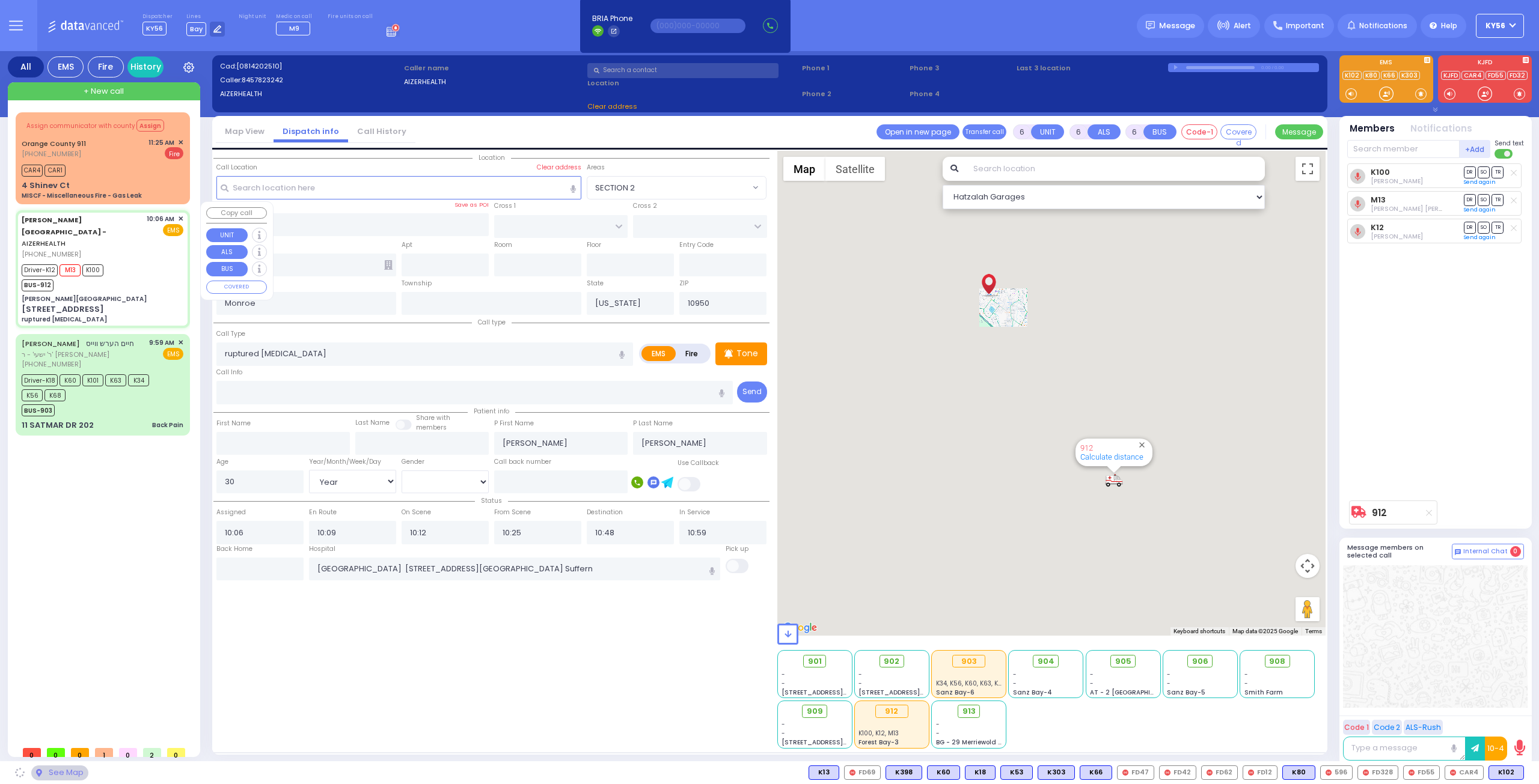
type input "2"
type input "[PERSON_NAME]"
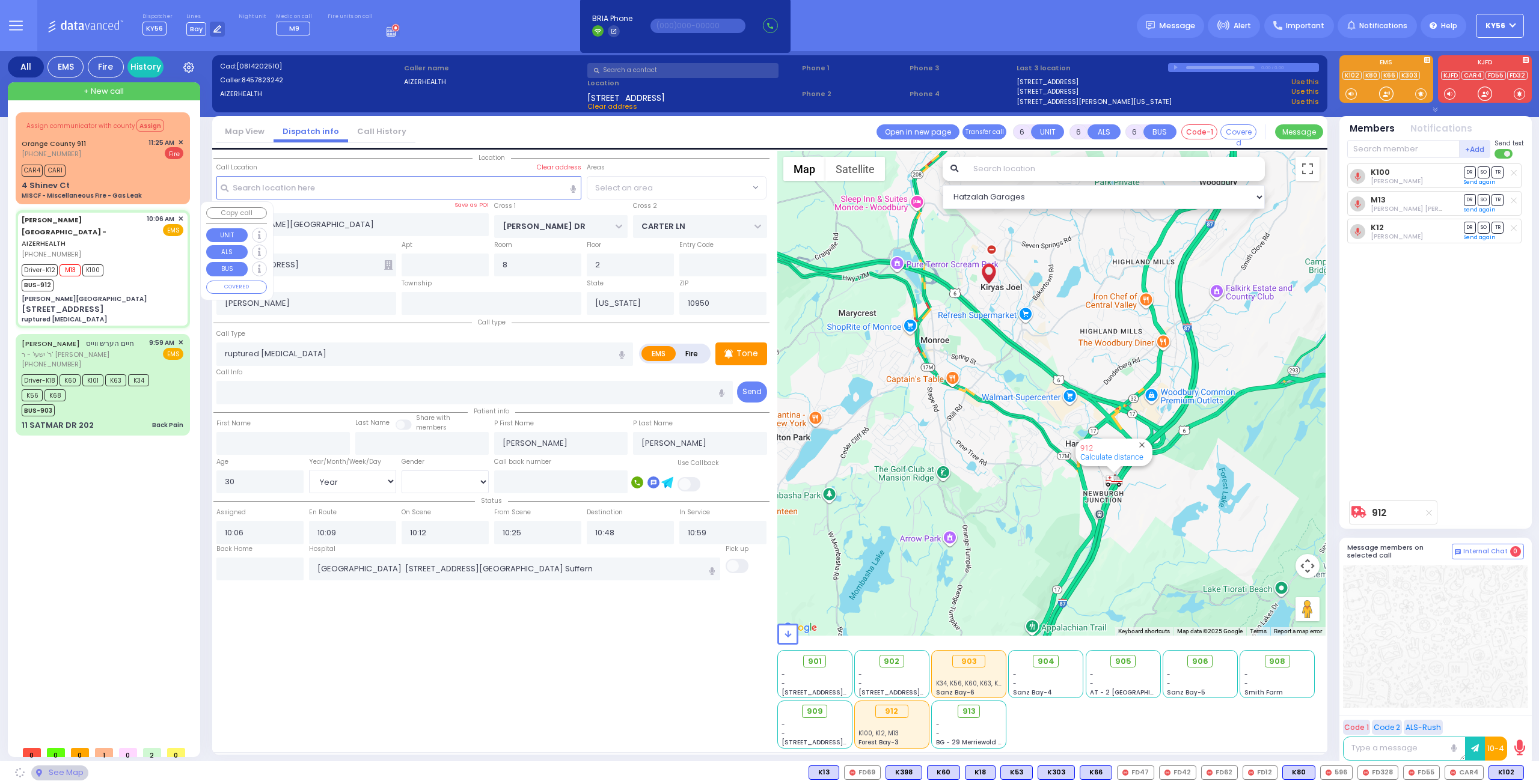
select select "SECTION 2"
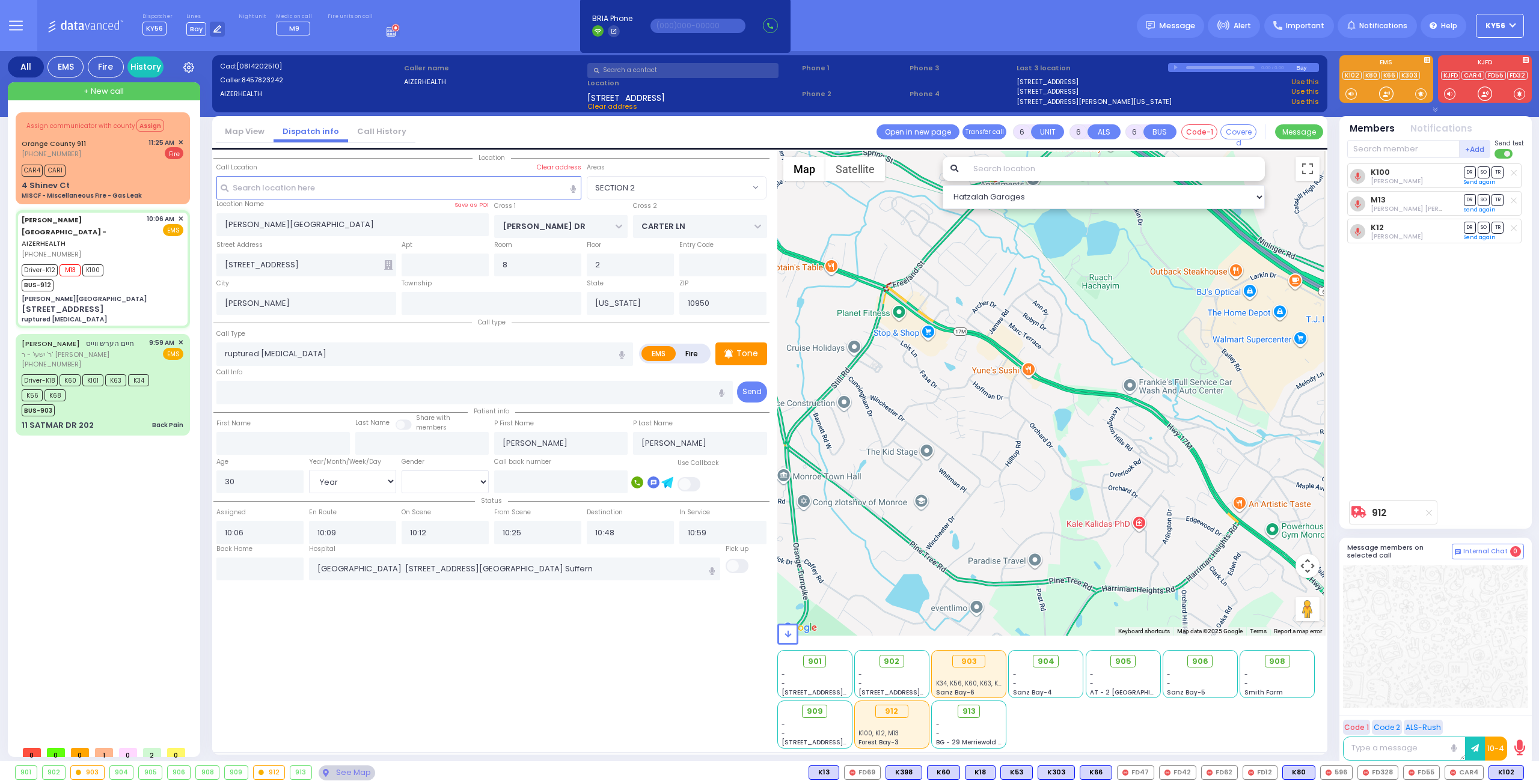
drag, startPoint x: 1246, startPoint y: 355, endPoint x: 1033, endPoint y: 393, distance: 216.4
click at [1083, 391] on div "912 Calculate distance" at bounding box center [1052, 393] width 549 height 485
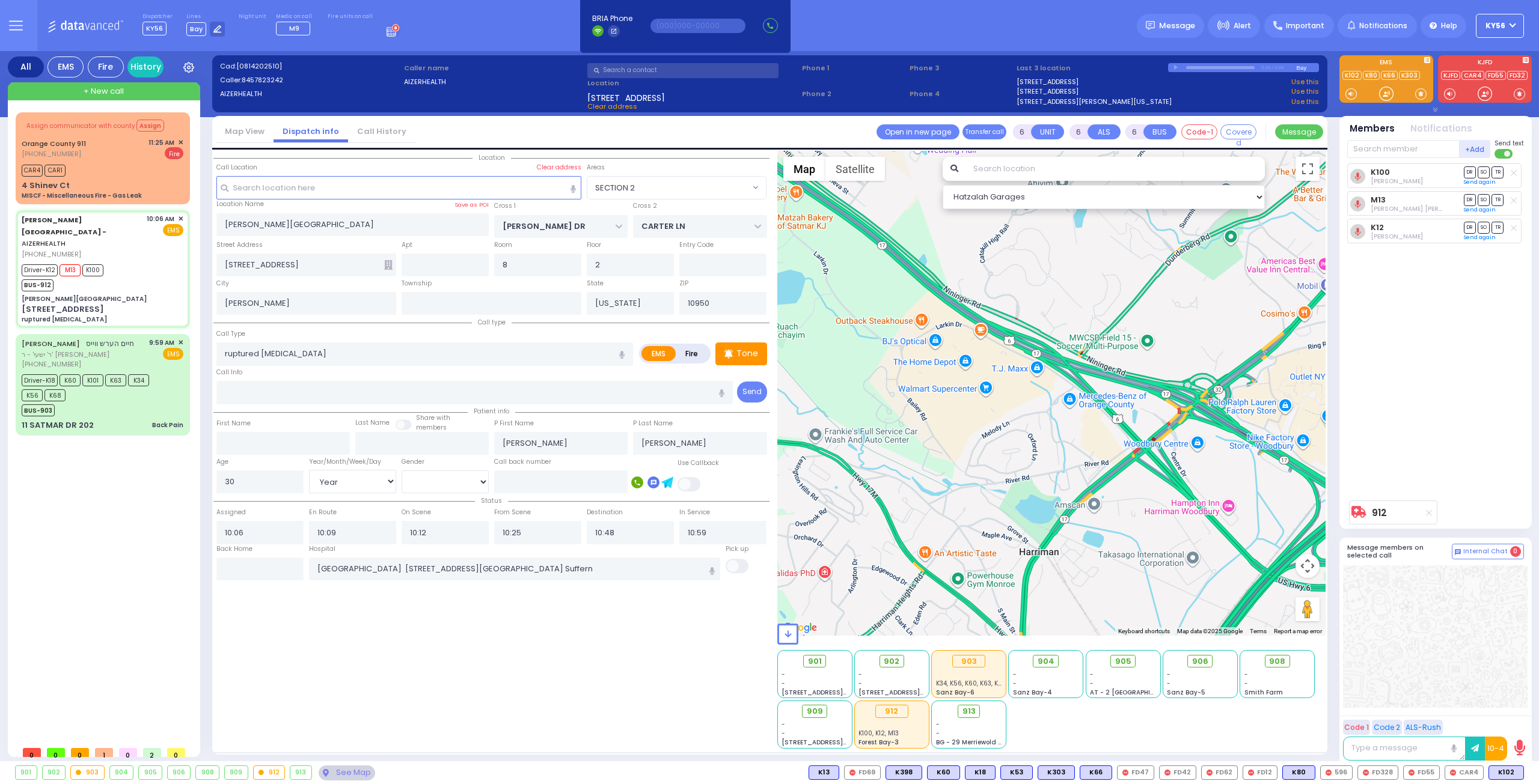
drag, startPoint x: 1131, startPoint y: 468, endPoint x: 1088, endPoint y: 435, distance: 54.2
click at [1104, 447] on div "912 Calculate distance" at bounding box center [1052, 393] width 549 height 485
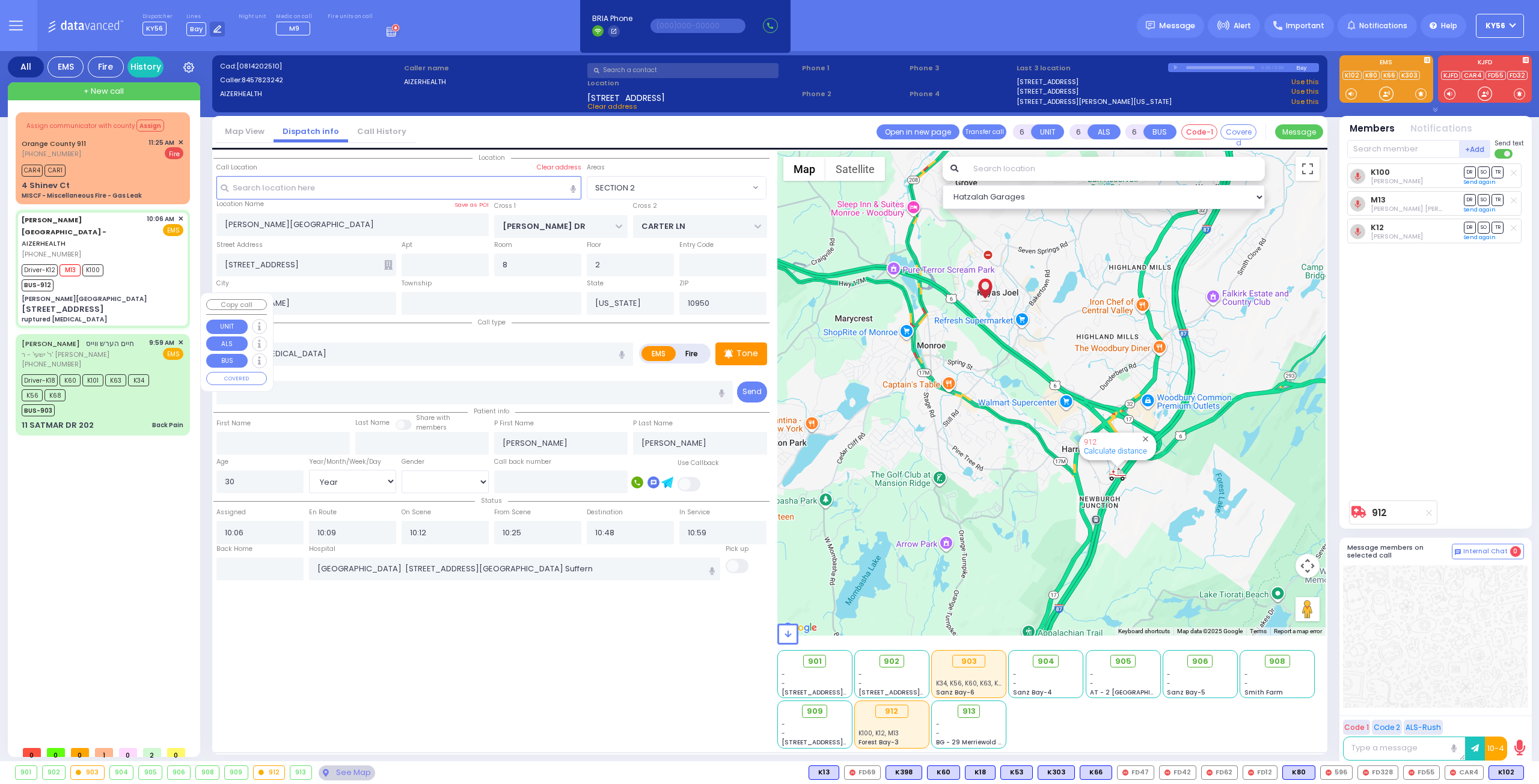
click at [108, 349] on span "ר' ישעי' - ר' [PERSON_NAME]" at bounding box center [78, 355] width 112 height 10
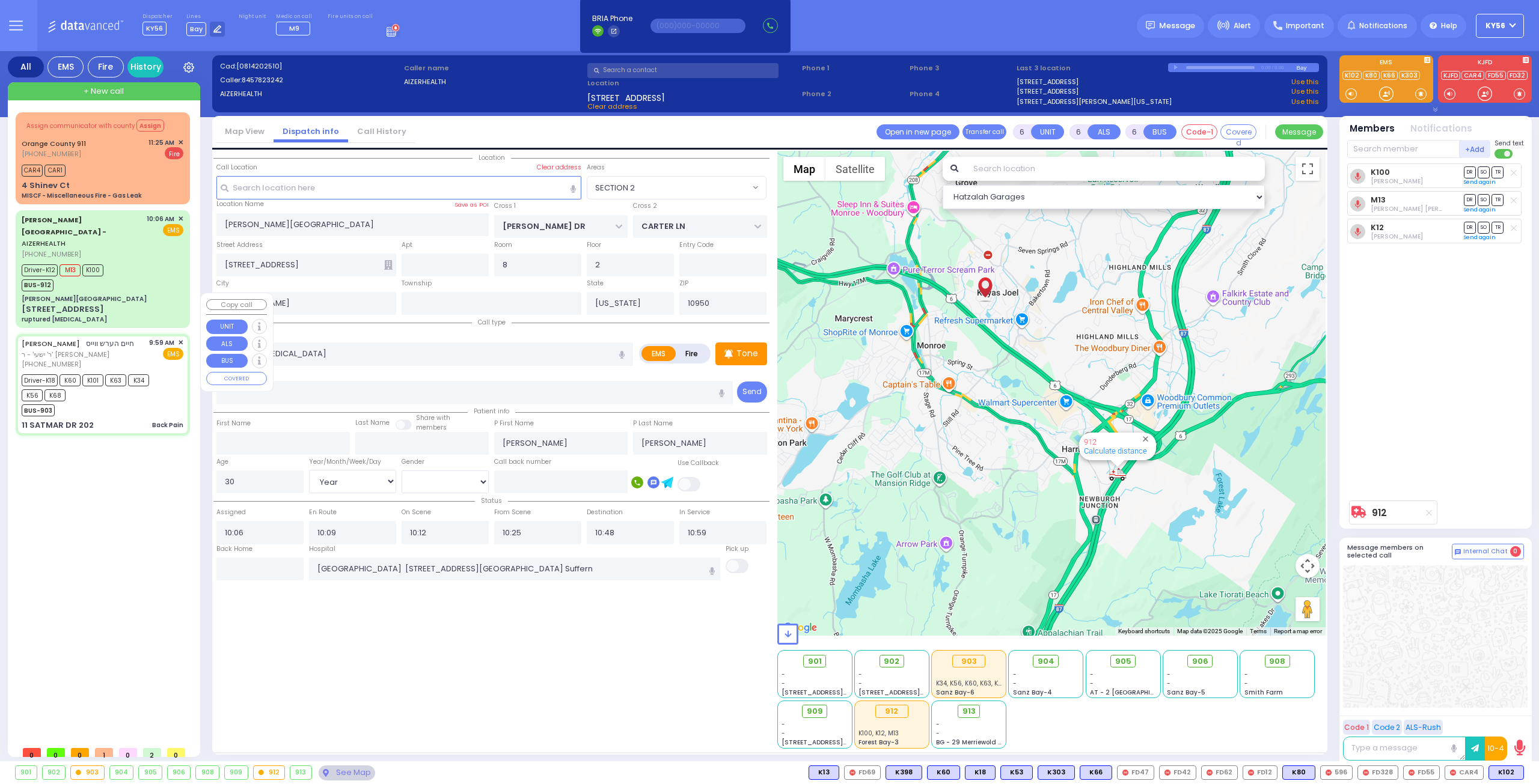
select select
type input "Back Pain"
radio input "true"
type input "[PERSON_NAME]"
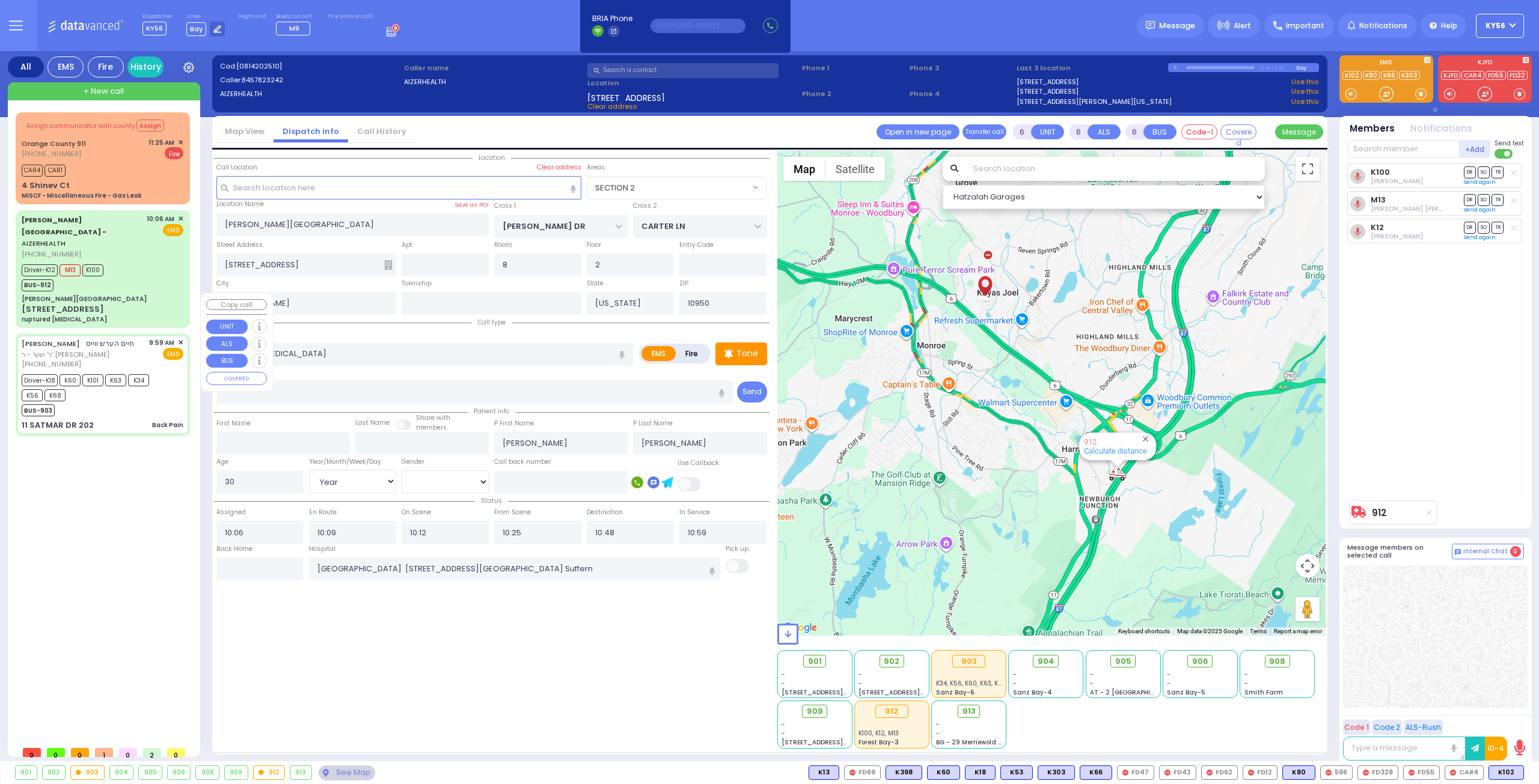
type input "[PERSON_NAME]"
type input "69"
select select "Year"
select select "[DEMOGRAPHIC_DATA]"
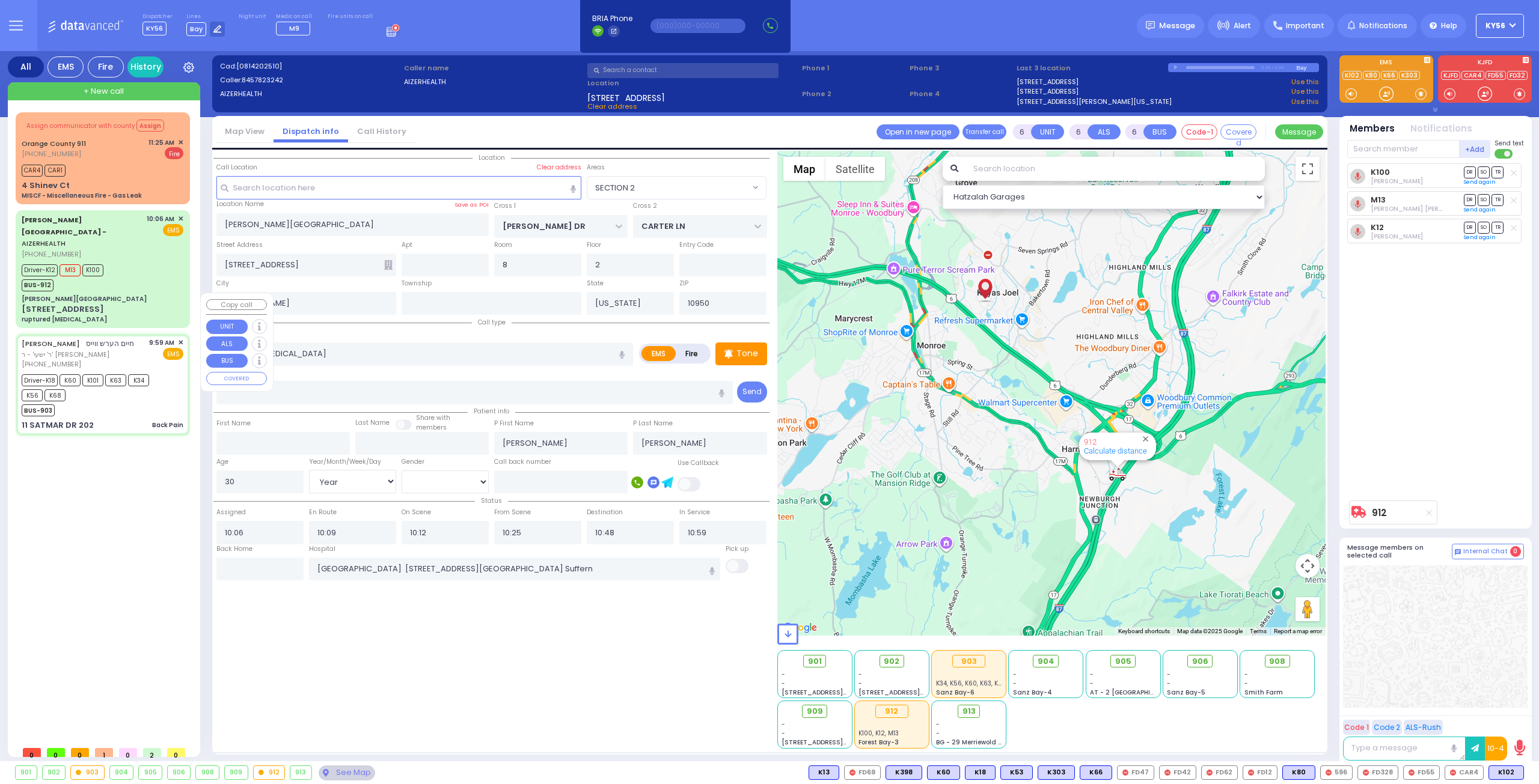
type input "09:59"
type input "10:01"
type input "10:02"
type input "10:51"
type input "11:38"
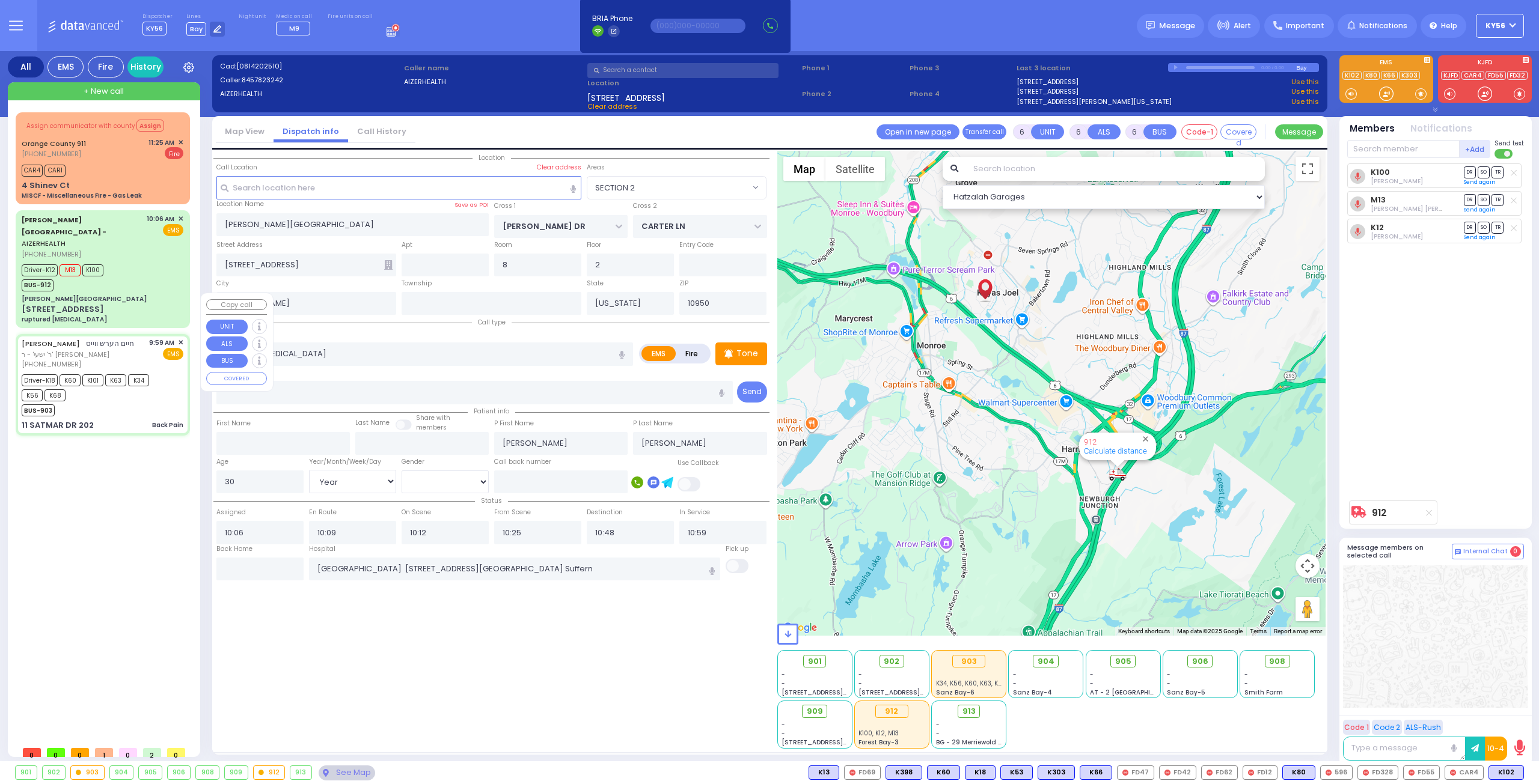
type input "[US_STATE][GEOGRAPHIC_DATA]- [GEOGRAPHIC_DATA]"
select select "Hatzalah Garages"
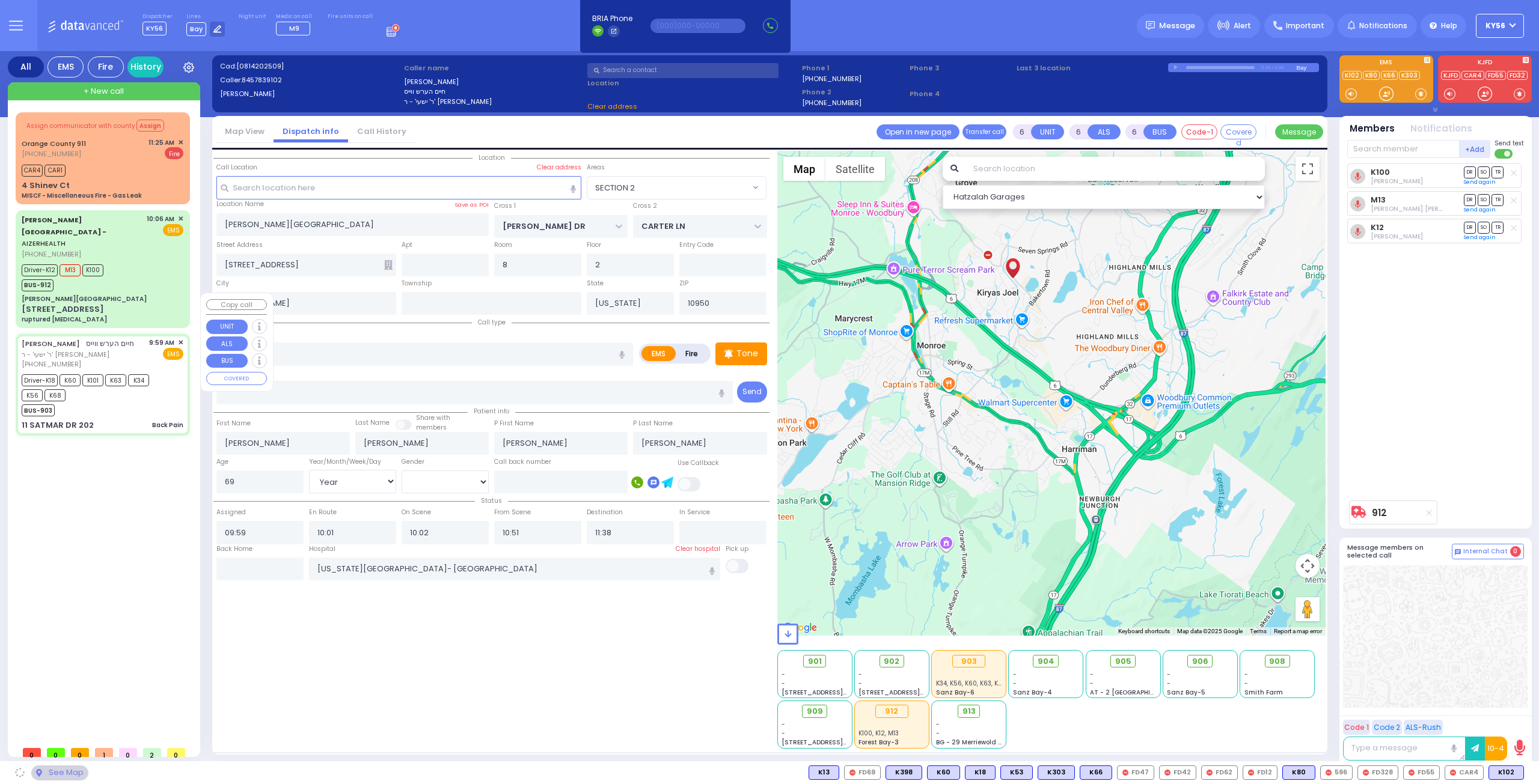
type input "SIGET COURT"
type input "HAYES COURT"
type input "11 SATMAR DR"
type input "202"
type input "Monroe"
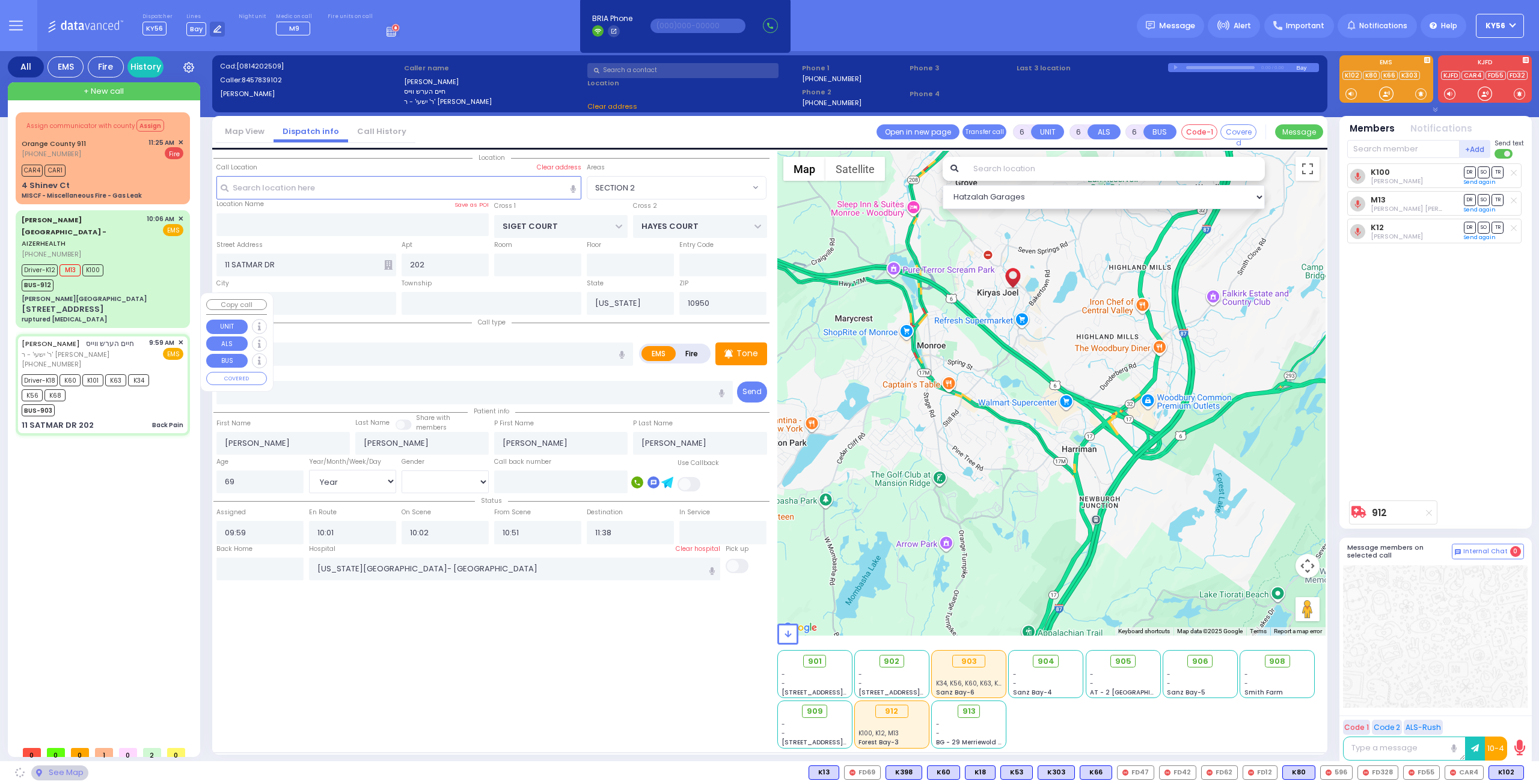
select select "SECTION 3"
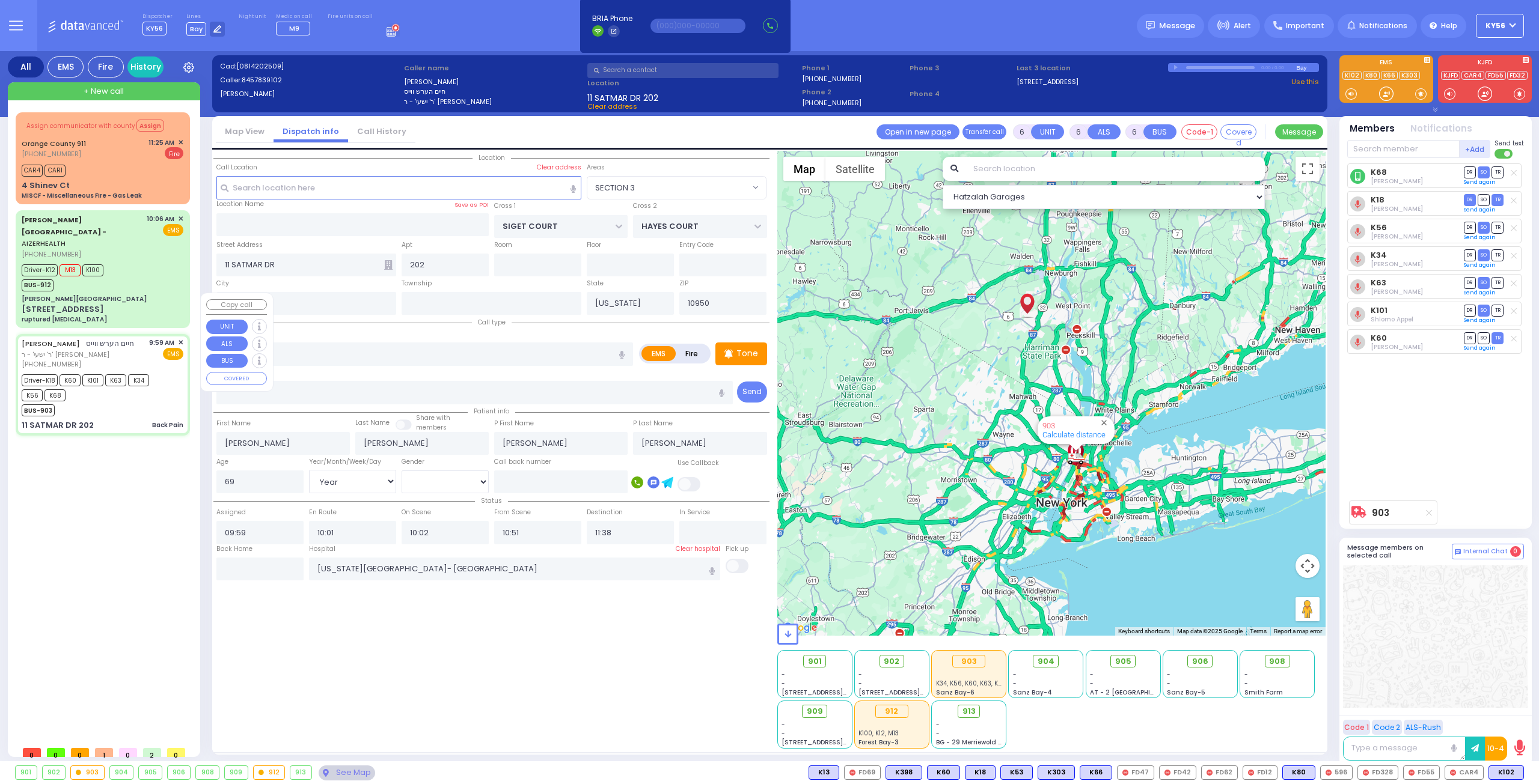
select select
radio input "true"
select select "Year"
select select "[DEMOGRAPHIC_DATA]"
select select "Hatzalah Garages"
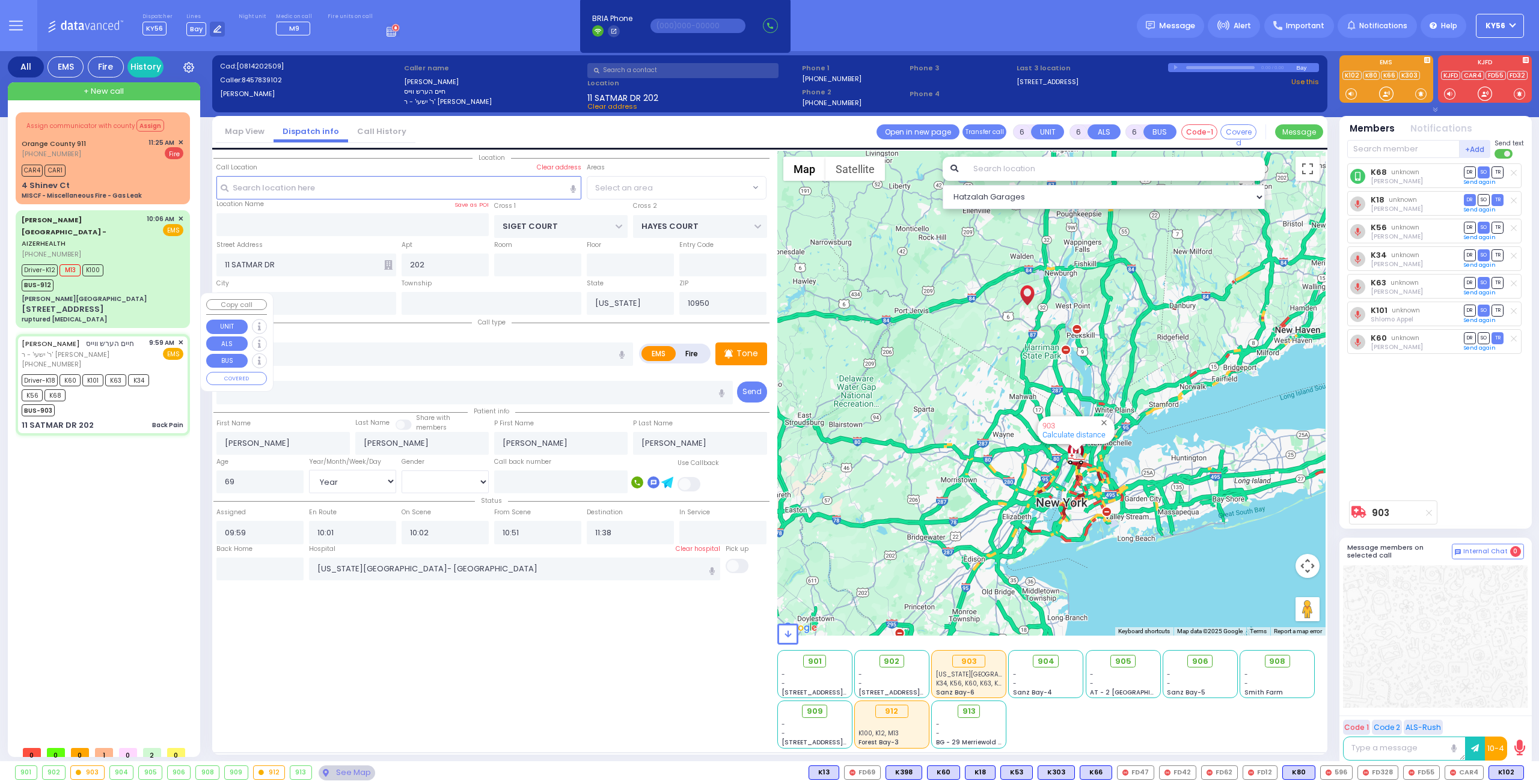
select select "SECTION 3"
select select
radio input "true"
select select "Year"
select select "[DEMOGRAPHIC_DATA]"
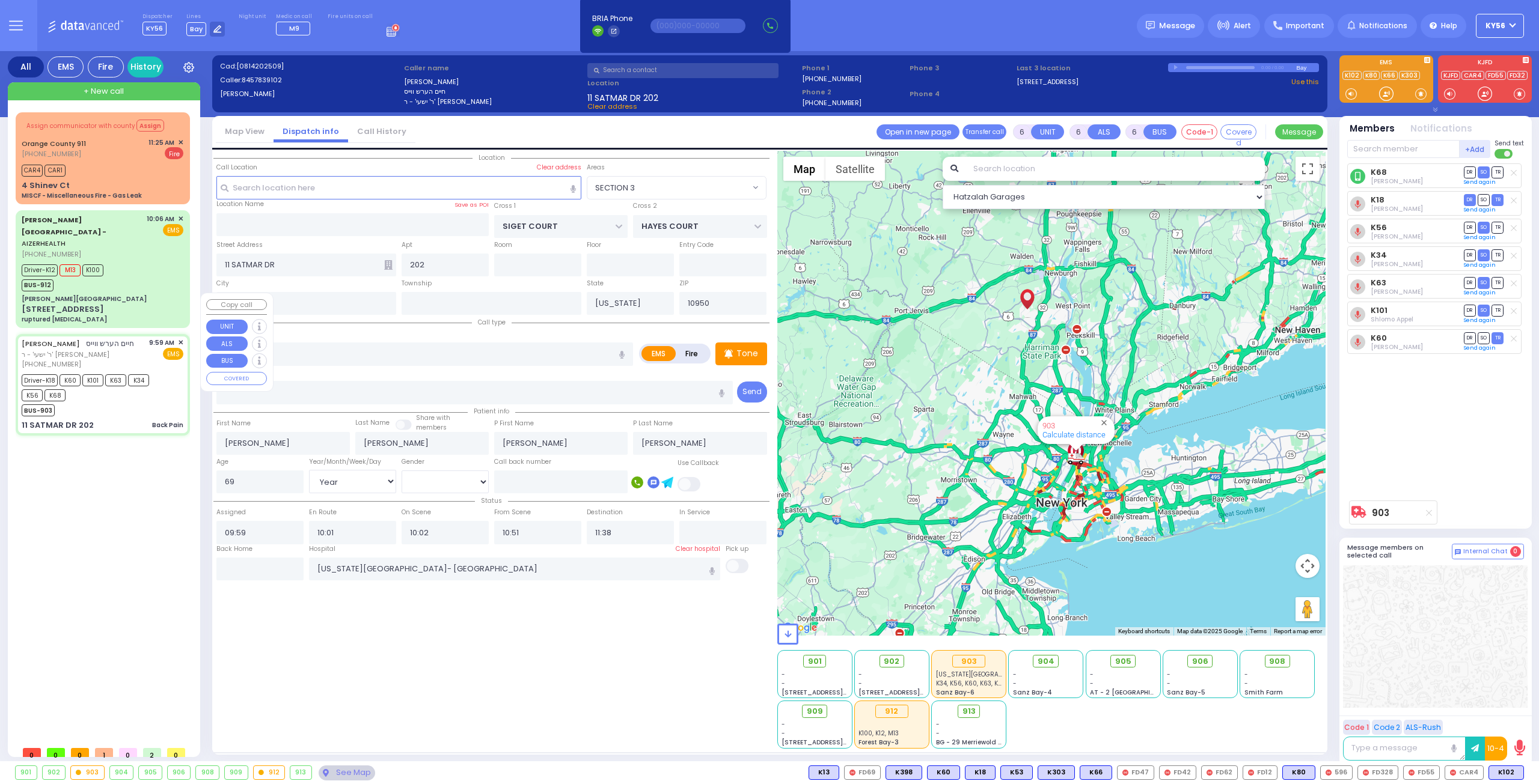
select select "Hatzalah Garages"
select select "SECTION 3"
select select
radio input "true"
select select "Year"
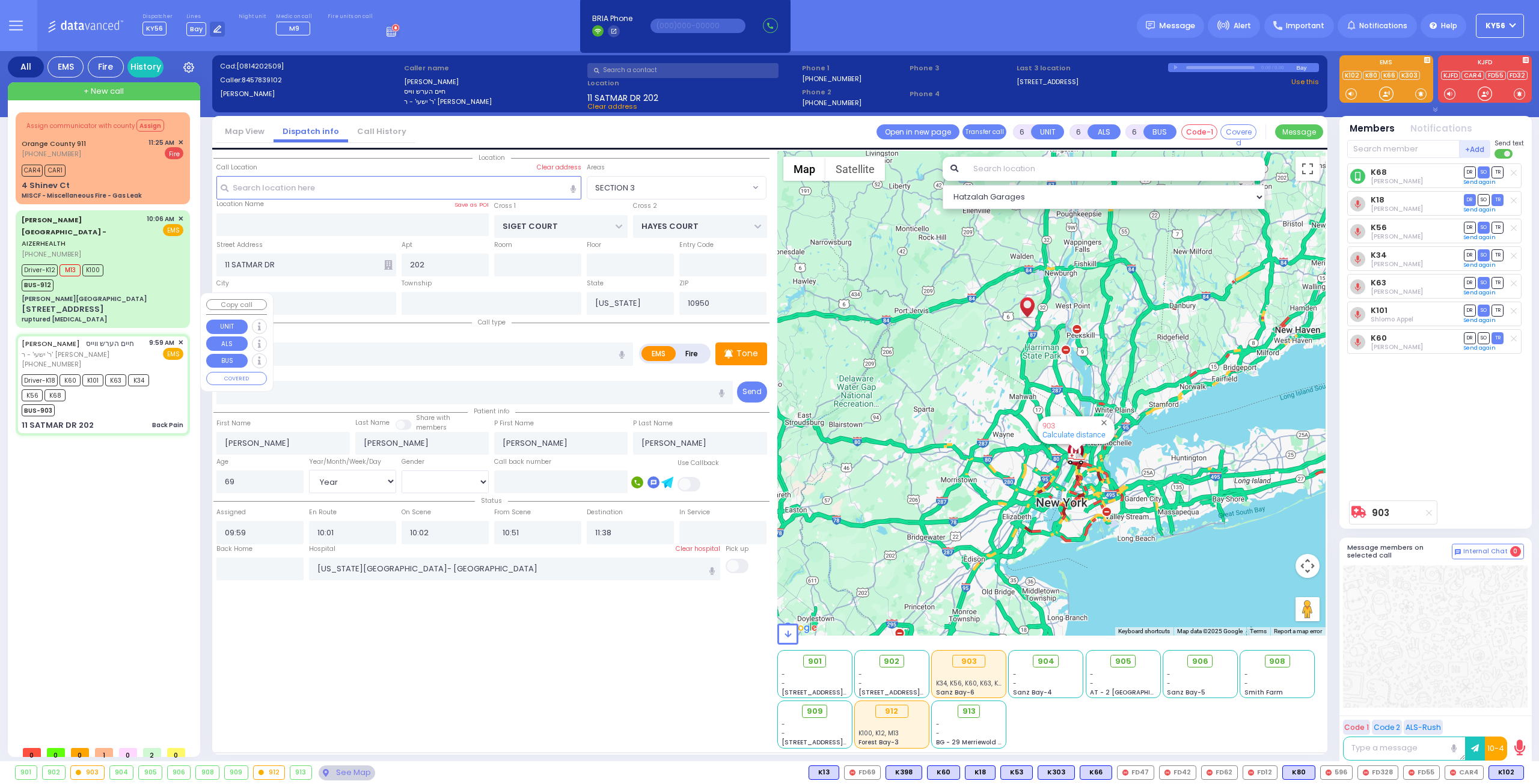
select select "[DEMOGRAPHIC_DATA]"
select select "Hatzalah Garages"
select select "SECTION 3"
click at [182, 140] on span "✕" at bounding box center [180, 143] width 5 height 10
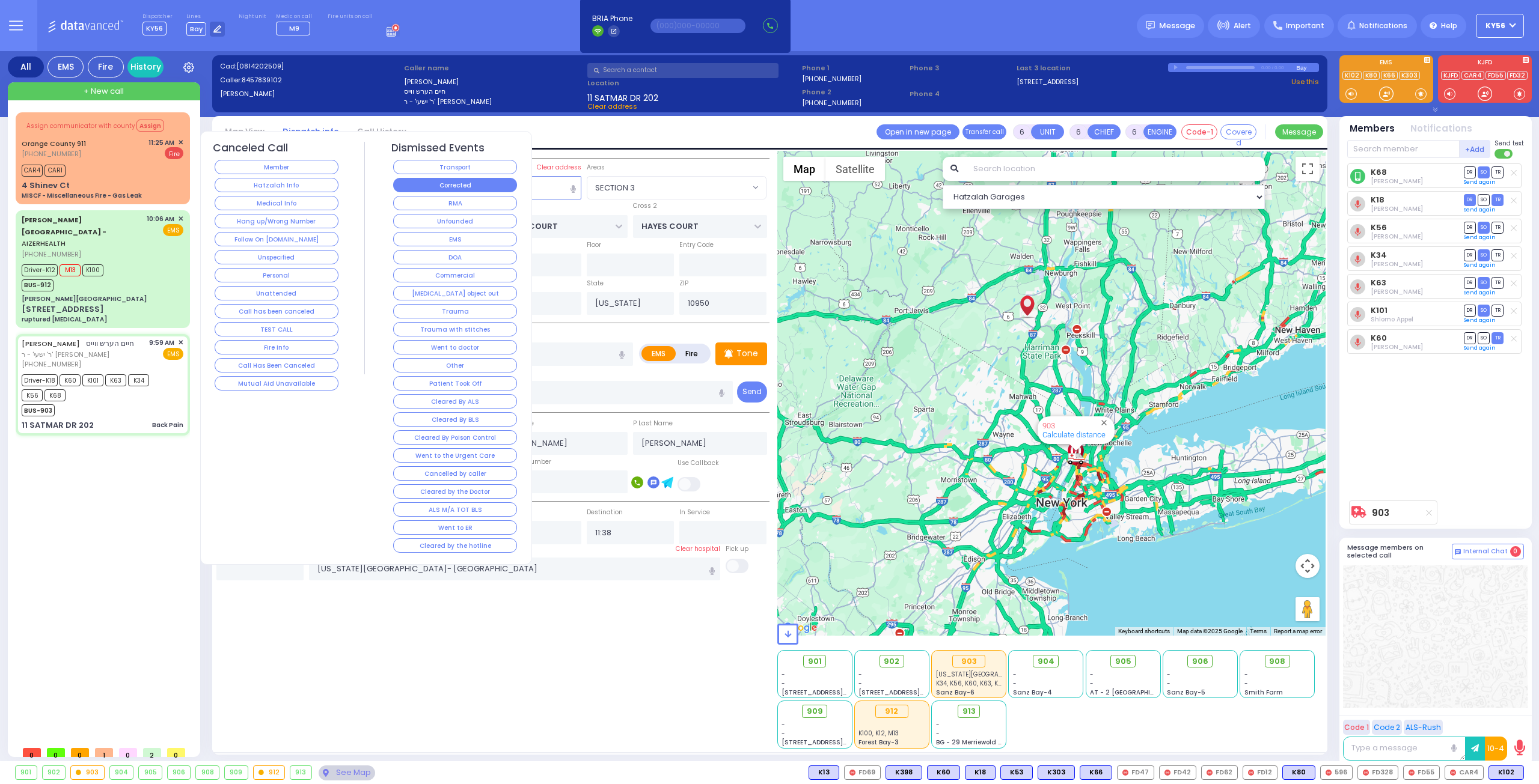
click at [440, 185] on button "Corrected" at bounding box center [454, 185] width 124 height 14
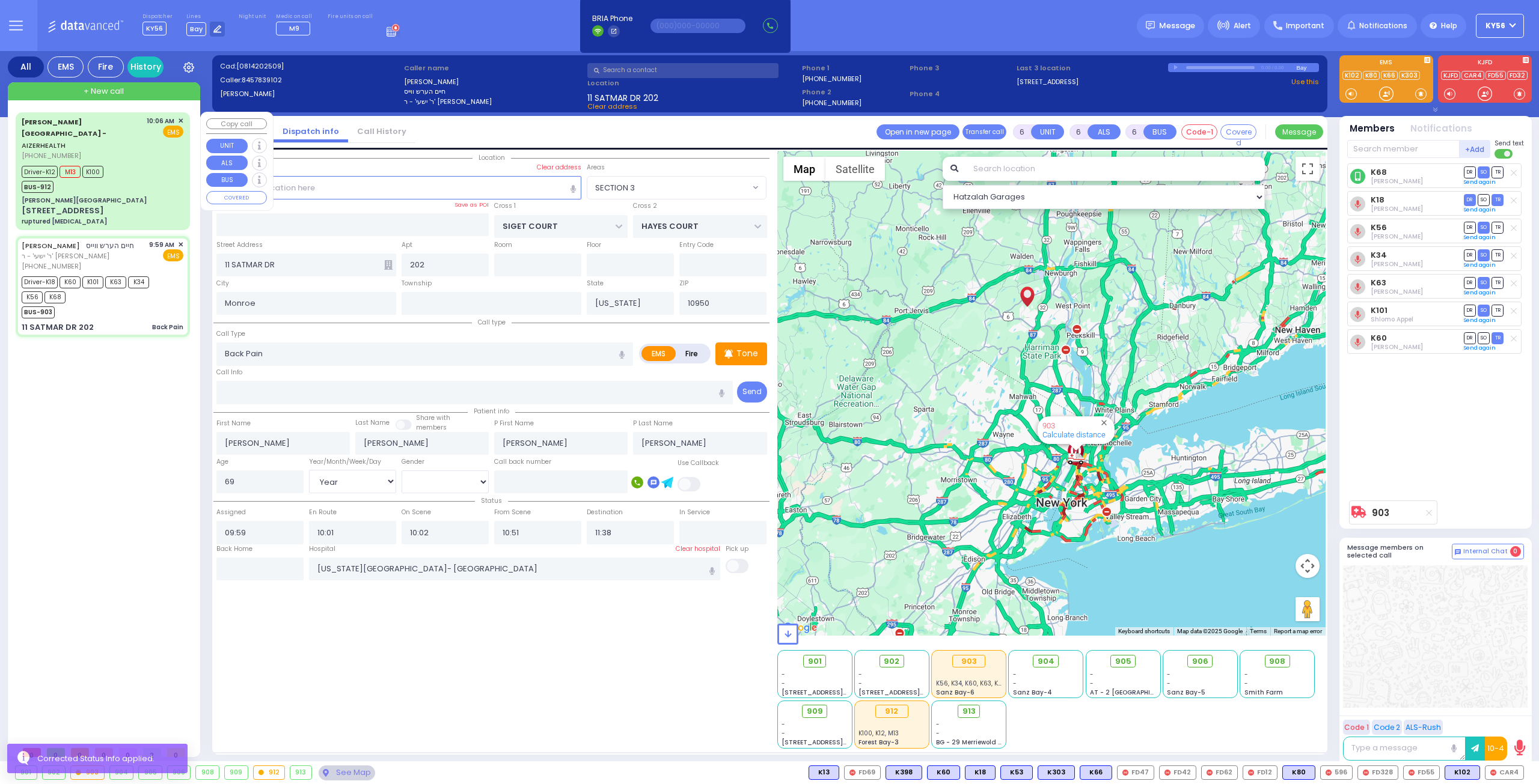
click at [139, 163] on div "Driver-K12 M13 K100 BUS-912" at bounding box center [103, 178] width 162 height 30
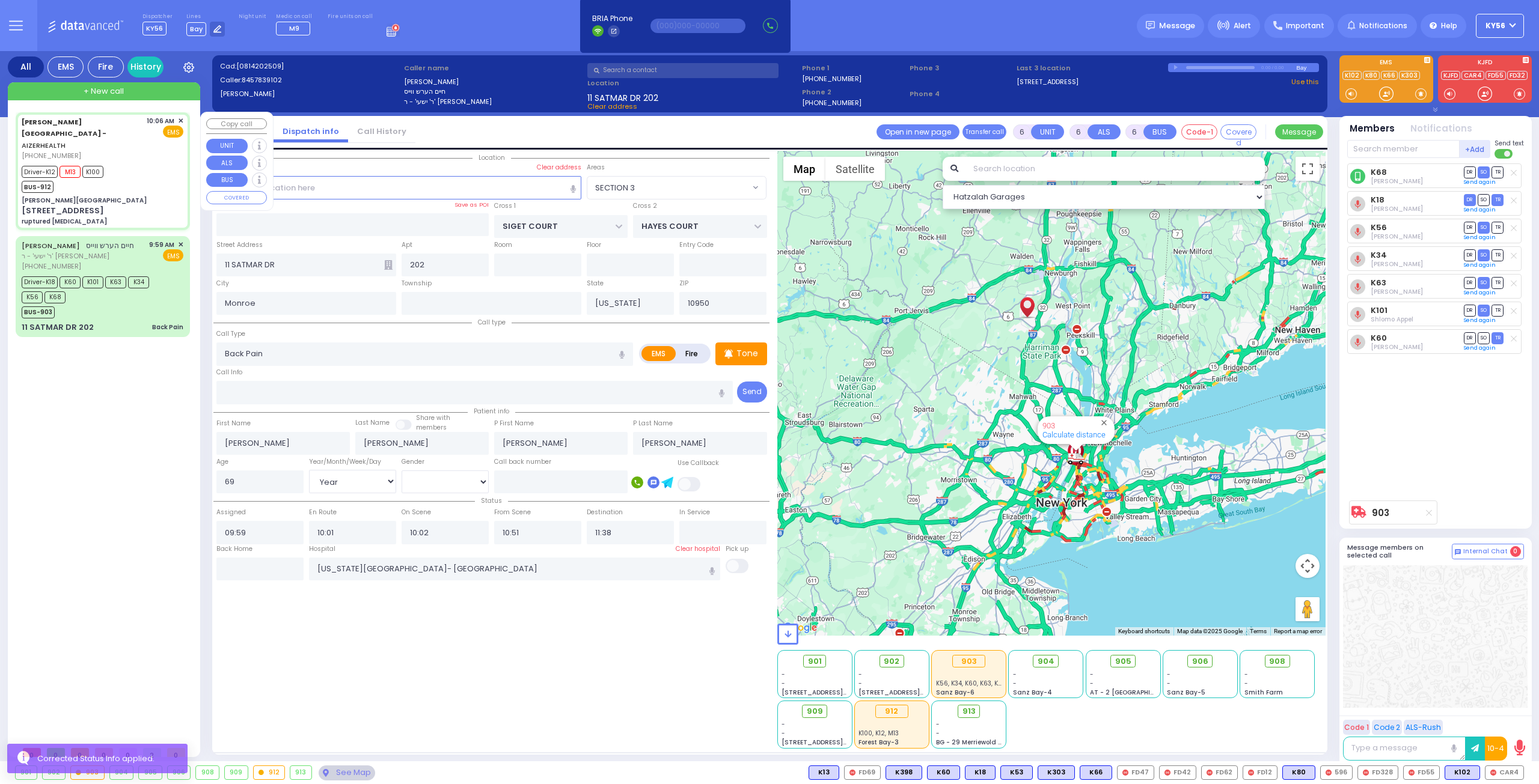
select select
type input "ruptured [MEDICAL_DATA]"
radio input "true"
type input "[PERSON_NAME]"
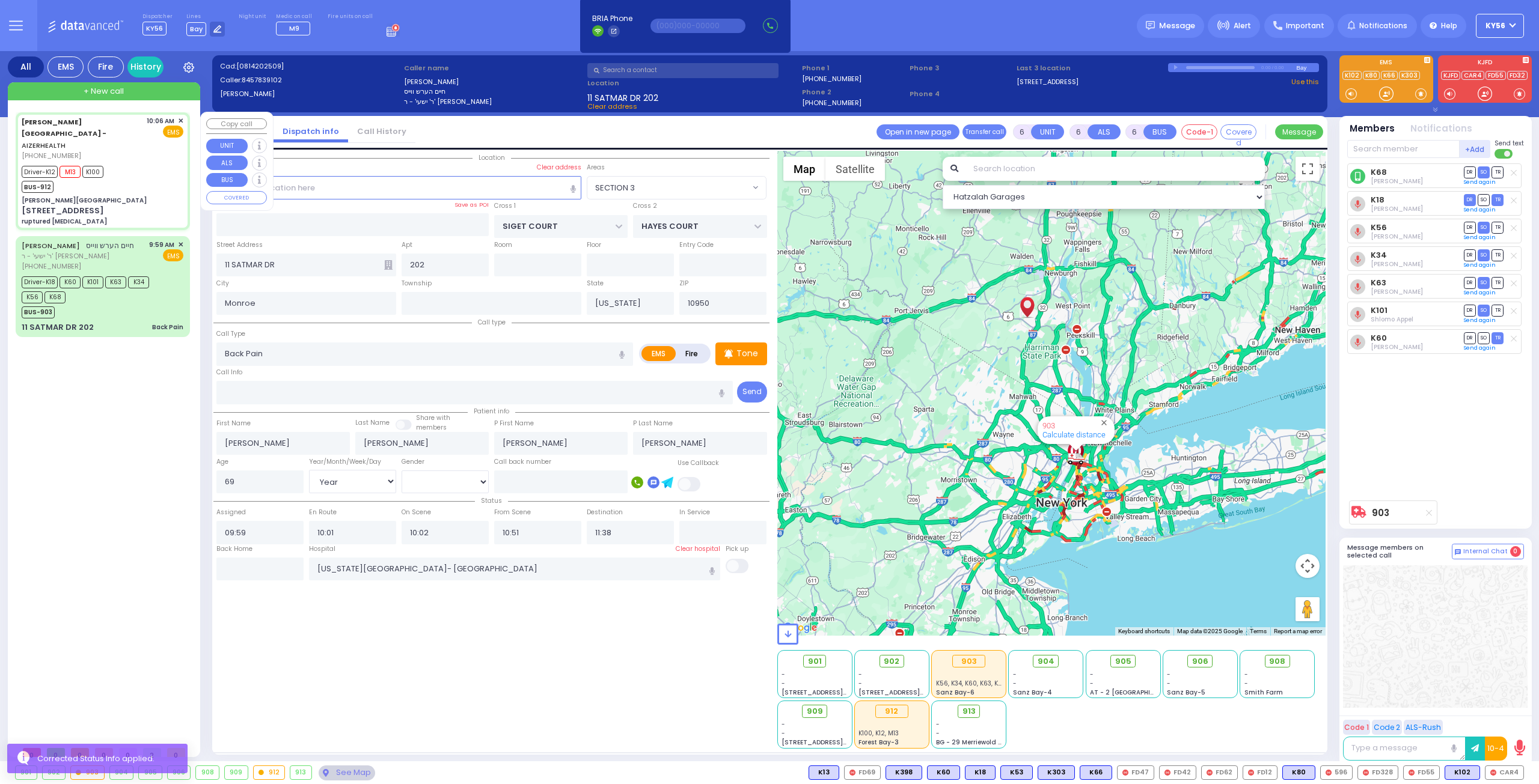
type input "30"
select select "Year"
select select "[DEMOGRAPHIC_DATA]"
type input "10:06"
type input "10:09"
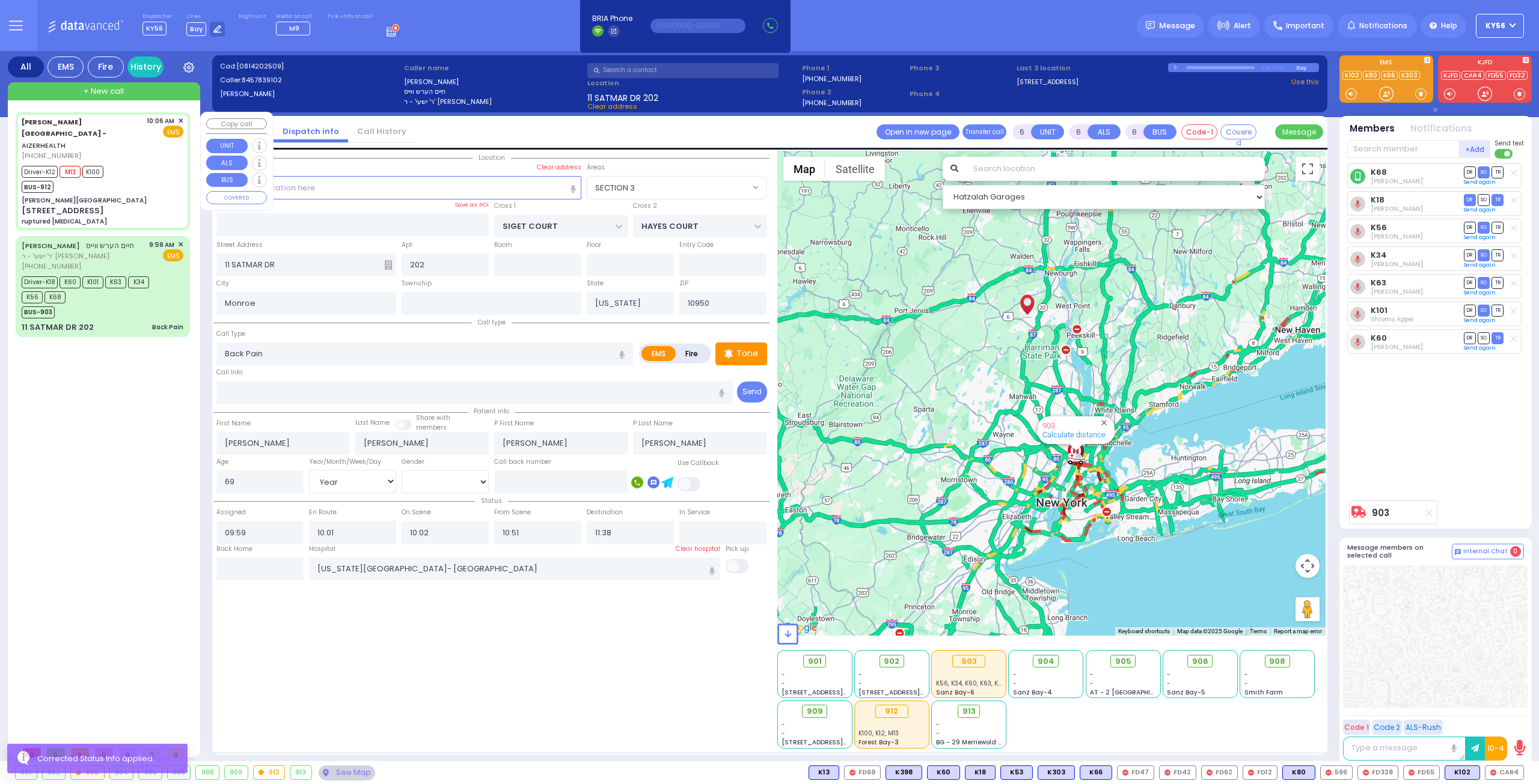
type input "10:12"
type input "10:25"
type input "10:48"
type input "10:59"
type input "[GEOGRAPHIC_DATA] [STREET_ADDRESS][GEOGRAPHIC_DATA] Suffern"
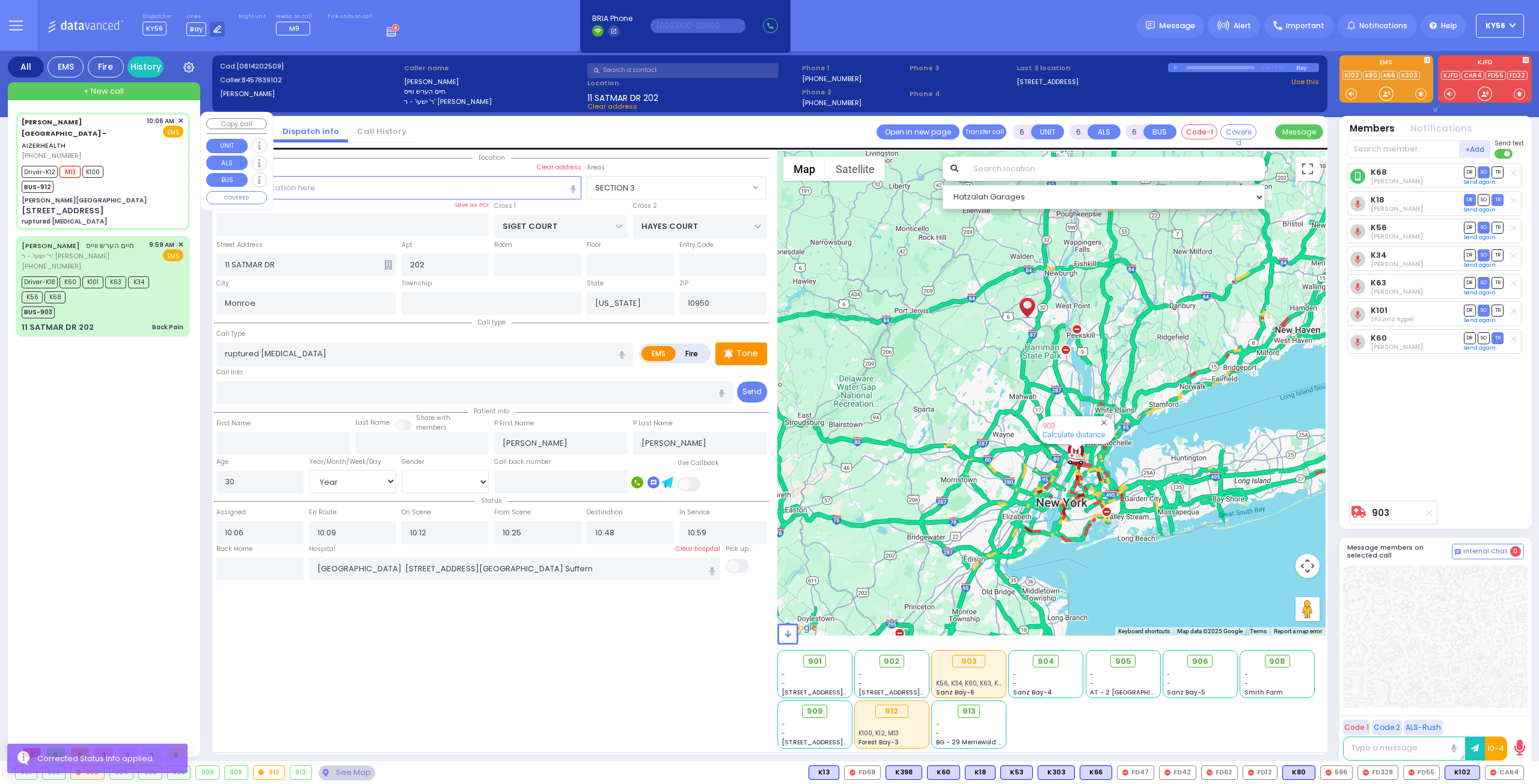
type input "[PERSON_NAME][GEOGRAPHIC_DATA]"
type input "[PERSON_NAME] DR"
type input "CARTER LN"
type input "[STREET_ADDRESS]"
type input "8"
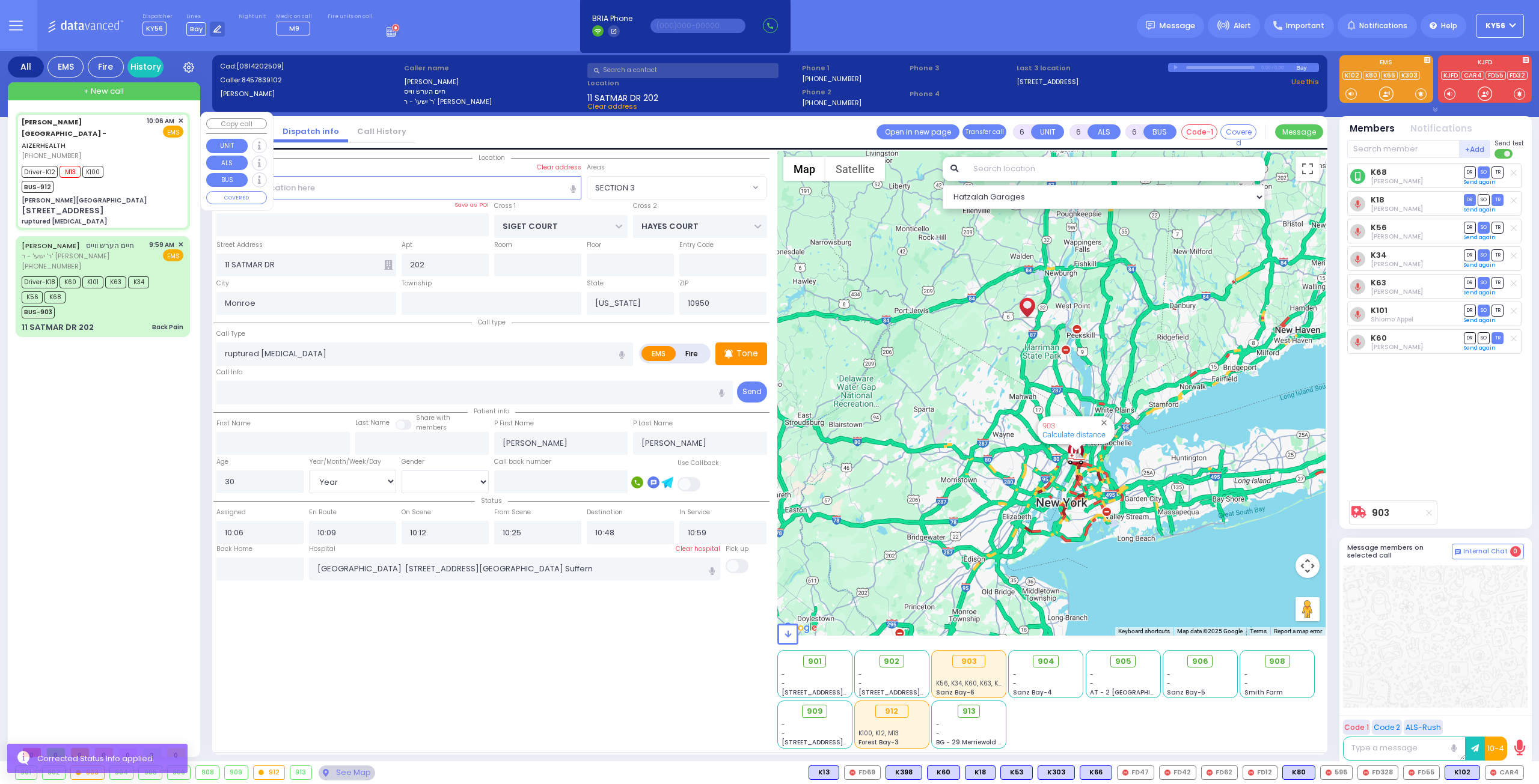
type input "2"
type input "[PERSON_NAME]"
select select "SECTION 2"
select select "Hatzalah Garages"
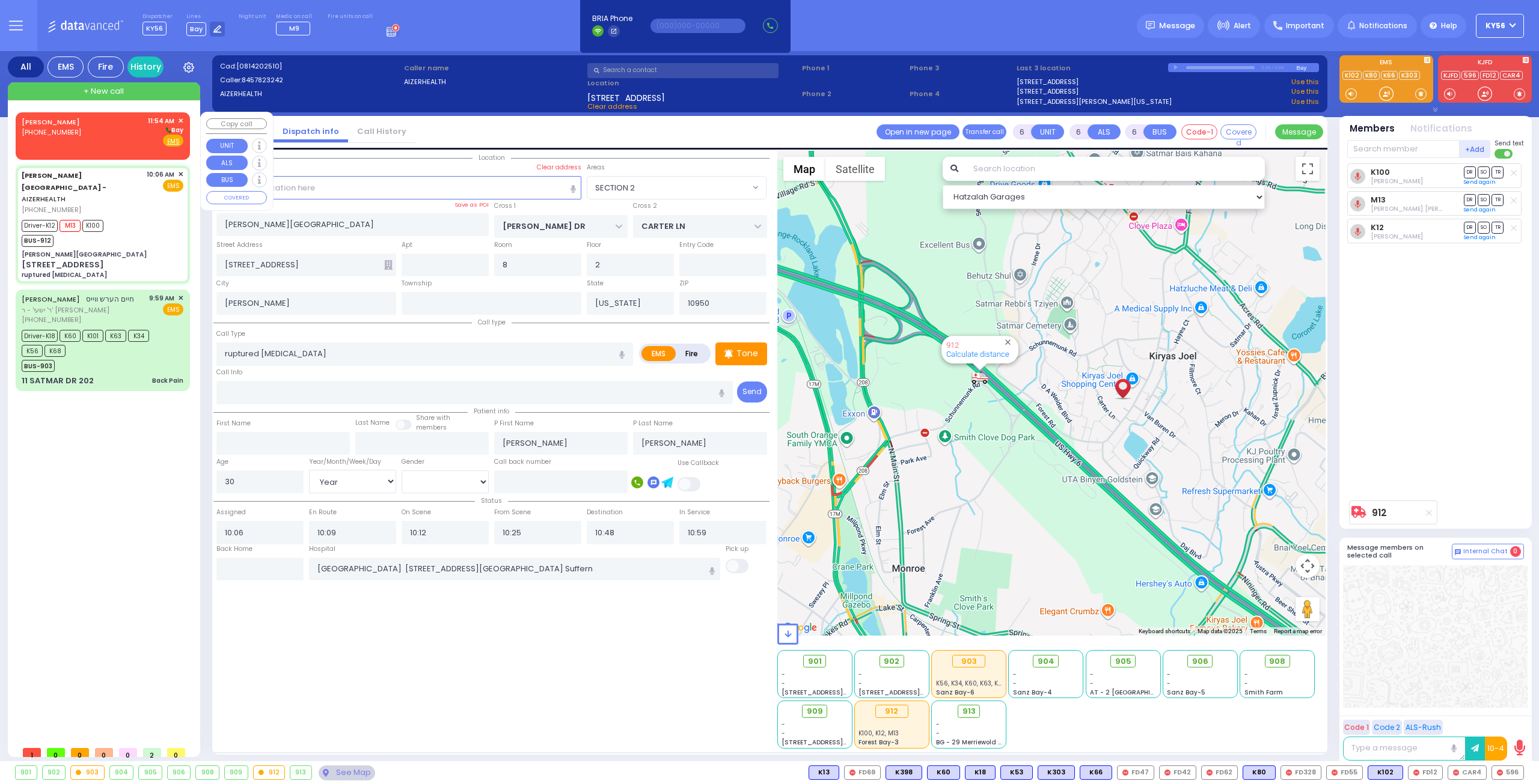
click at [108, 140] on div "[PERSON_NAME] [PHONE_NUMBER] 11:54 AM ✕ [GEOGRAPHIC_DATA]" at bounding box center [103, 132] width 162 height 31
type input "2"
type input "1"
select select
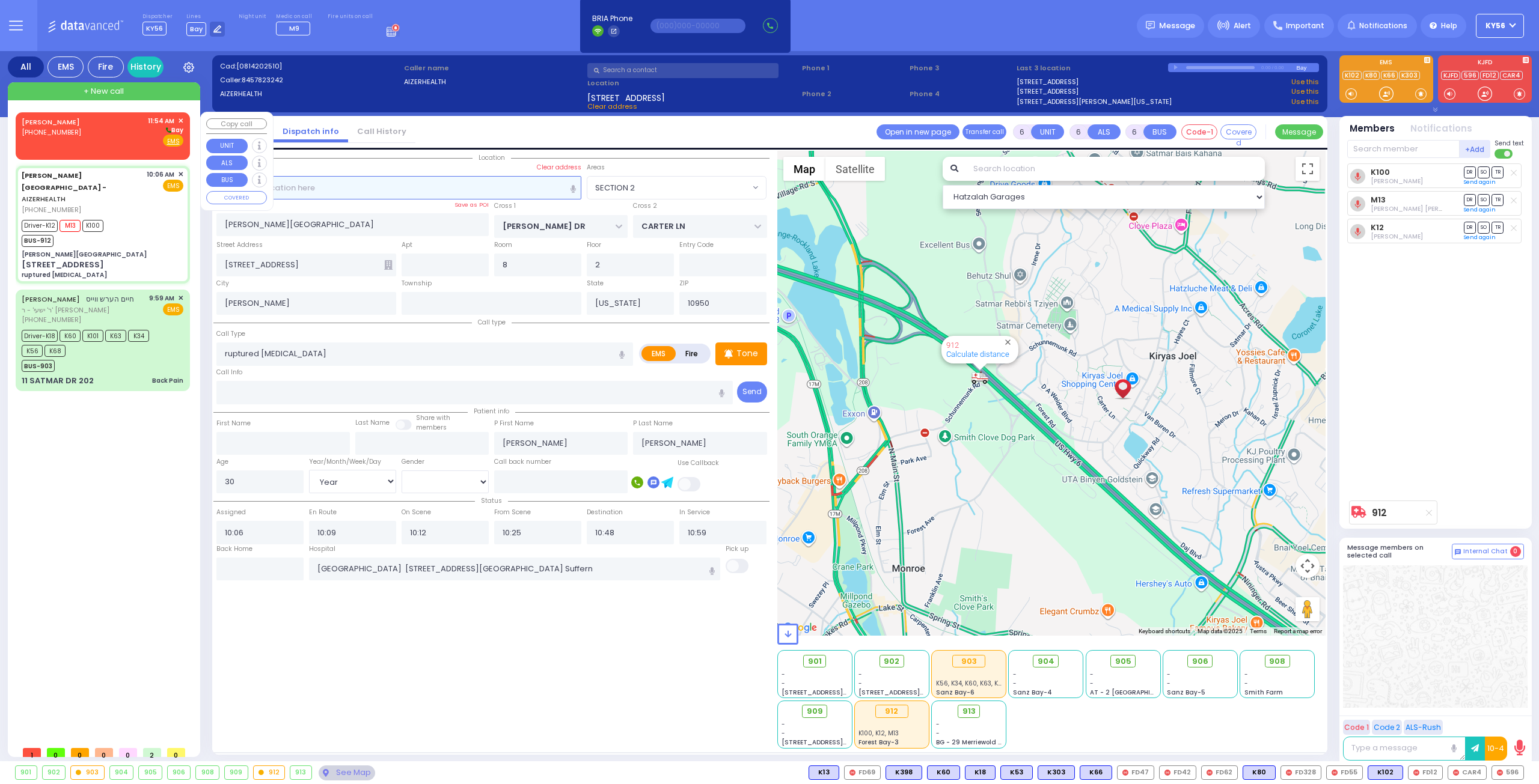
radio input "true"
select select
type input "11:54"
select select "Hatzalah Garages"
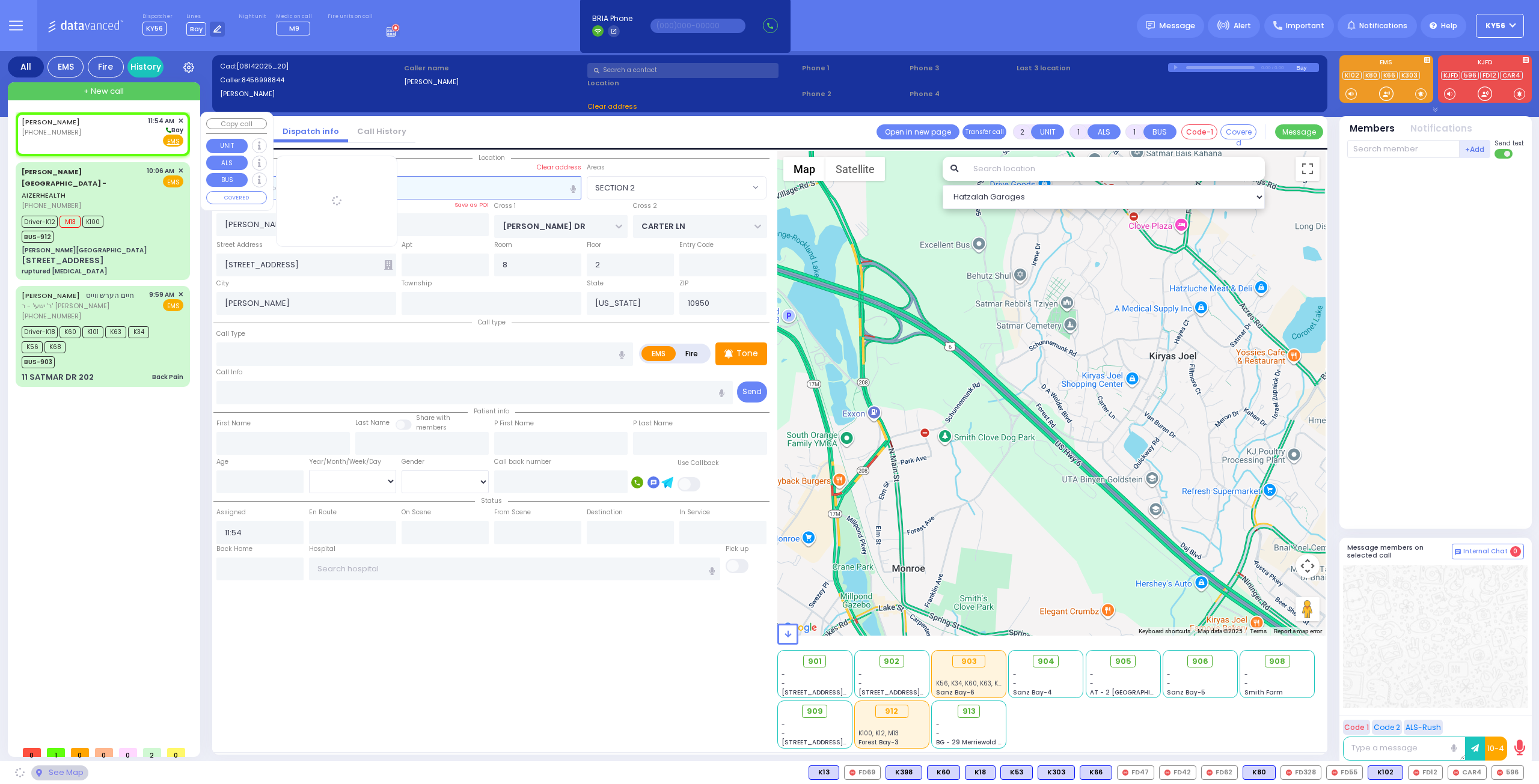
select select
radio input "true"
select select
select select "Hatzalah Garages"
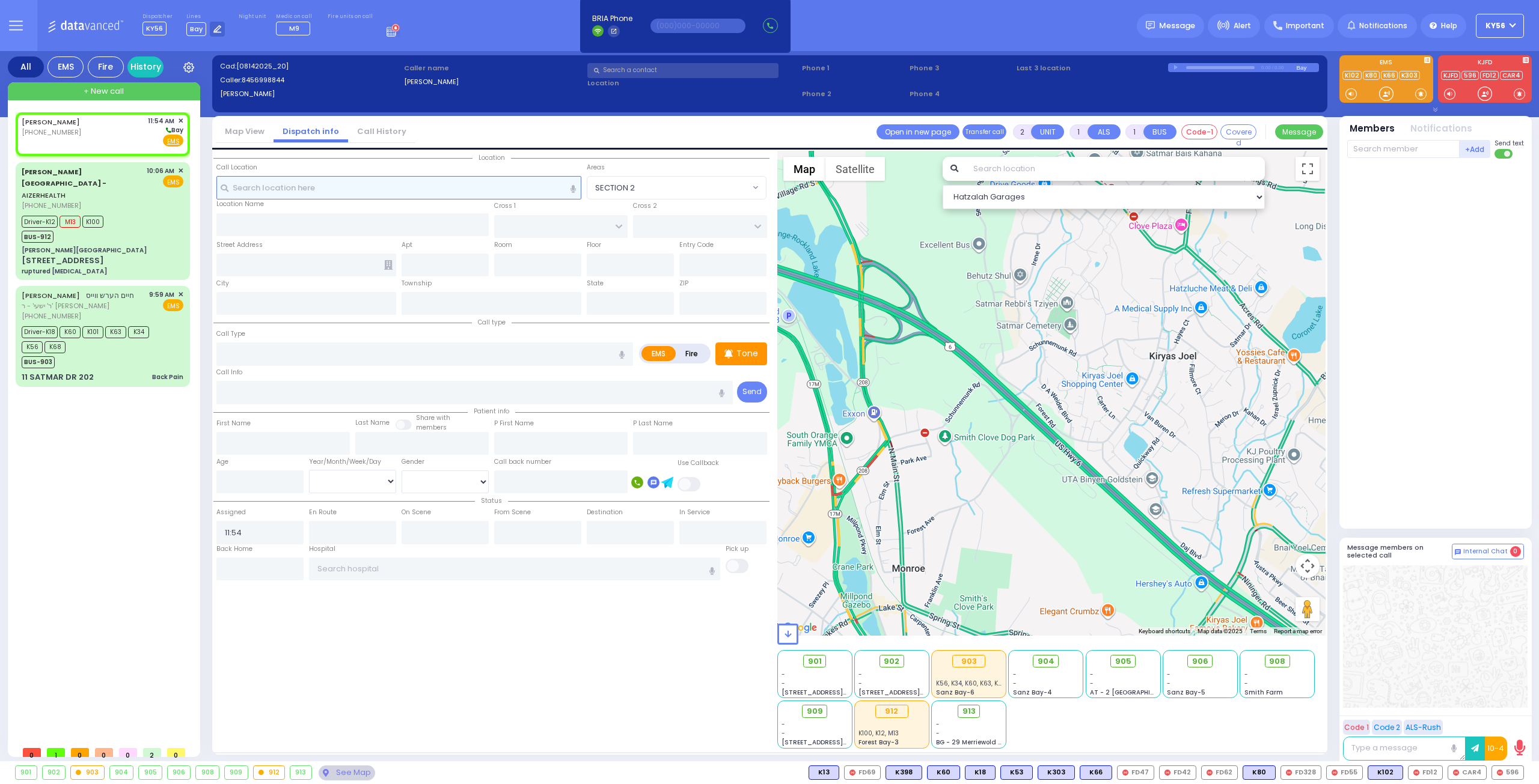
click at [413, 188] on input "text" at bounding box center [399, 187] width 365 height 23
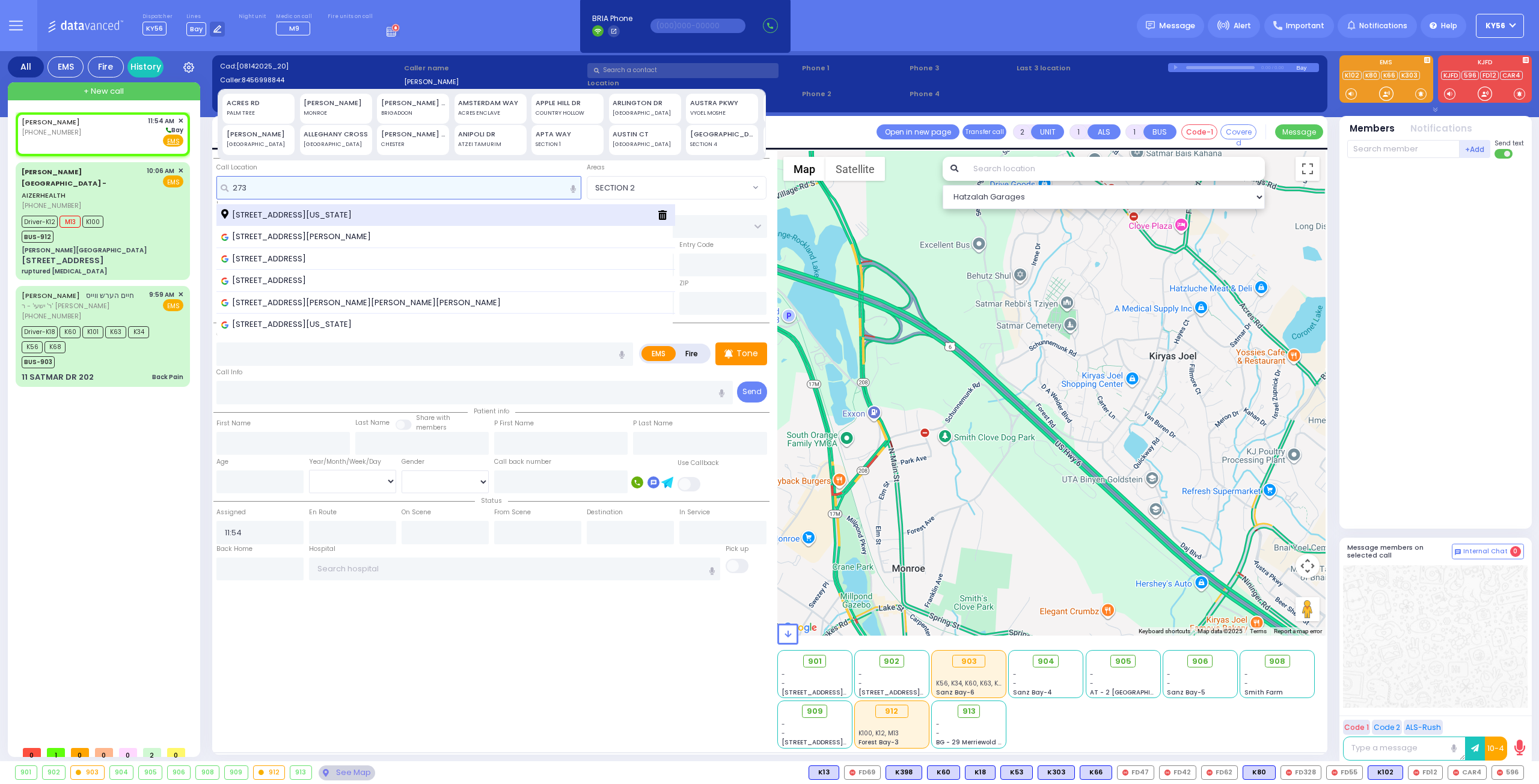
type input "273"
click at [335, 218] on span "[STREET_ADDRESS][US_STATE]" at bounding box center [289, 215] width 135 height 12
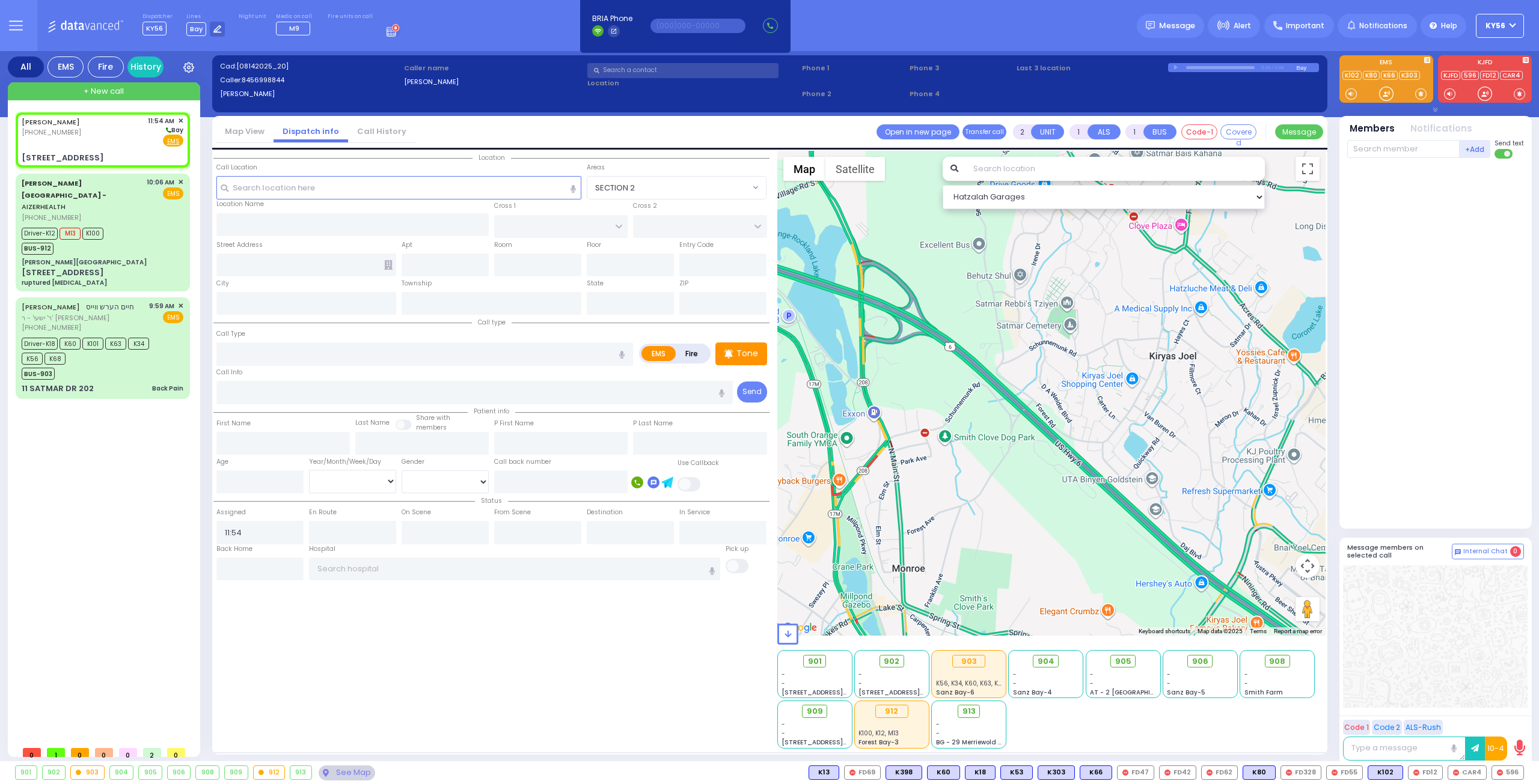
select select
radio input "true"
select select
select select "Hatzalah Garages"
type input "4TH ST"
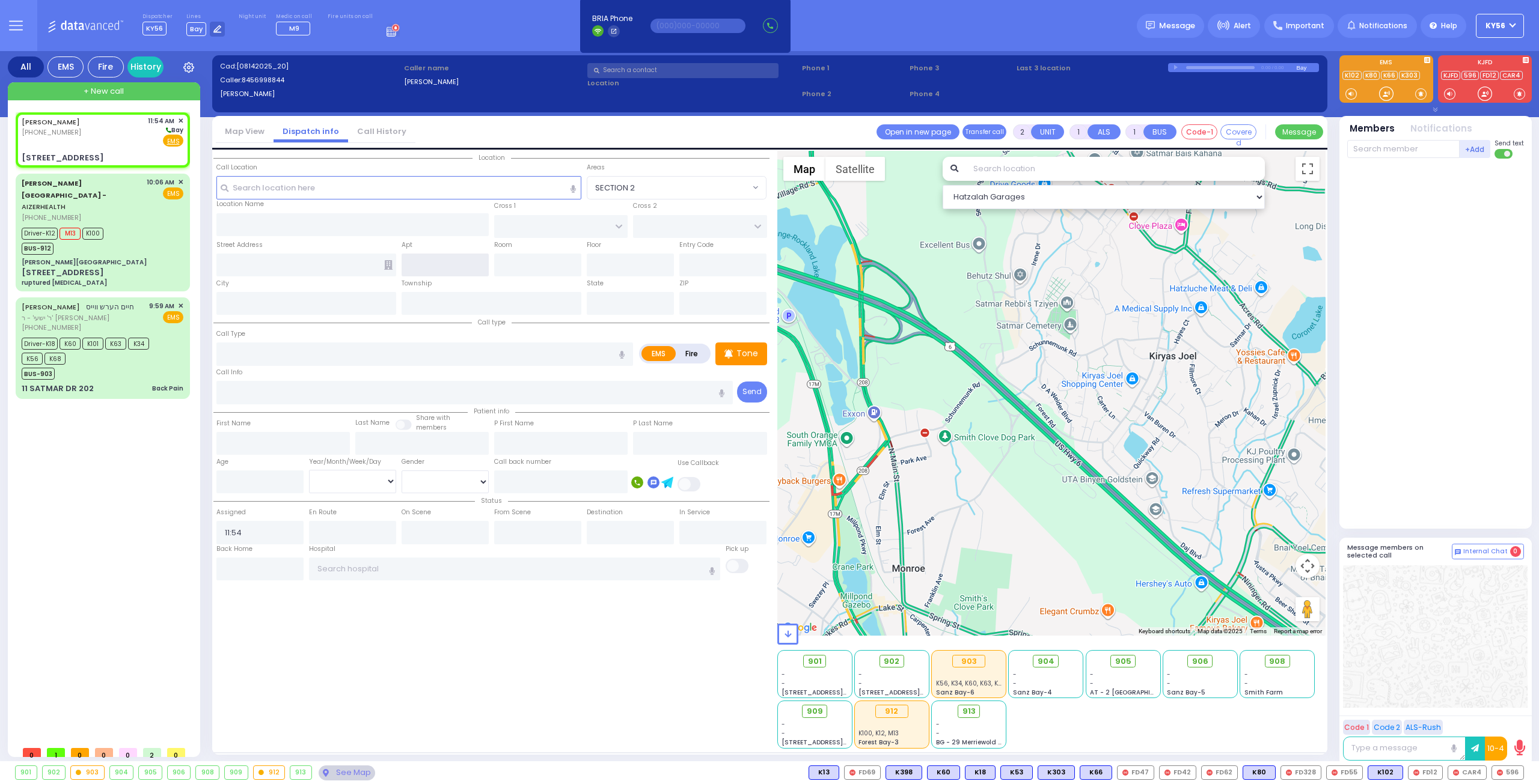
type input "1ST AVE"
type input "[STREET_ADDRESS]"
type input "Monroe"
type input "[US_STATE]"
type input "10950"
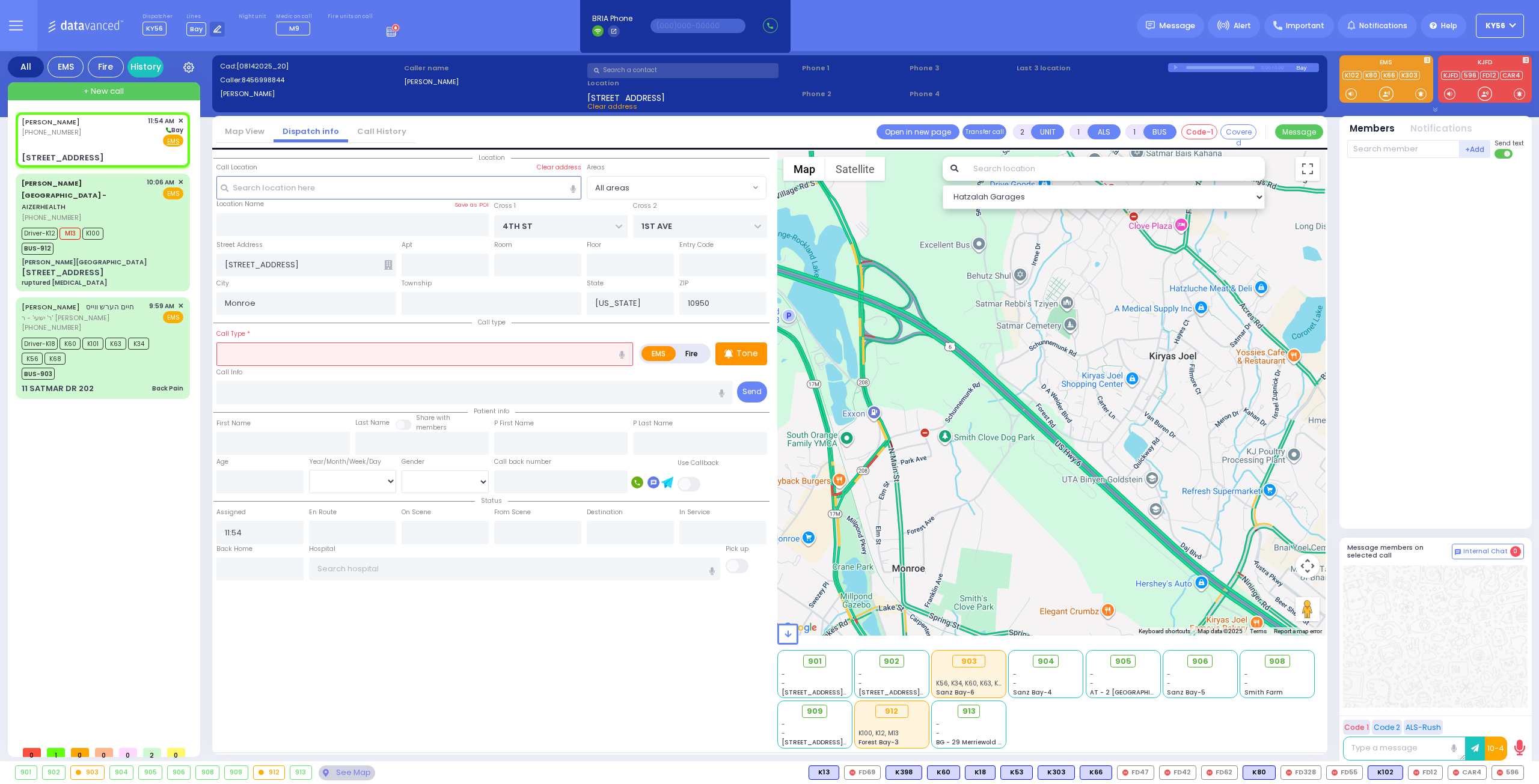
click at [346, 346] on input "text" at bounding box center [424, 354] width 417 height 23
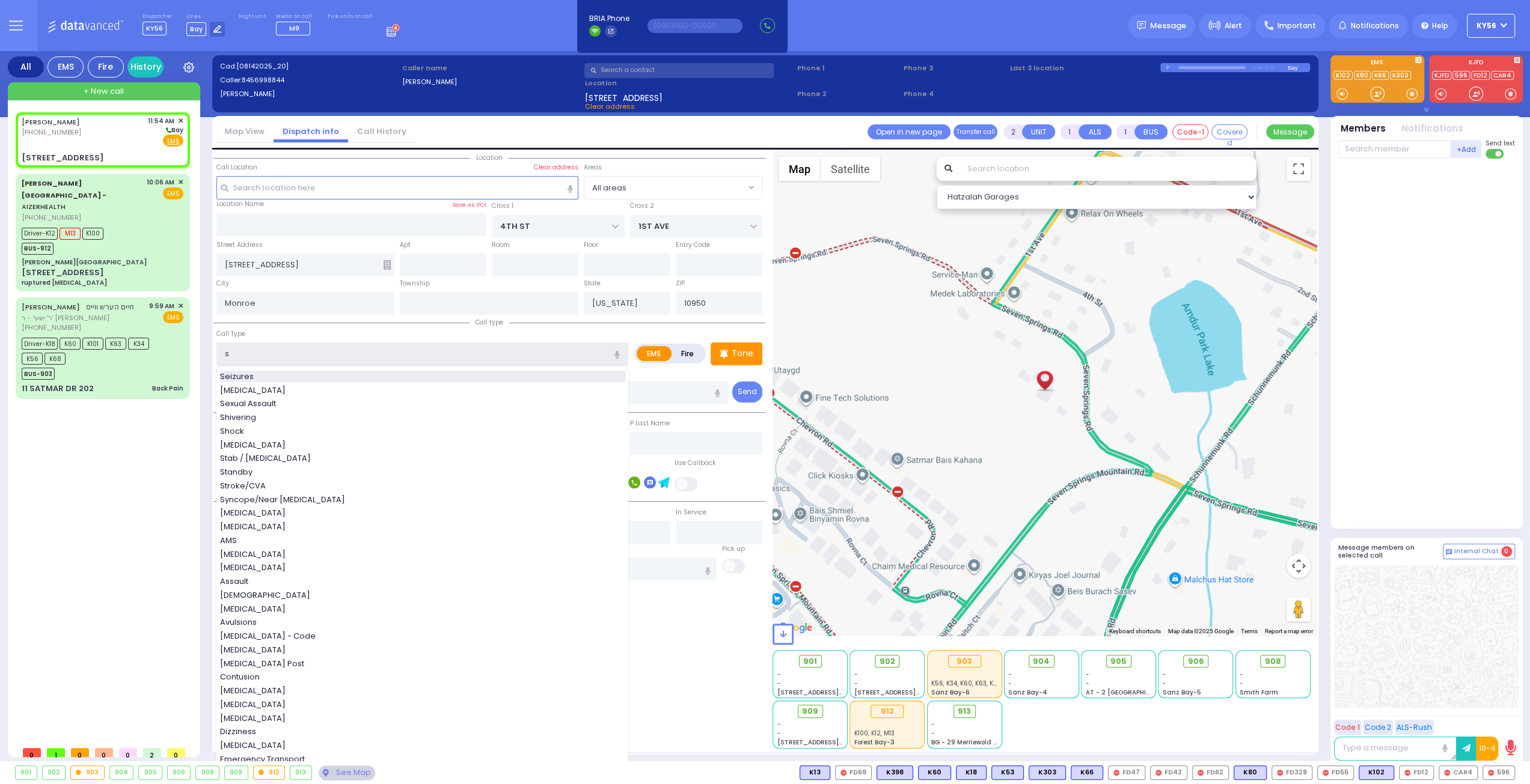
type input "s"
click at [299, 382] on div "Seizures [MEDICAL_DATA] Sexual Assault Shivering Shock [MEDICAL_DATA] Stab / [M…" at bounding box center [424, 761] width 415 height 780
select select
radio input "true"
select select
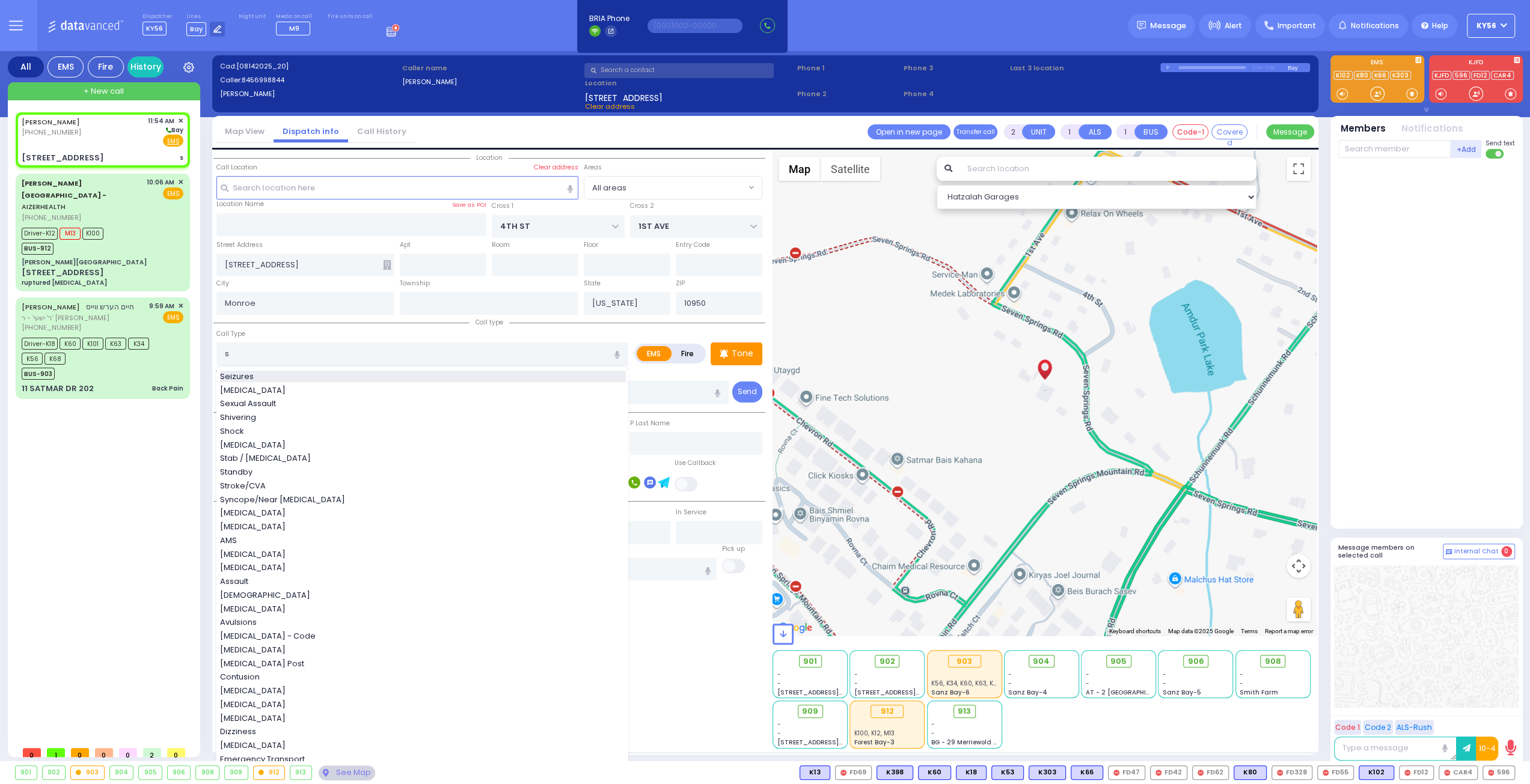
click at [297, 373] on div "Seizures" at bounding box center [423, 377] width 406 height 12
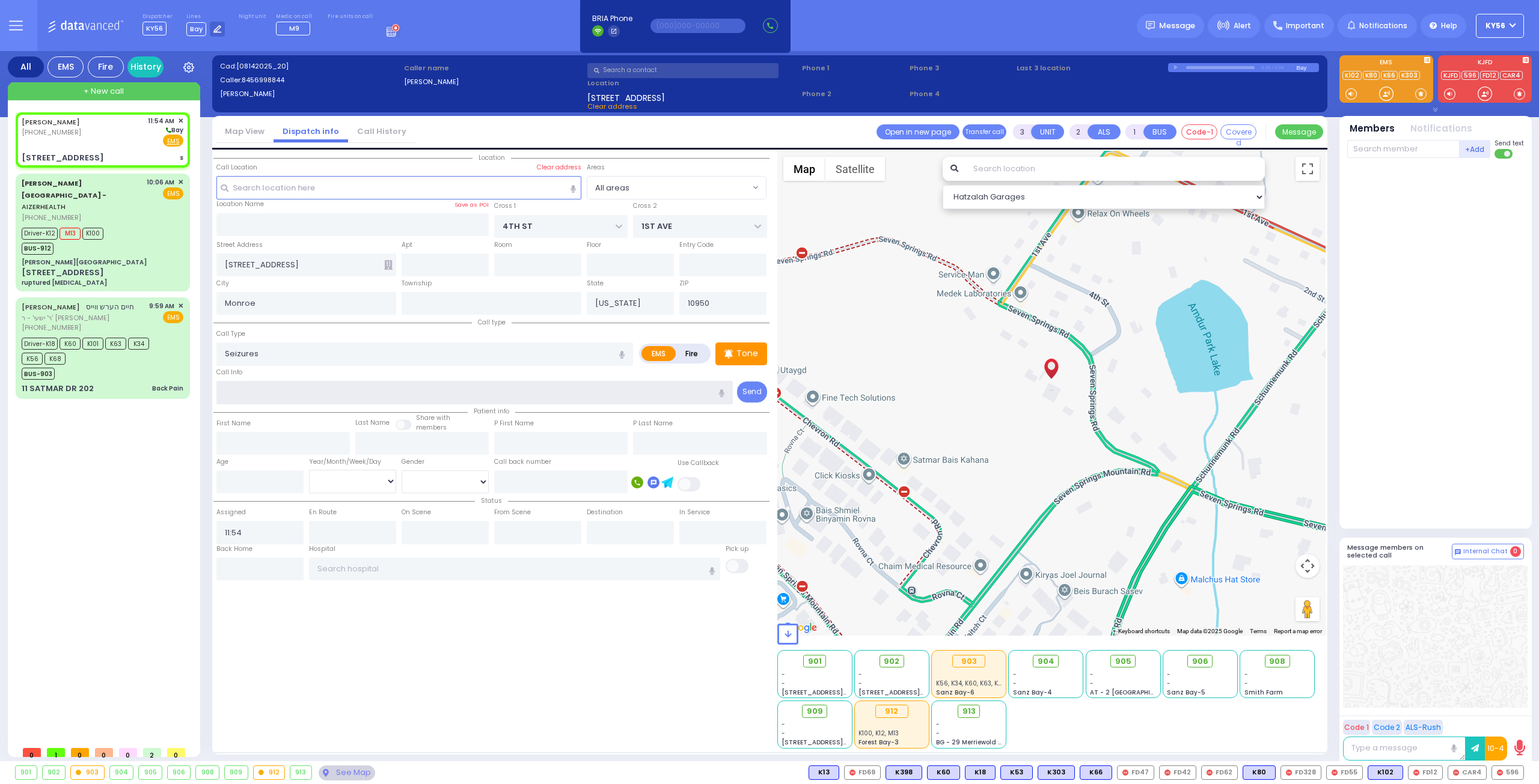
click at [299, 391] on input "text" at bounding box center [475, 392] width 517 height 23
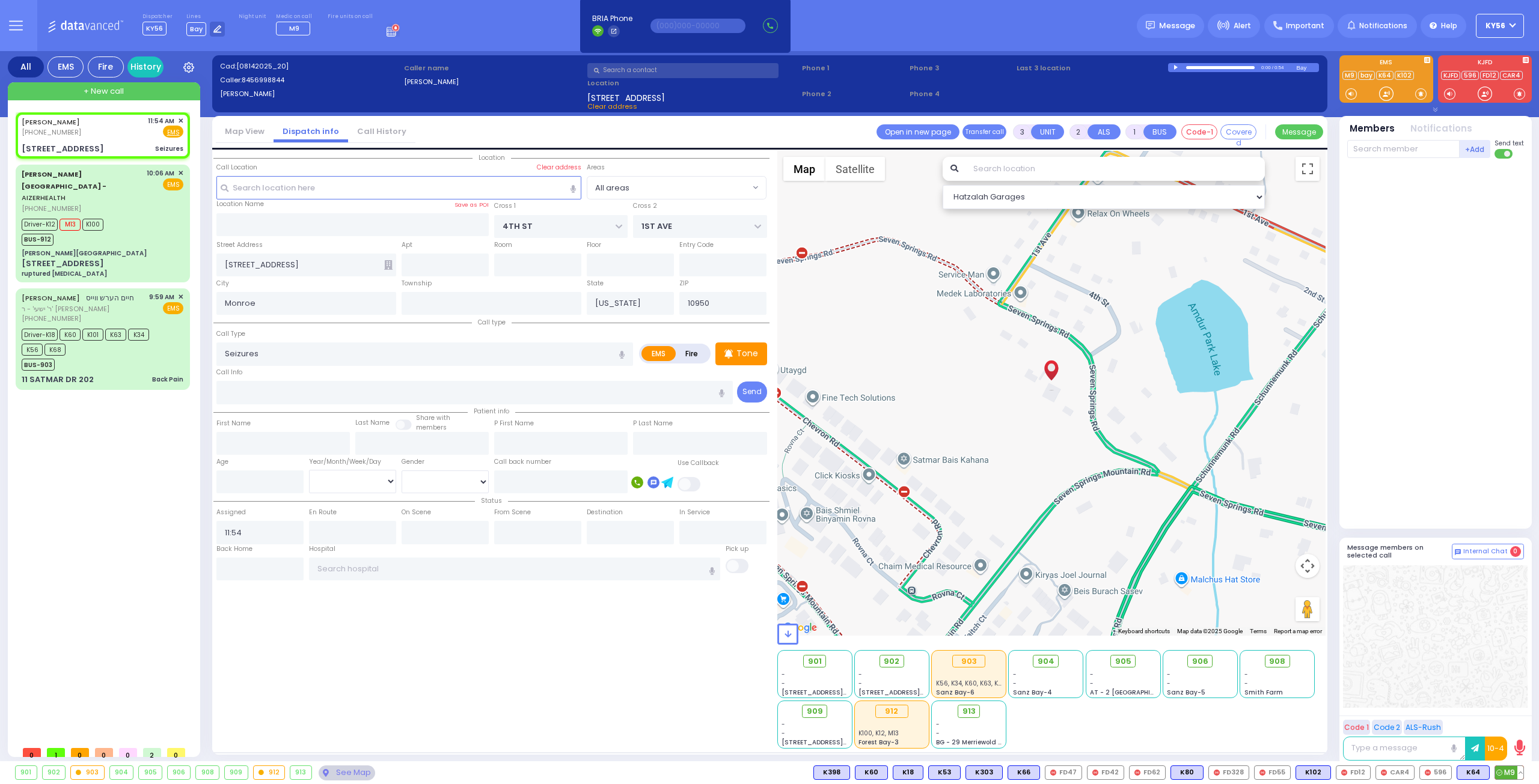
click at [1505, 772] on span "M9" at bounding box center [1510, 773] width 28 height 13
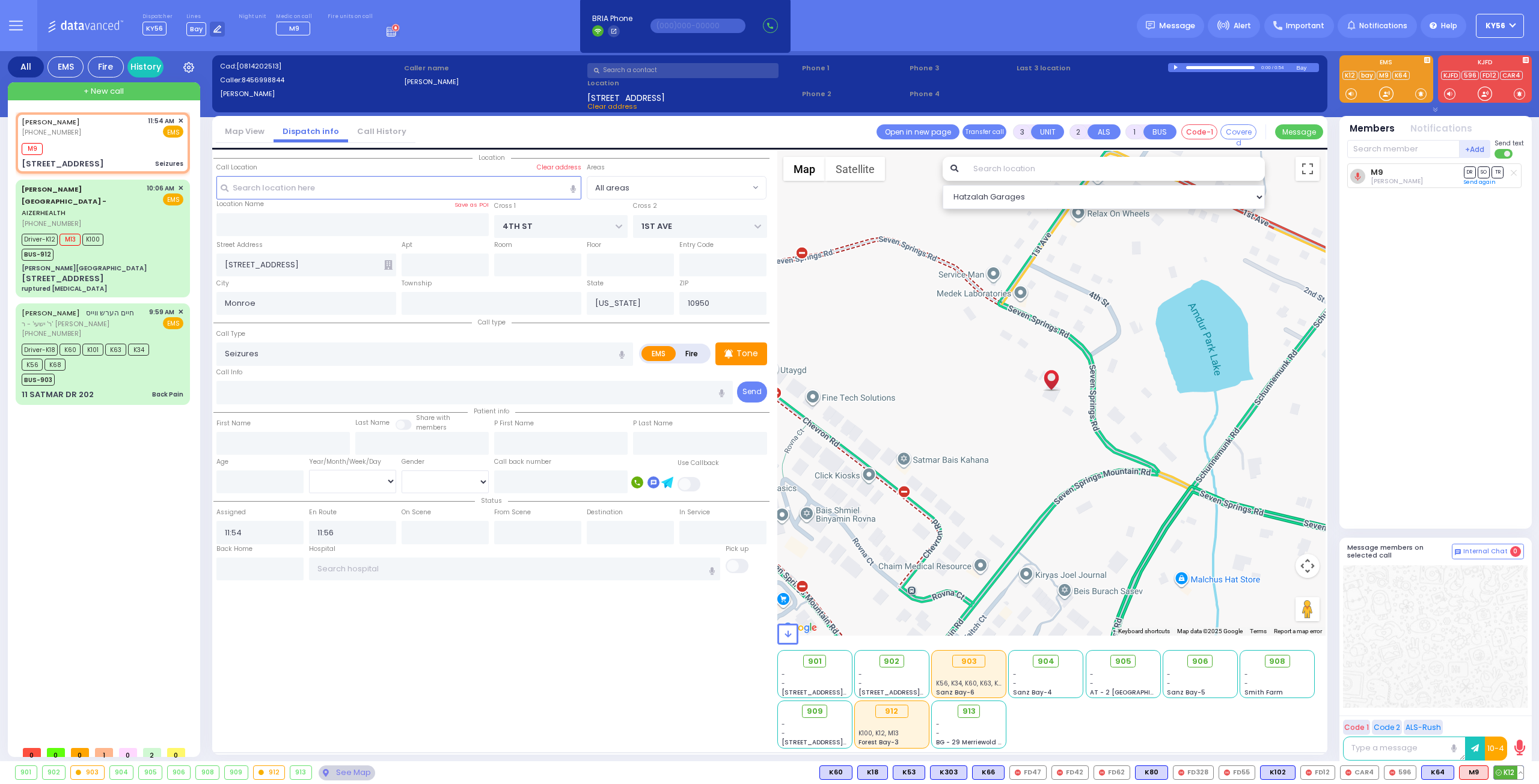
click at [1506, 776] on span "K12" at bounding box center [1508, 773] width 29 height 13
click at [1395, 154] on input "text" at bounding box center [1404, 149] width 112 height 18
click at [1420, 165] on div "912 BUS 912" at bounding box center [1436, 174] width 171 height 21
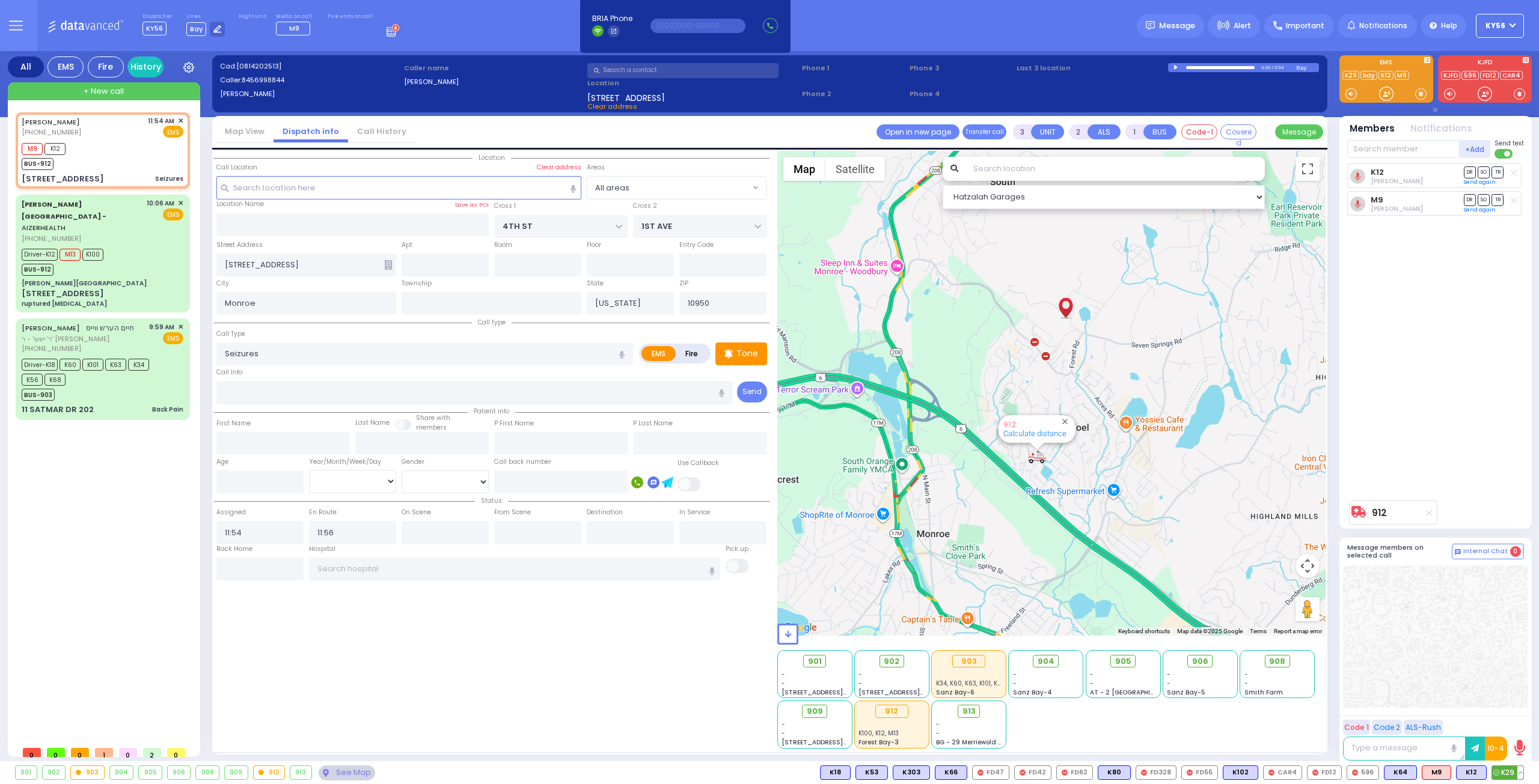
click at [1513, 772] on span "K29" at bounding box center [1508, 773] width 31 height 13
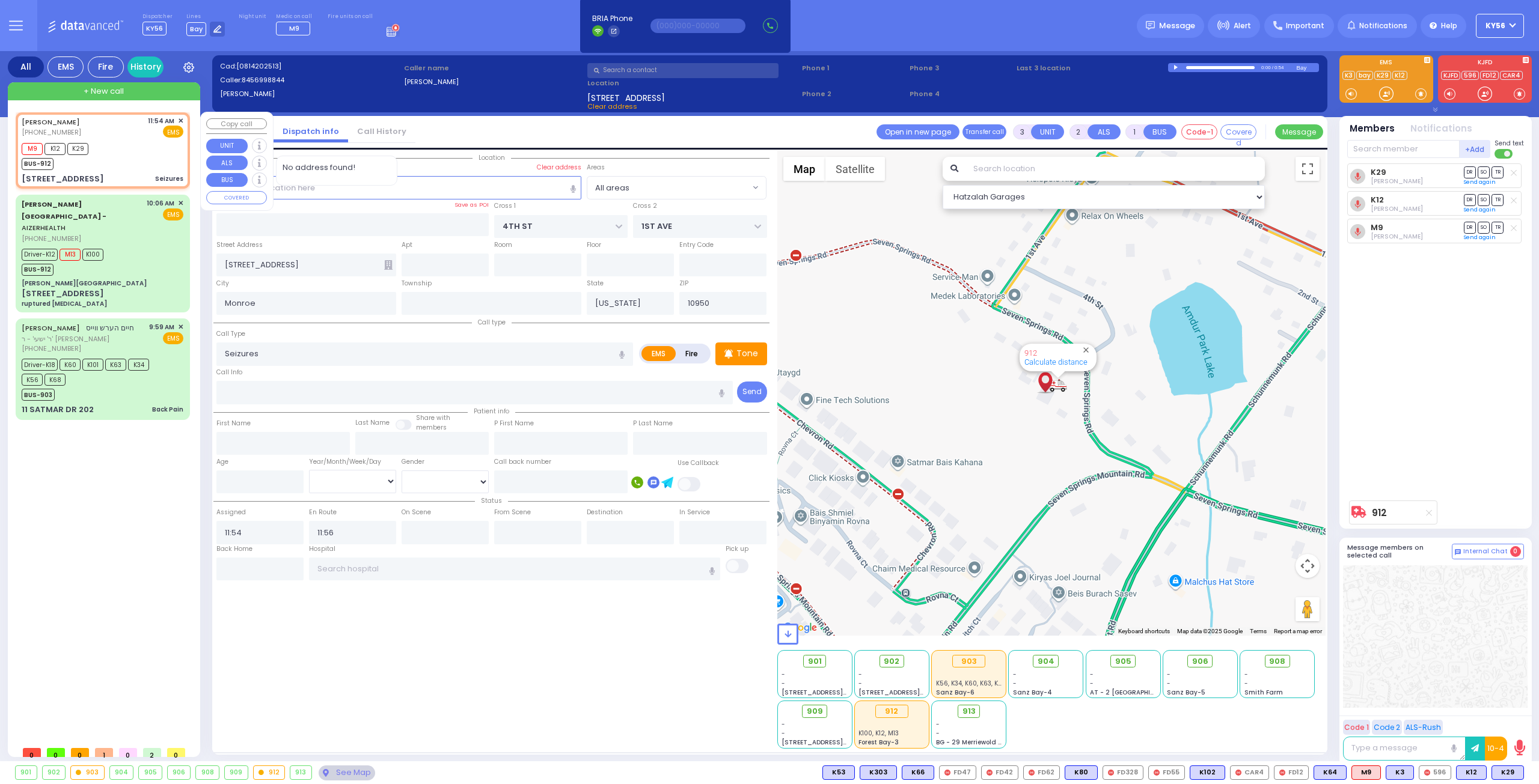
click at [116, 157] on div "M9 K12 K29 BUS-912" at bounding box center [103, 155] width 162 height 30
click at [1373, 144] on input "text" at bounding box center [1404, 149] width 112 height 18
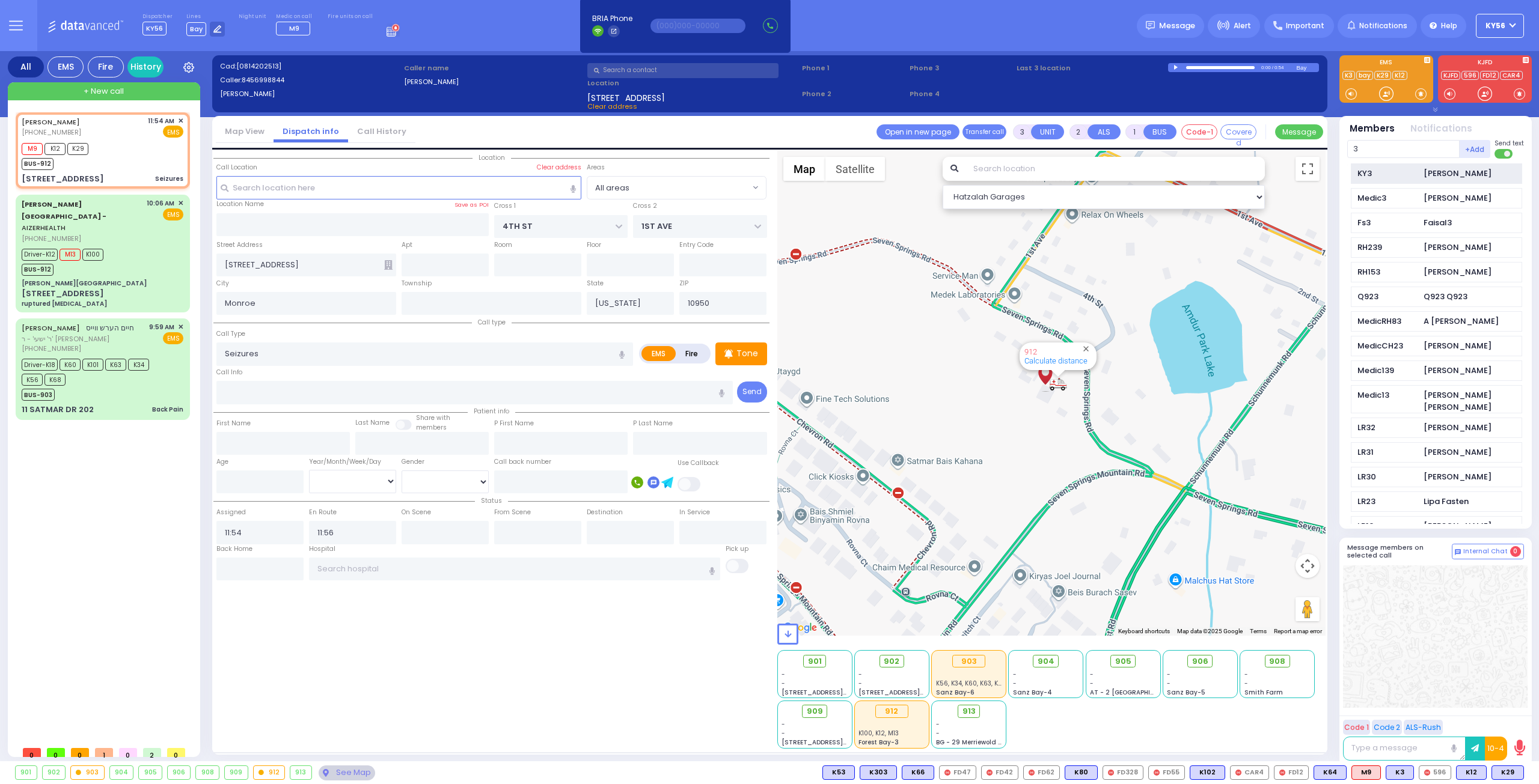
click at [1378, 178] on div "KY3" at bounding box center [1388, 174] width 60 height 12
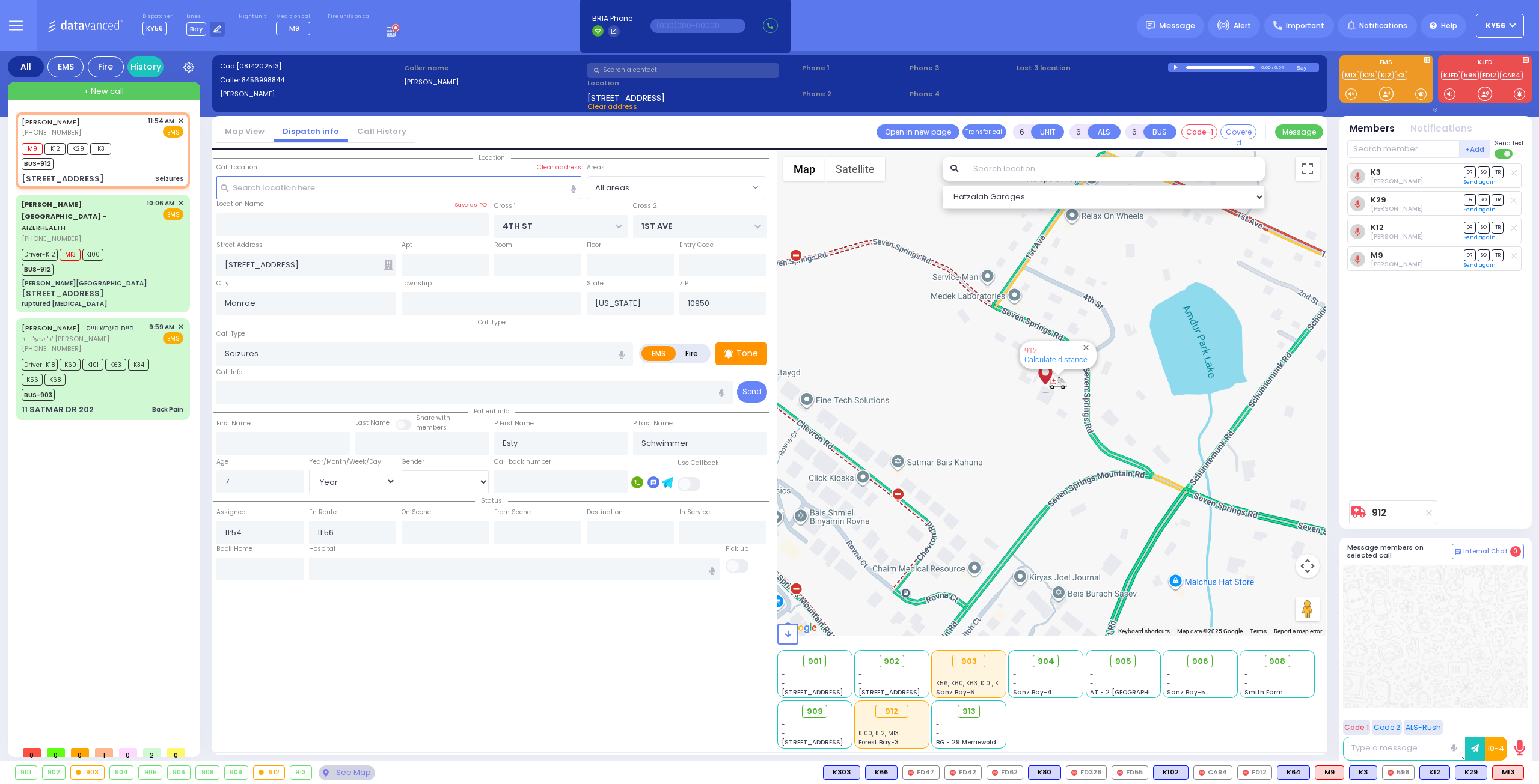
select select "Year"
select select "[DEMOGRAPHIC_DATA]"
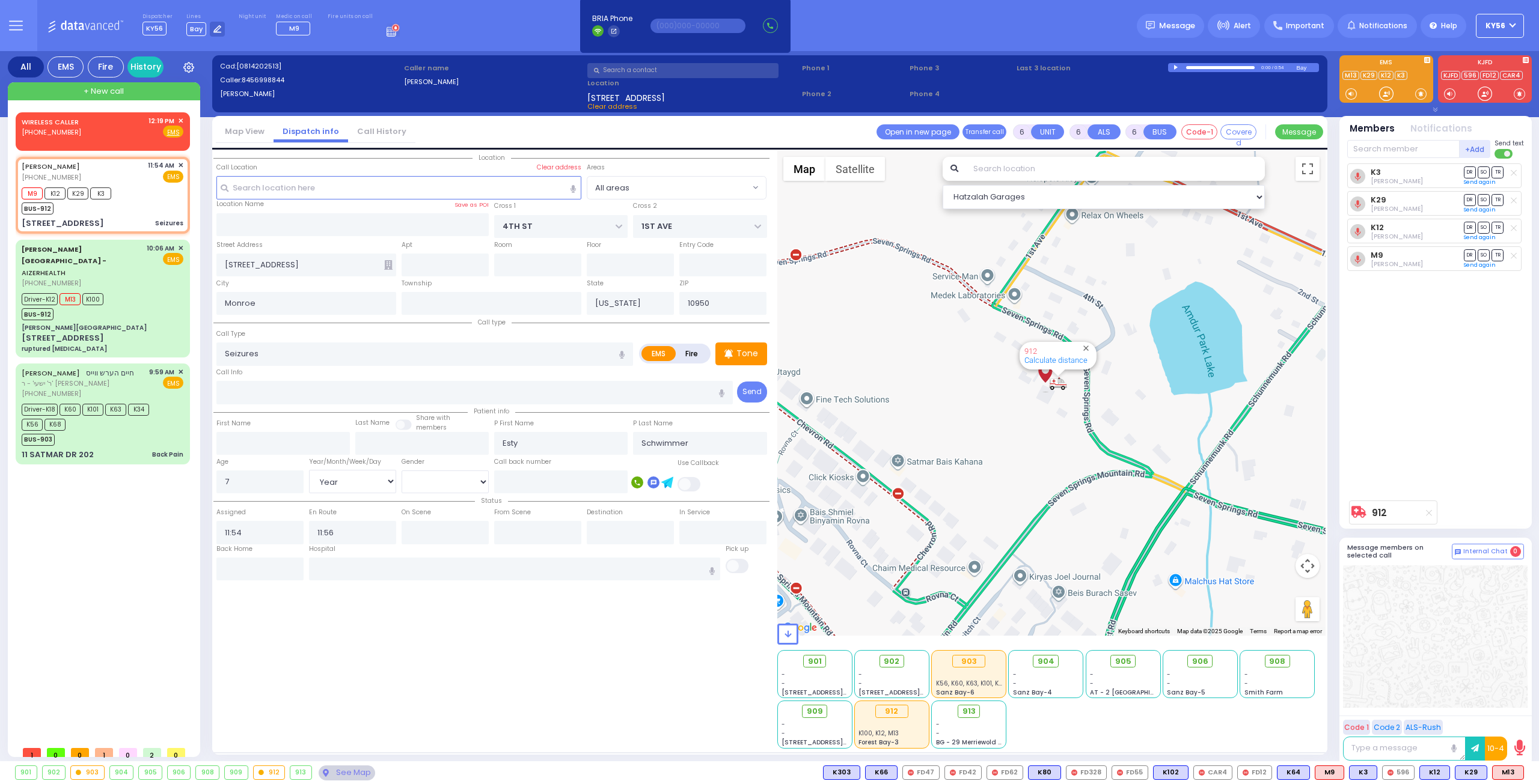
select select
radio input "true"
select select "Year"
select select "[DEMOGRAPHIC_DATA]"
select select "Hatzalah Garages"
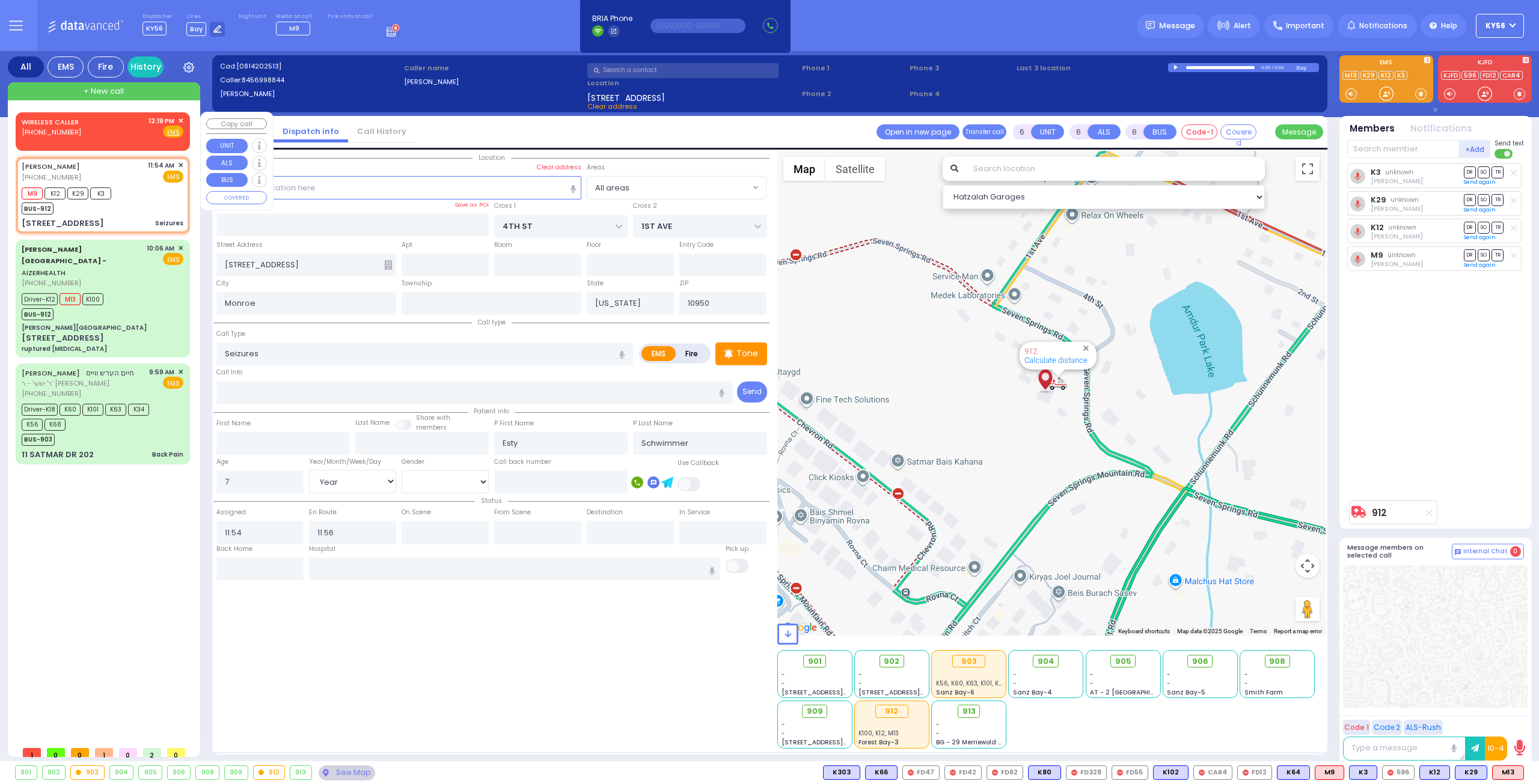
click at [87, 135] on div "WIRELESS CALLER (845) 648-0001 12:19 PM ✕ Fire EMS" at bounding box center [103, 127] width 162 height 22
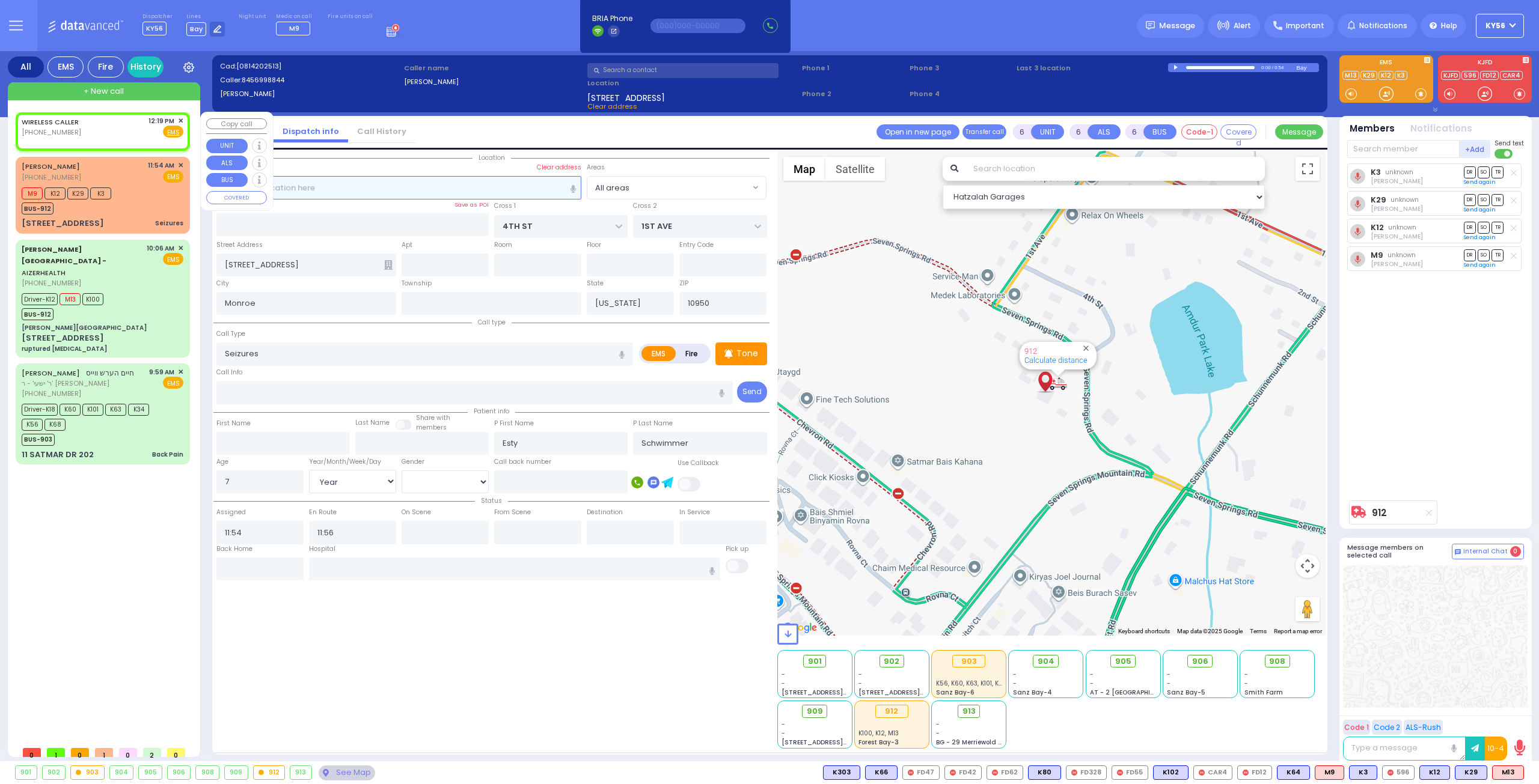
type input "2"
type input "1"
select select
radio input "true"
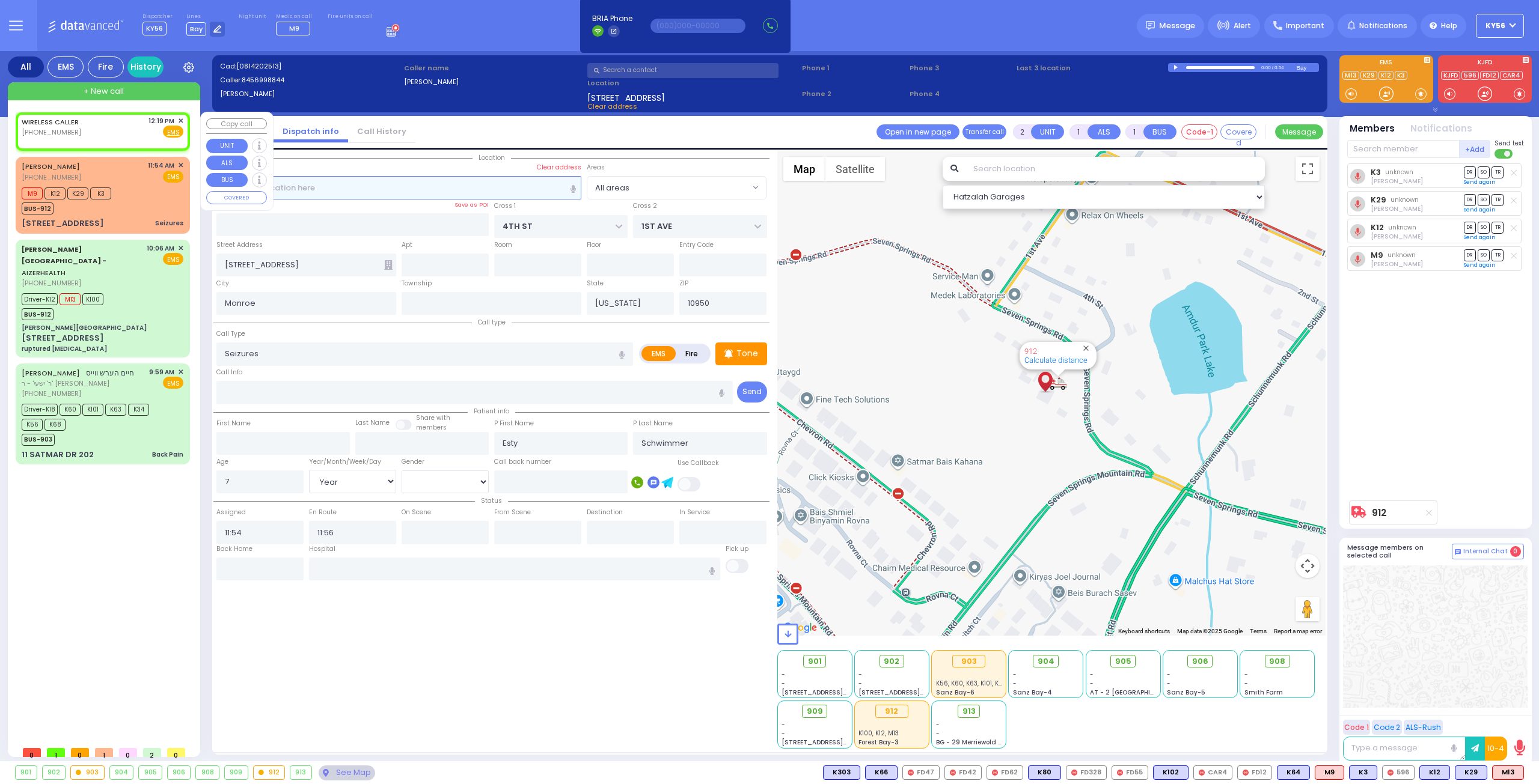
select select
type input "12:19"
select select "Hatzalah Garages"
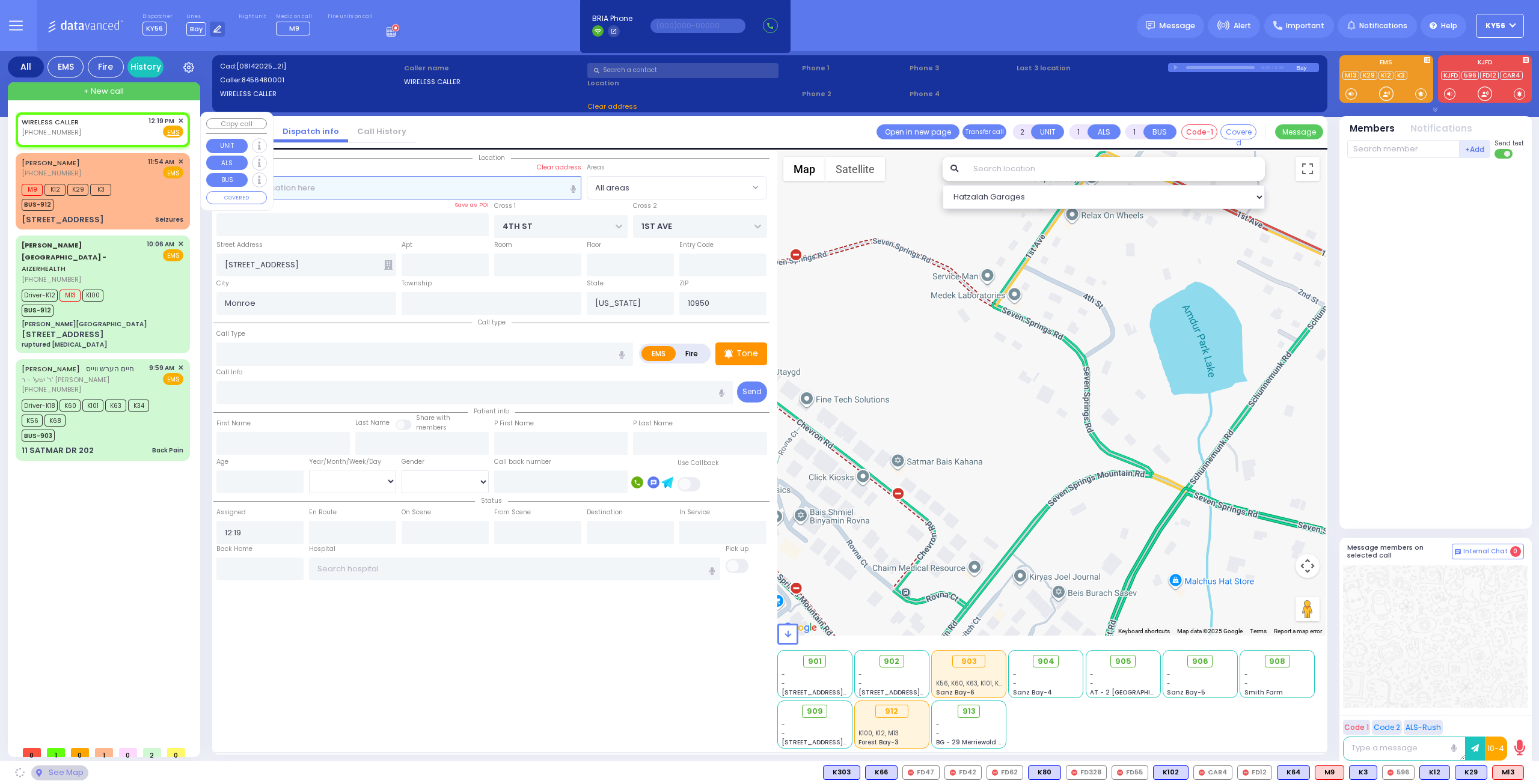
select select
radio input "true"
select select
select select "Hatzalah Garages"
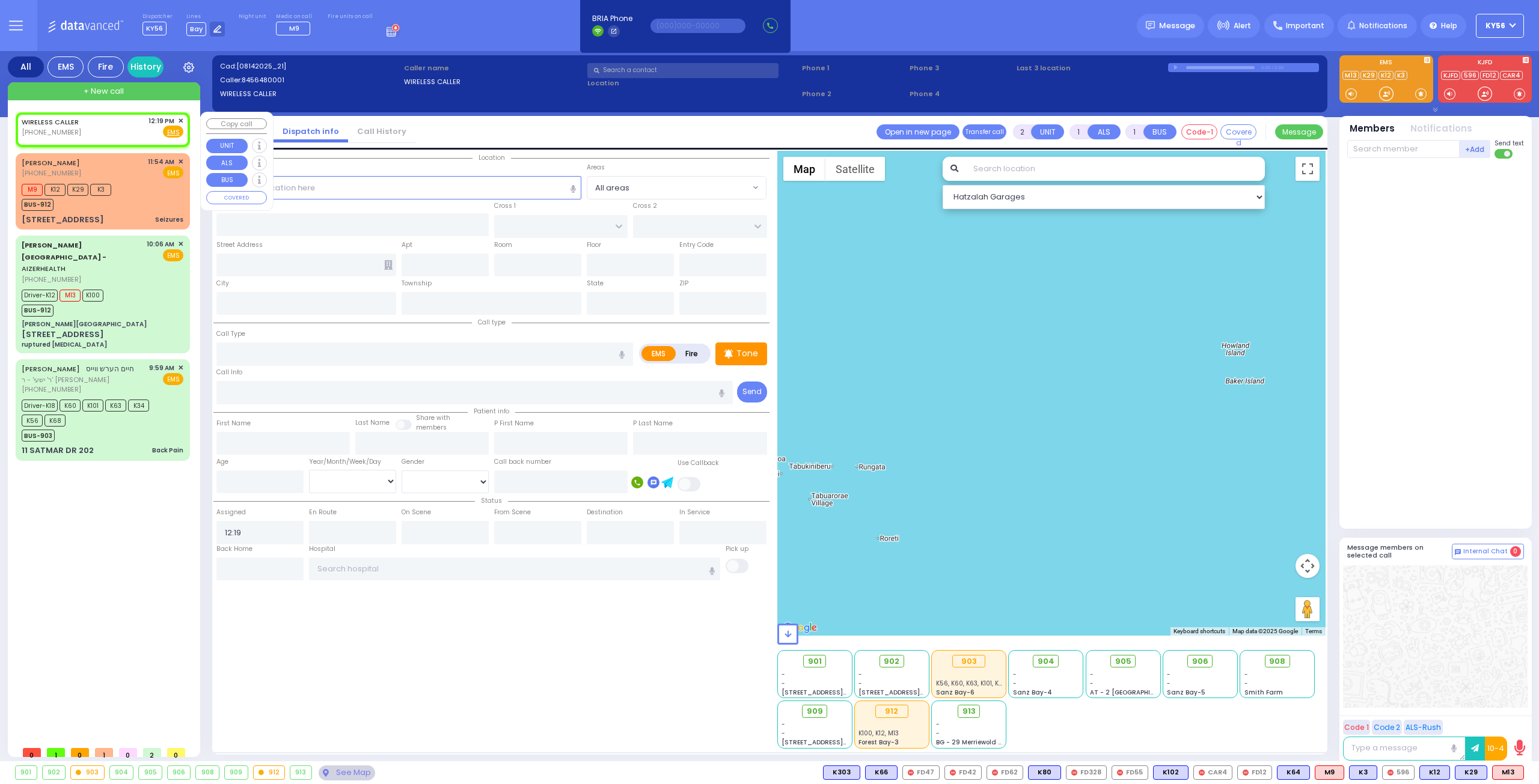
click at [181, 117] on span "✕" at bounding box center [180, 121] width 5 height 10
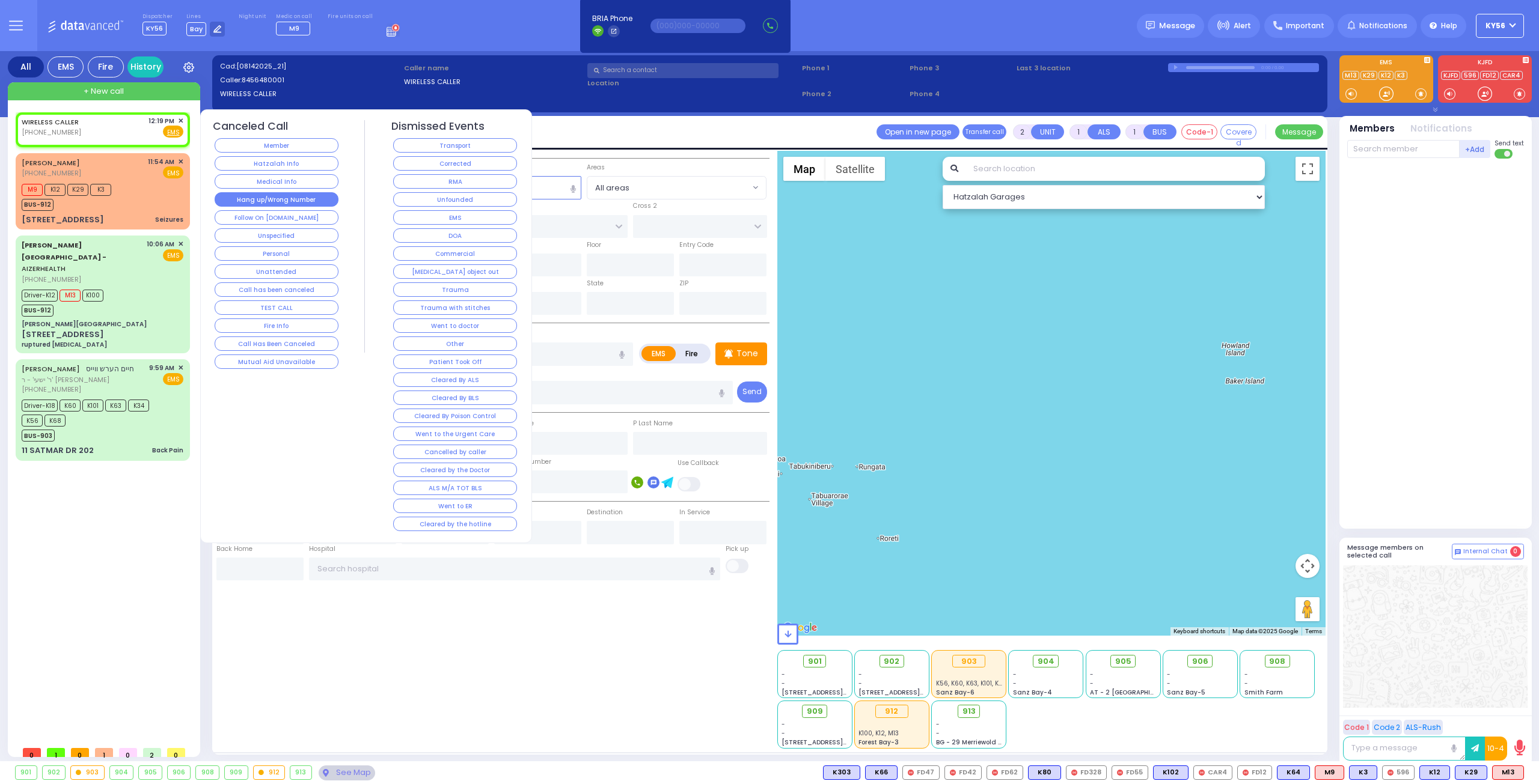
click at [281, 200] on button "Hang up/Wrong Number" at bounding box center [276, 199] width 124 height 14
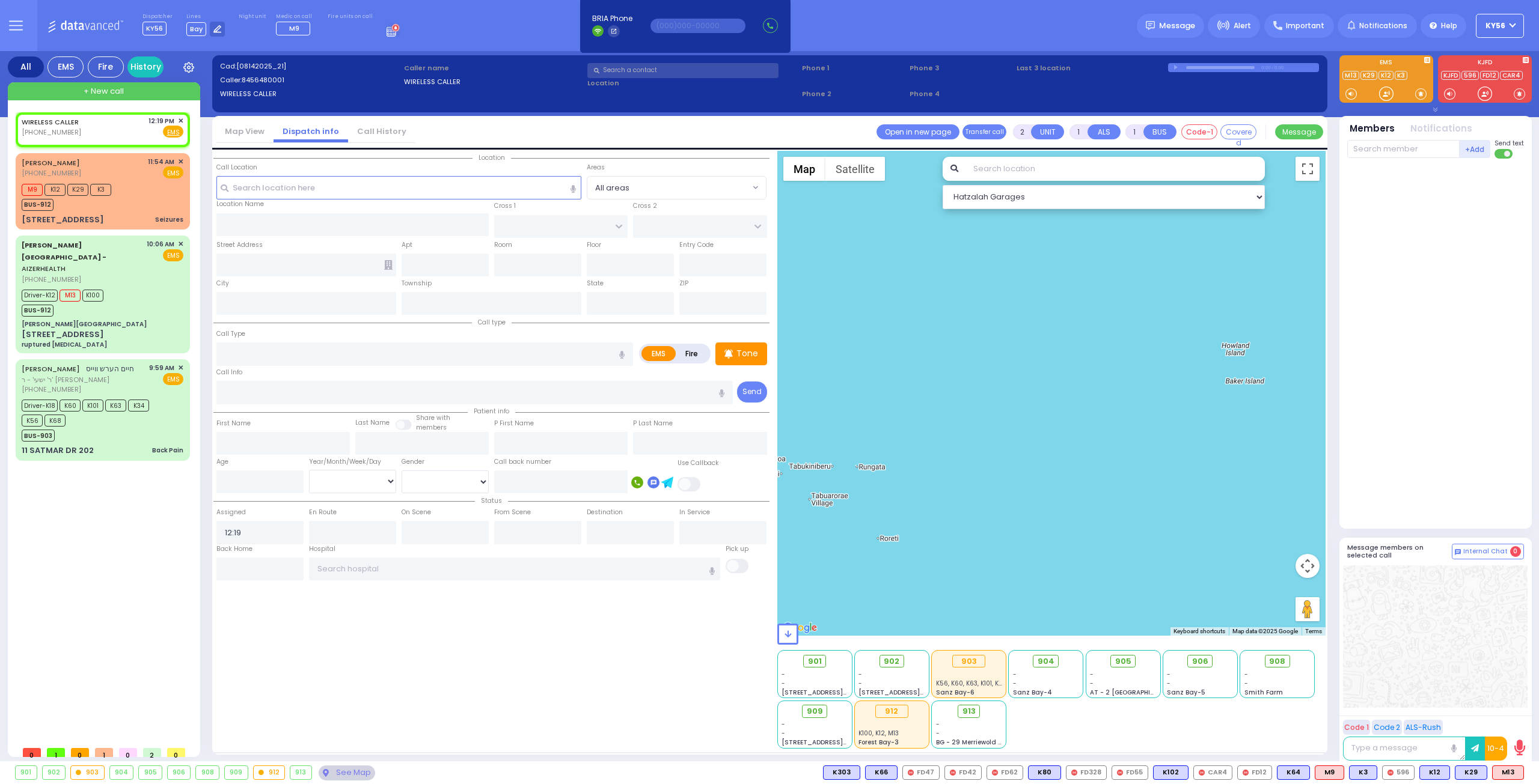
select select
radio input "true"
select select
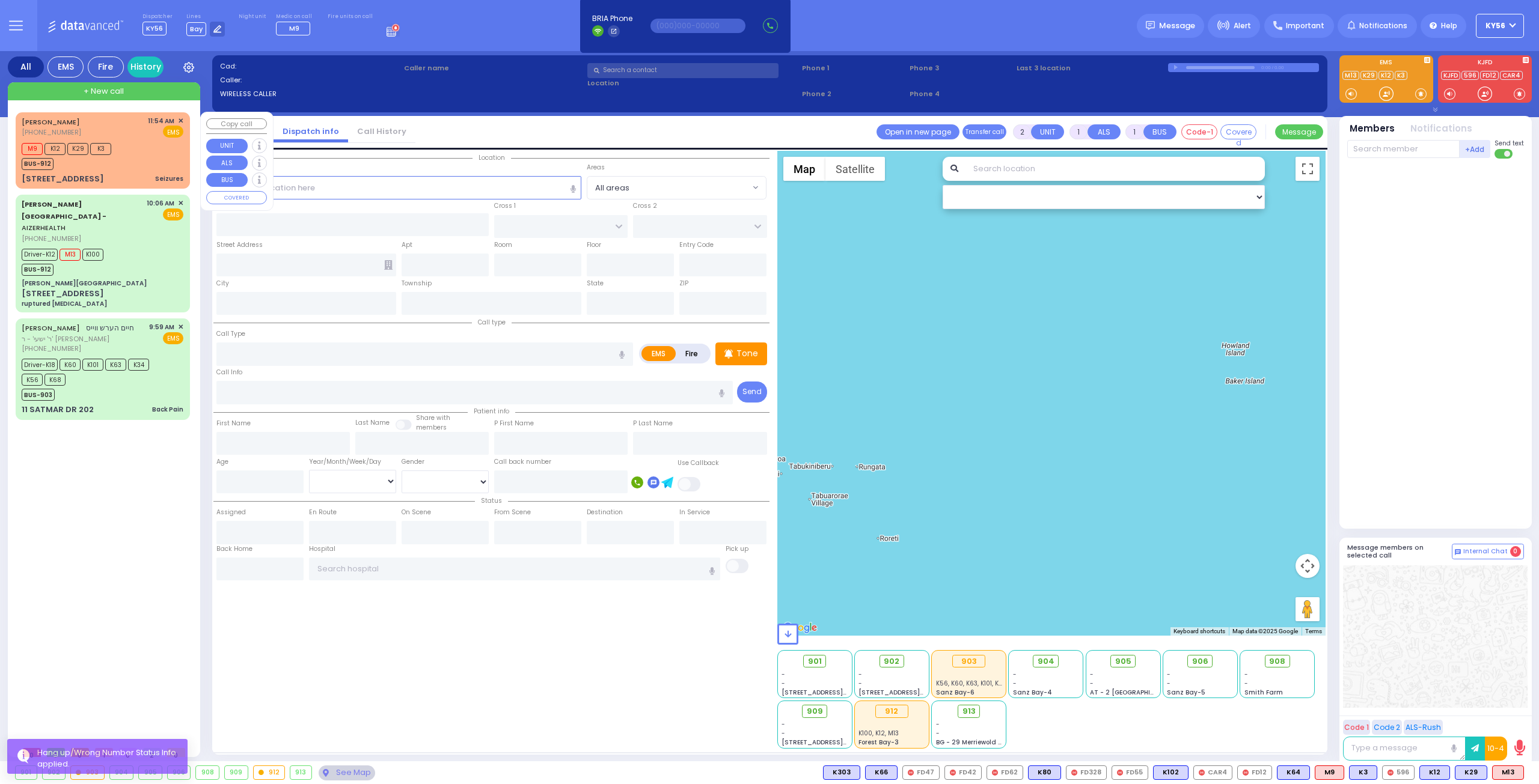
click at [115, 138] on div "TERRY HAWKINS (845) 699-8844 11:54 AM ✕ EMS M9 K12 K29 K3" at bounding box center [103, 150] width 169 height 73
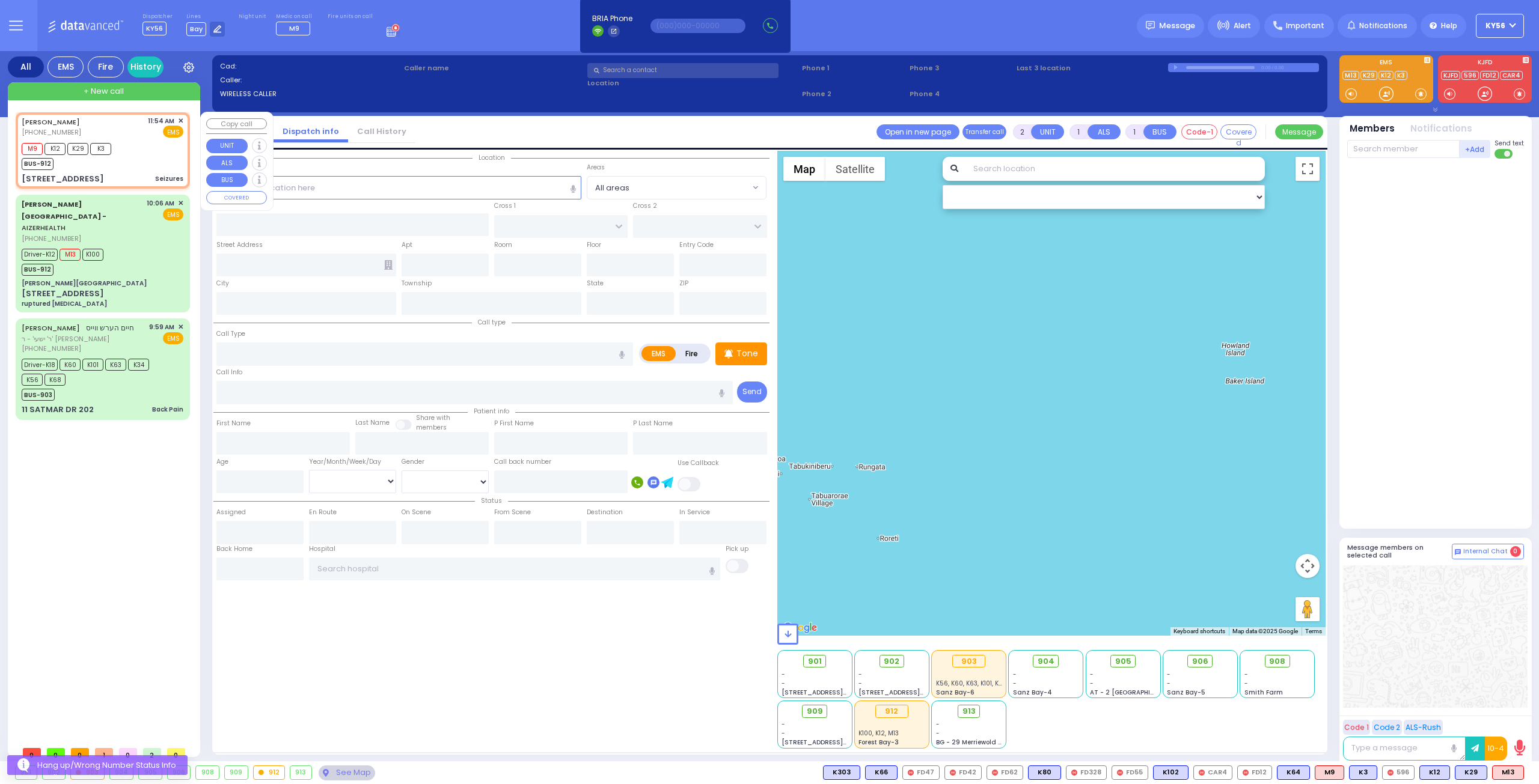
type input "6"
select select
type input "Seizures"
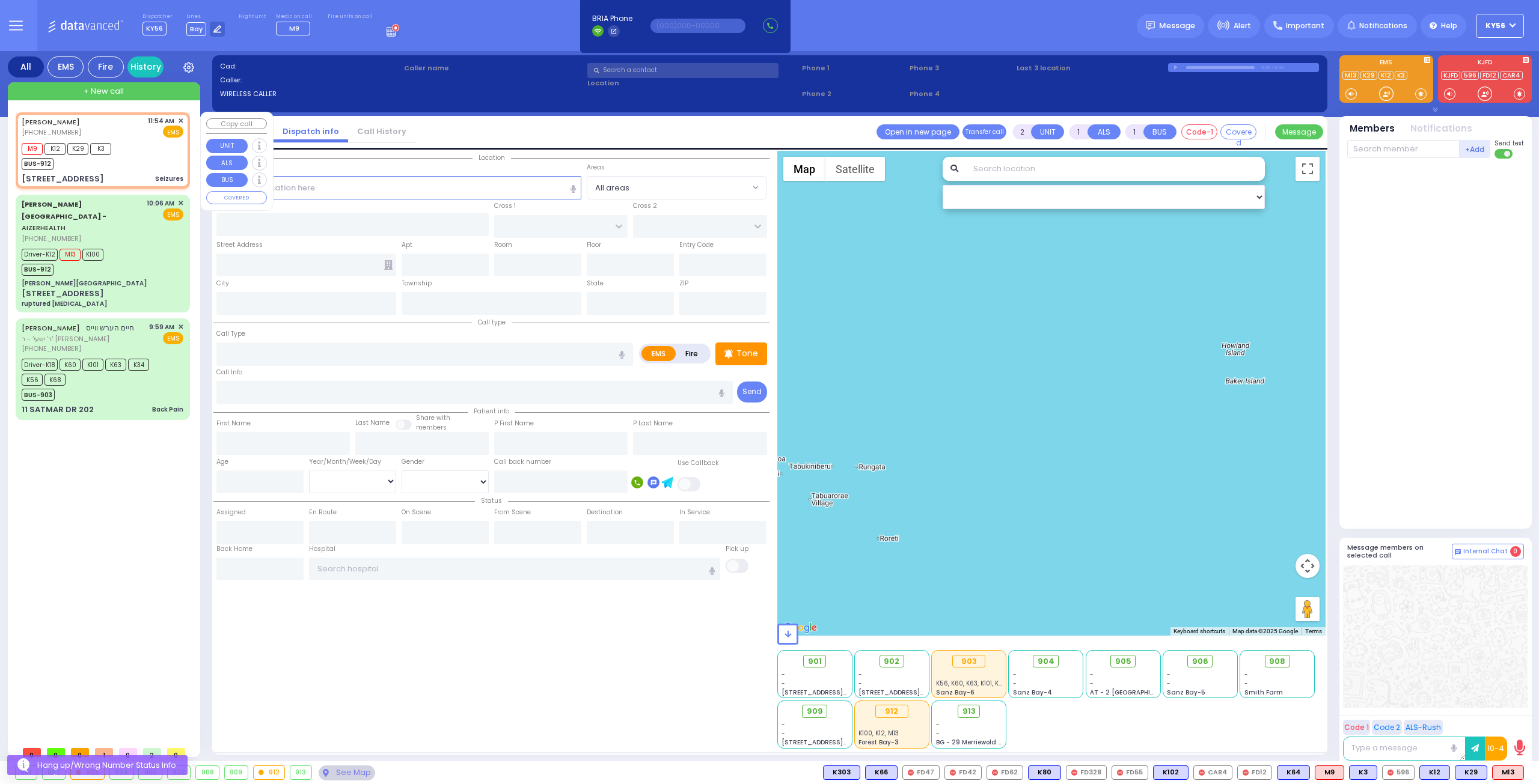
radio input "true"
type input "Esty"
type input "Schwimmer"
type input "7"
select select "Year"
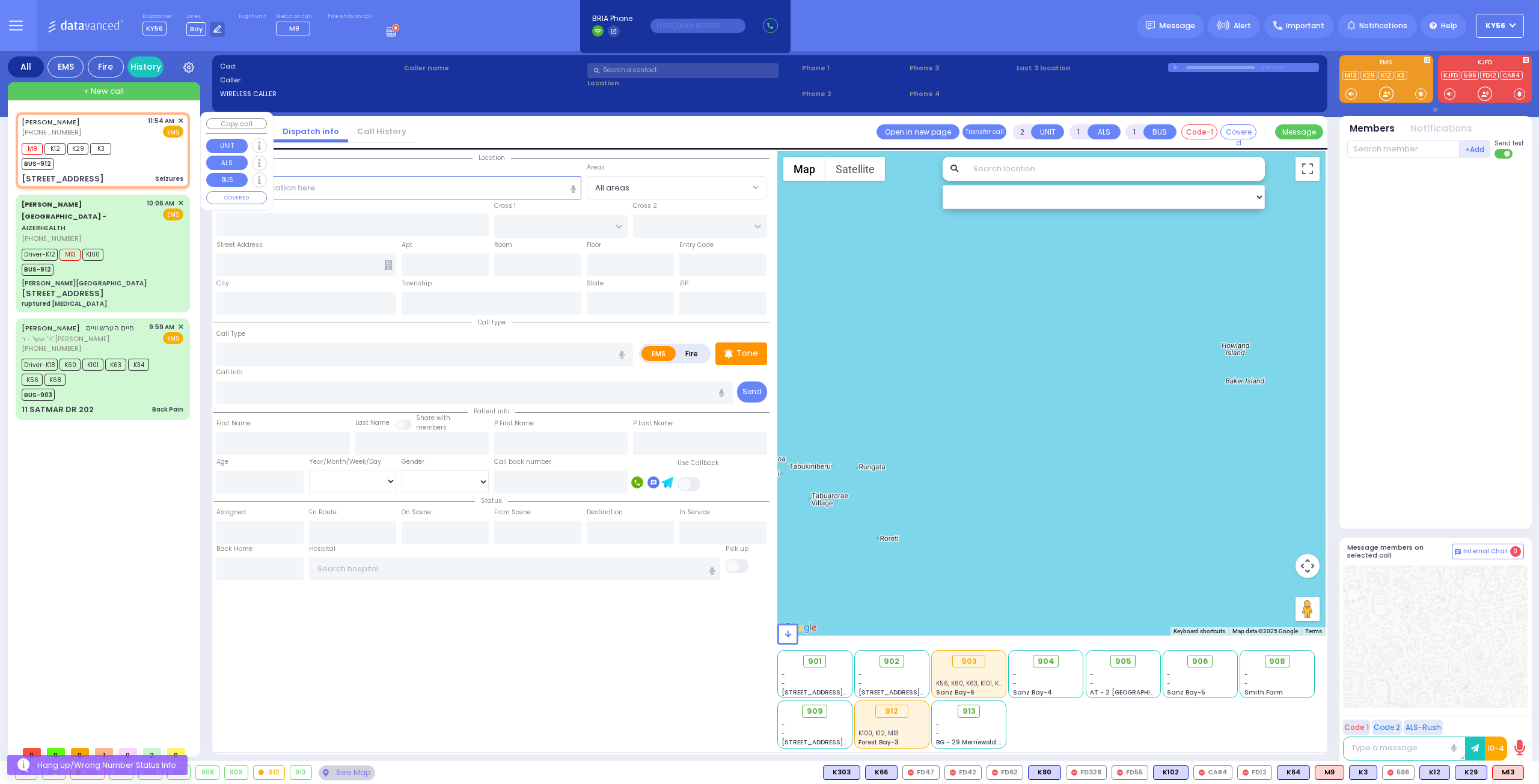
select select "[DEMOGRAPHIC_DATA]"
type input "11:54"
type input "11:56"
type input "4TH ST"
type input "1ST AVE"
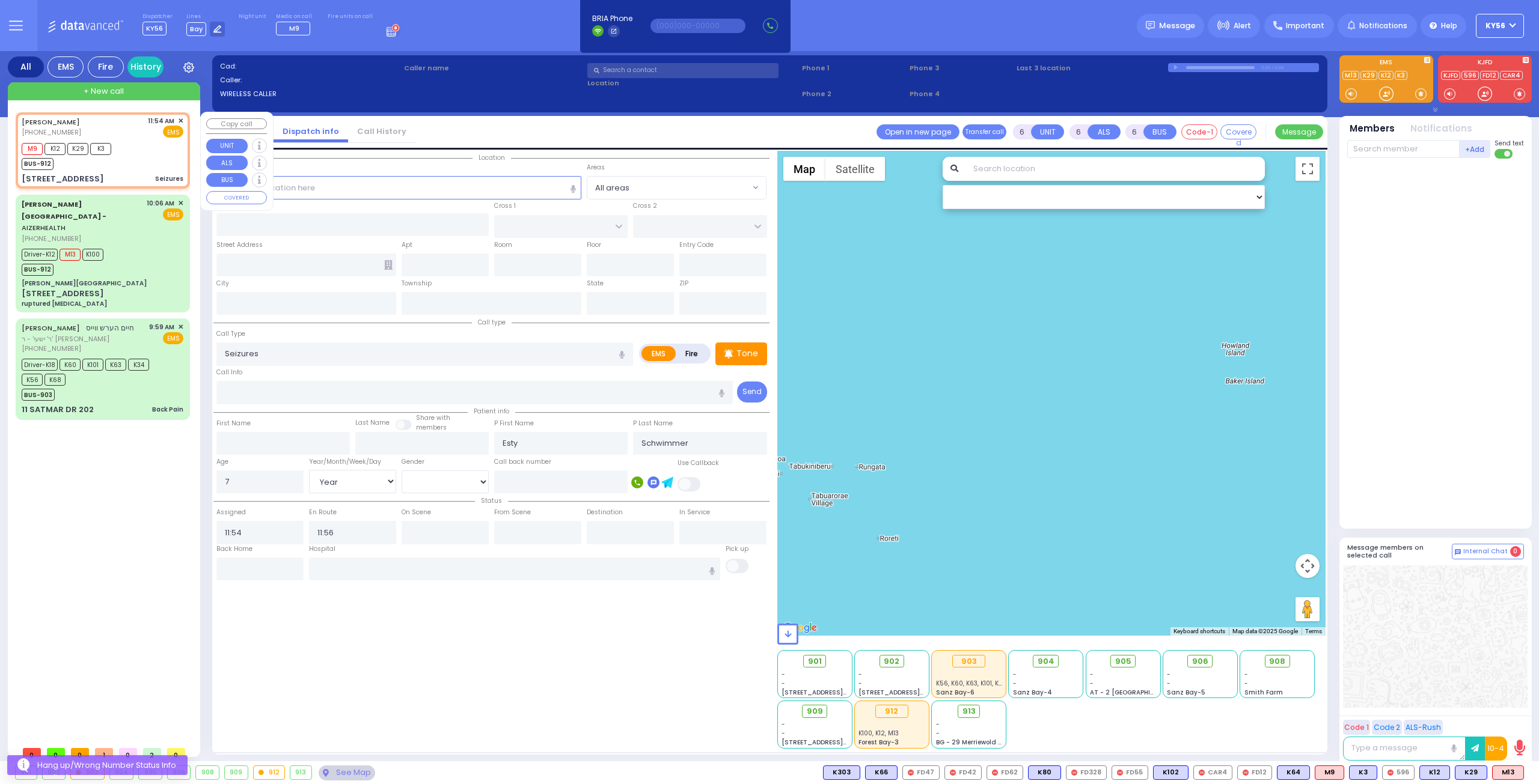
type input "[STREET_ADDRESS]"
type input "Monroe"
type input "[US_STATE]"
type input "10950"
select select "Hatzalah Garages"
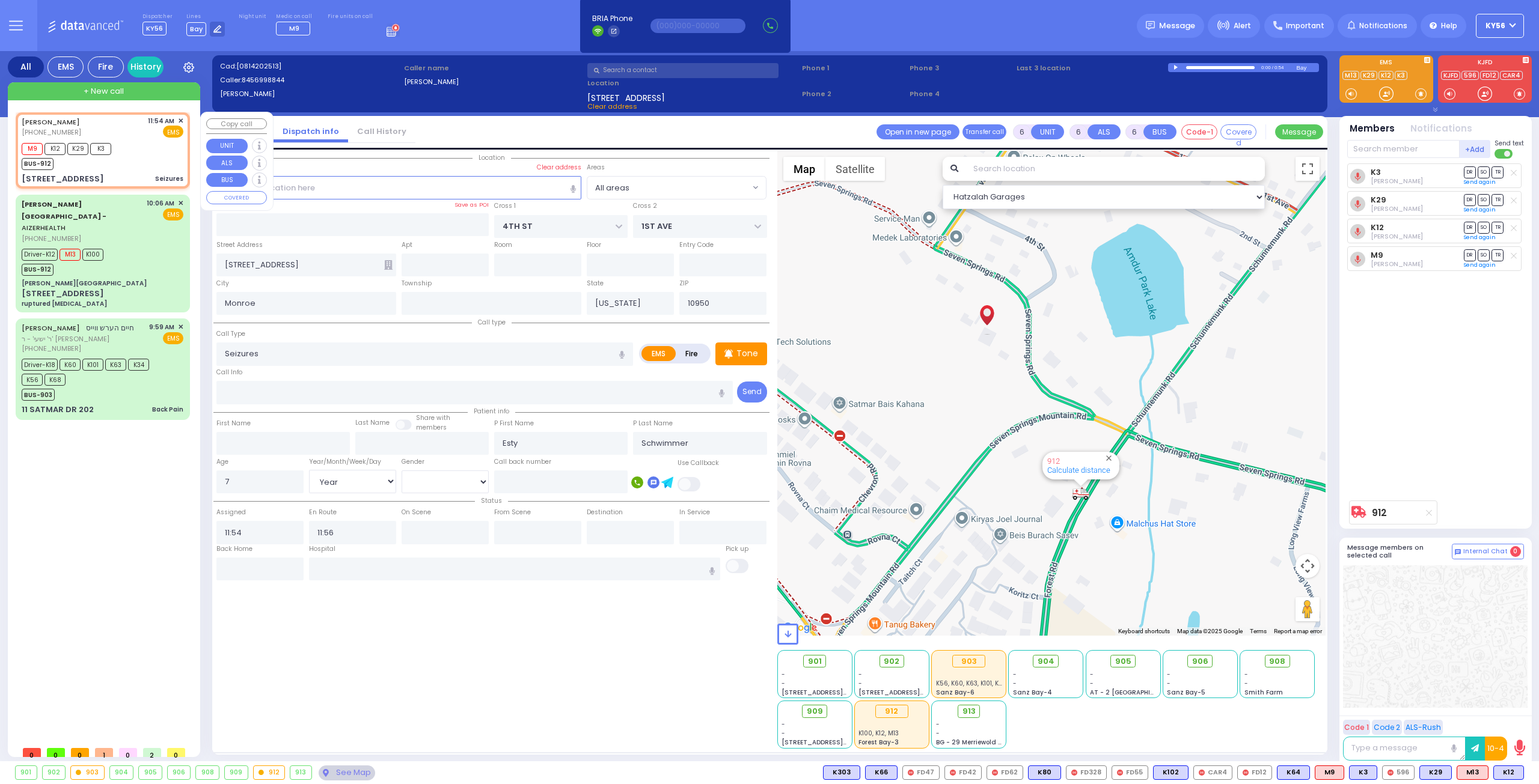
select select
radio input "true"
select select "Year"
select select "[DEMOGRAPHIC_DATA]"
select select "Hatzalah Garages"
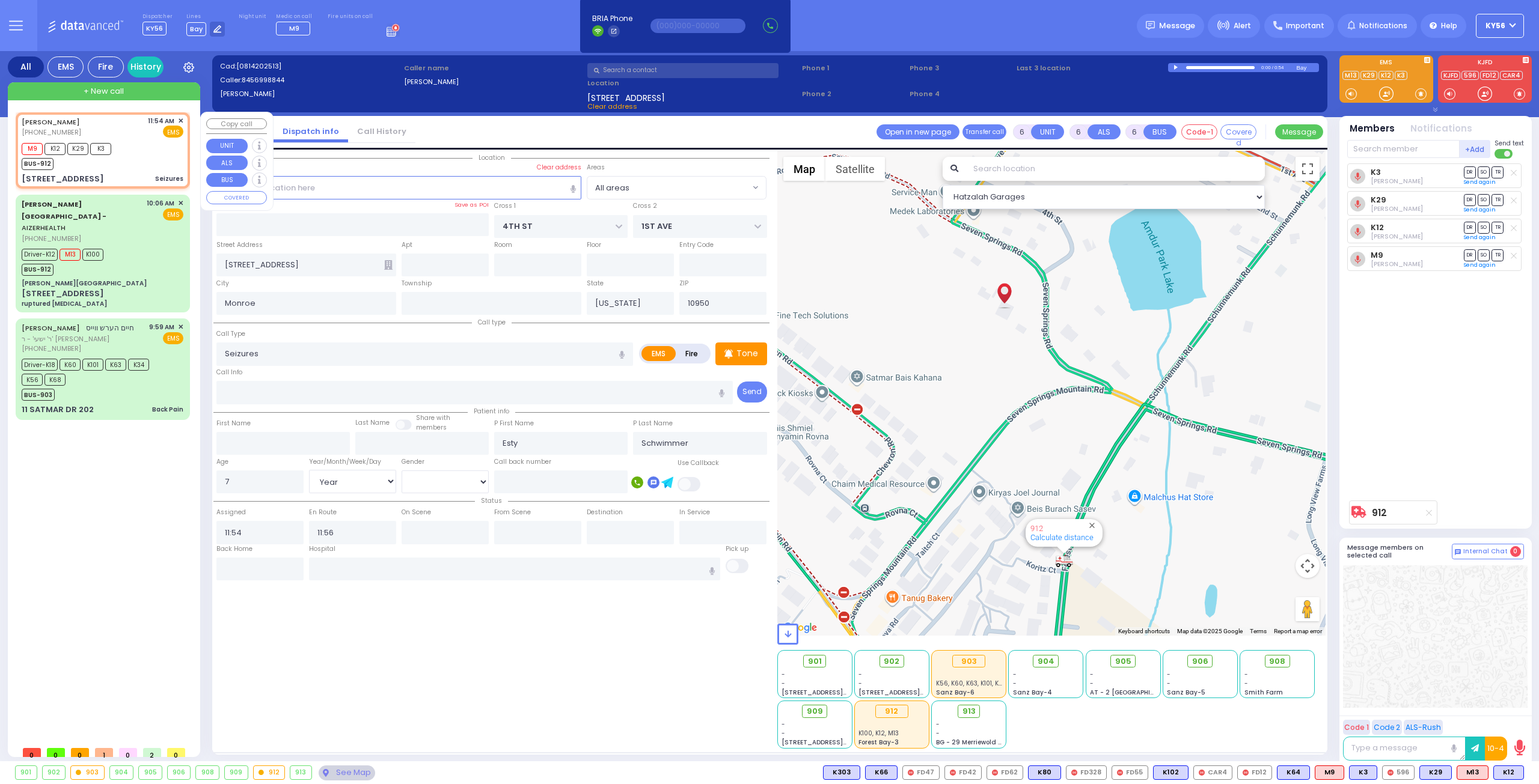
select select
radio input "true"
select select "Year"
select select "[DEMOGRAPHIC_DATA]"
select select "Hatzalah Garages"
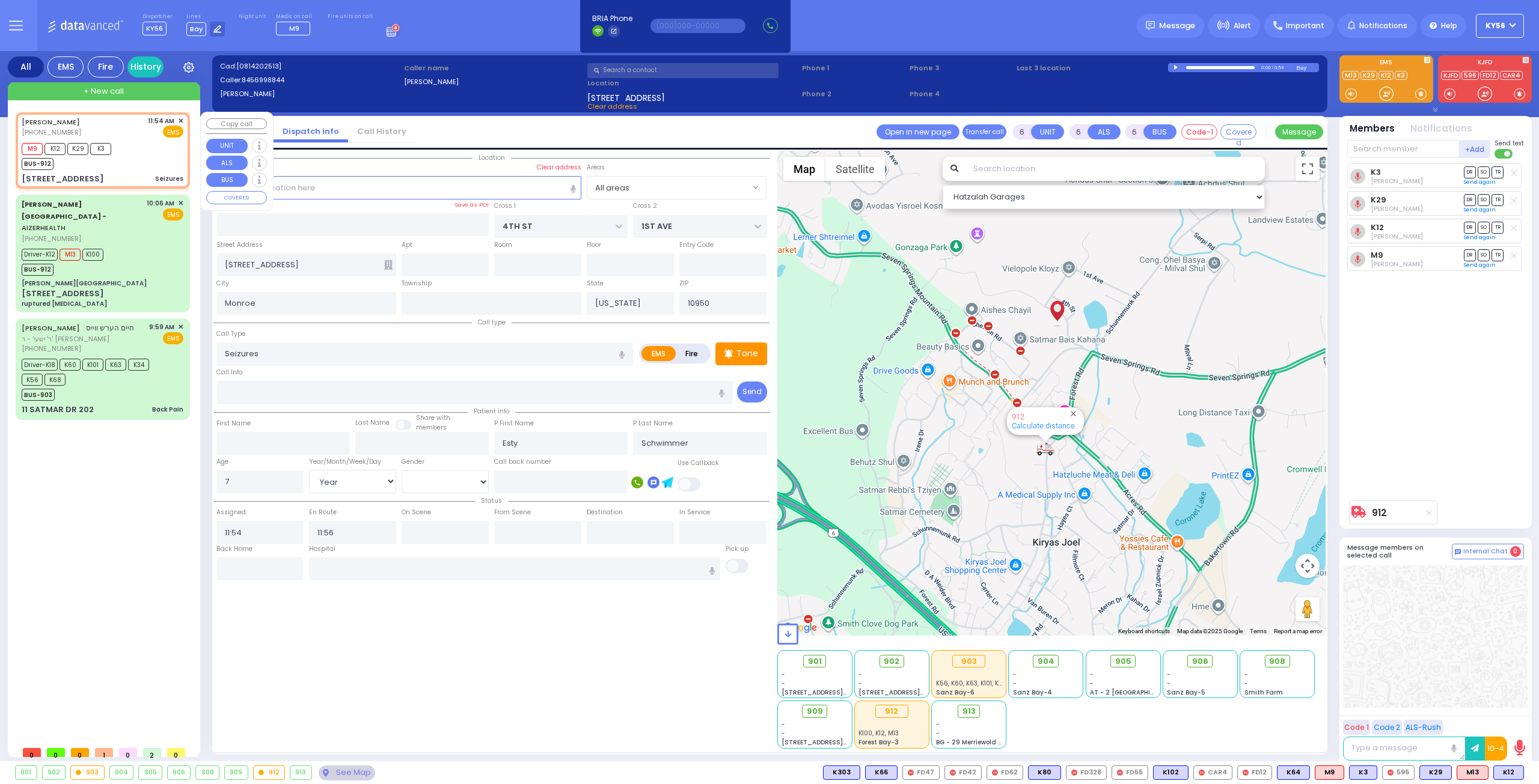
select select
radio input "true"
select select "Year"
select select "[DEMOGRAPHIC_DATA]"
select select "Hatzalah Garages"
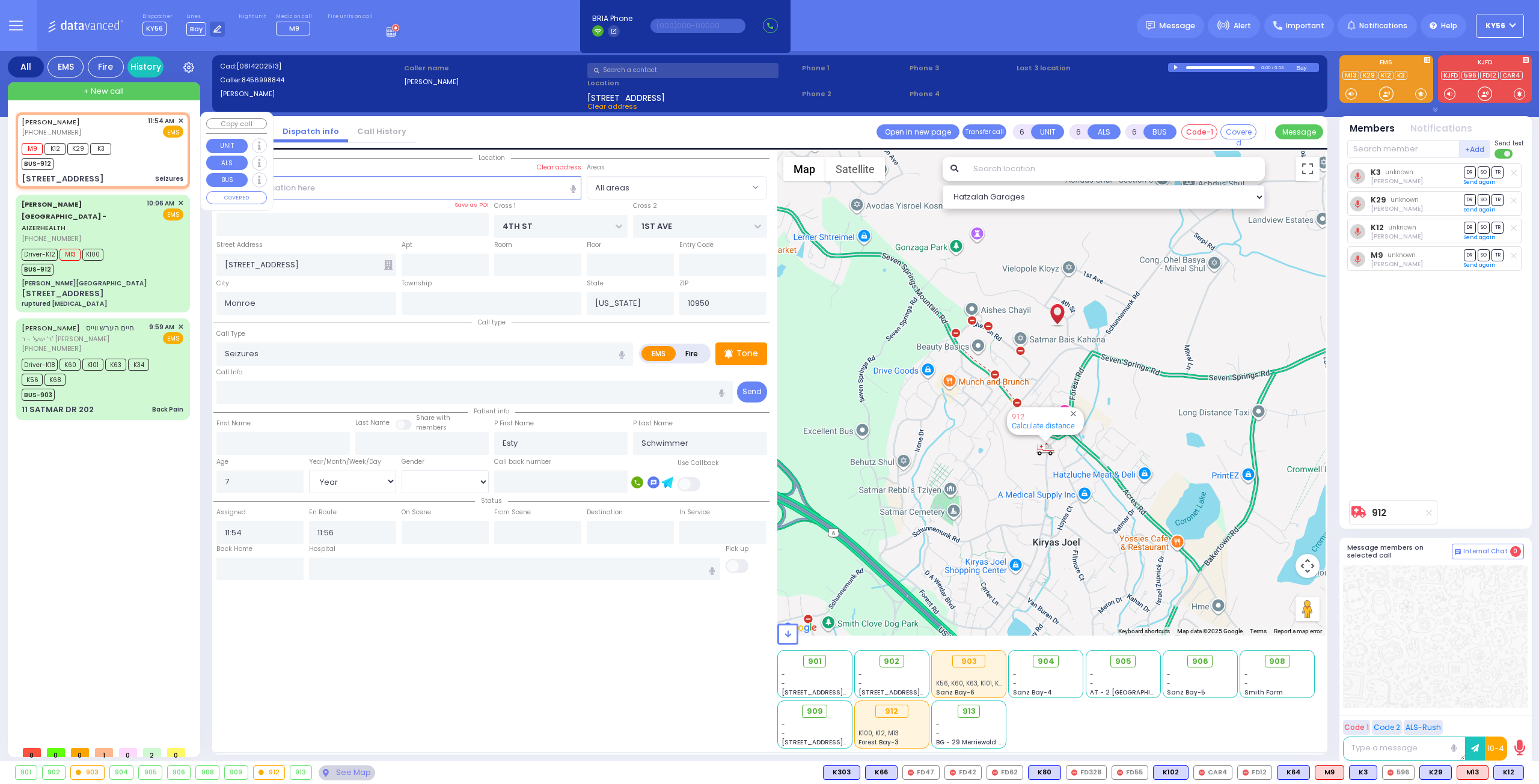
select select
radio input "true"
select select "Year"
select select "[DEMOGRAPHIC_DATA]"
select select "Hatzalah Garages"
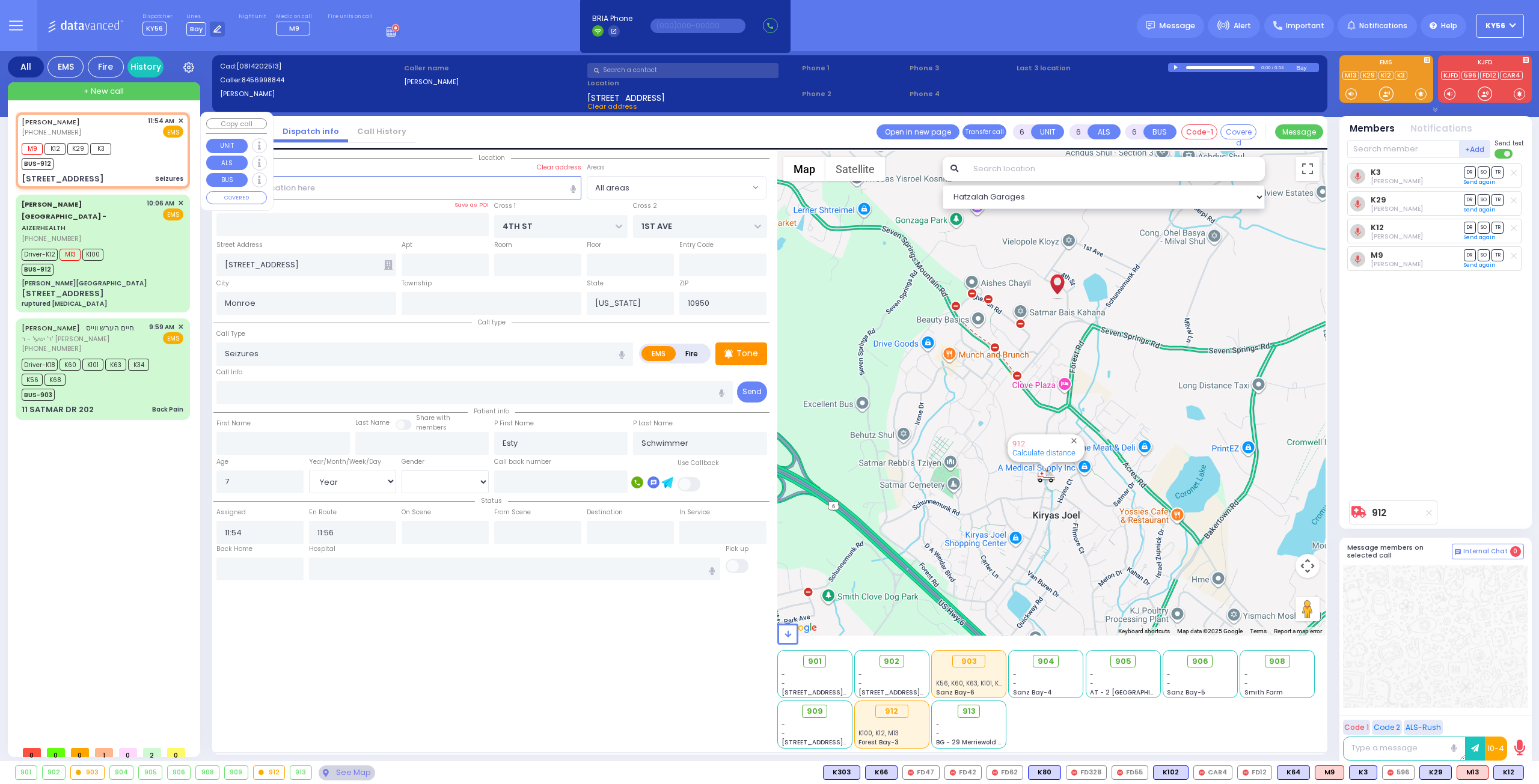
select select
radio input "true"
select select "Year"
select select "[DEMOGRAPHIC_DATA]"
select select "Hatzalah Garages"
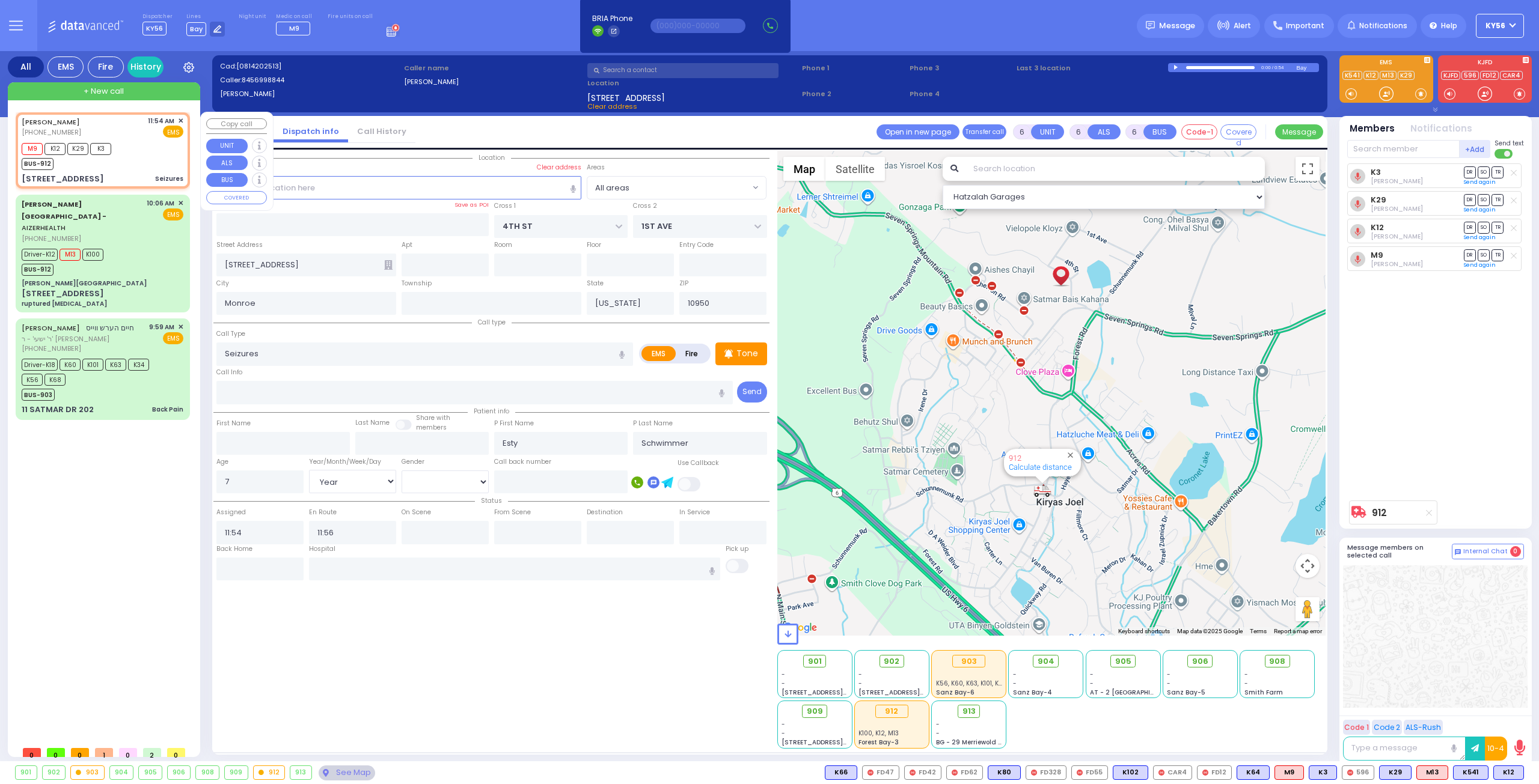
click at [136, 166] on div "M9 K12 K29 K3 BUS-912" at bounding box center [103, 155] width 162 height 30
select select
radio input "true"
select select "Year"
select select "[DEMOGRAPHIC_DATA]"
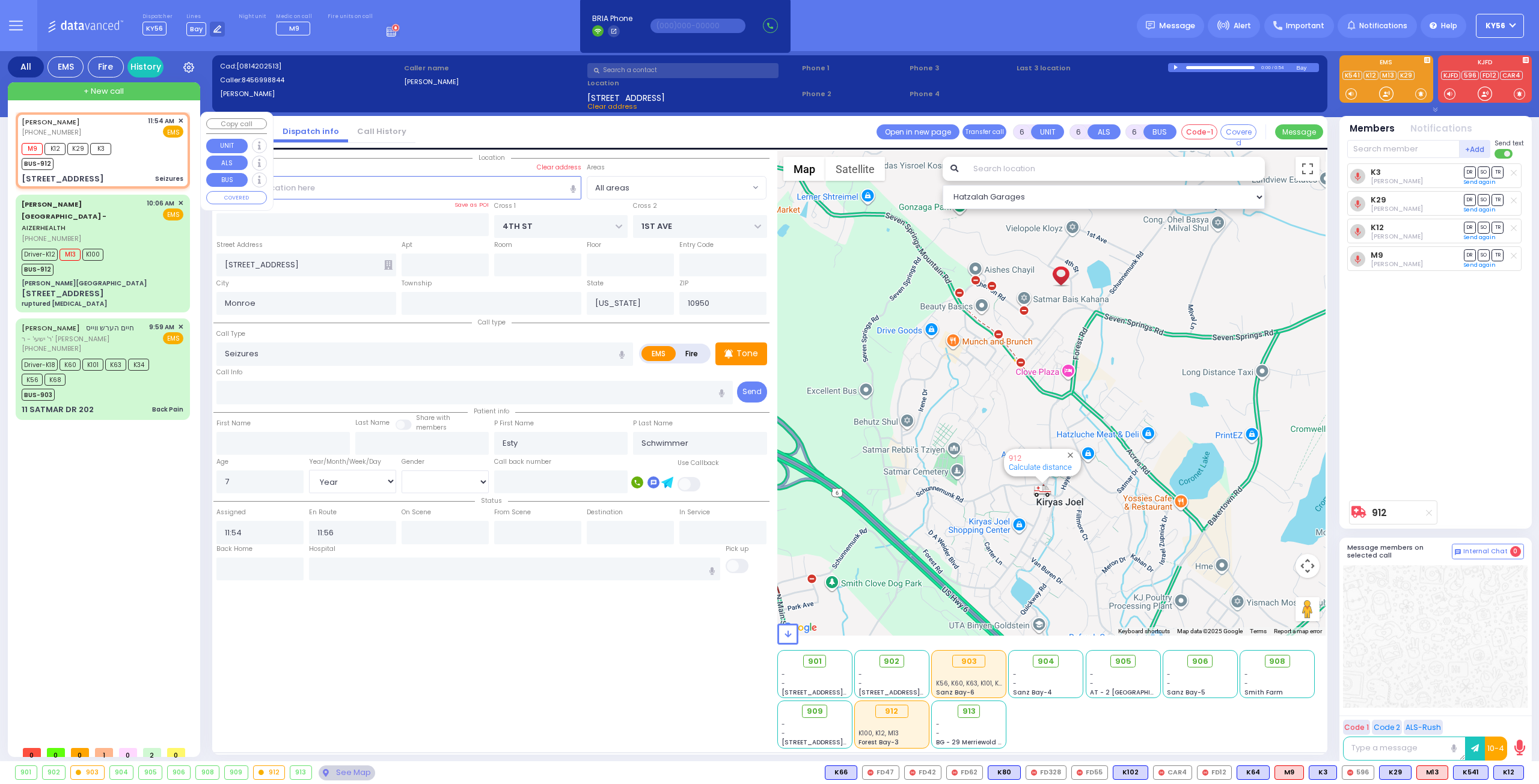
select select "Hatzalah Garages"
click at [131, 246] on div "Driver-K12 M13 K100 BUS-912" at bounding box center [103, 261] width 162 height 30
select select
type input "ruptured [MEDICAL_DATA]"
radio input "true"
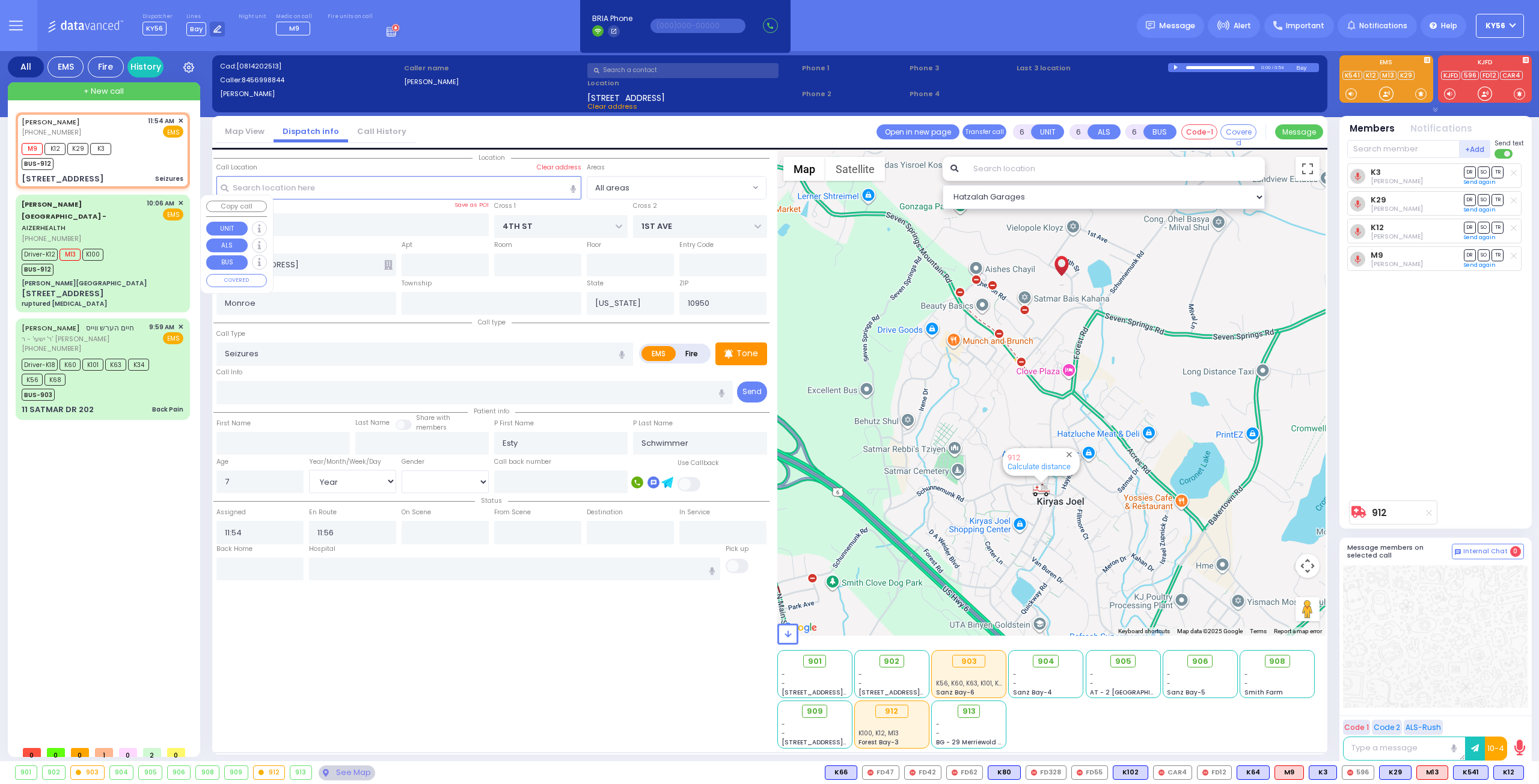
type input "[PERSON_NAME]"
type input "30"
select select "Year"
select select "[DEMOGRAPHIC_DATA]"
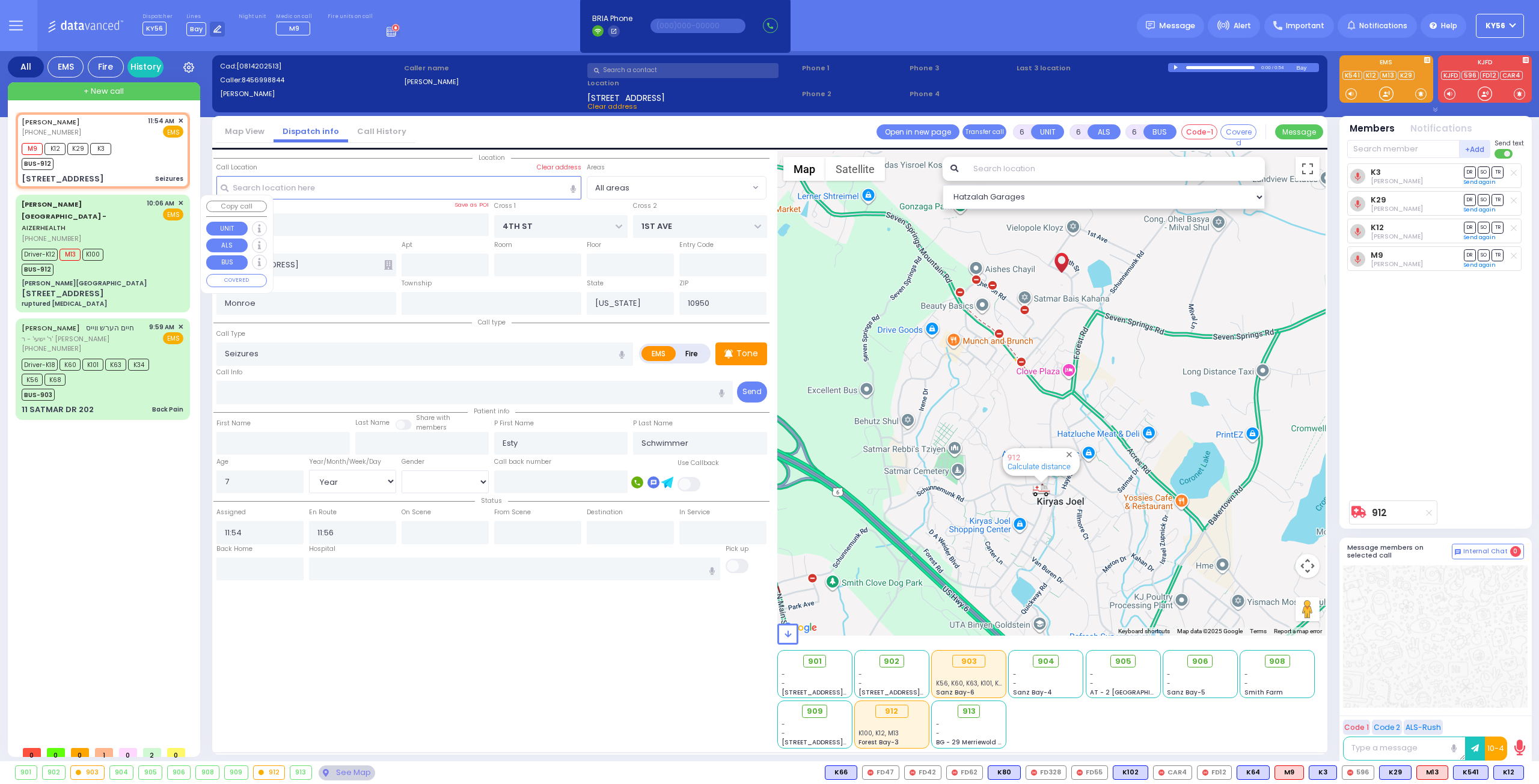
type input "10:06"
type input "10:09"
type input "10:12"
type input "10:25"
type input "10:48"
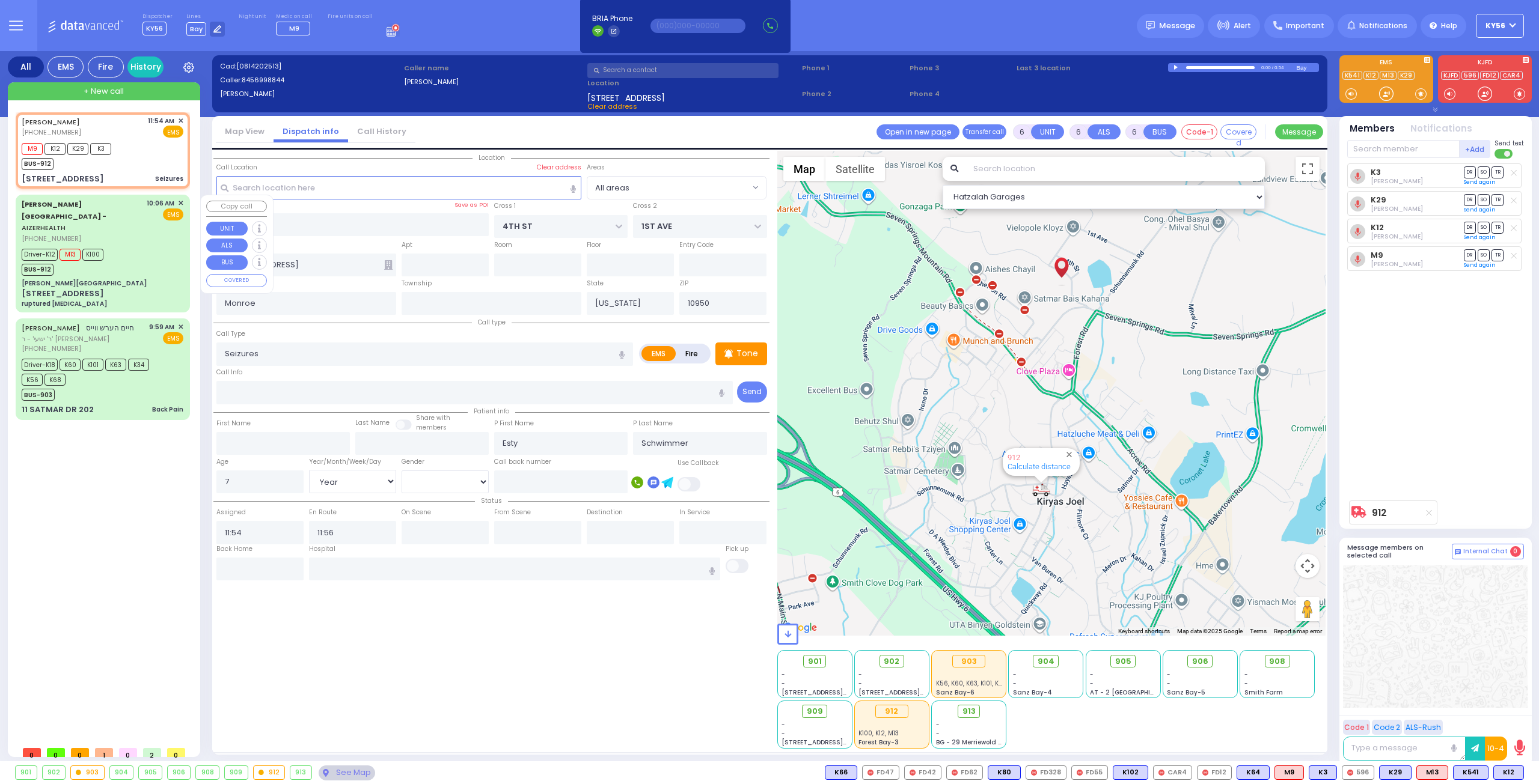
type input "10:59"
type input "[GEOGRAPHIC_DATA] [STREET_ADDRESS][GEOGRAPHIC_DATA] Suffern"
select select "Hatzalah Garages"
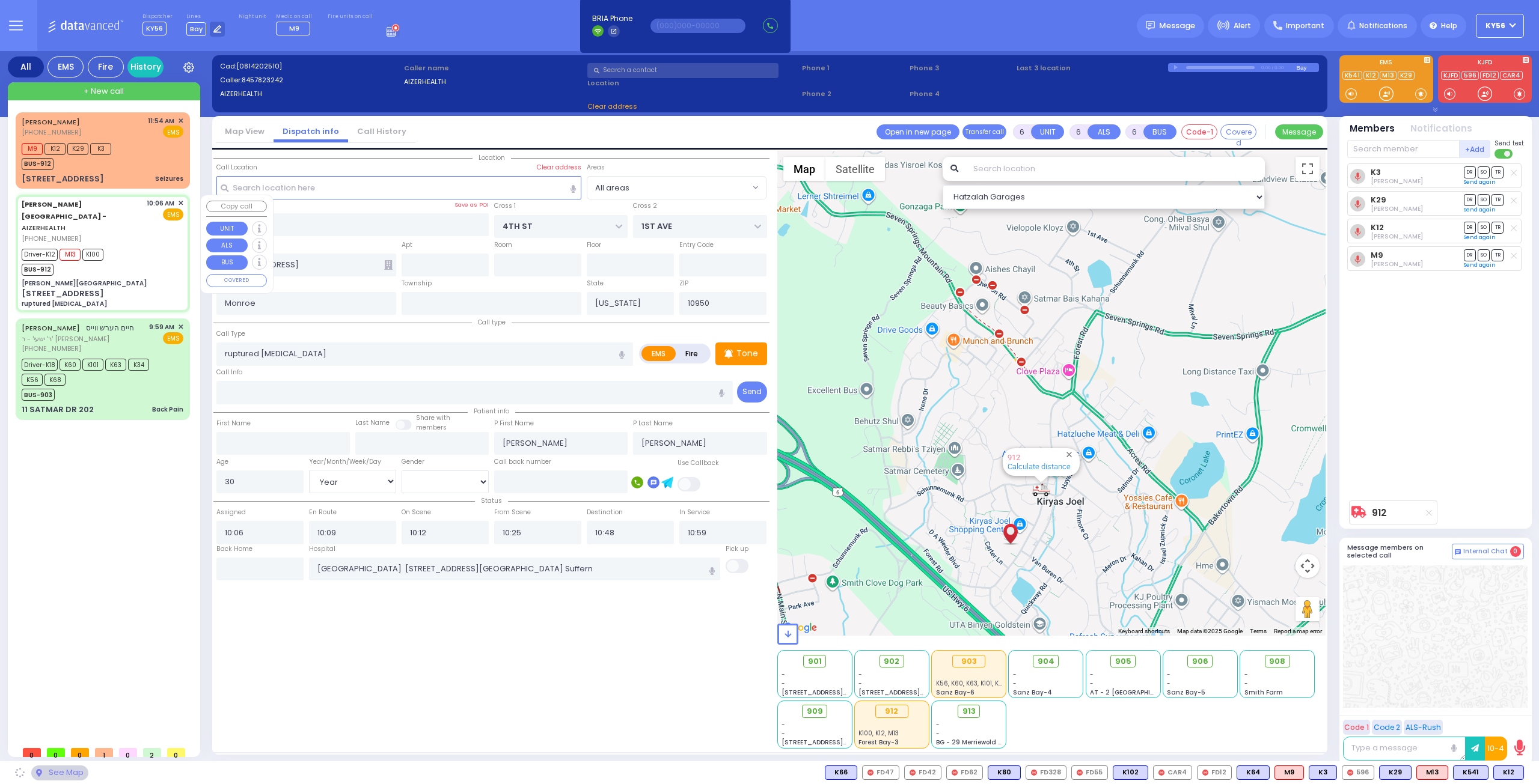
type input "[PERSON_NAME][GEOGRAPHIC_DATA]"
type input "[PERSON_NAME] DR"
type input "CARTER LN"
type input "[STREET_ADDRESS]"
type input "8"
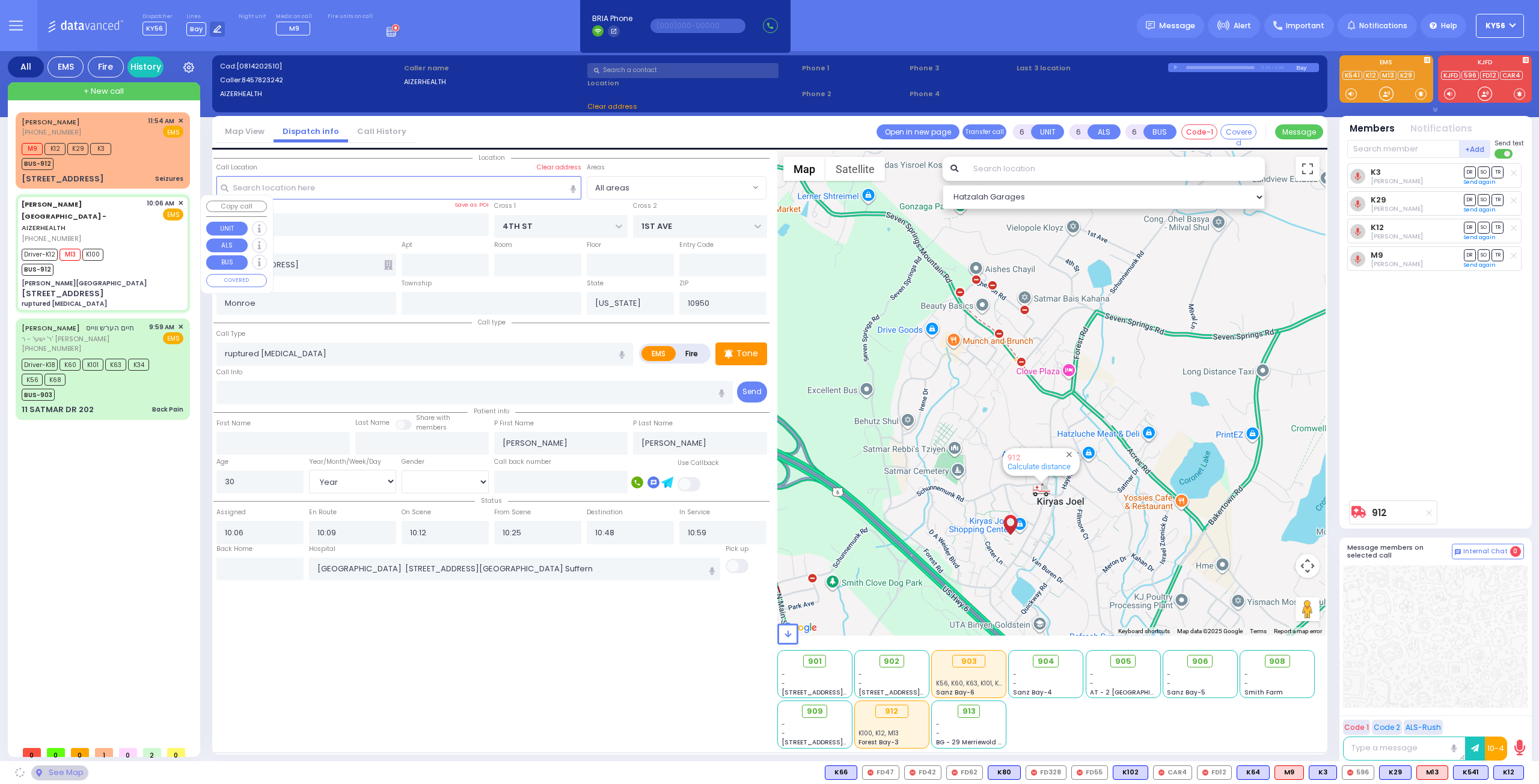
type input "2"
type input "[PERSON_NAME]"
select select "SECTION 2"
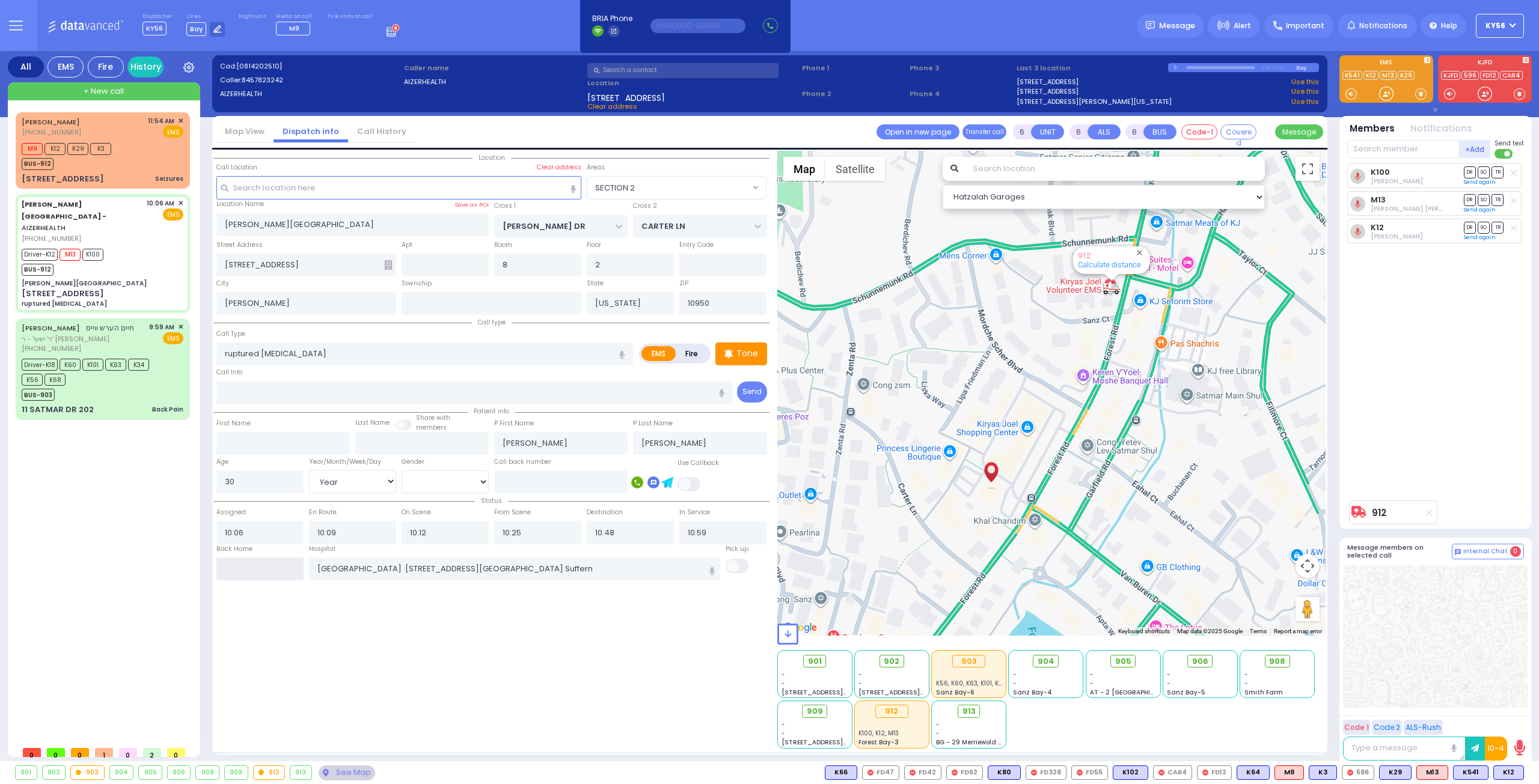
click at [271, 566] on input "text" at bounding box center [260, 569] width 87 height 23
type input "12:28"
select select
radio input "true"
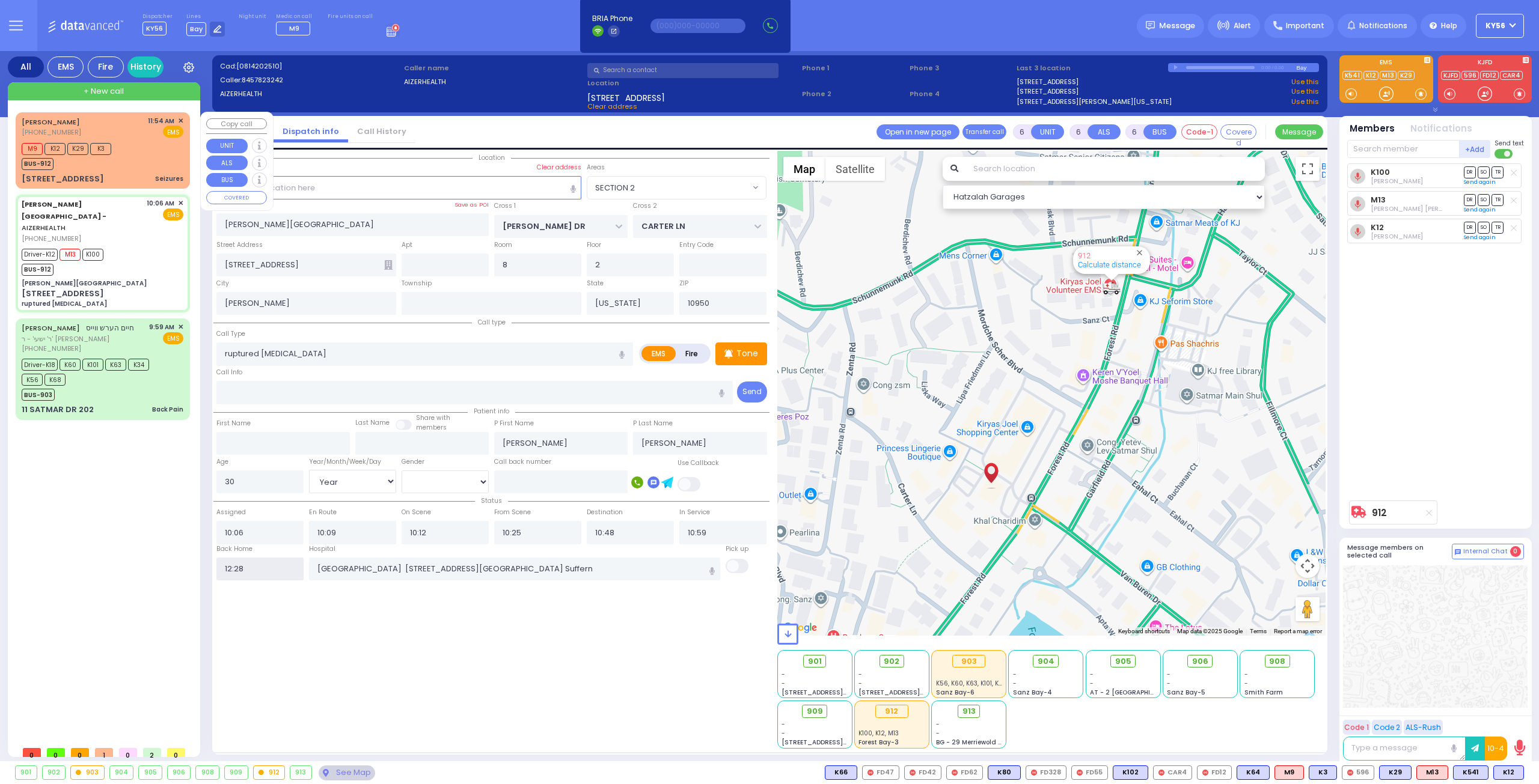
select select
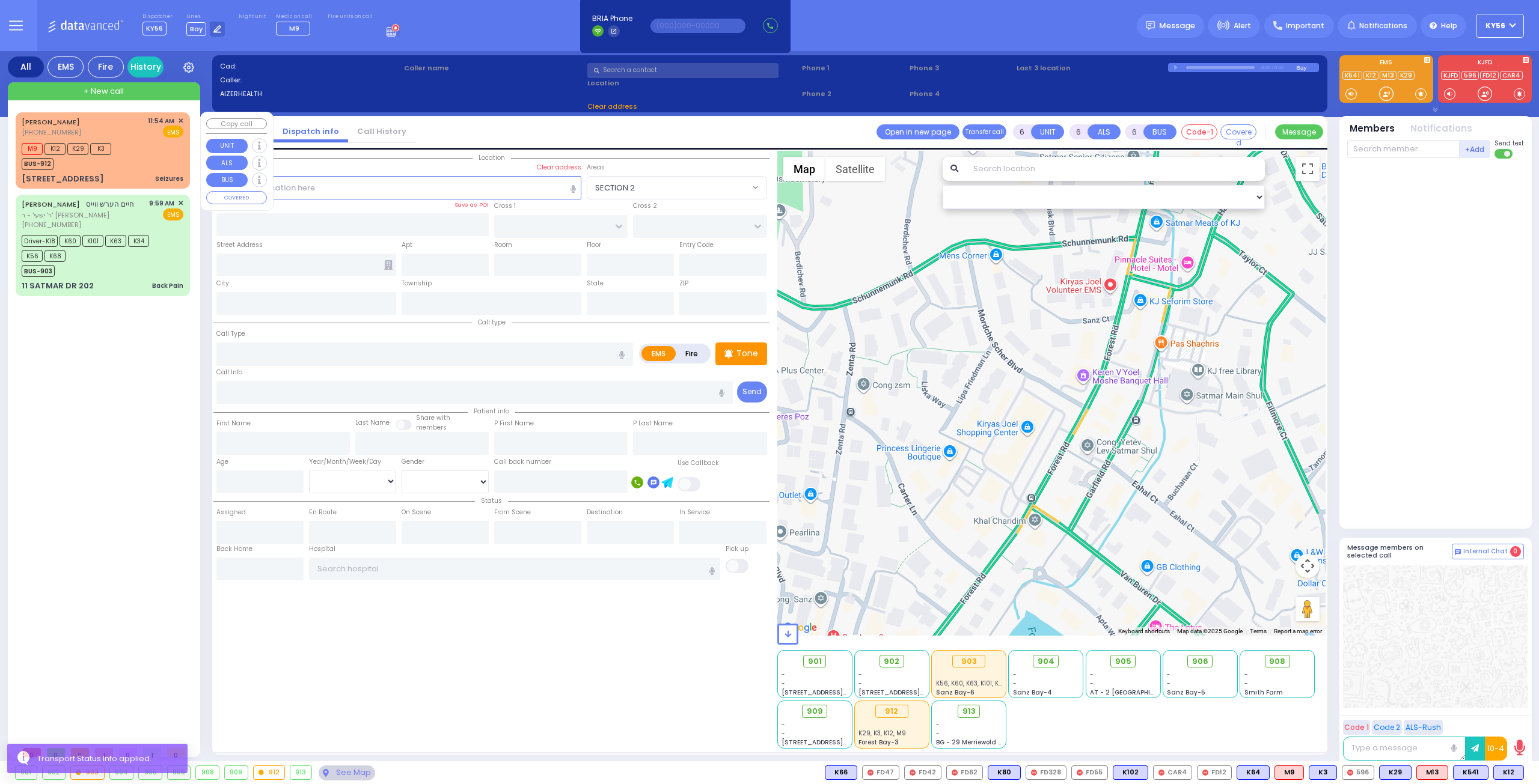
click at [118, 171] on div "TERRY HAWKINS (845) 699-8844 11:54 AM ✕ EMS M9 K12 K29 K3" at bounding box center [103, 150] width 169 height 73
select select
type input "Seizures"
radio input "true"
type input "Esty"
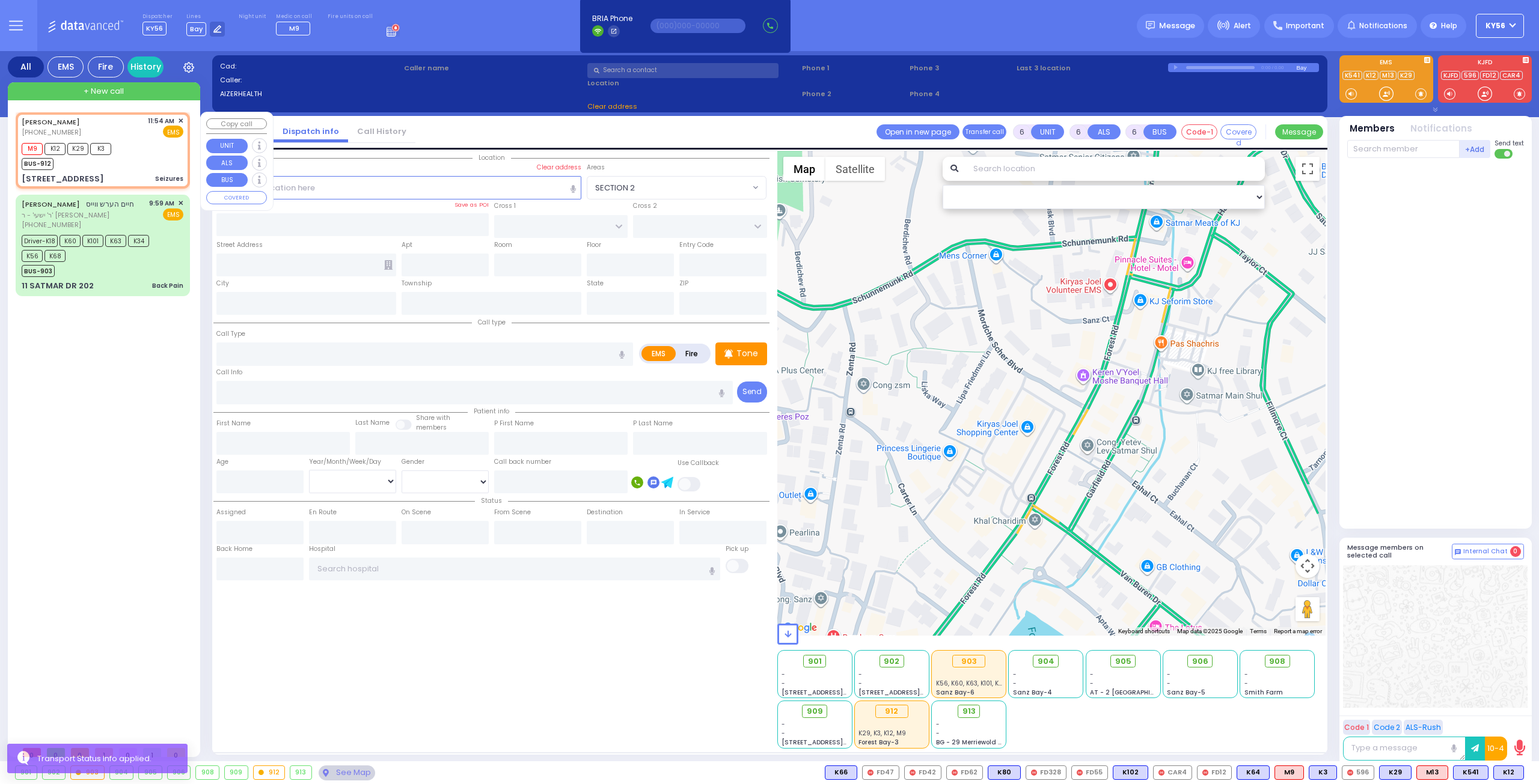
type input "Schwimmer"
type input "7"
select select "Year"
select select "[DEMOGRAPHIC_DATA]"
type input "11:54"
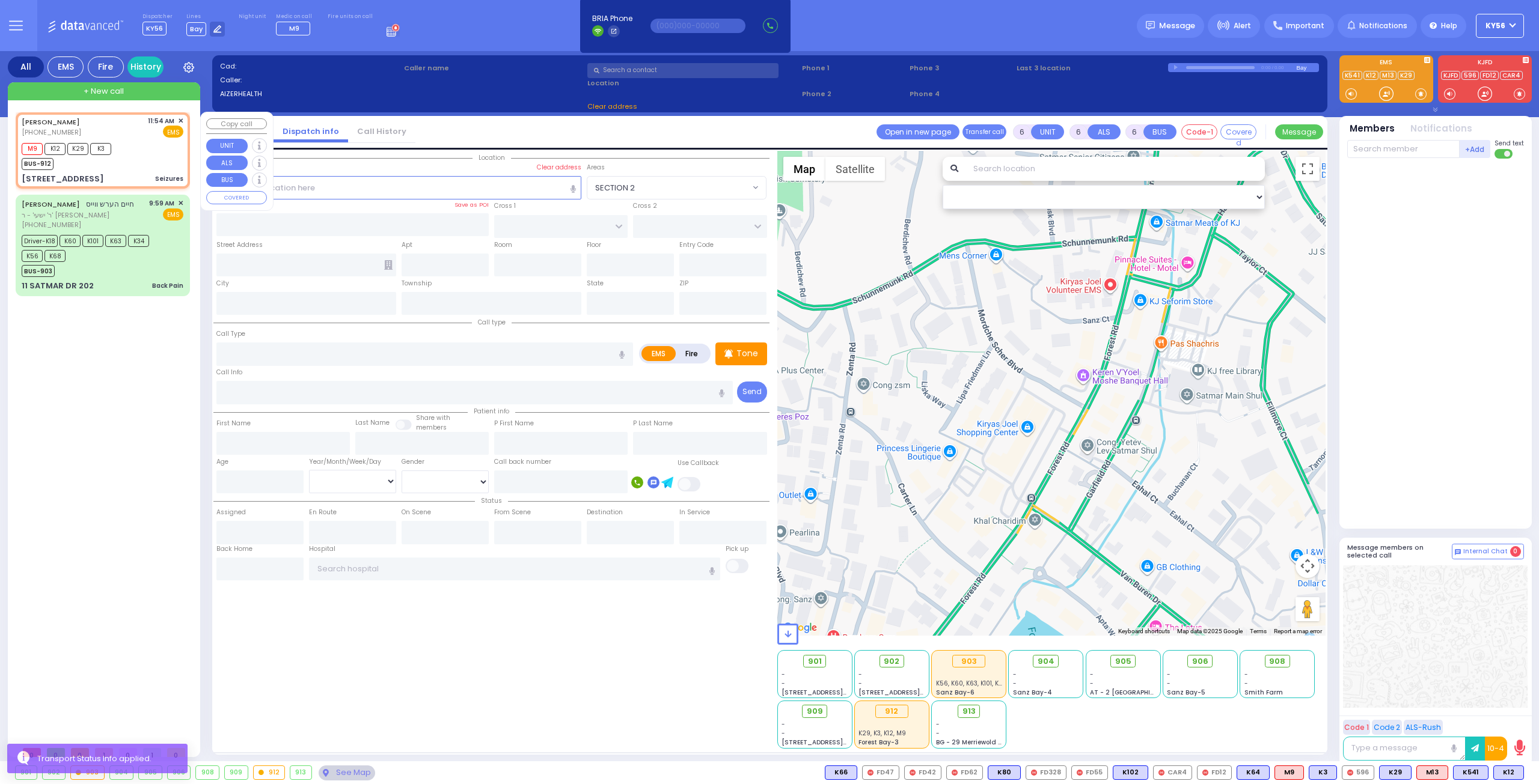
type input "11:56"
type input "4TH ST"
type input "1ST AVE"
type input "[STREET_ADDRESS]"
type input "Monroe"
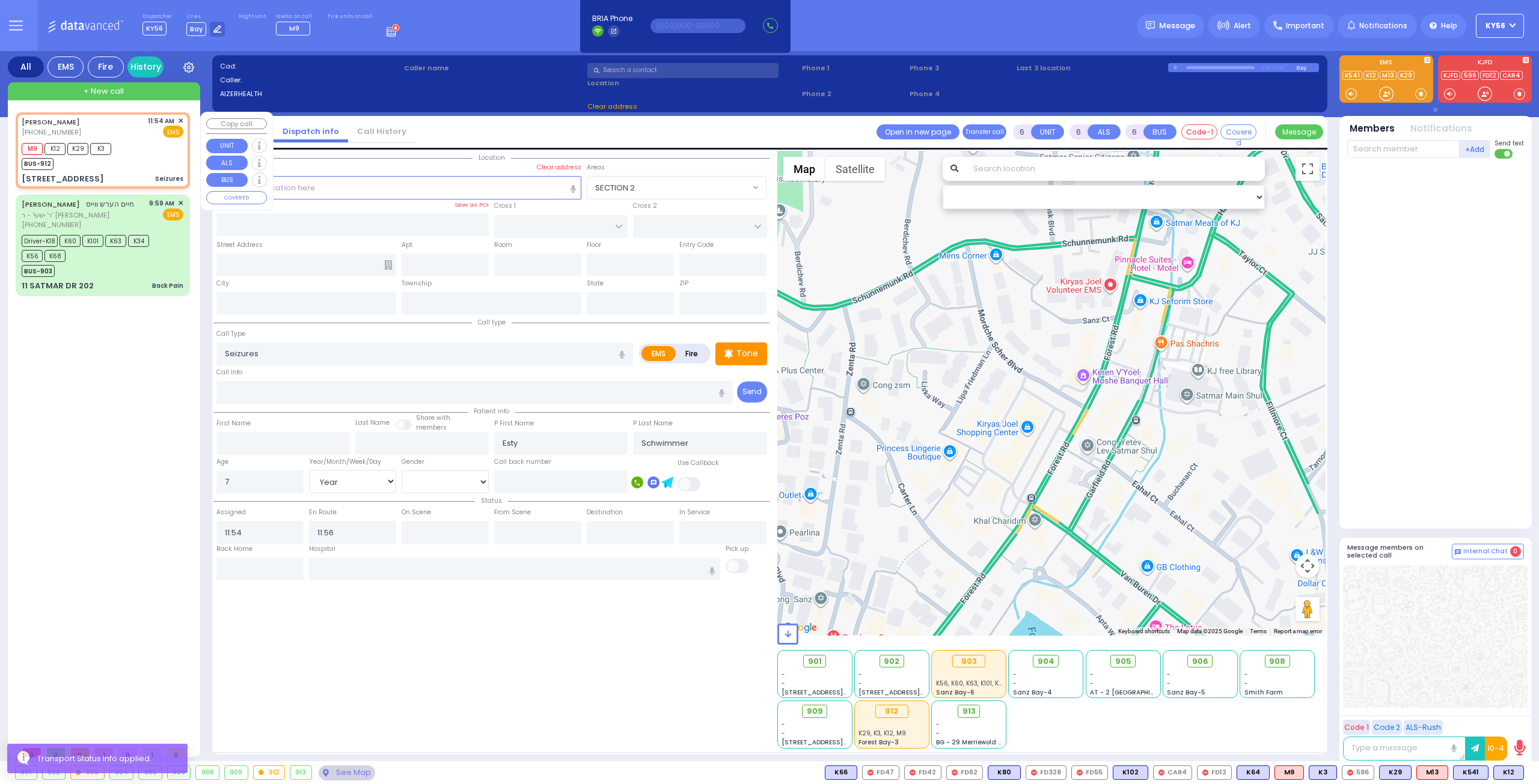
type input "[US_STATE]"
type input "10950"
select select "Hatzalah Garages"
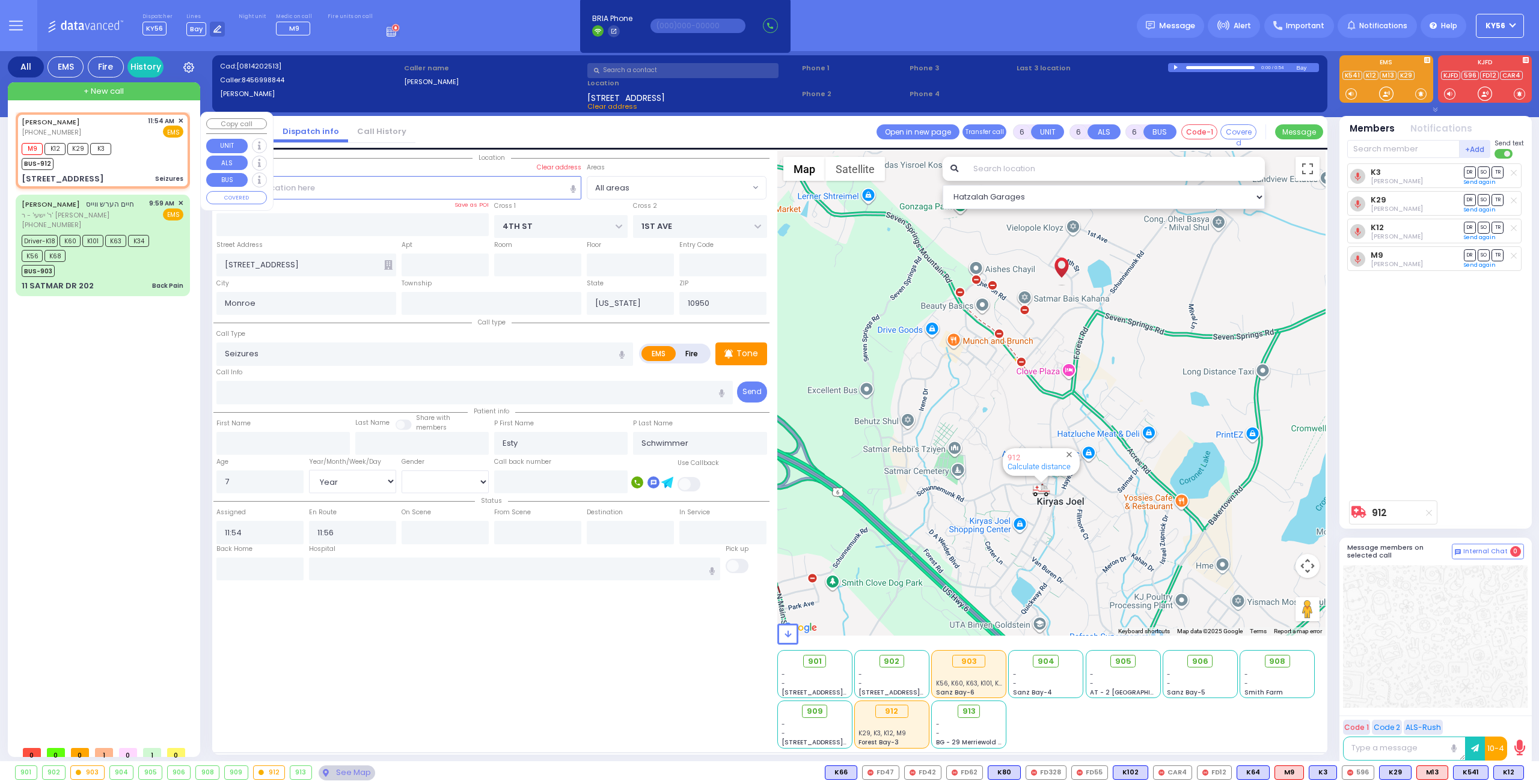
select select
radio input "true"
select select "Year"
select select "[DEMOGRAPHIC_DATA]"
select select "Hatzalah Garages"
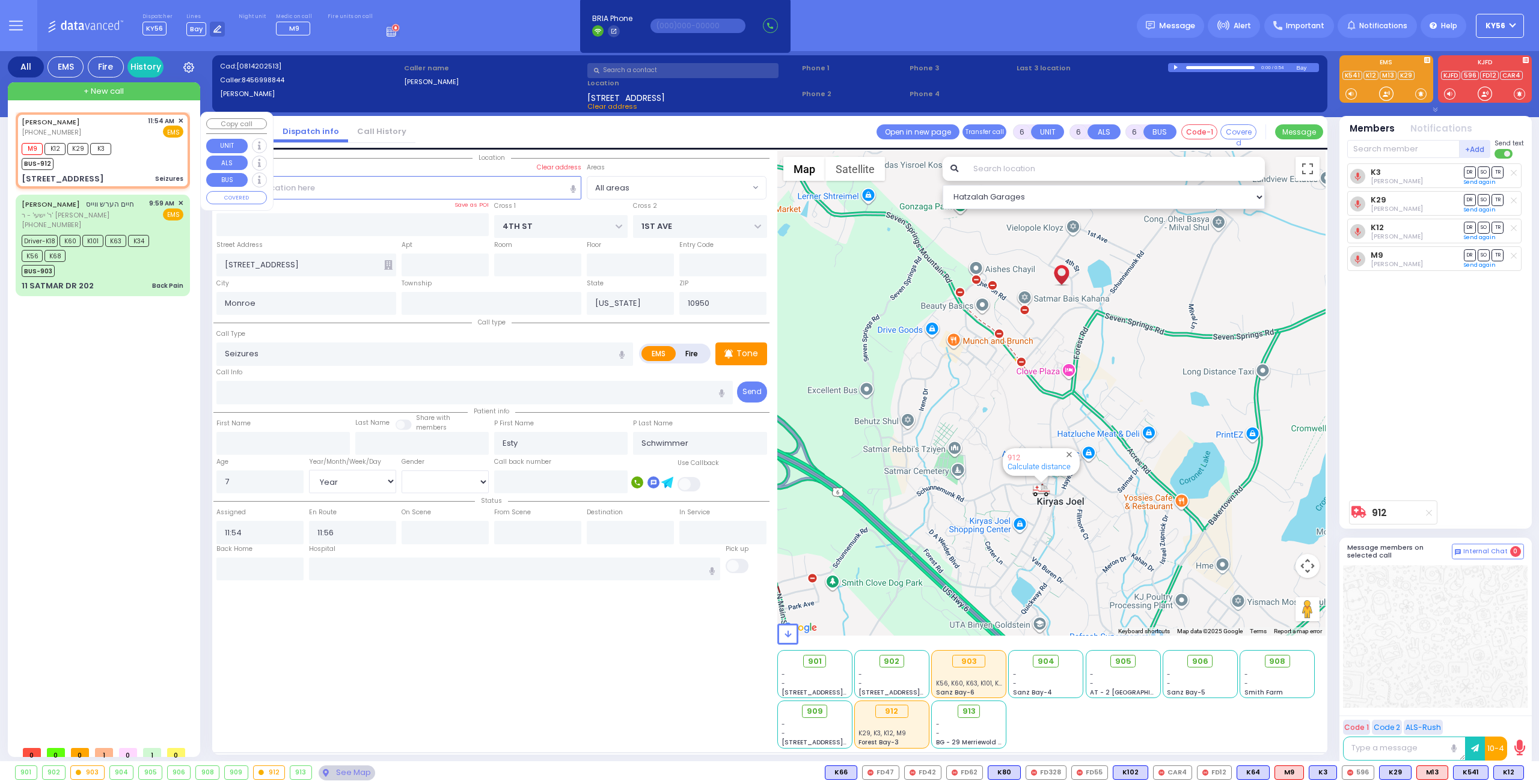
click at [179, 120] on span "✕" at bounding box center [180, 121] width 5 height 10
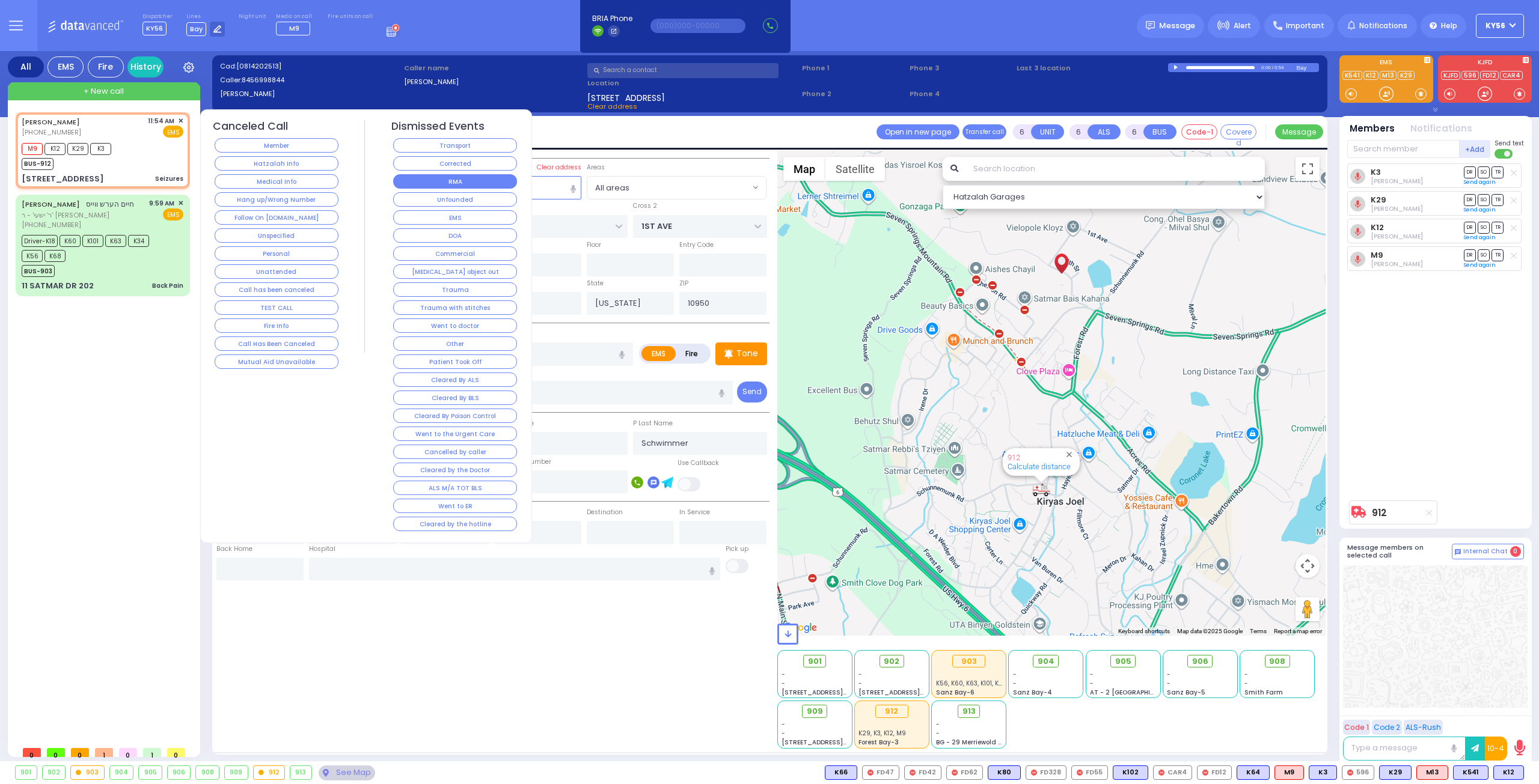
click at [463, 182] on button "RMA" at bounding box center [454, 181] width 124 height 14
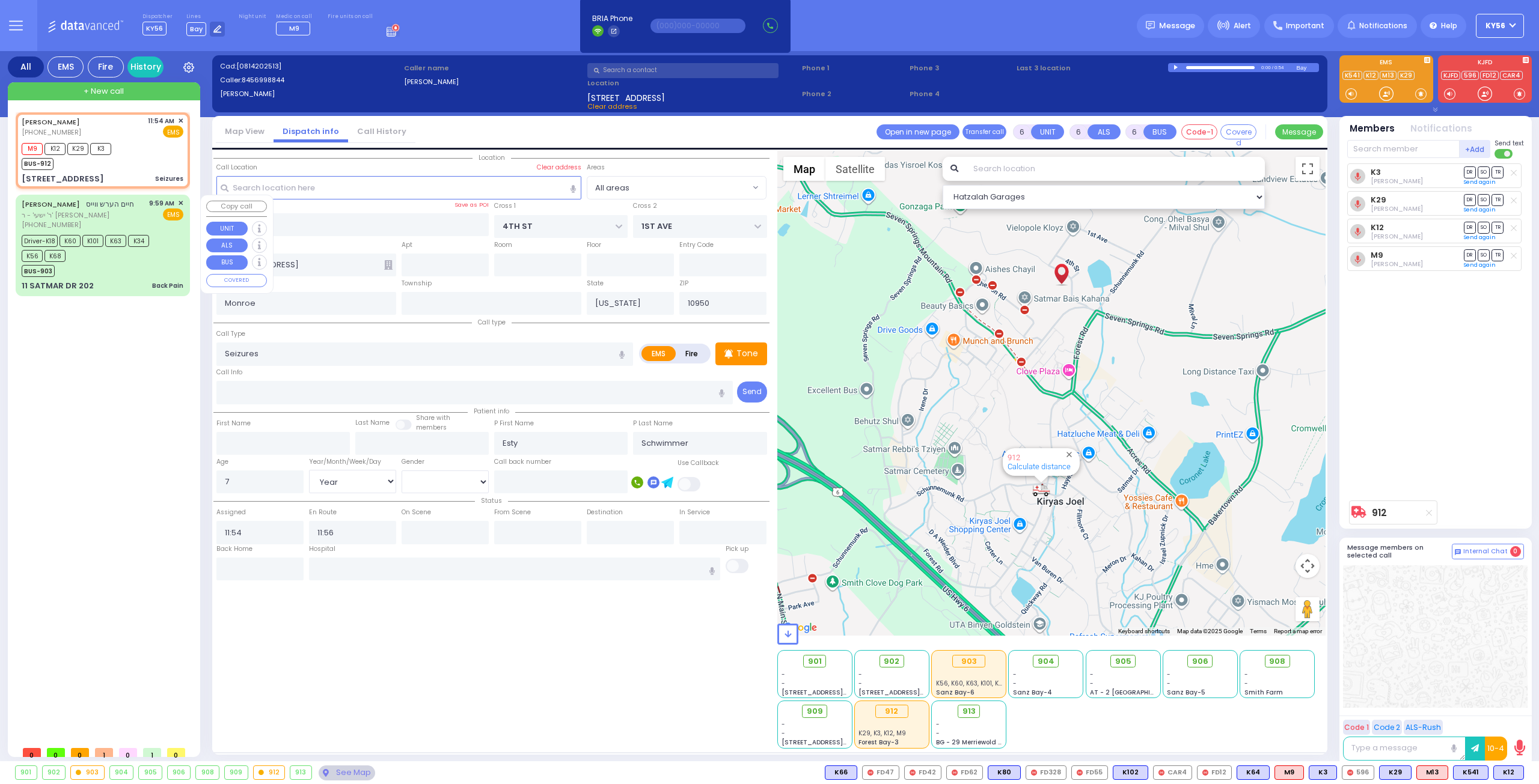
select select
radio input "true"
select select
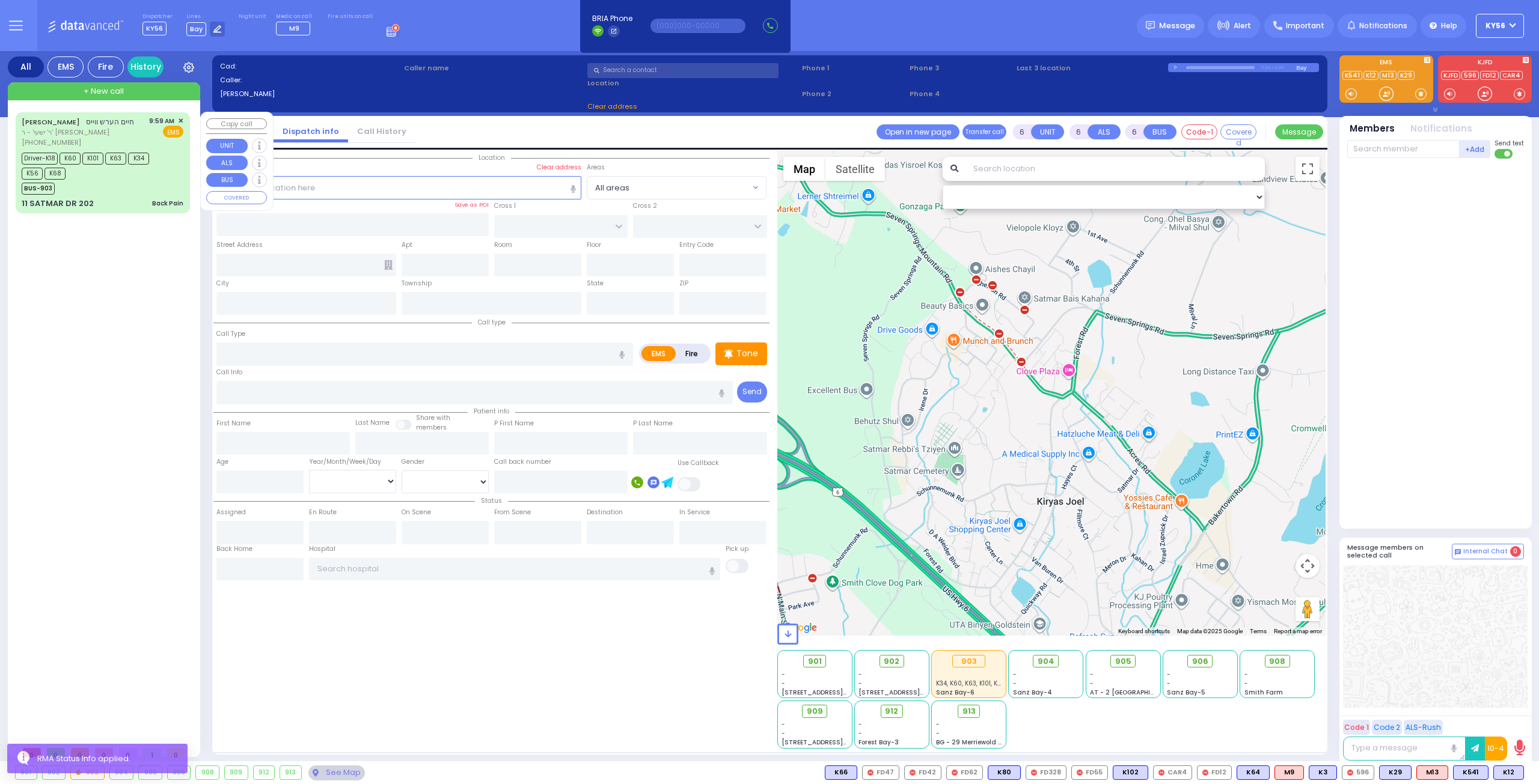
click at [121, 176] on div "Driver-K18 K60 K101 K63 K34 K56 K68" at bounding box center [97, 165] width 150 height 30
select select
type input "Back Pain"
radio input "true"
type input "[PERSON_NAME]"
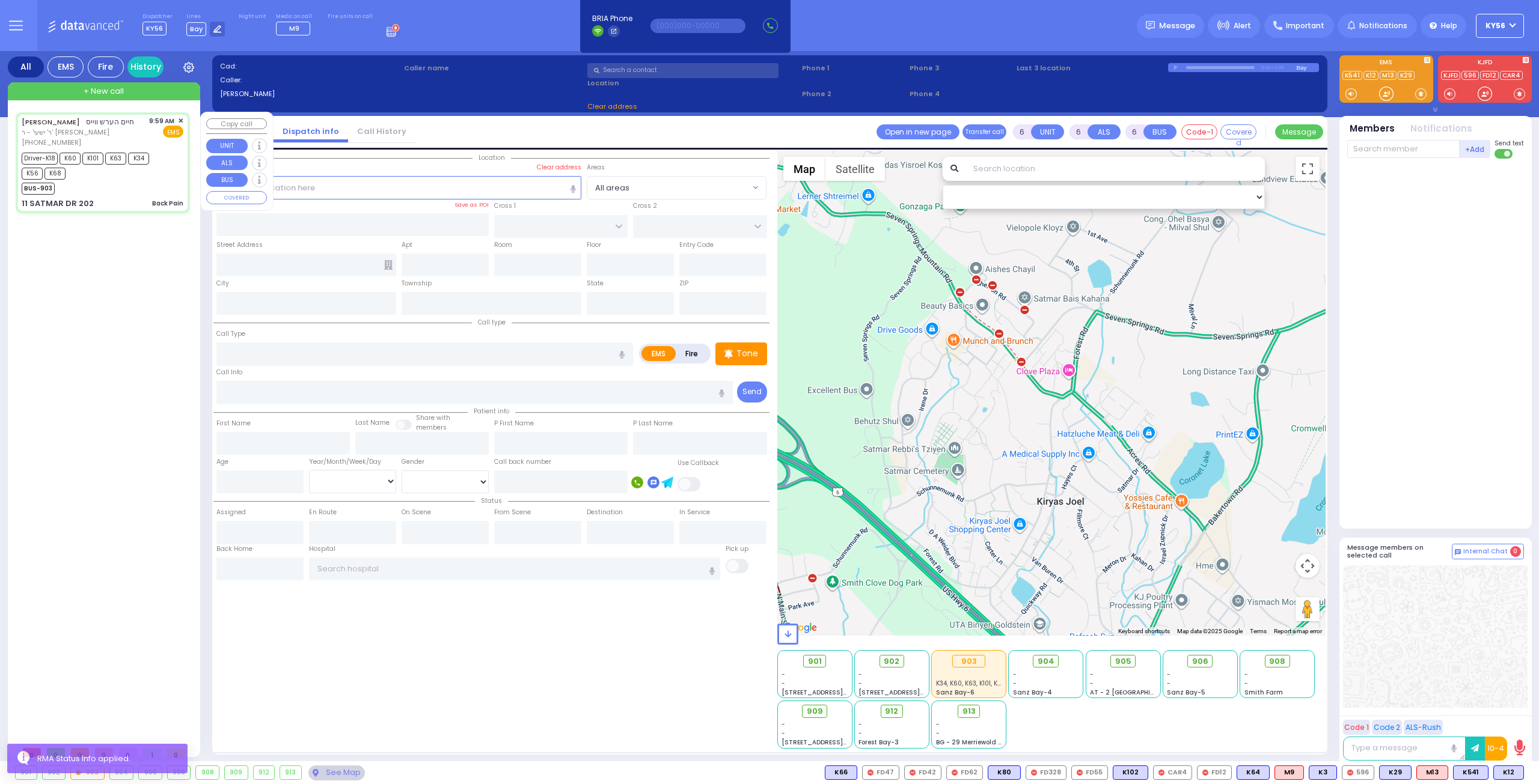
type input "[PERSON_NAME]"
type input "69"
select select "Year"
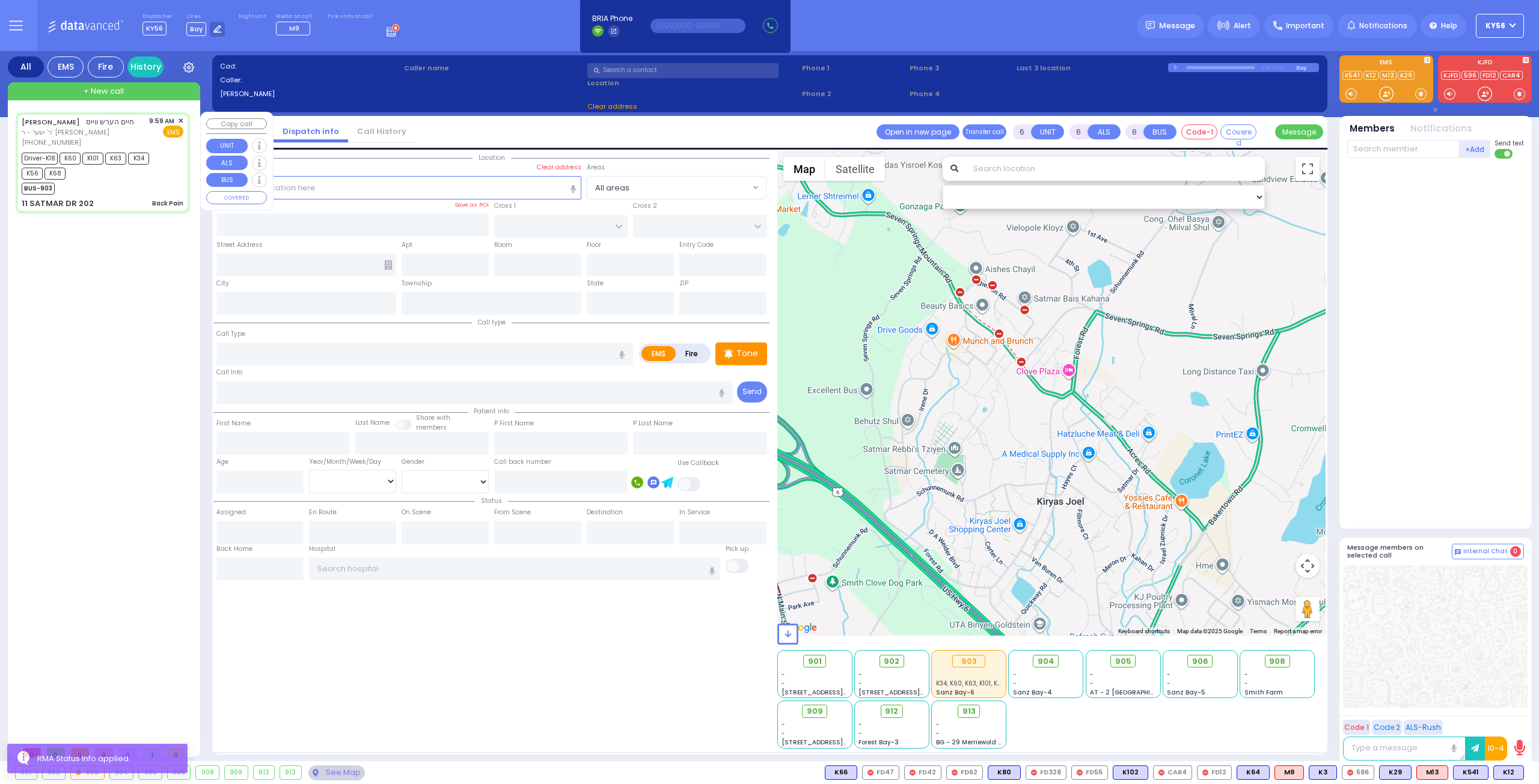
select select "[DEMOGRAPHIC_DATA]"
type input "09:59"
type input "10:01"
type input "10:02"
type input "10:51"
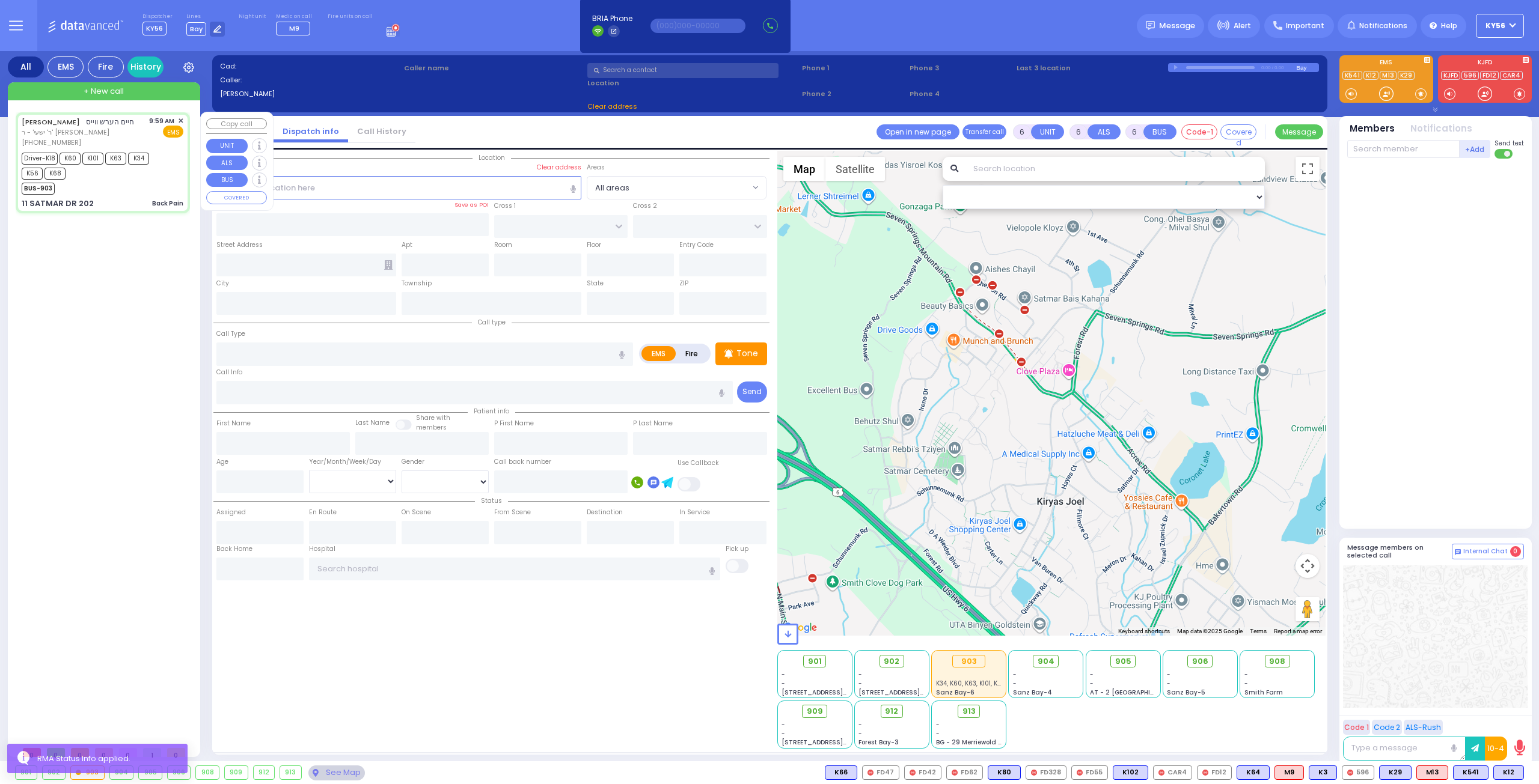
type input "11:38"
type input "11:57"
type input "[US_STATE][GEOGRAPHIC_DATA]- [GEOGRAPHIC_DATA]"
select select "Hatzalah Garages"
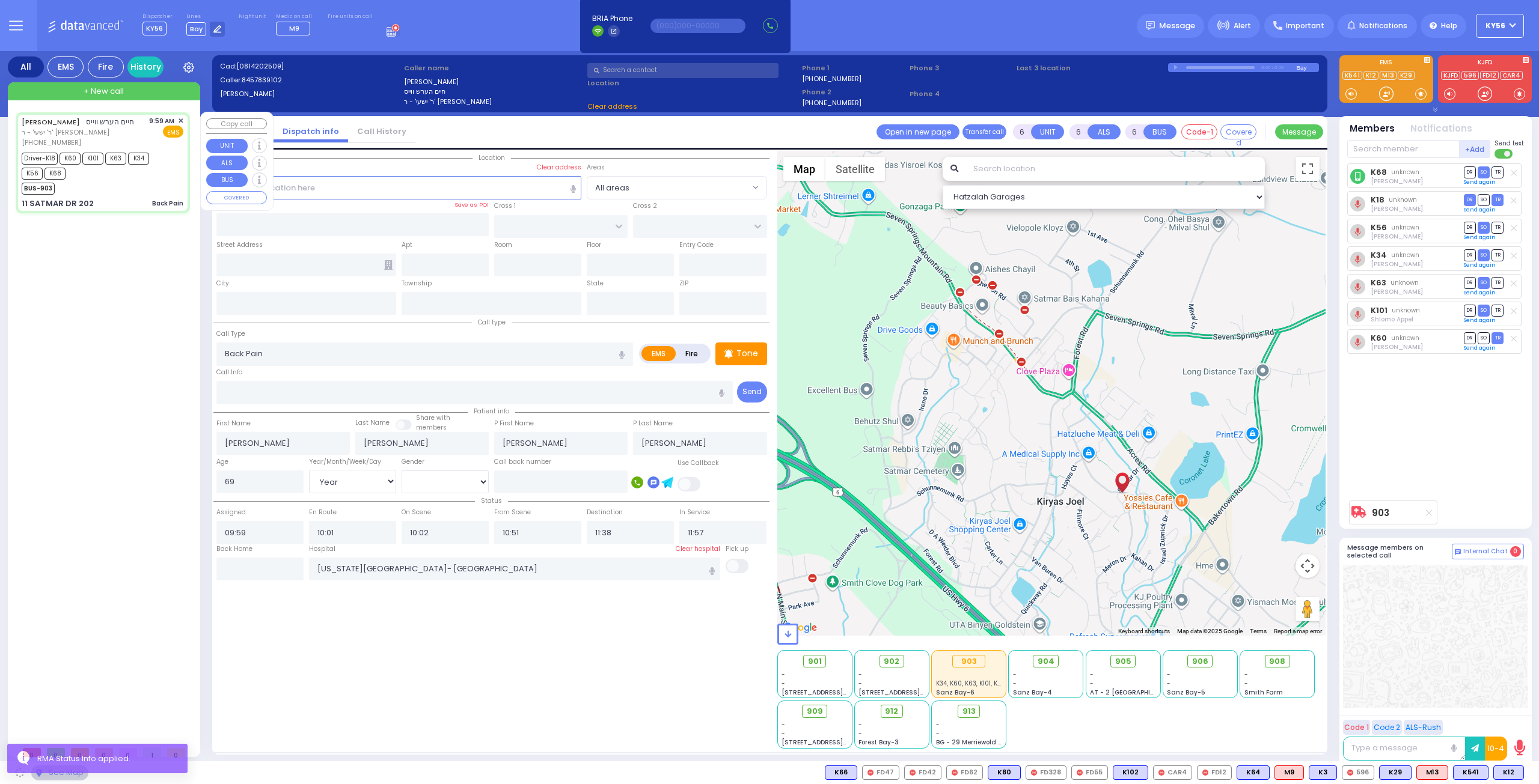
type input "SIGET COURT"
type input "HAYES COURT"
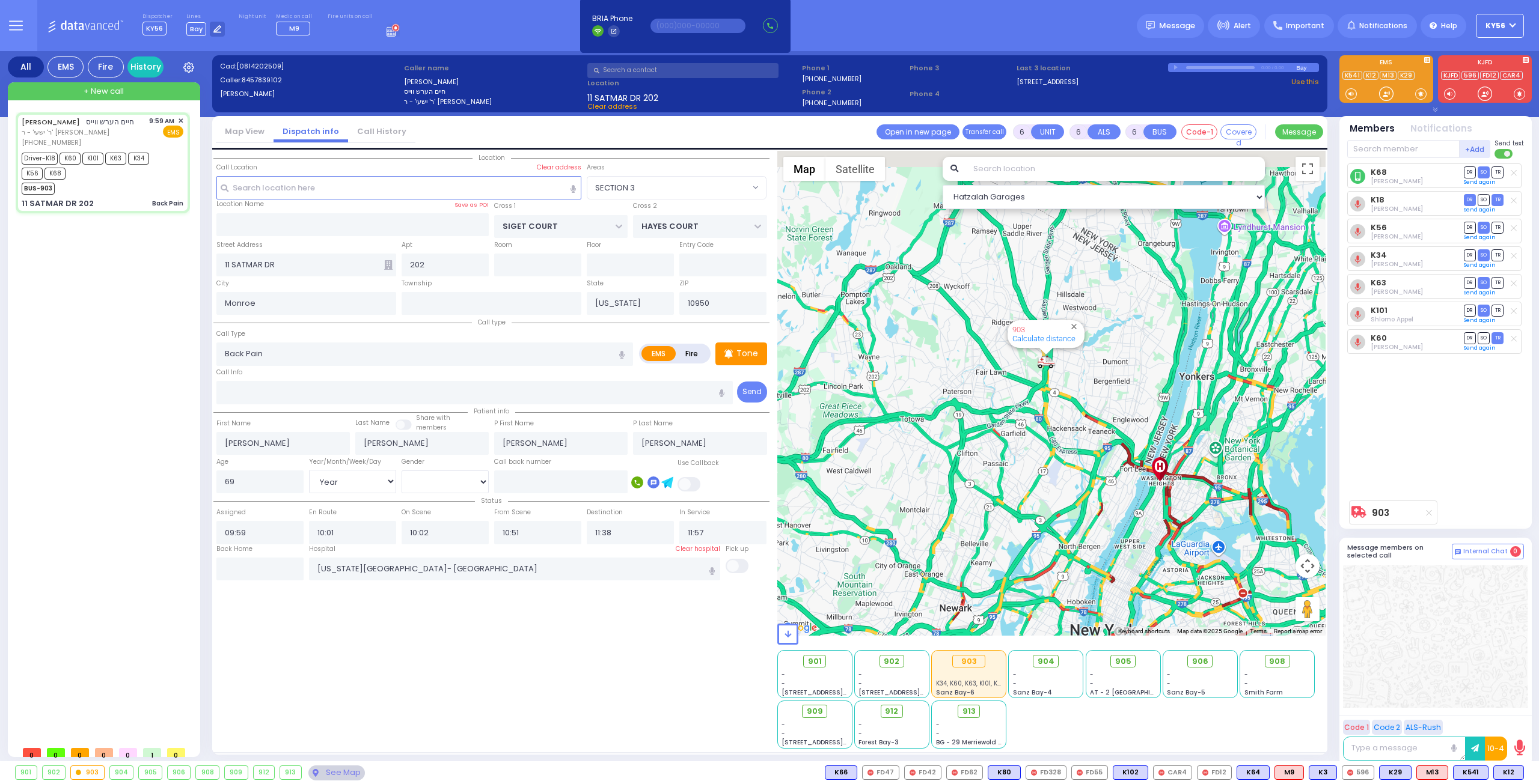
drag, startPoint x: 1062, startPoint y: 364, endPoint x: 1019, endPoint y: 462, distance: 107.0
click at [1026, 455] on div "903 Calculate distance" at bounding box center [1052, 393] width 549 height 485
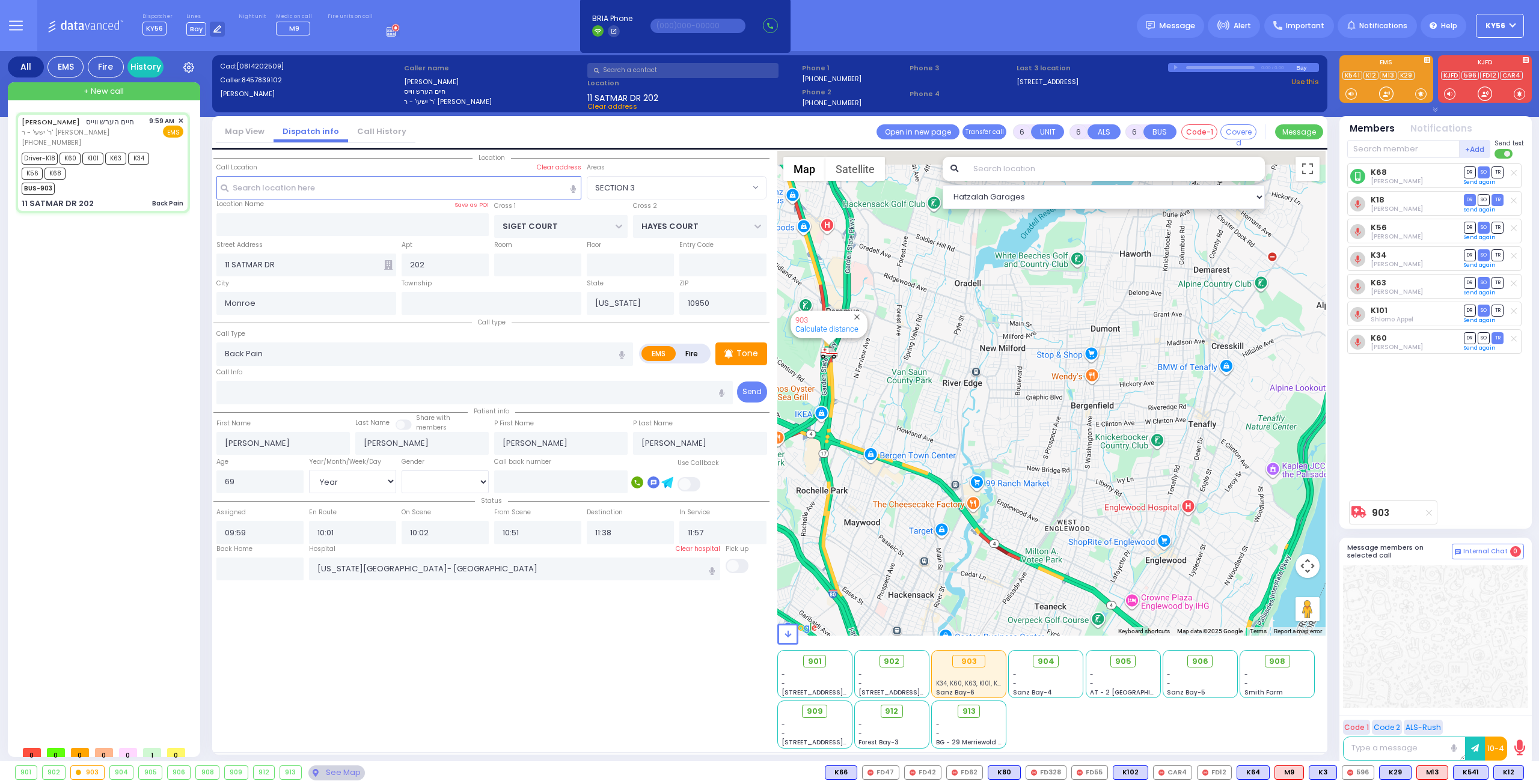
drag, startPoint x: 951, startPoint y: 390, endPoint x: 1028, endPoint y: 495, distance: 130.2
click at [1008, 467] on div "903 Calculate distance" at bounding box center [1052, 393] width 549 height 485
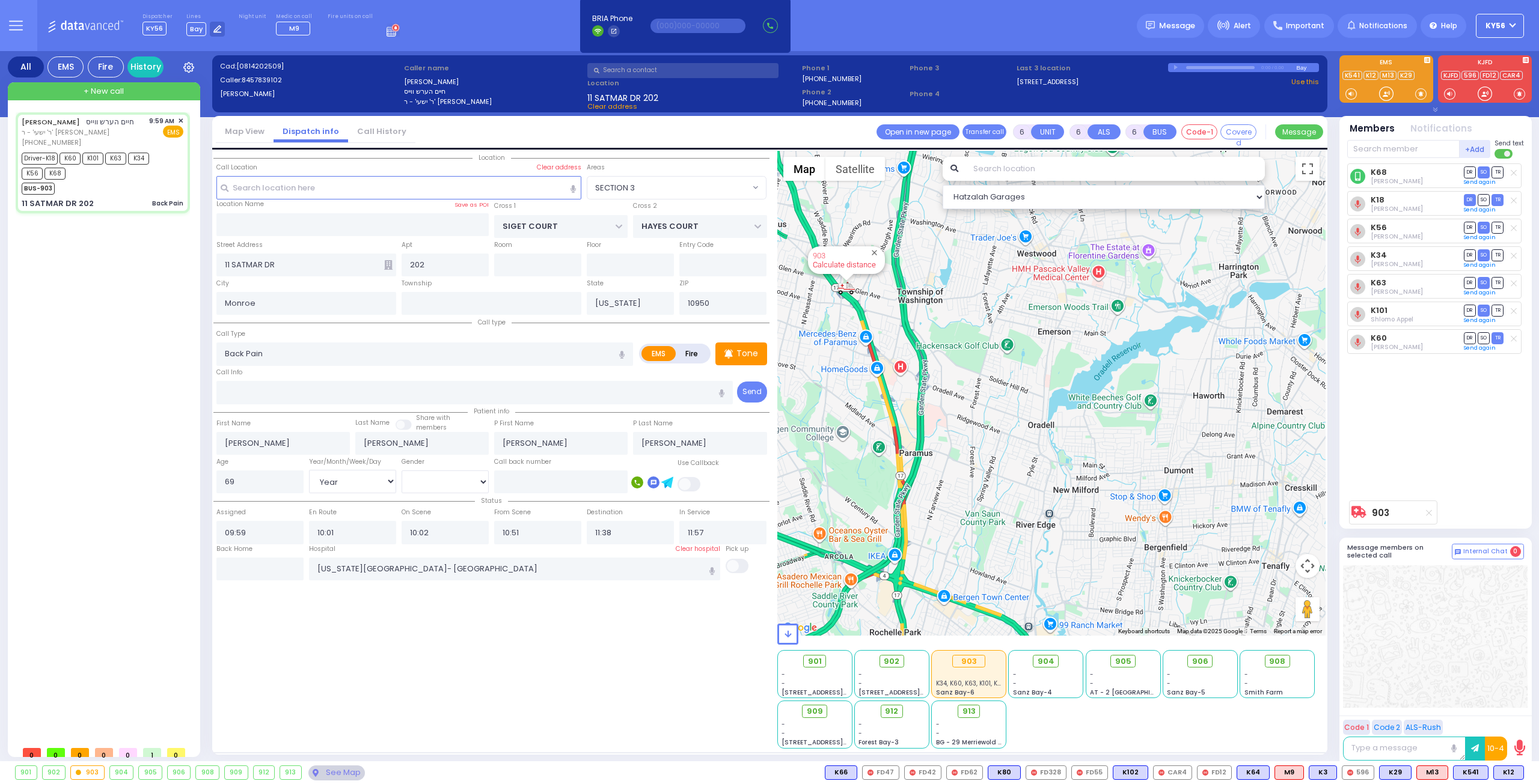
click at [861, 266] on link "Calculate distance" at bounding box center [844, 265] width 63 height 9
click at [874, 253] on button "Close" at bounding box center [873, 252] width 11 height 11
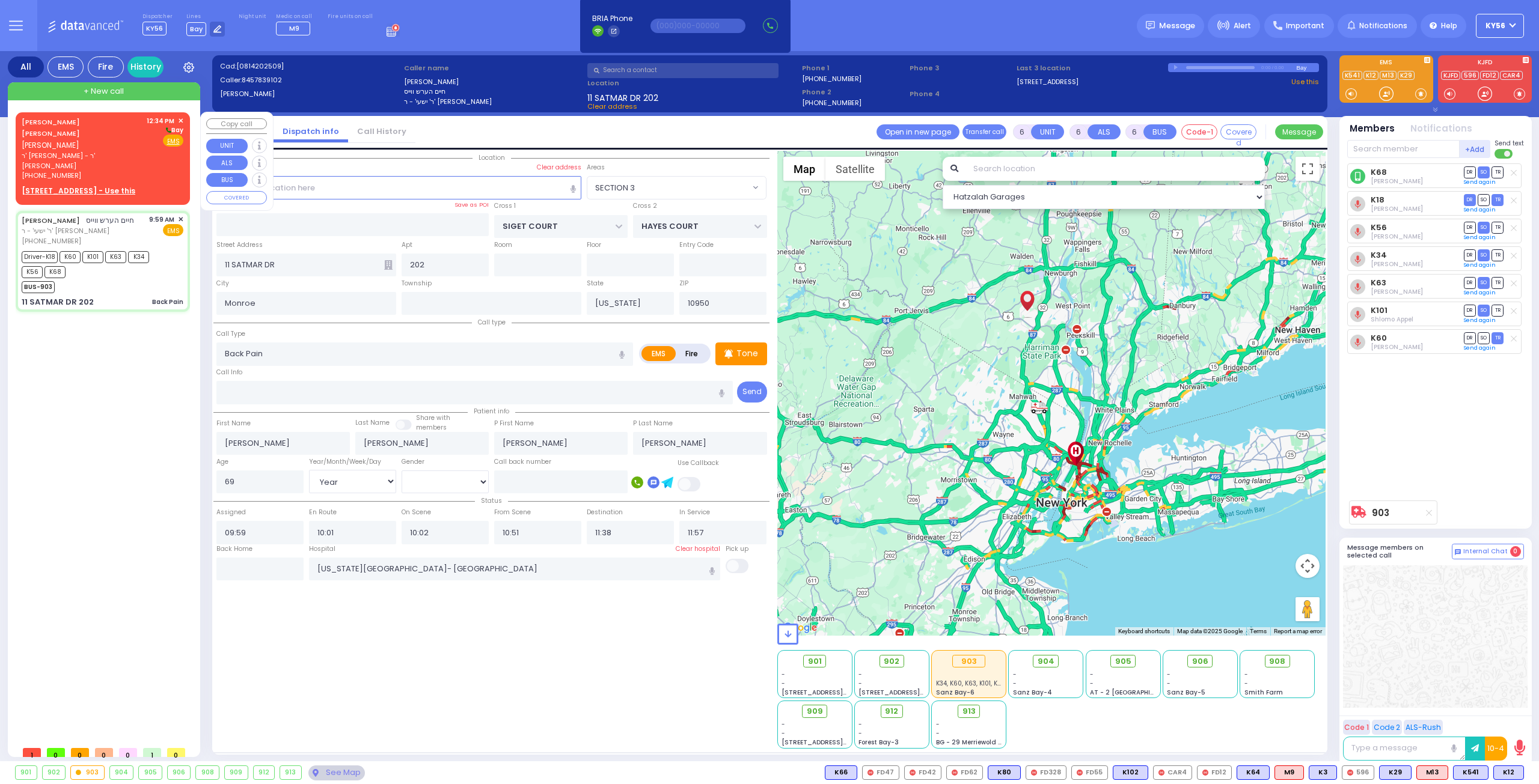
click at [80, 151] on span "ר' יעקב יוסף דוב - ר' אשר ווידער" at bounding box center [82, 161] width 121 height 20
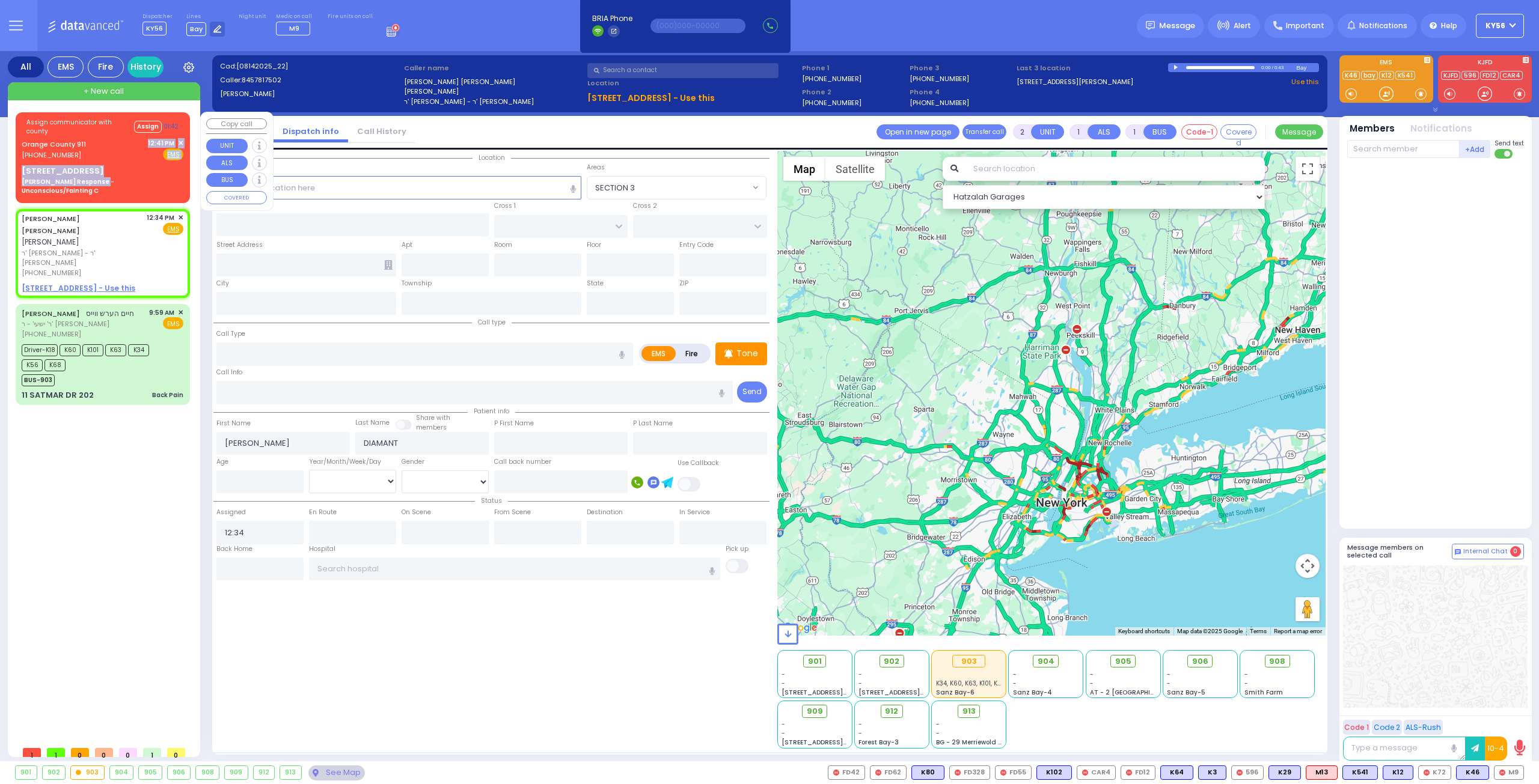
drag, startPoint x: 93, startPoint y: 150, endPoint x: 98, endPoint y: 176, distance: 26.5
click at [98, 176] on div "Assign communicator with county Assign 01:42 Orange County 911 (845) 469-0911 1…" at bounding box center [103, 156] width 169 height 83
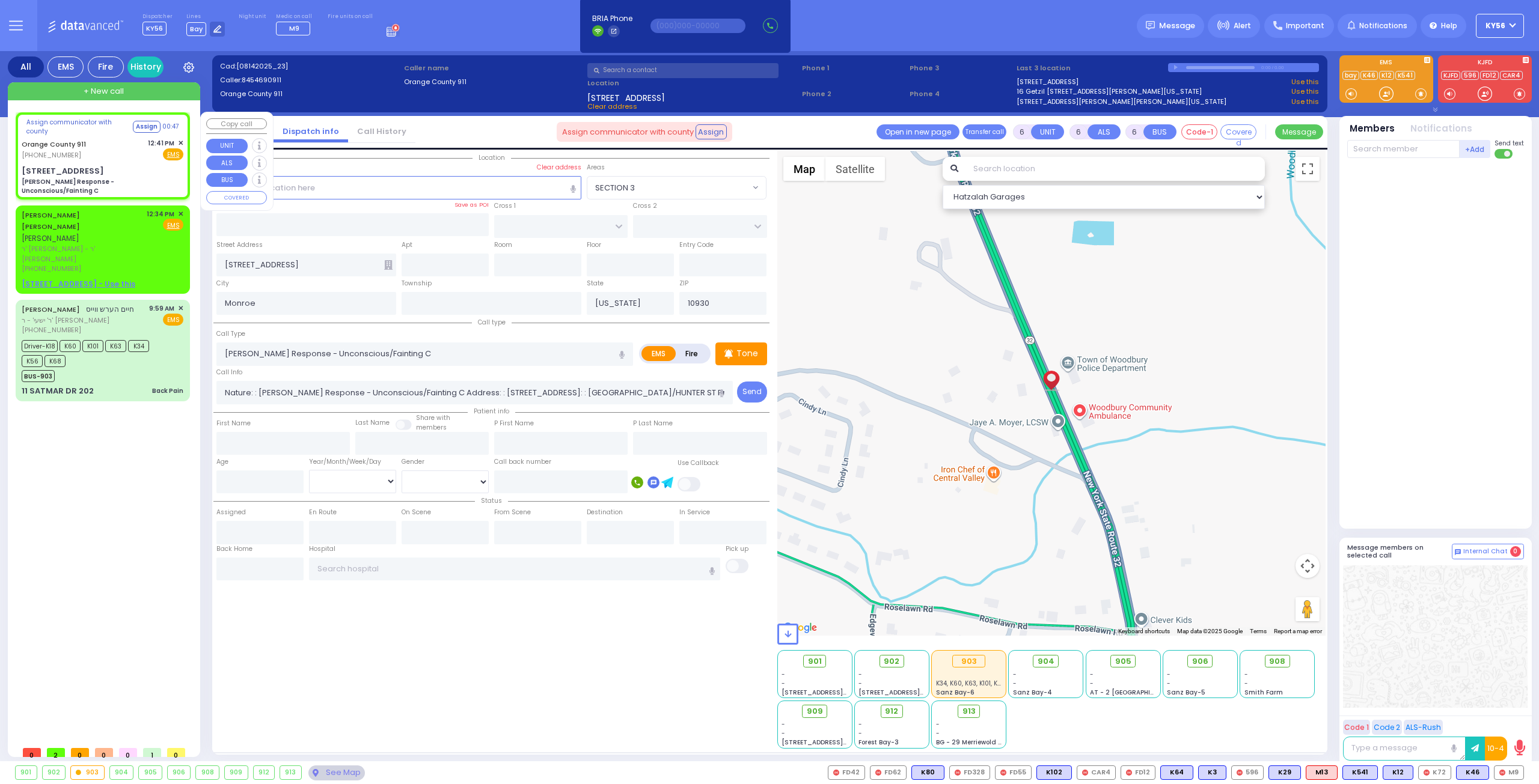
click at [180, 141] on span "✕" at bounding box center [180, 144] width 5 height 10
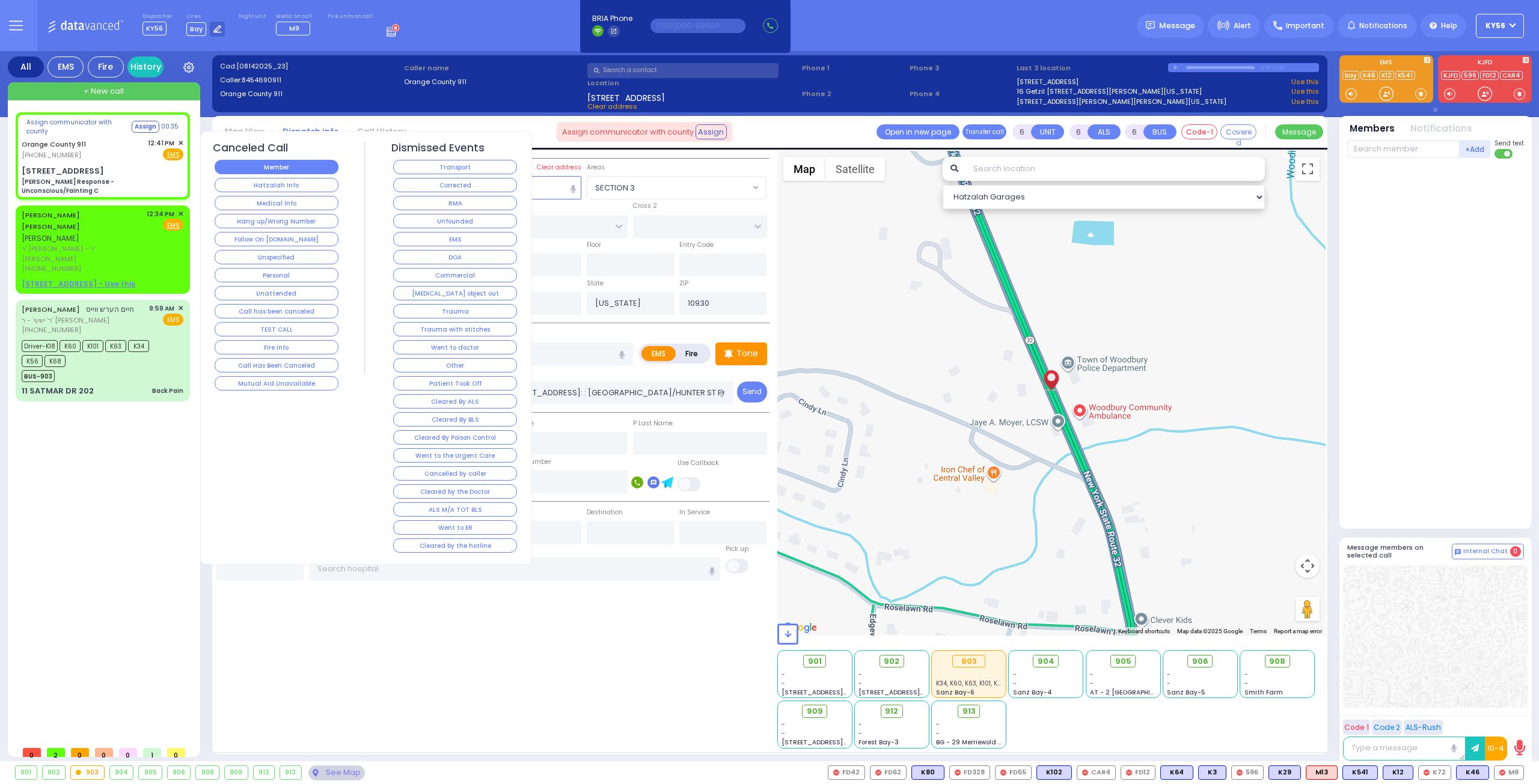
click at [246, 169] on button "Member" at bounding box center [276, 167] width 124 height 14
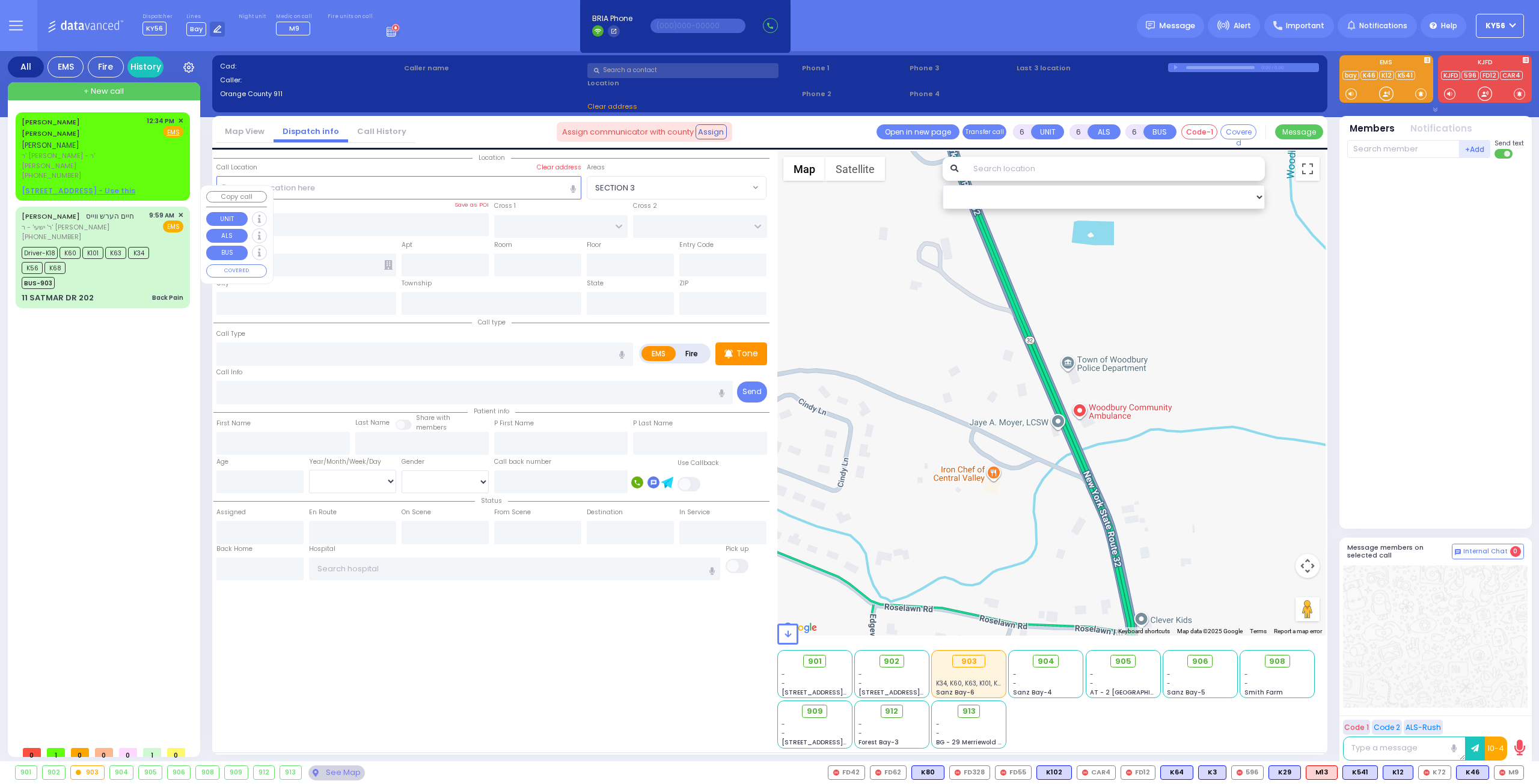
click at [100, 395] on div "CHAIM BURECH J. DIAMANT חיים ברוך יואל דימאנד ר' יעקב יוסף דוב - ר' אשר ווידער …" at bounding box center [105, 426] width 179 height 628
click at [121, 449] on div "CHAIM BURECH J. DIAMANT חיים ברוך יואל דימאנד ר' יעקב יוסף דוב - ר' אשר ווידער …" at bounding box center [105, 426] width 179 height 628
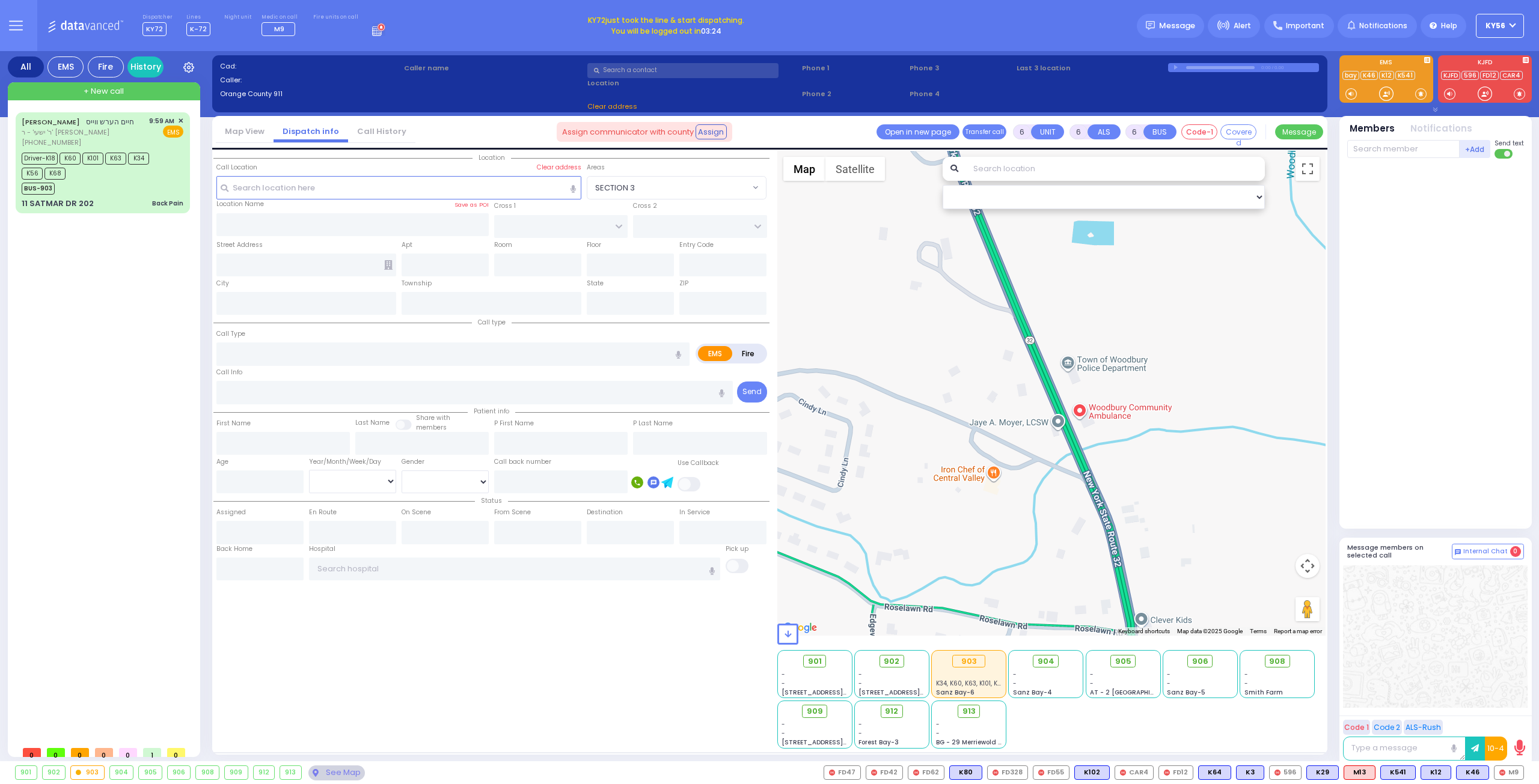
select select
